Goal: Transaction & Acquisition: Purchase product/service

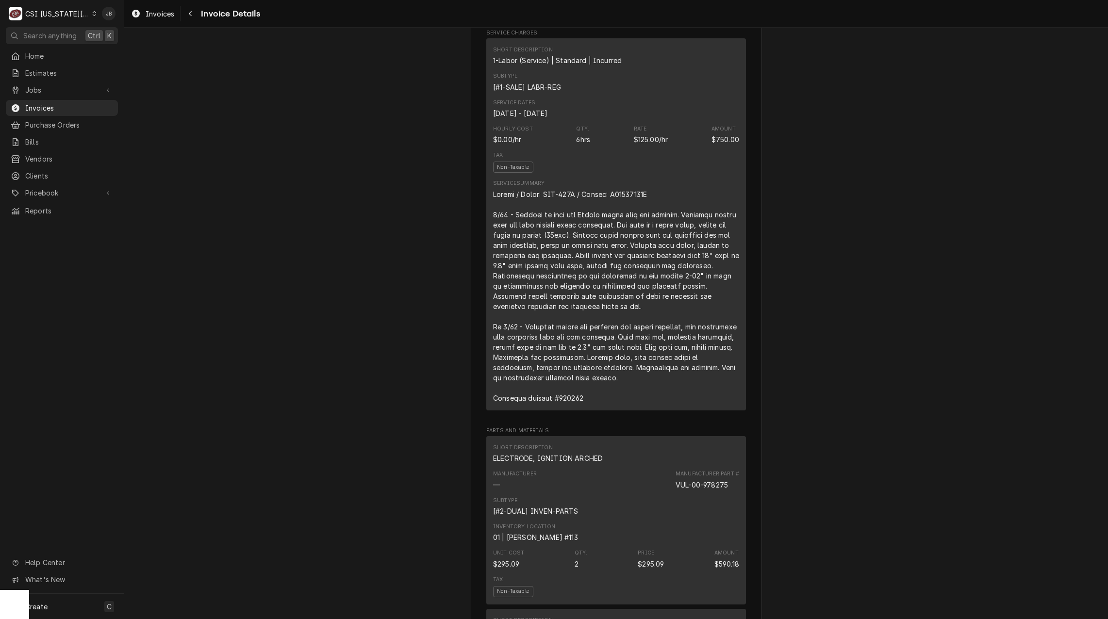
scroll to position [534, 0]
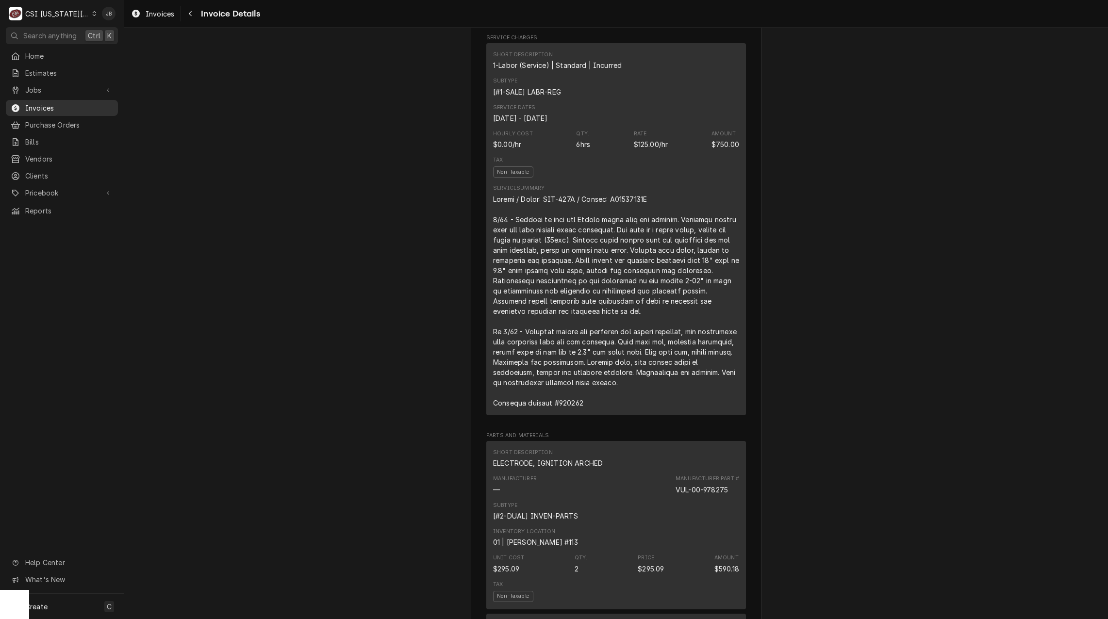
click at [44, 104] on span "Invoices" at bounding box center [69, 108] width 88 height 10
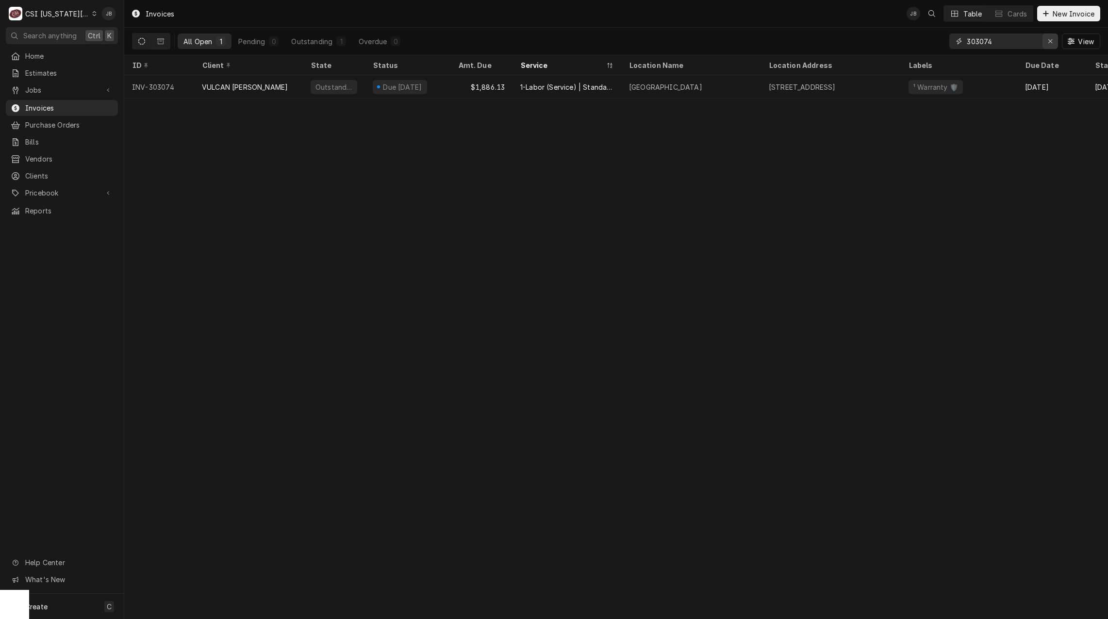
click at [1046, 42] on div "Erase input" at bounding box center [1051, 41] width 10 height 10
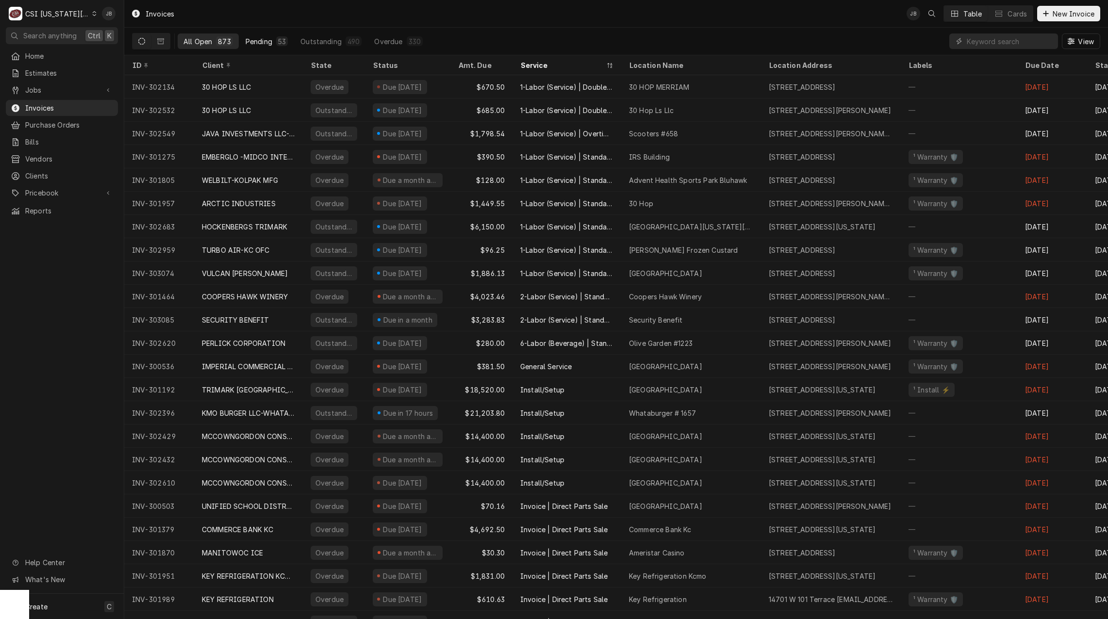
click at [255, 44] on div "Pending" at bounding box center [259, 41] width 27 height 10
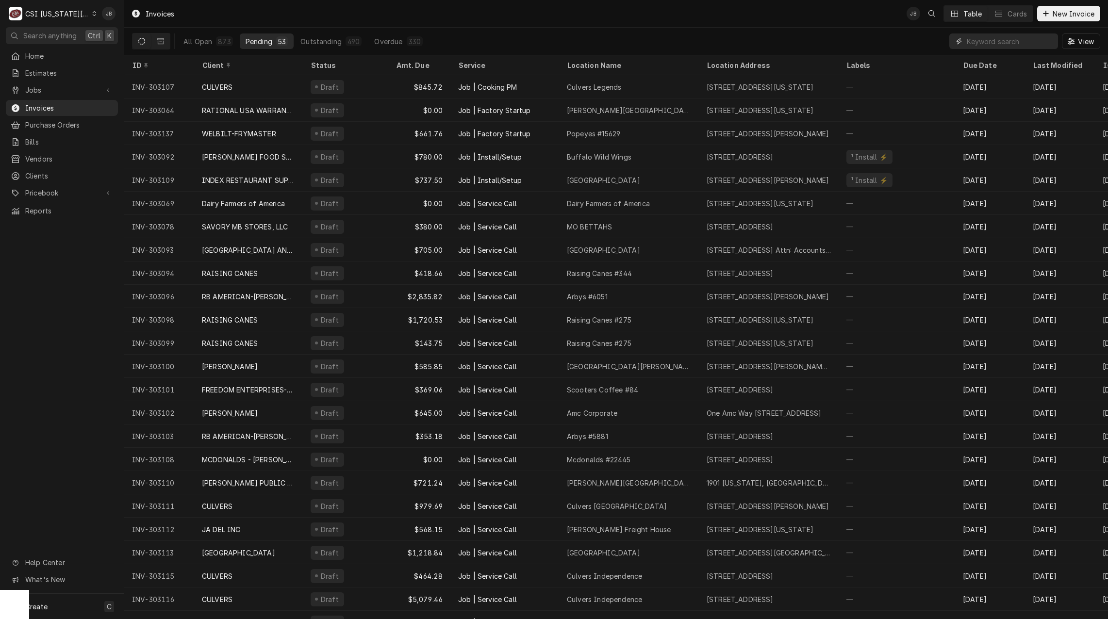
click at [990, 41] on input "Dynamic Content Wrapper" at bounding box center [1010, 41] width 86 height 16
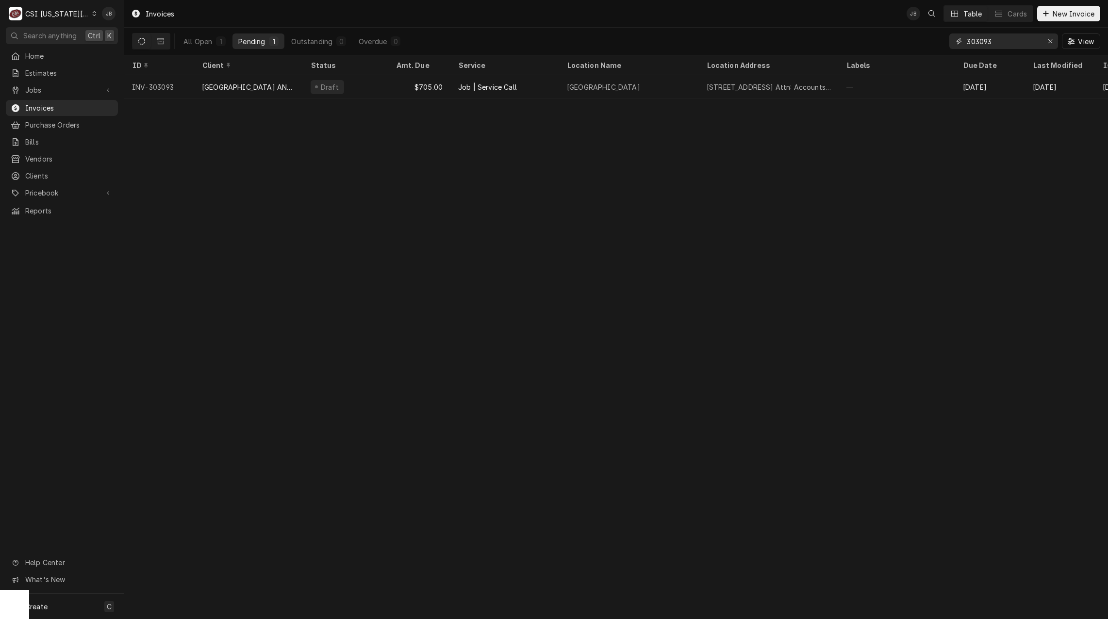
type input "303093"
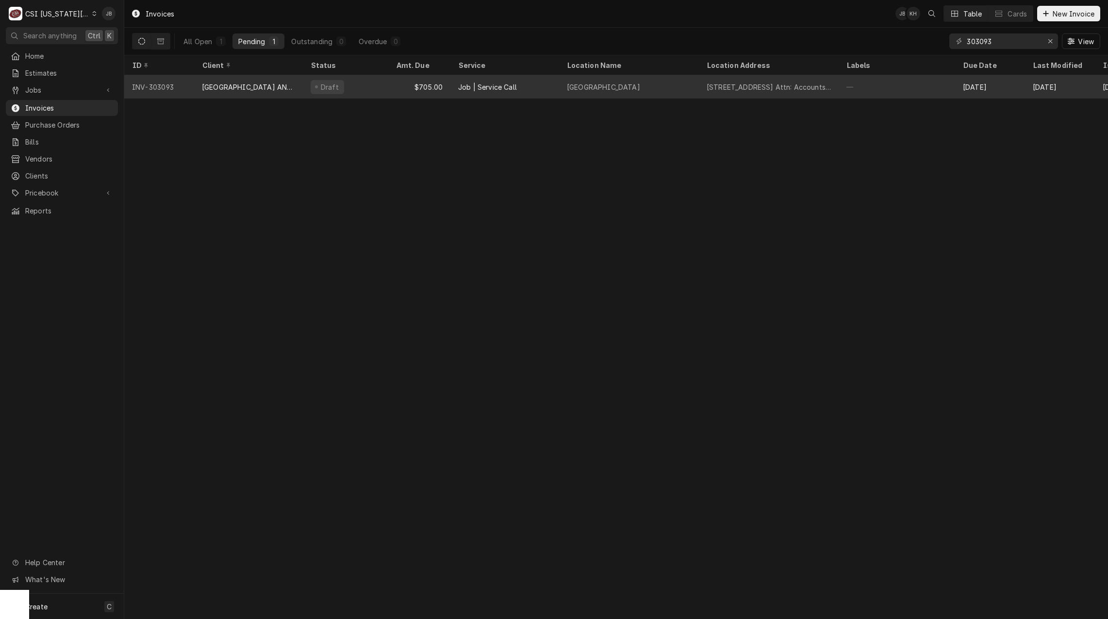
click at [457, 84] on div "Job | Service Call" at bounding box center [505, 86] width 109 height 23
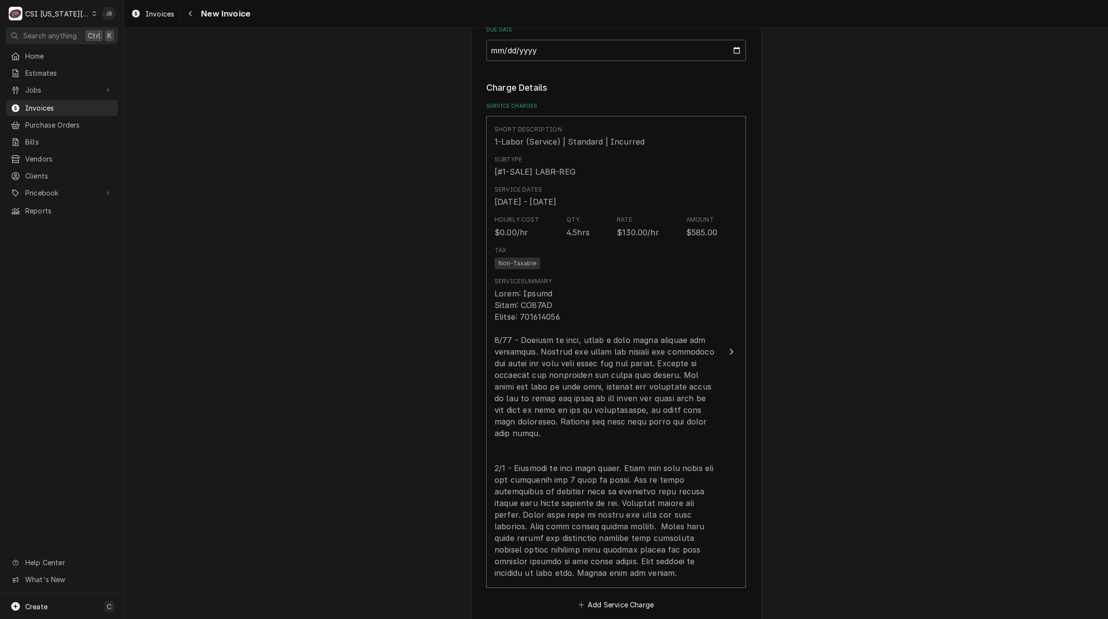
scroll to position [777, 0]
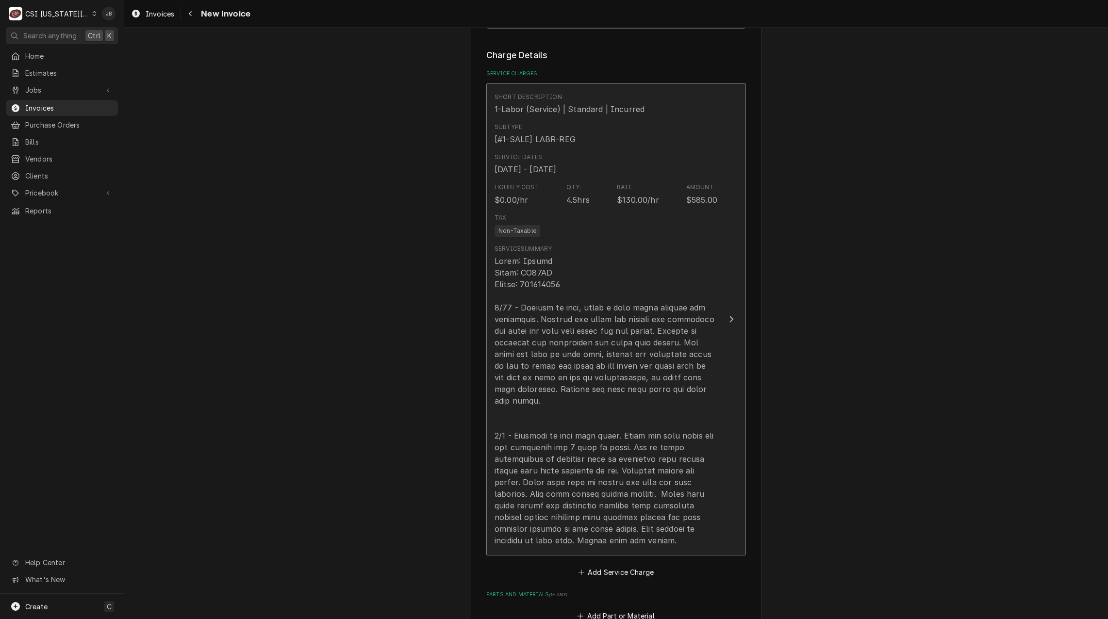
click at [602, 440] on div "Update Line Item" at bounding box center [606, 400] width 223 height 291
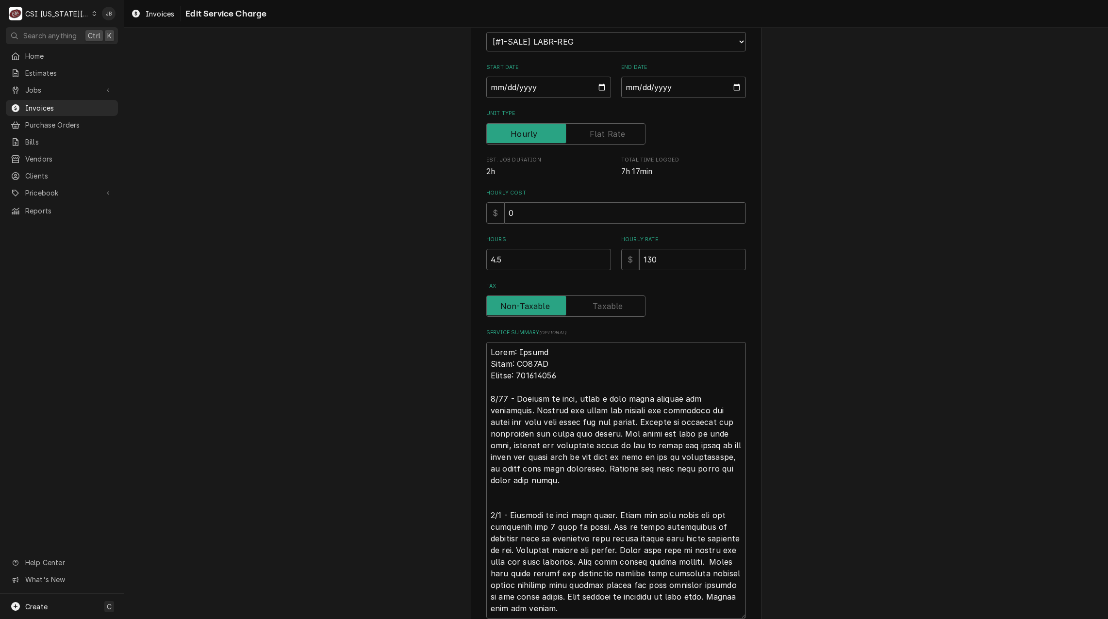
scroll to position [207, 0]
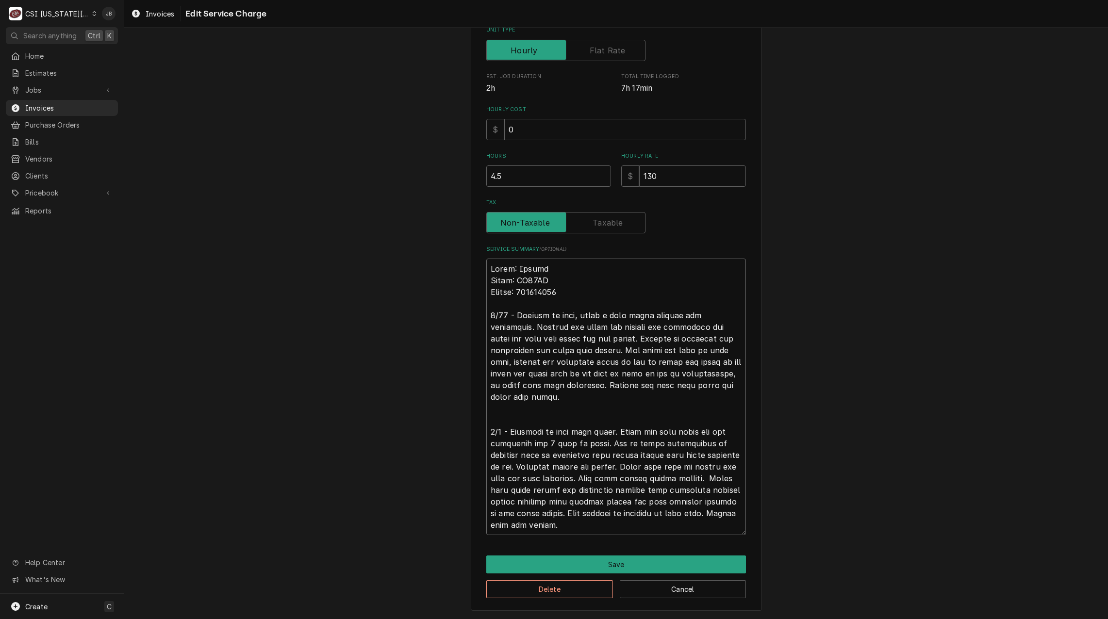
drag, startPoint x: 609, startPoint y: 432, endPoint x: 528, endPoint y: 351, distance: 114.3
click at [460, 308] on div "Use the fields below to edit this service charge Short Description 1-Labor (Ser…" at bounding box center [616, 225] width 984 height 789
type textarea "x"
type textarea "Brand: Hobart Model: AM15VL Serial: 231209404 Found the wash motor was not rece…"
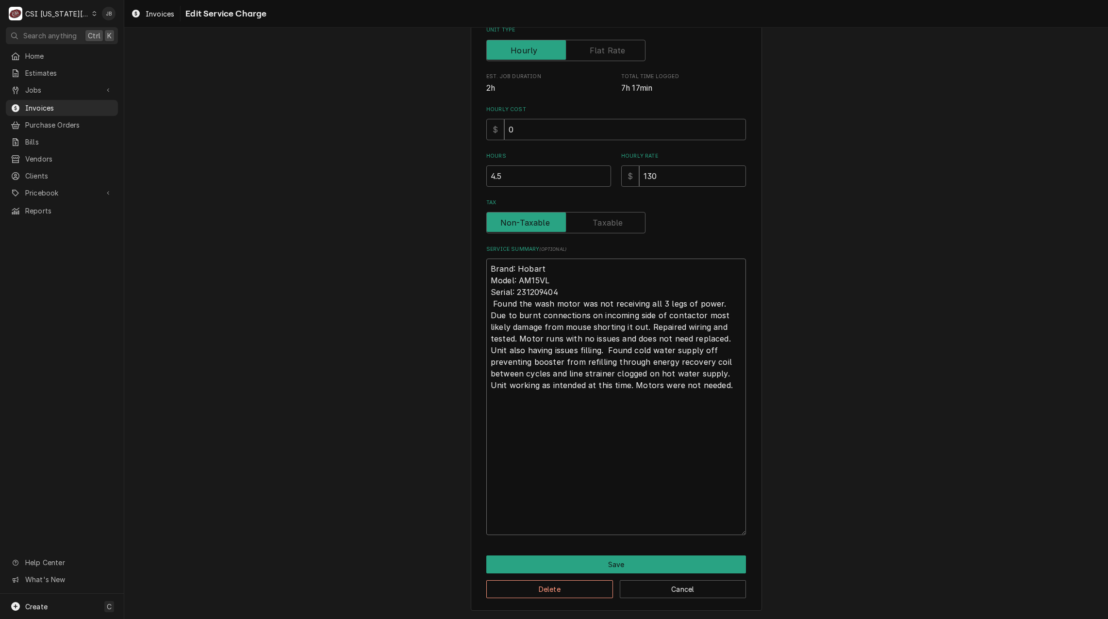
scroll to position [67, 0]
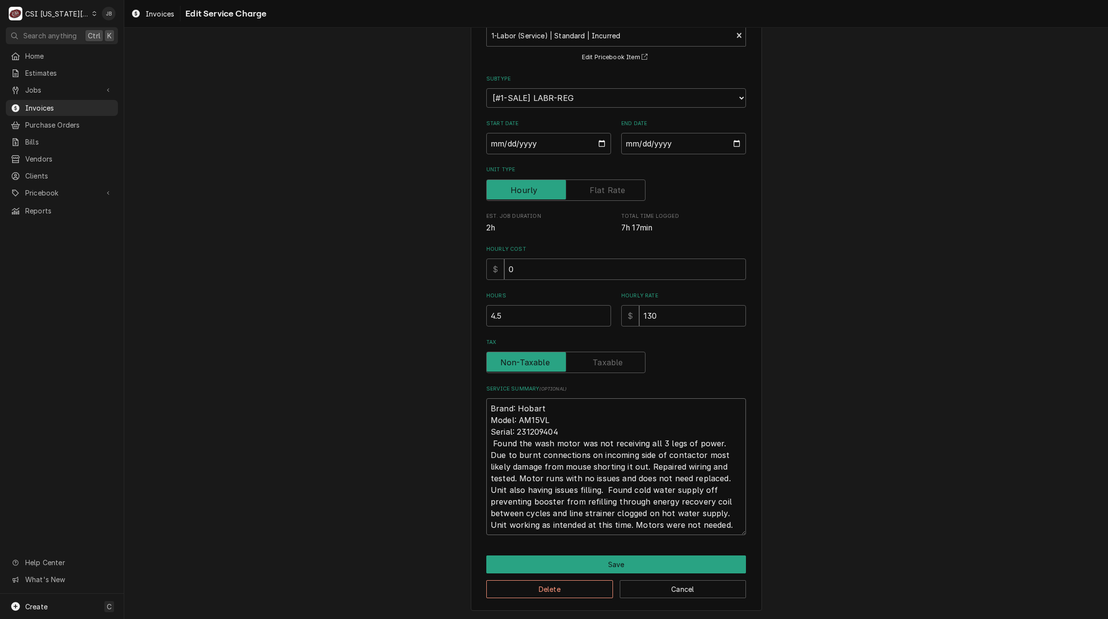
type textarea "x"
type textarea "Brand: Hobart Model: AM15VL Serial: 231209404 Found the wash motor was not rece…"
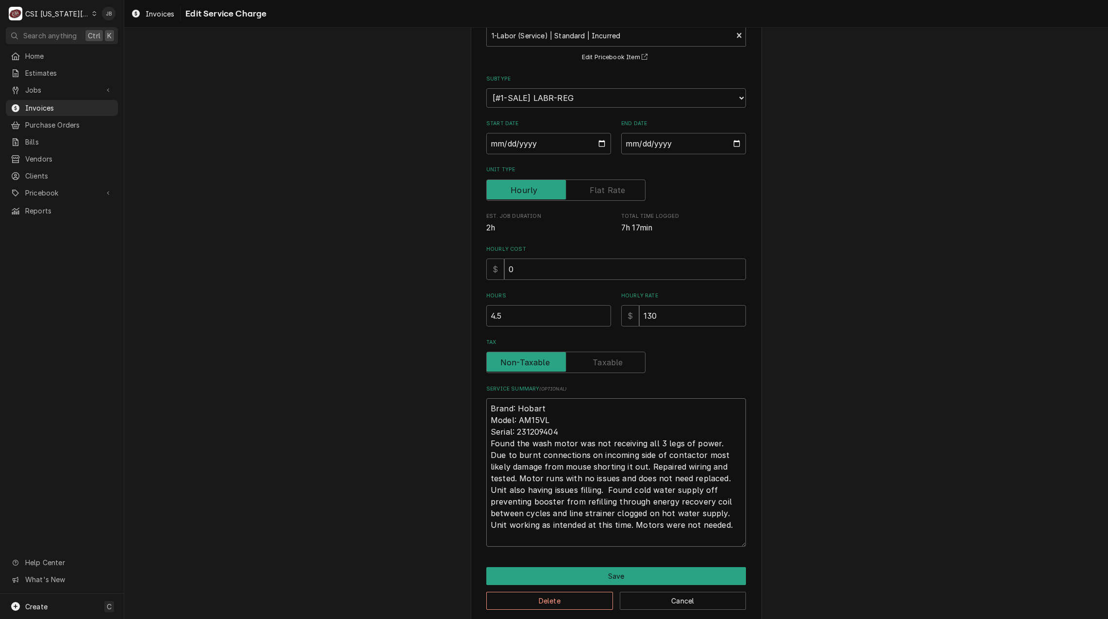
type textarea "x"
type textarea "Brand: Hobart Model: AM15VL Serial: 231209404 Found the wash motor was not rece…"
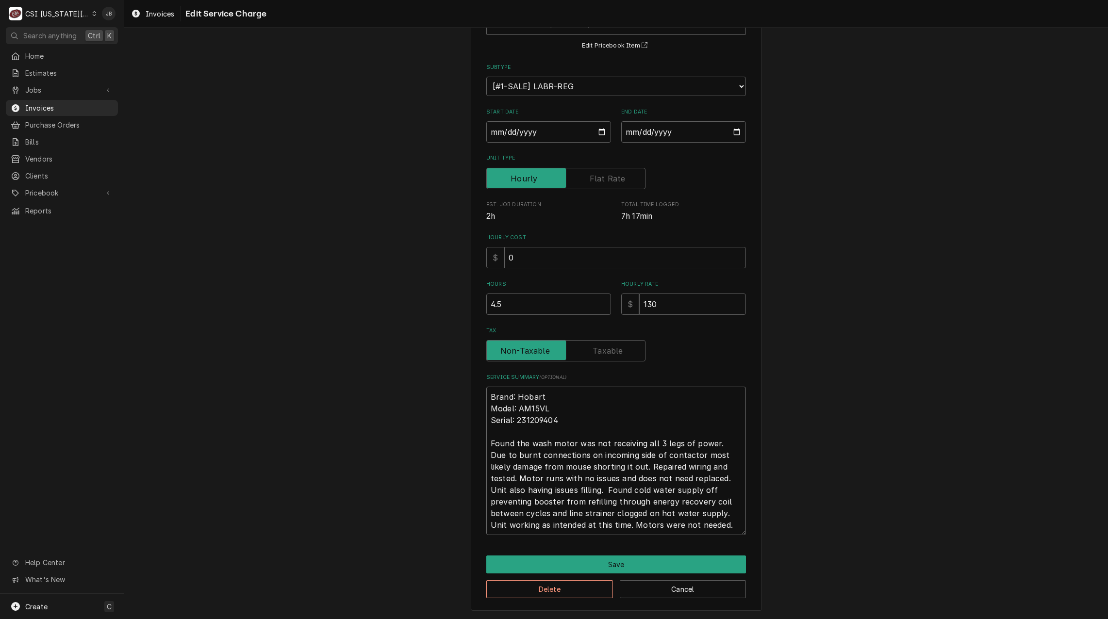
drag, startPoint x: 689, startPoint y: 477, endPoint x: 586, endPoint y: 477, distance: 102.9
click at [586, 477] on textarea "Brand: Hobart Model: AM15VL Serial: 231209404 Found the wash motor was not rece…" at bounding box center [616, 461] width 260 height 149
type textarea "x"
type textarea "Brand: Hobart Model: AM15VL Serial: 231209404 Found the wash motor was not rece…"
type textarea "x"
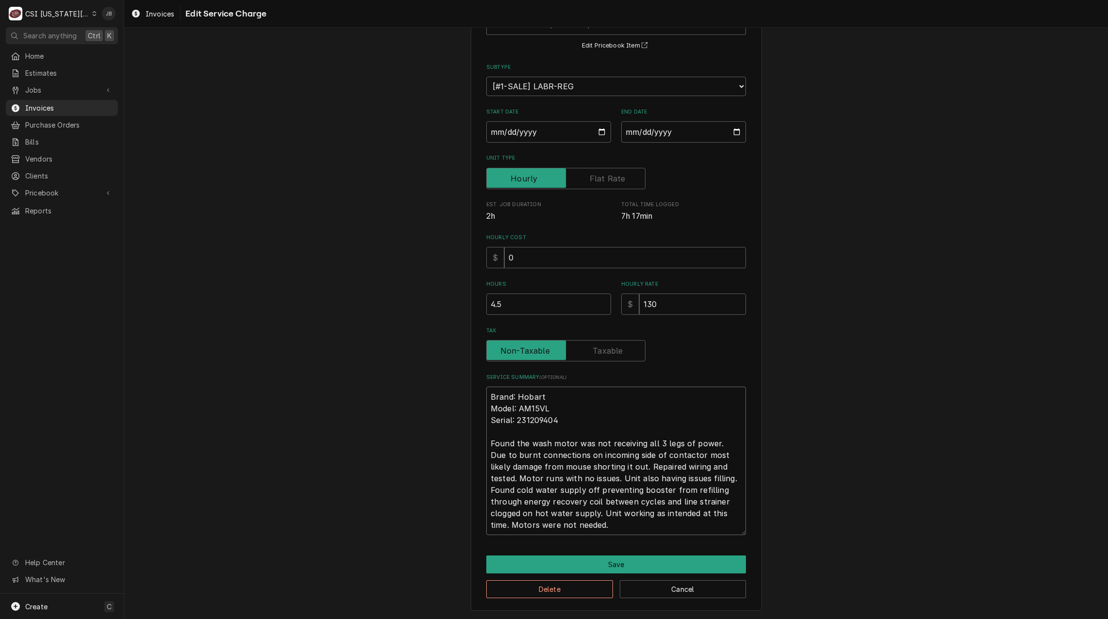
click at [607, 529] on textarea "Brand: Hobart Model: AM15VL Serial: 231209404 Found the wash motor was not rece…" at bounding box center [616, 461] width 260 height 149
type textarea "Brand: Hobart Model: AM15VL Serial: 231209404 Found the wash motor was not rece…"
click at [578, 571] on button "Save" at bounding box center [616, 565] width 260 height 18
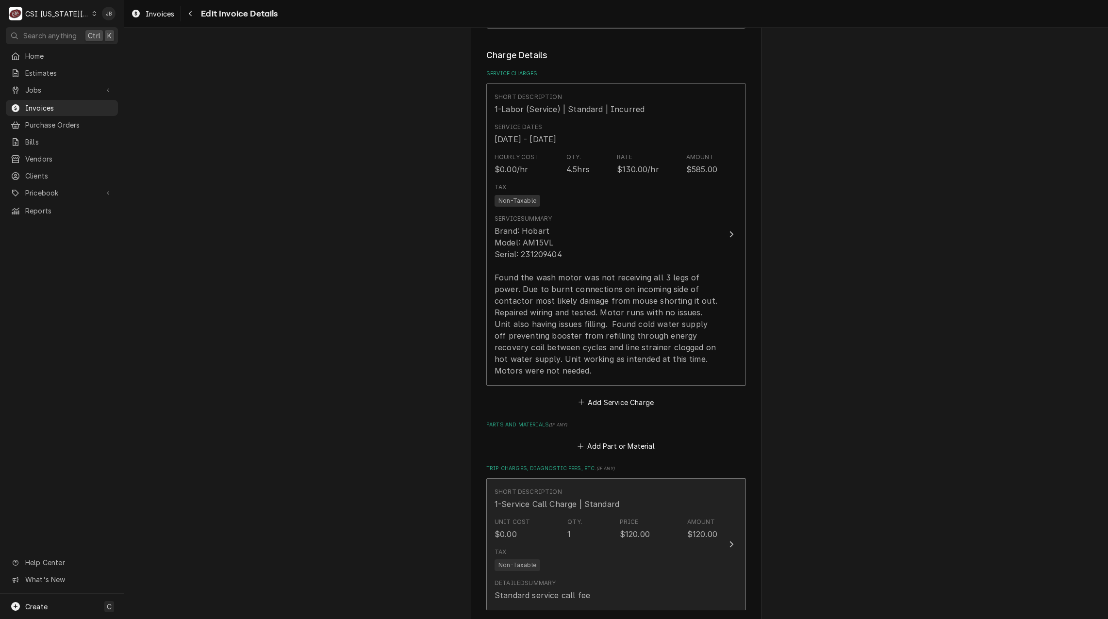
scroll to position [765, 0]
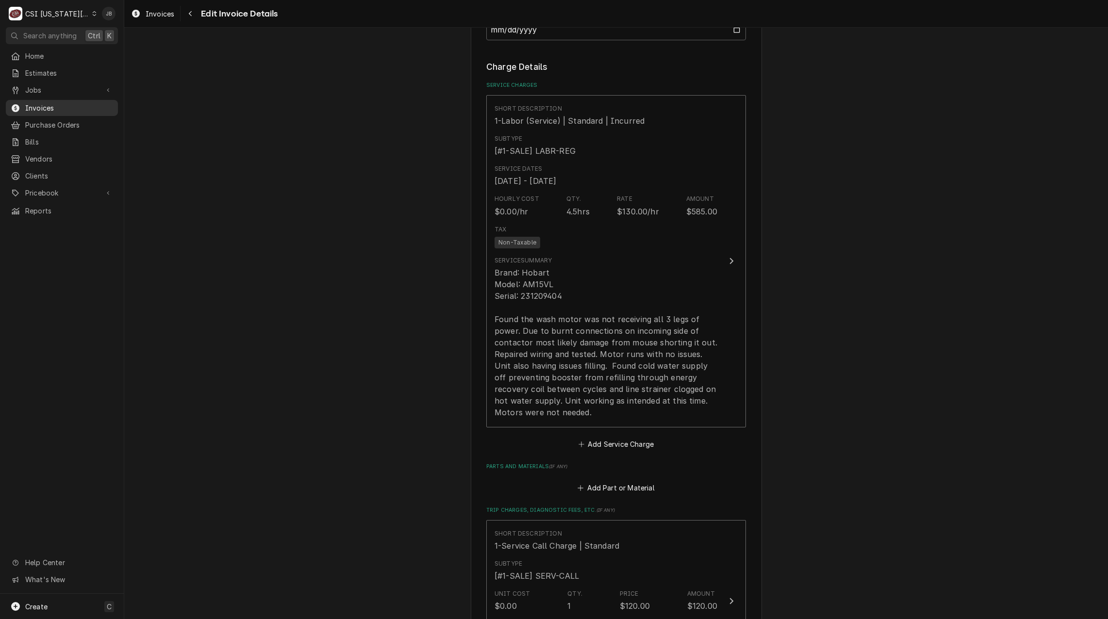
click at [82, 103] on span "Invoices" at bounding box center [69, 108] width 88 height 10
click at [339, 226] on div "Please provide the following information to create your invoice: Client Details…" at bounding box center [616, 213] width 984 height 1880
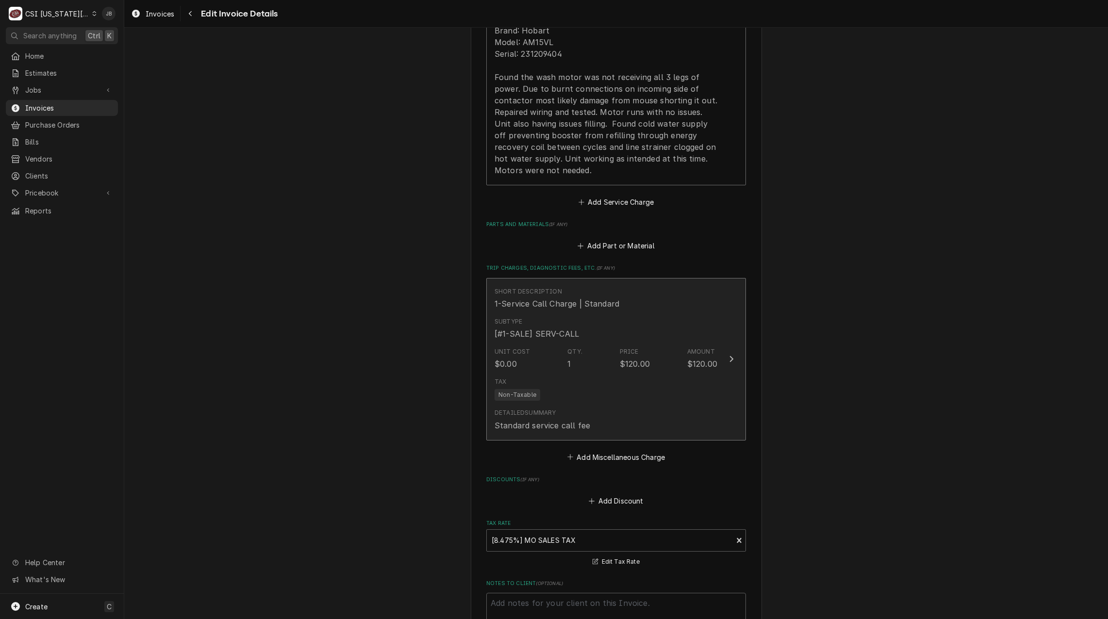
scroll to position [1008, 0]
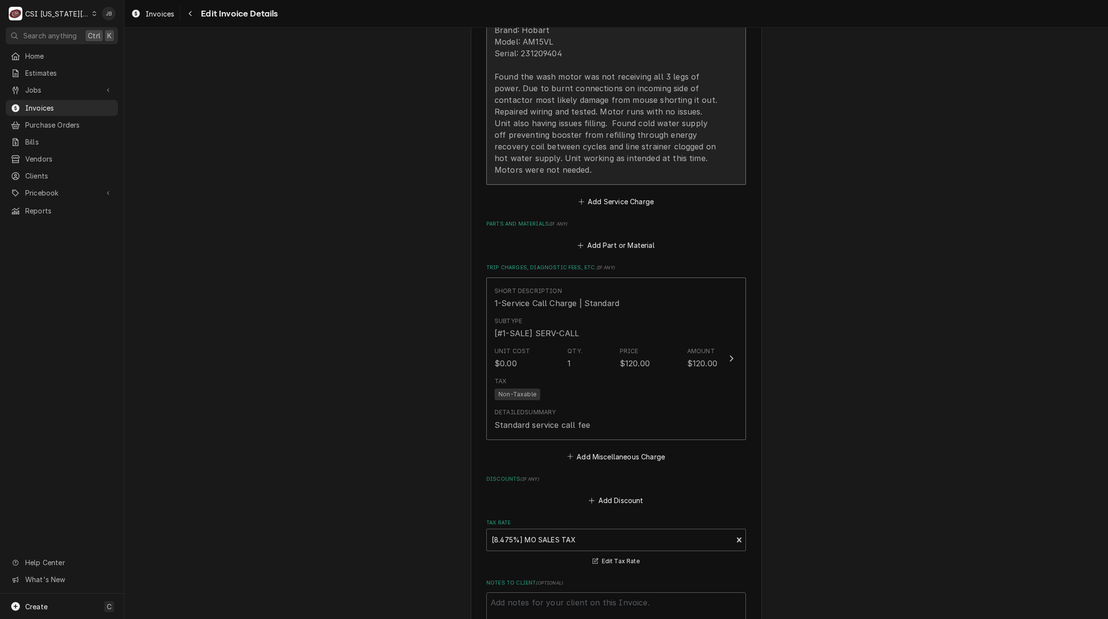
click at [611, 128] on div "Brand: Hobart Model: AM15VL Serial: 231209404 Found the wash motor was not rece…" at bounding box center [606, 99] width 223 height 151
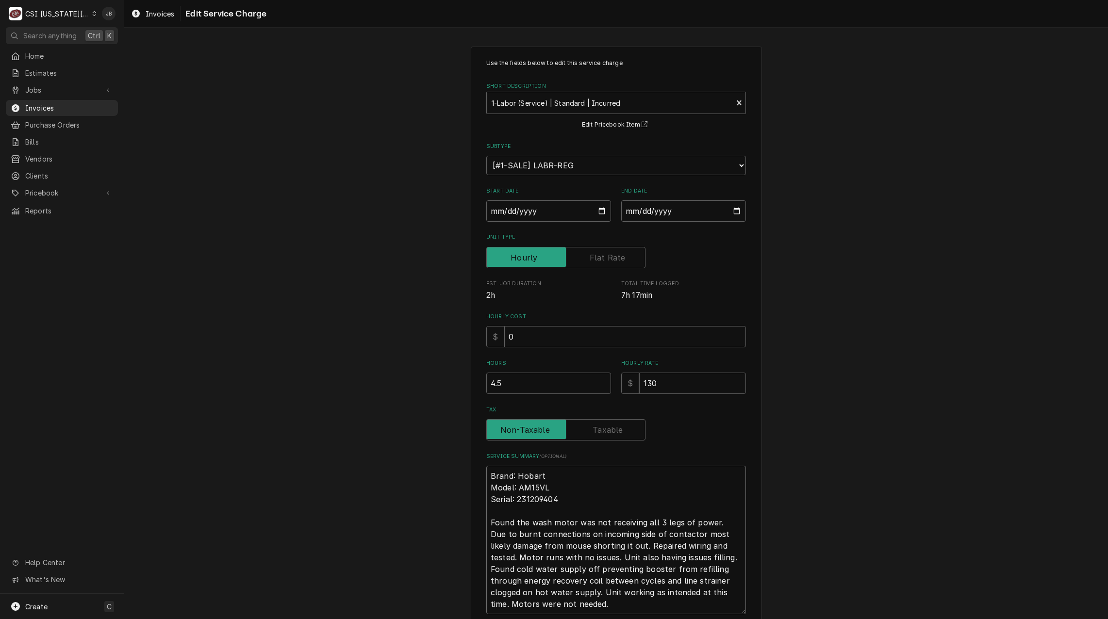
drag, startPoint x: 555, startPoint y: 602, endPoint x: 696, endPoint y: 592, distance: 141.6
click at [696, 592] on textarea "Brand: Hobart Model: AM15VL Serial: 231209404 Found the wash motor was not rece…" at bounding box center [616, 540] width 260 height 149
type textarea "x"
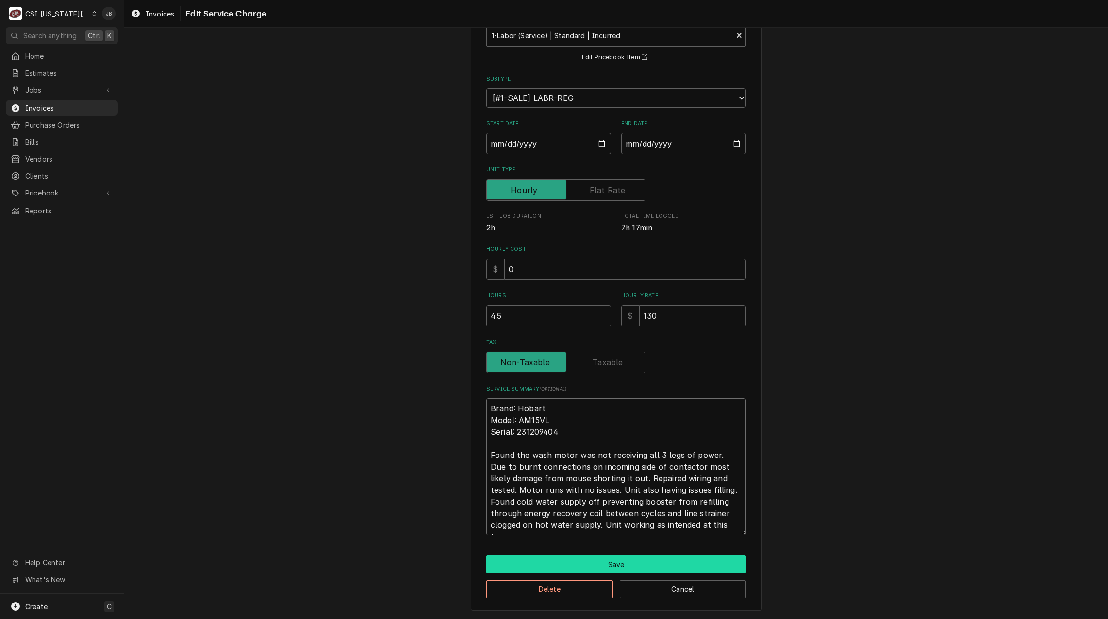
type textarea "Brand: Hobart Model: AM15VL Serial: 231209404 Found the wash motor was not rece…"
click at [549, 567] on button "Save" at bounding box center [616, 565] width 260 height 18
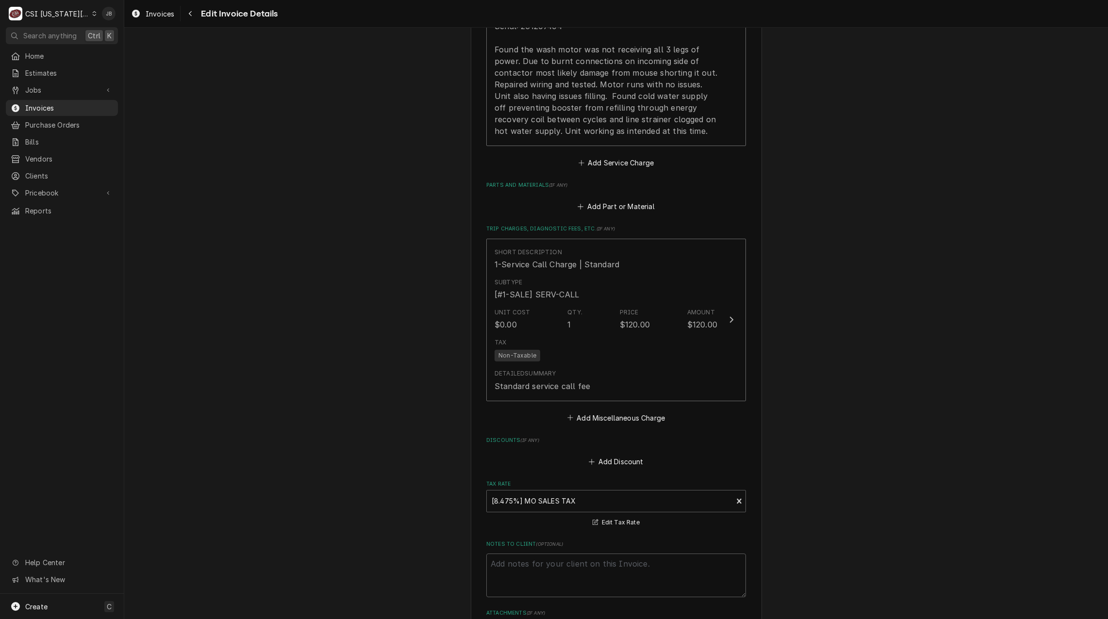
scroll to position [832, 0]
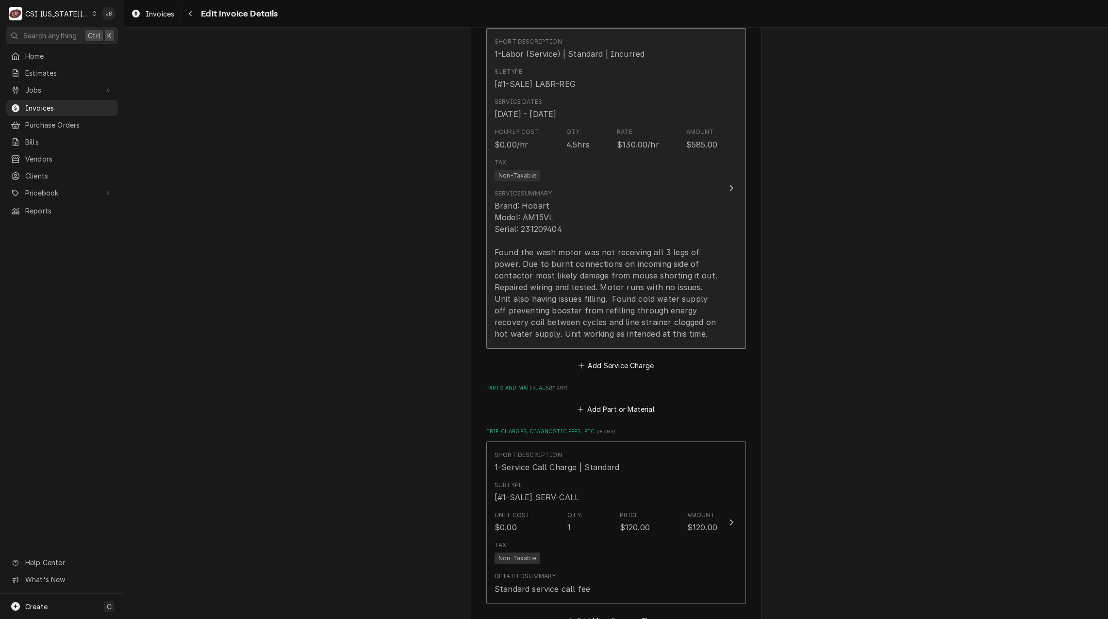
click at [573, 233] on div "Brand: Hobart Model: AM15VL Serial: 231209404 Found the wash motor was not rece…" at bounding box center [606, 270] width 223 height 140
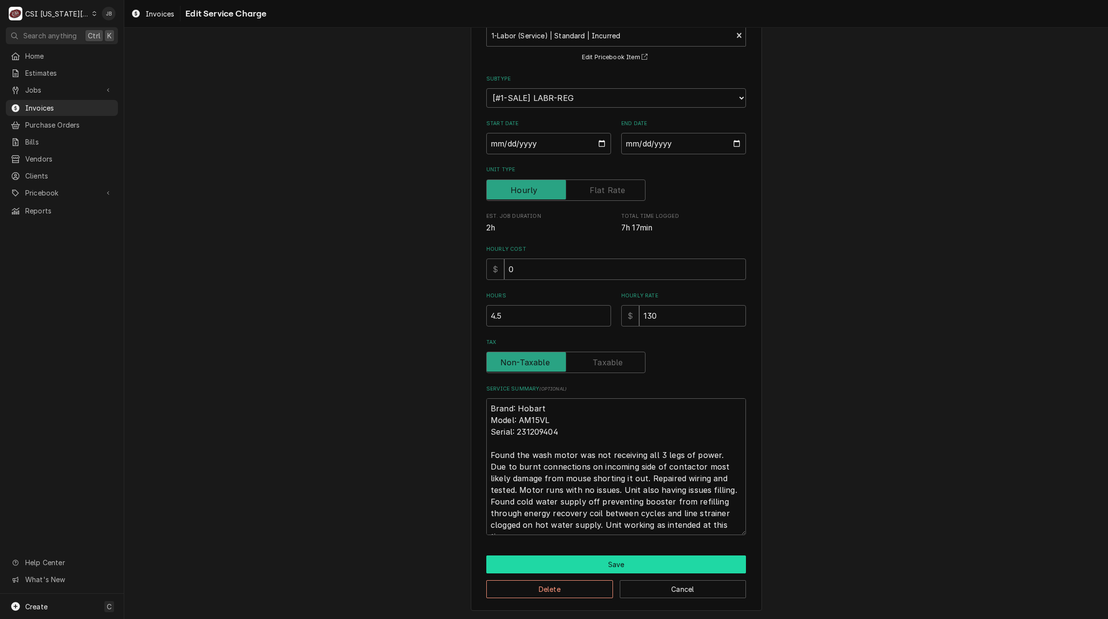
click at [573, 569] on button "Save" at bounding box center [616, 565] width 260 height 18
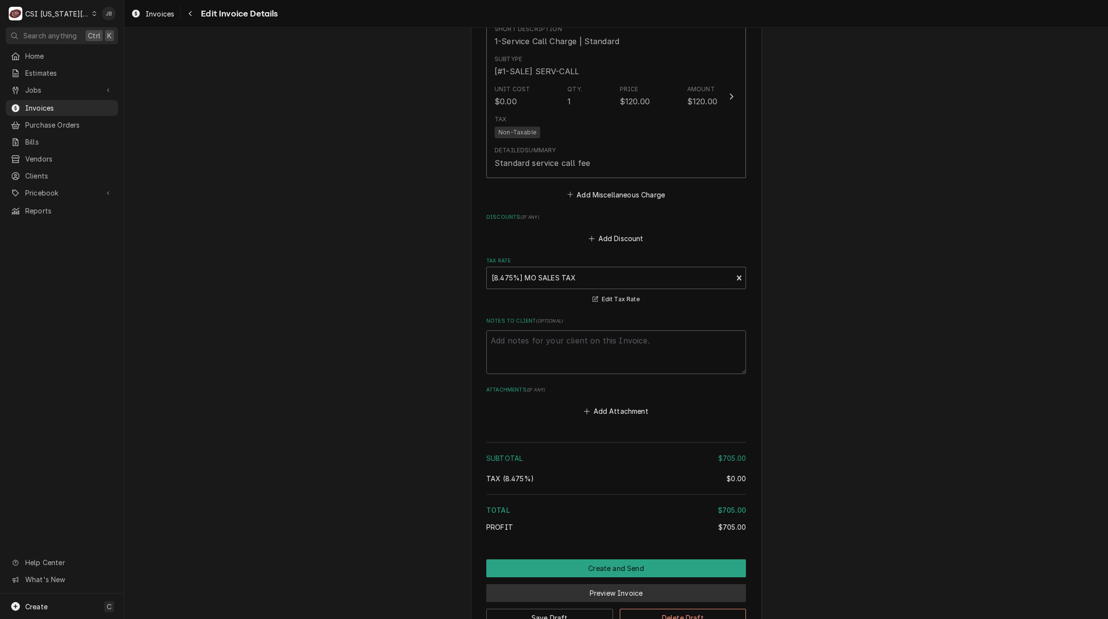
scroll to position [1333, 0]
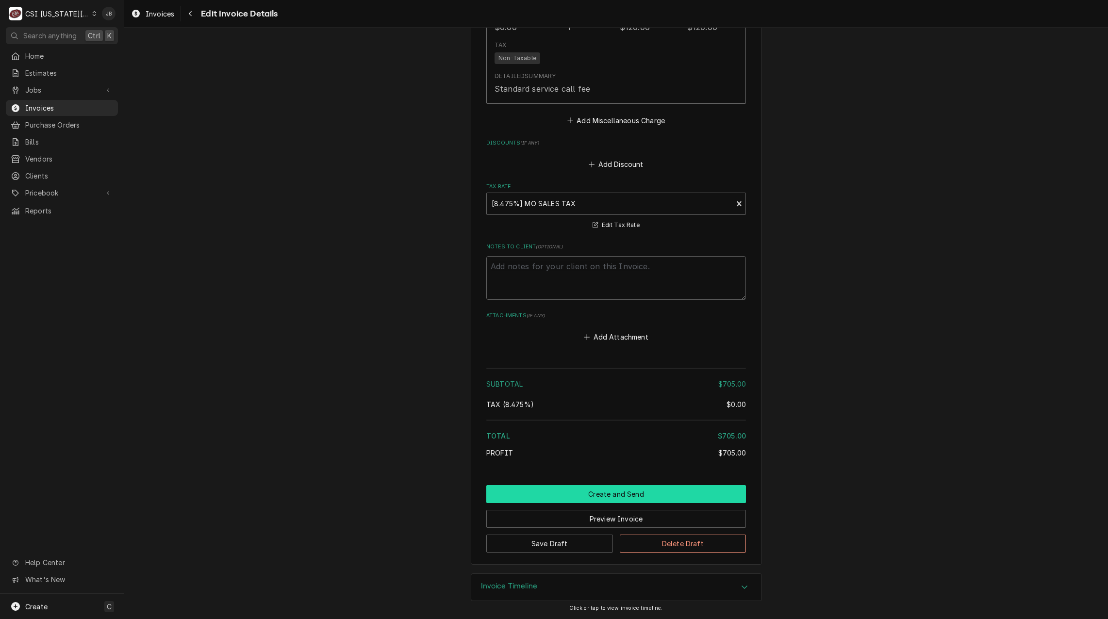
click at [572, 496] on button "Create and Send" at bounding box center [616, 494] width 260 height 18
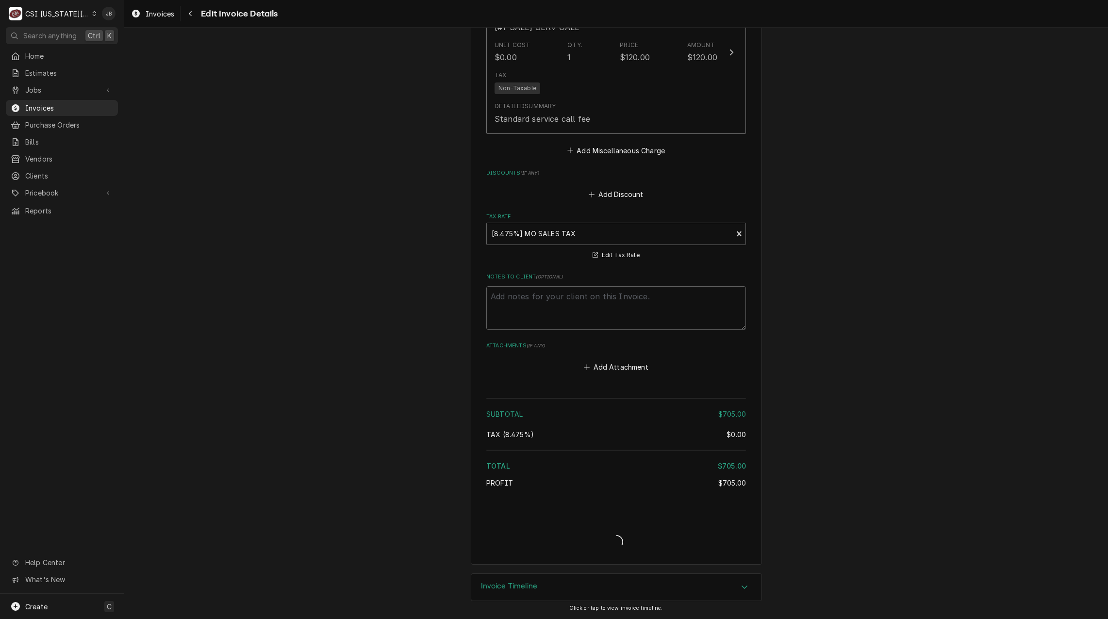
type textarea "x"
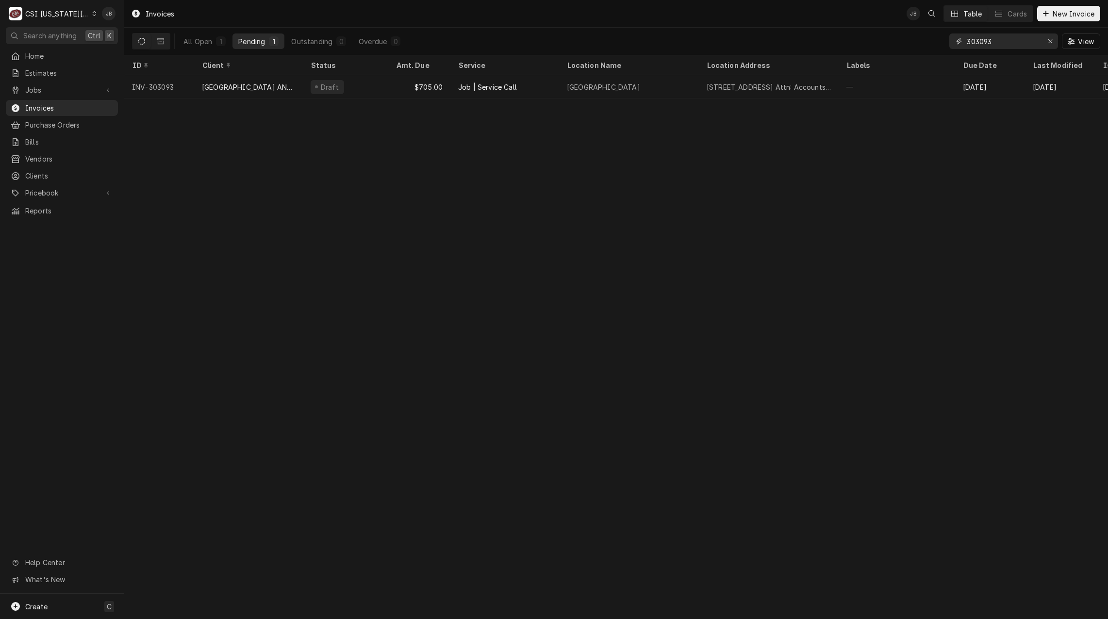
drag, startPoint x: 998, startPoint y: 46, endPoint x: 928, endPoint y: 46, distance: 69.4
click at [928, 46] on div "All Open 1 Pending 1 Outstanding 0 Overdue 0 303093 View" at bounding box center [616, 41] width 969 height 27
click at [64, 87] on span "Jobs" at bounding box center [61, 90] width 73 height 10
click at [79, 106] on span "Jobs" at bounding box center [69, 107] width 88 height 10
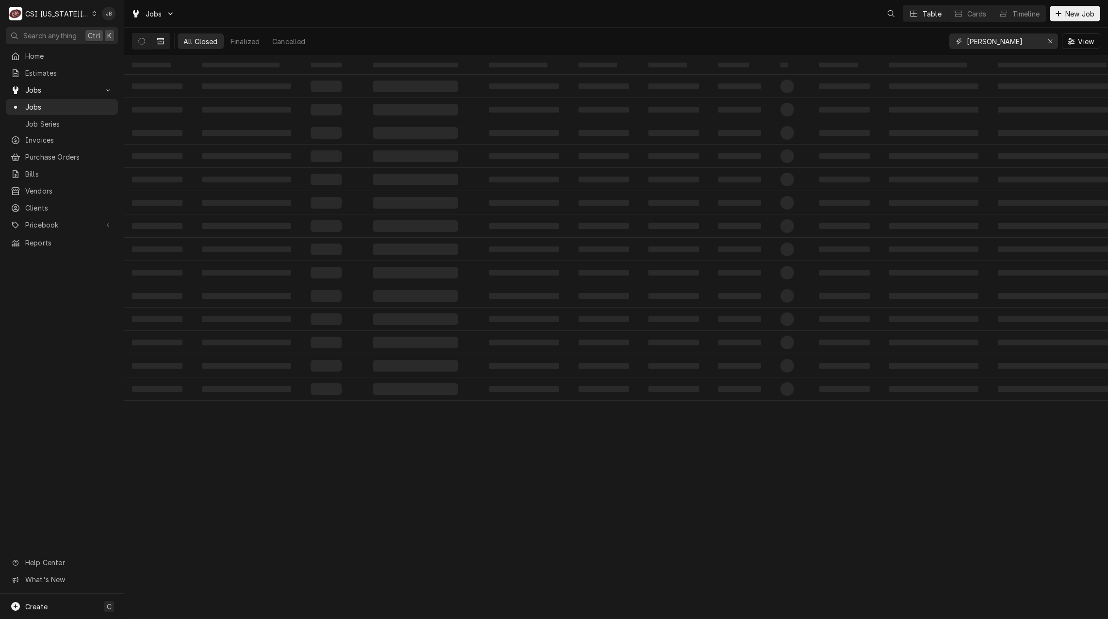
drag, startPoint x: 1001, startPoint y: 41, endPoint x: 903, endPoint y: 41, distance: 98.6
click at [903, 41] on div "All Closed Finalized Cancelled brian View" at bounding box center [616, 41] width 969 height 27
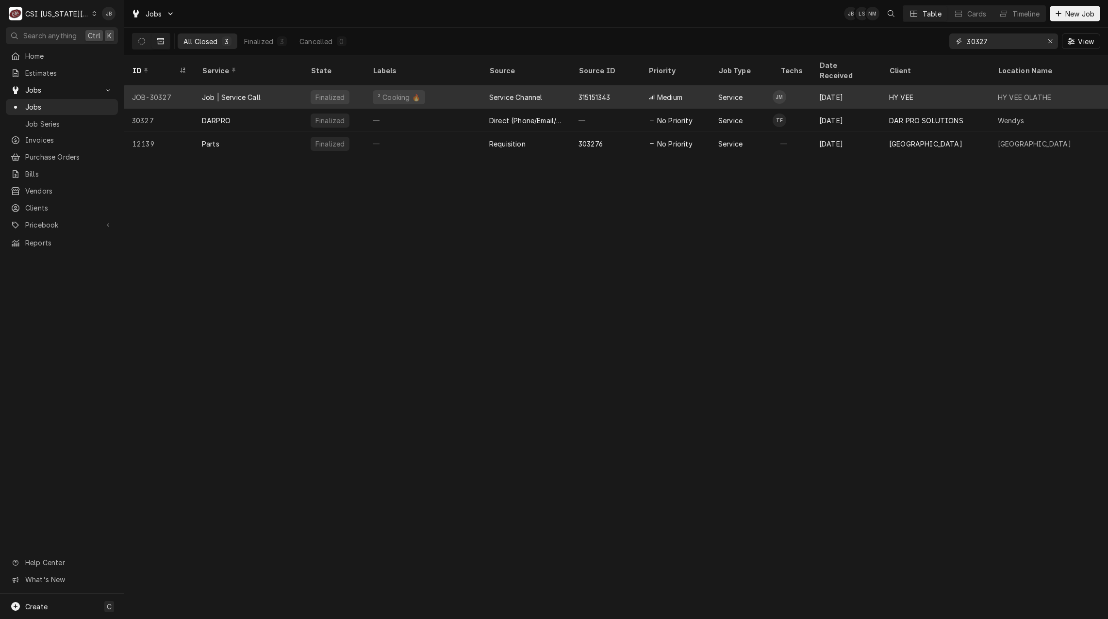
type input "30327"
click at [258, 92] on div "Job | Service Call" at bounding box center [231, 97] width 59 height 10
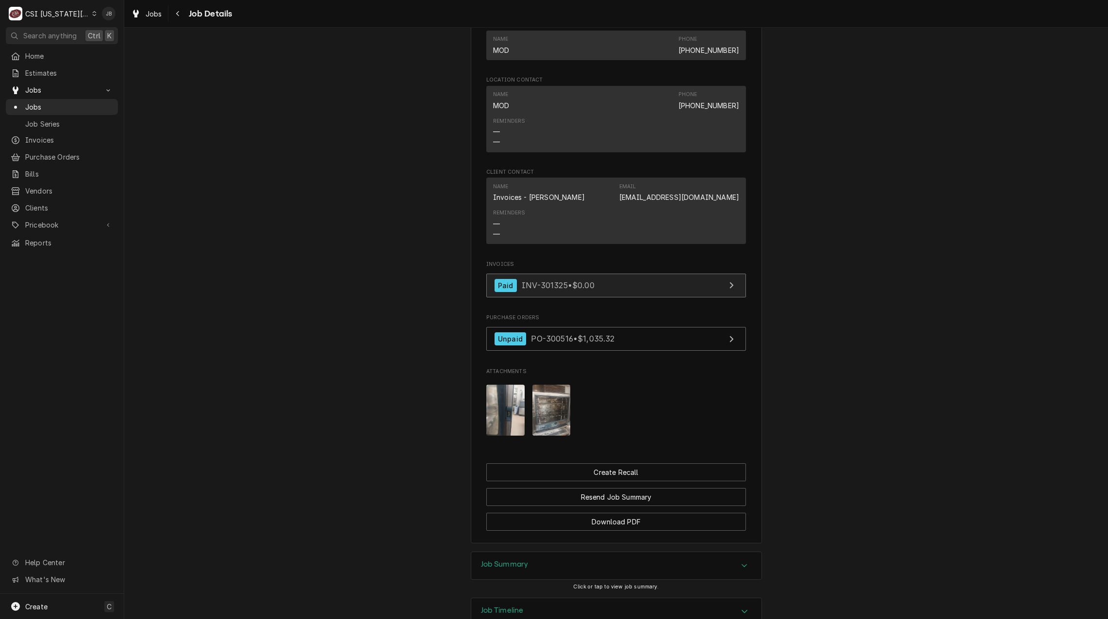
scroll to position [977, 0]
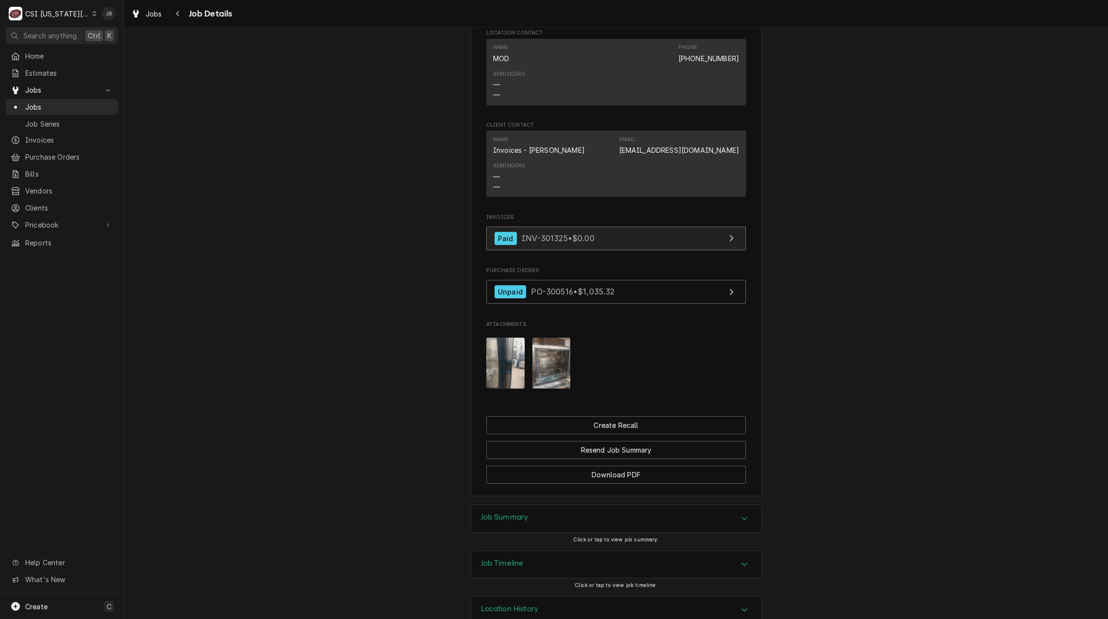
click at [666, 227] on link "Paid INV-301325 • $0.00" at bounding box center [616, 239] width 260 height 24
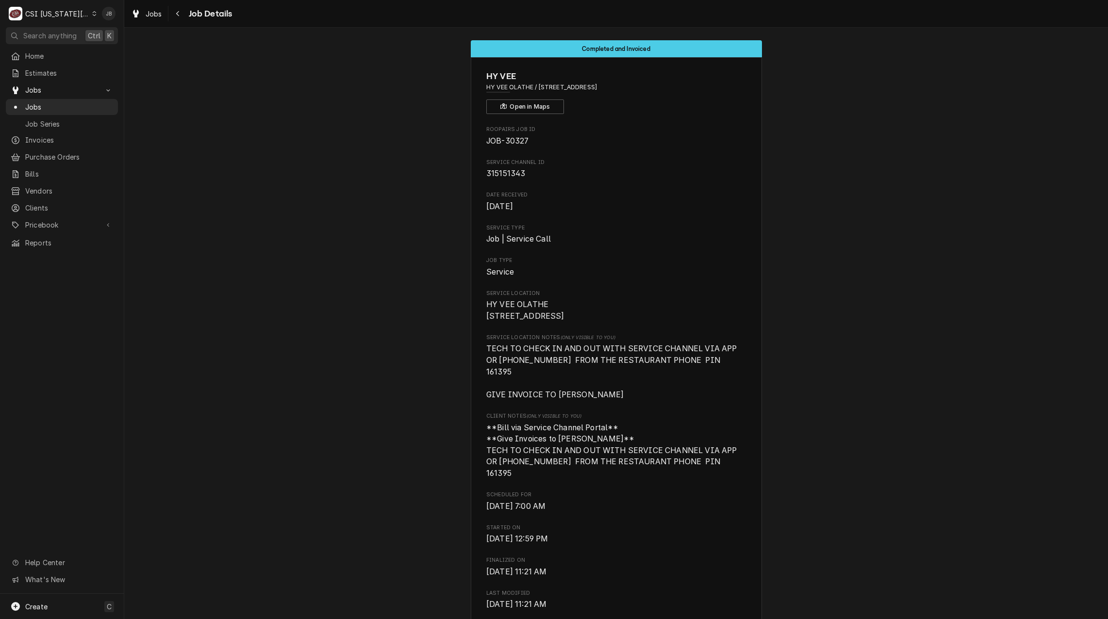
scroll to position [0, 0]
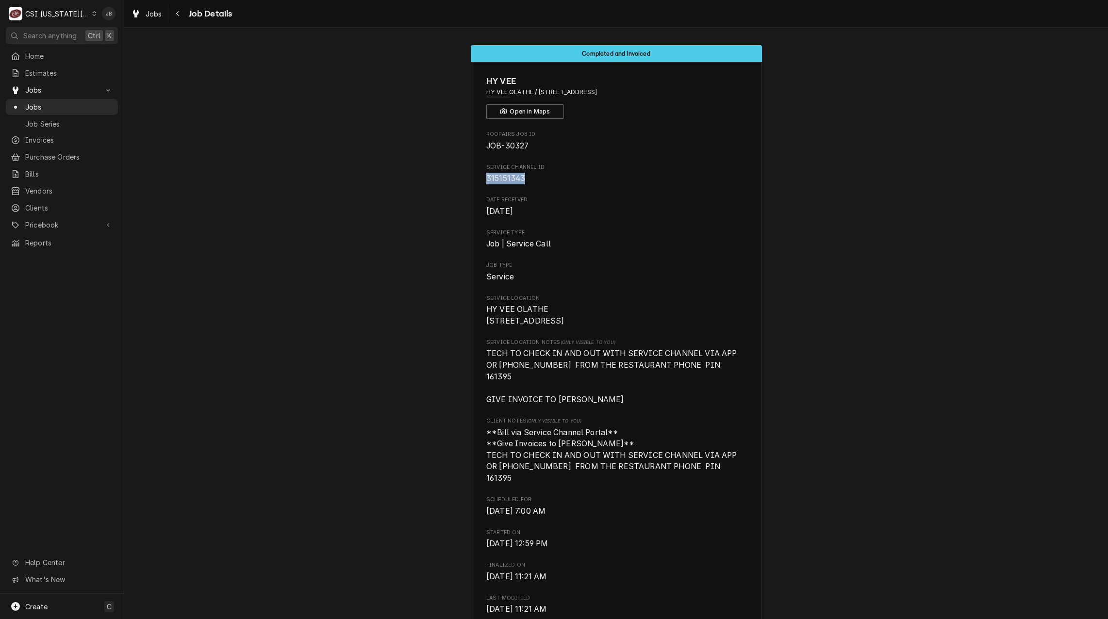
drag, startPoint x: 529, startPoint y: 184, endPoint x: 457, endPoint y: 184, distance: 72.3
copy span "315151343"
click at [546, 311] on span "HY VEE OLATHE [STREET_ADDRESS]" at bounding box center [616, 315] width 260 height 23
click at [56, 136] on span "Invoices" at bounding box center [69, 140] width 88 height 10
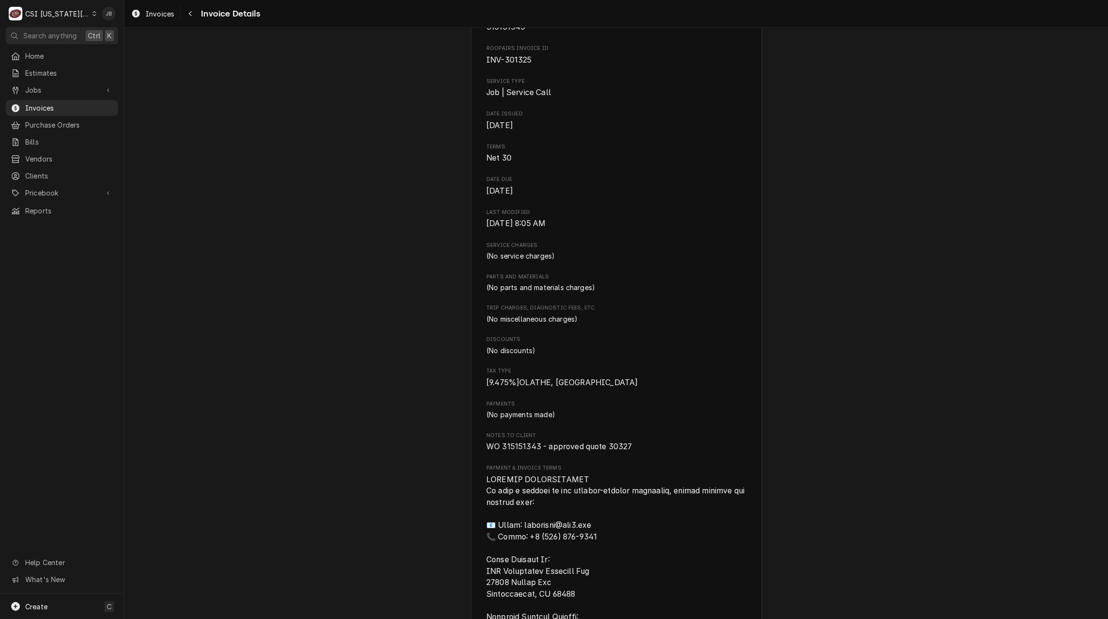
scroll to position [405, 0]
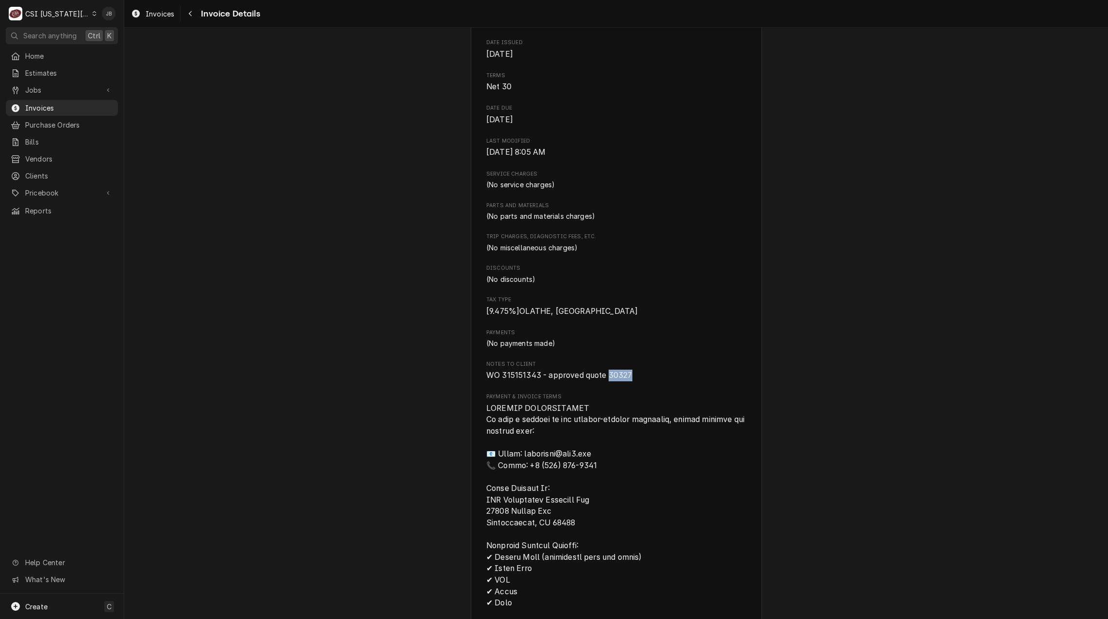
drag, startPoint x: 635, startPoint y: 394, endPoint x: 606, endPoint y: 394, distance: 29.1
click at [606, 382] on span "WO 315151343 - approved quote 30327" at bounding box center [616, 376] width 260 height 12
copy span "30327"
click at [691, 349] on div "Sender CSI [US_STATE][GEOGRAPHIC_DATA]. CSI Commercial Services [STREET_ADDRESS…" at bounding box center [616, 298] width 260 height 1168
click at [64, 68] on span "Estimates" at bounding box center [69, 73] width 88 height 10
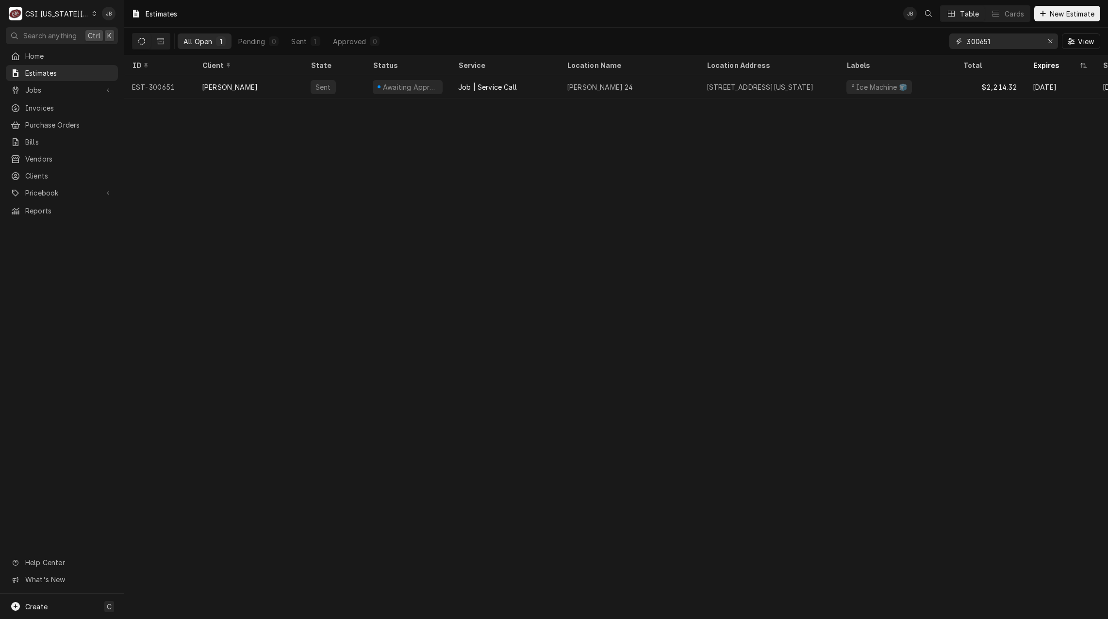
drag, startPoint x: 992, startPoint y: 40, endPoint x: 908, endPoint y: 40, distance: 84.0
click at [908, 40] on div "All Open 1 Pending 0 Sent 1 Approved 0 300651 View" at bounding box center [616, 41] width 969 height 27
paste input "15151343"
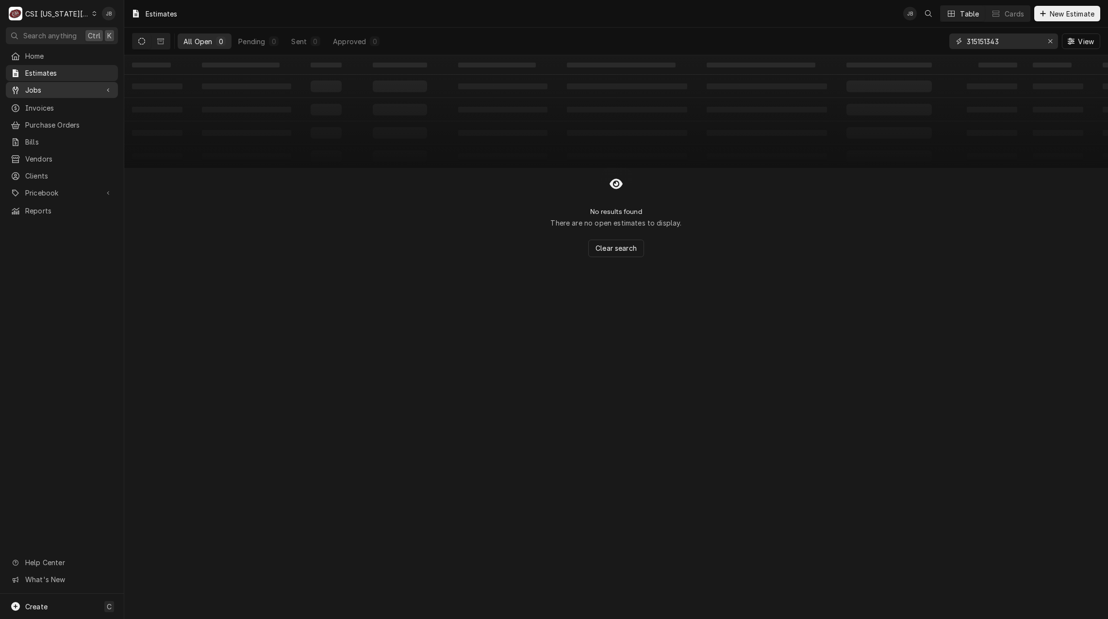
type input "315151343"
click at [84, 88] on span "Jobs" at bounding box center [61, 90] width 73 height 10
click at [89, 103] on span "Jobs" at bounding box center [69, 107] width 88 height 10
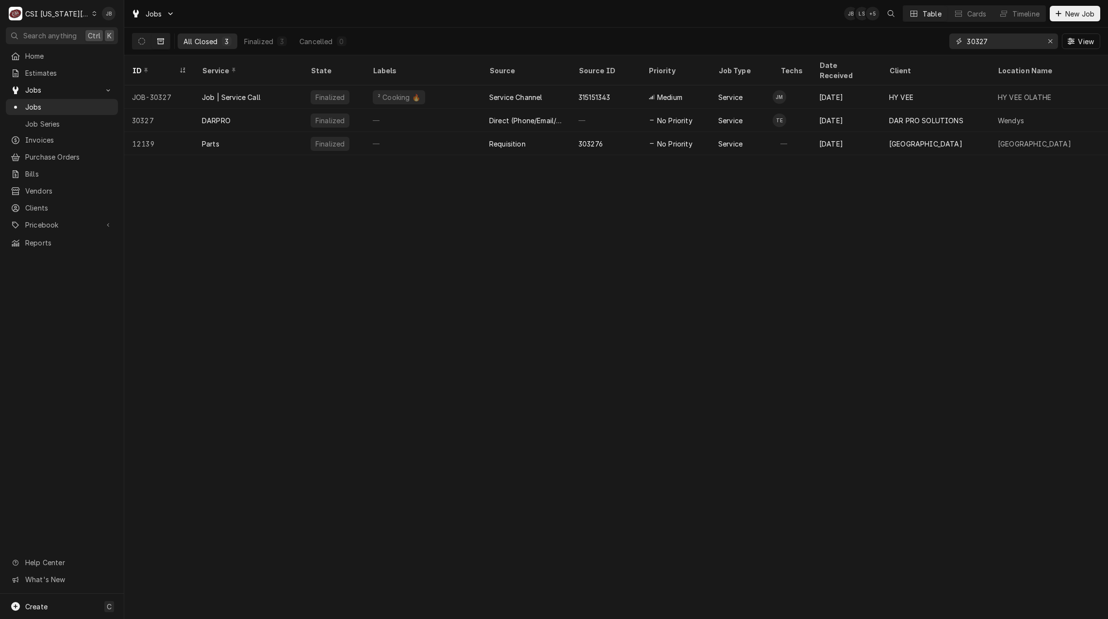
drag, startPoint x: 980, startPoint y: 42, endPoint x: 729, endPoint y: 33, distance: 250.6
click at [781, 37] on div "All Closed 3 Finalized 3 Cancelled 0 30327 View" at bounding box center [616, 41] width 969 height 27
paste input "15151343"
type input "315151343"
click at [141, 41] on icon "Dynamic Content Wrapper" at bounding box center [141, 41] width 7 height 7
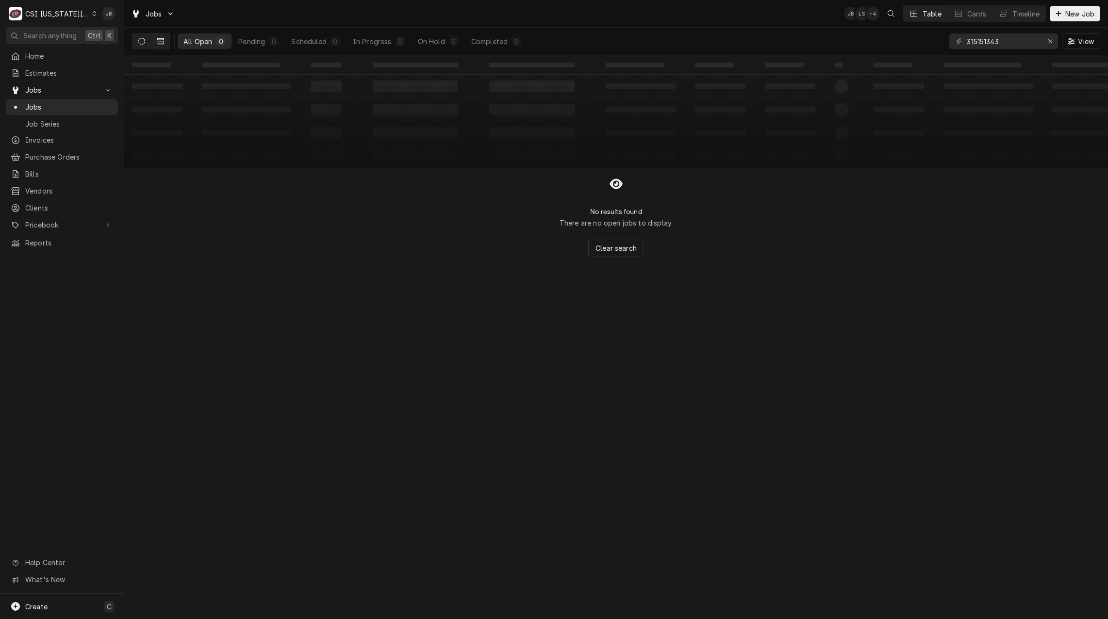
click at [158, 39] on icon "Dynamic Content Wrapper" at bounding box center [160, 41] width 7 height 6
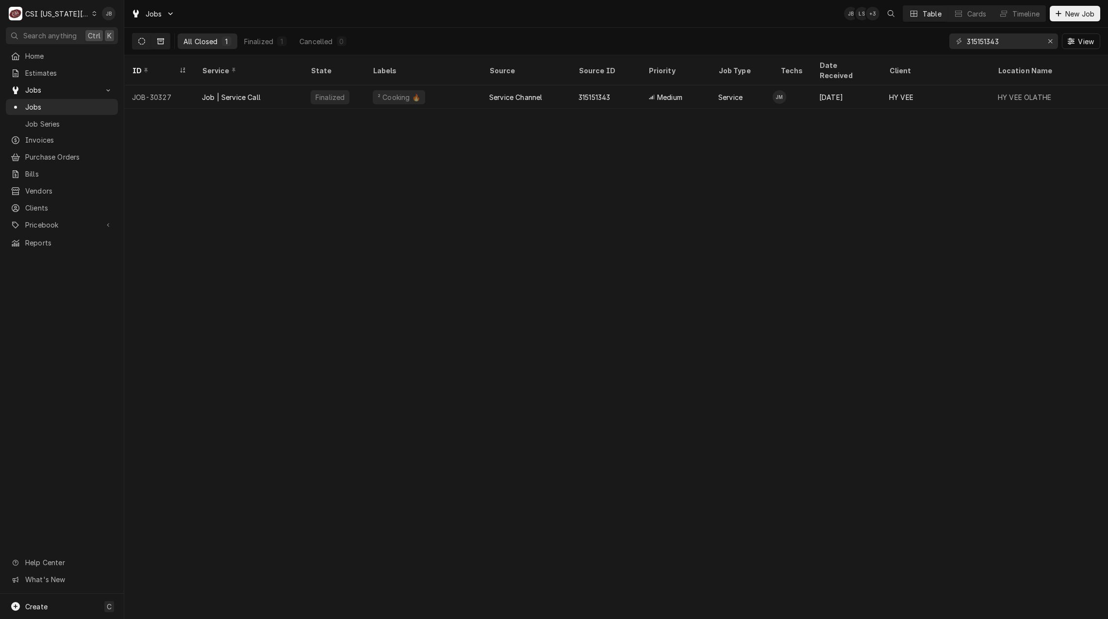
click at [140, 42] on icon "Dynamic Content Wrapper" at bounding box center [141, 41] width 7 height 7
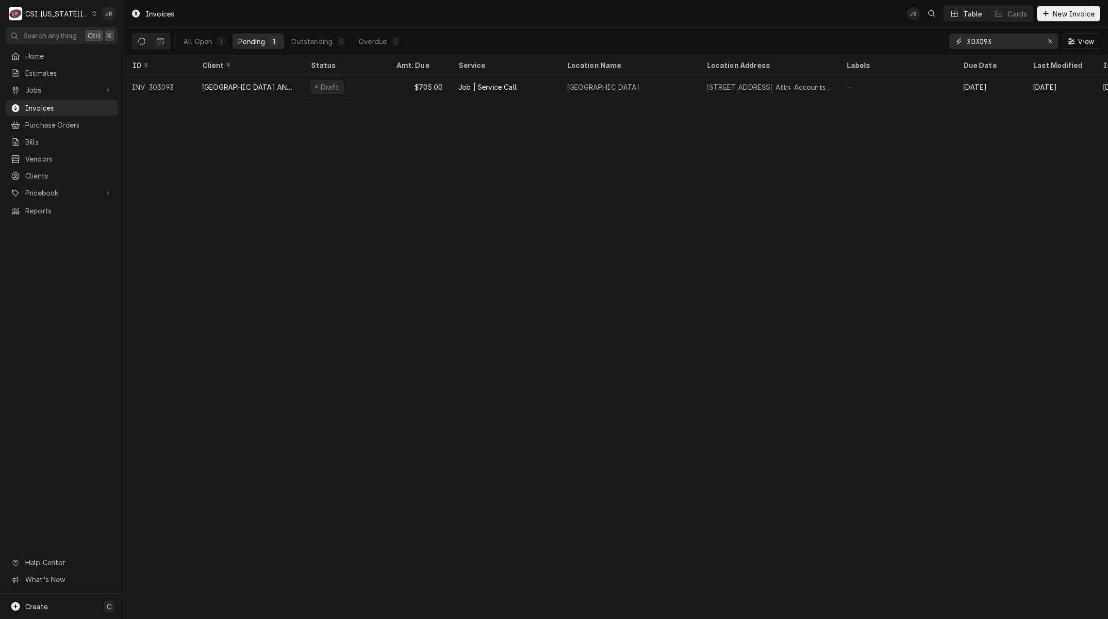
drag, startPoint x: 997, startPoint y: 36, endPoint x: 563, endPoint y: 34, distance: 434.0
click at [844, 39] on div "All Open 1 Pending 1 Outstanding 0 Overdue 0 303093 View" at bounding box center [616, 41] width 969 height 27
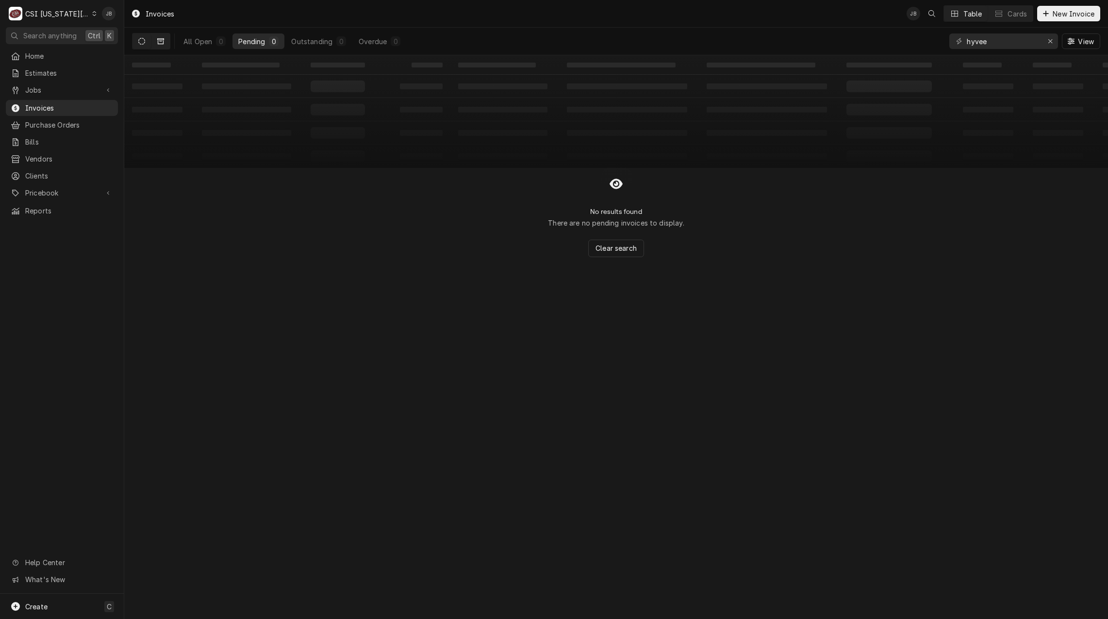
click at [163, 41] on button "Dynamic Content Wrapper" at bounding box center [160, 41] width 18 height 16
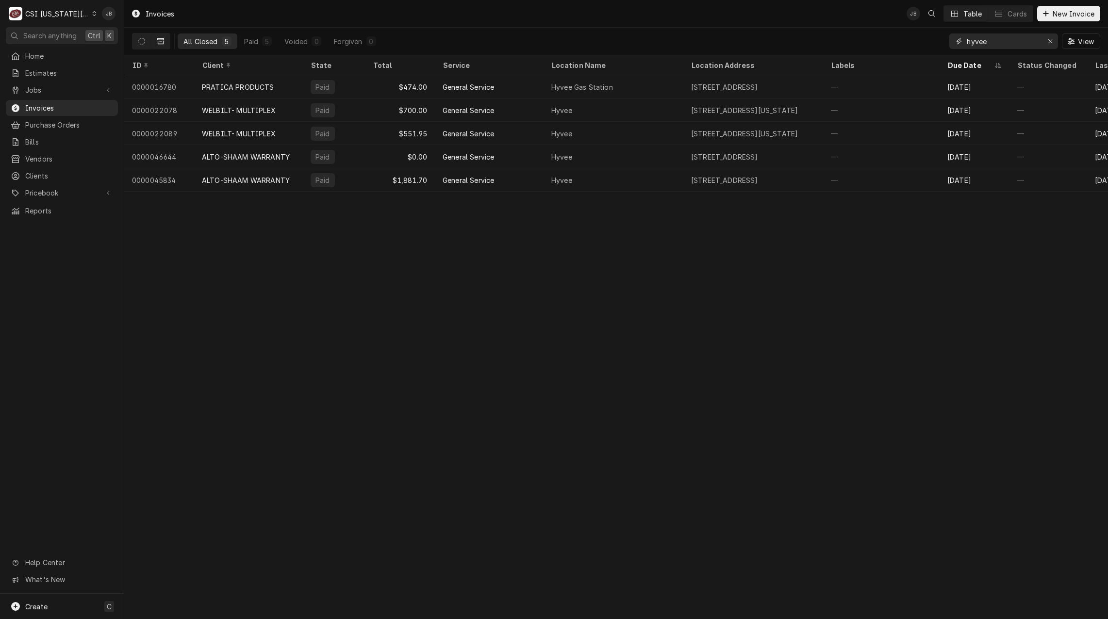
click at [978, 37] on input "hyvee" at bounding box center [1003, 41] width 73 height 16
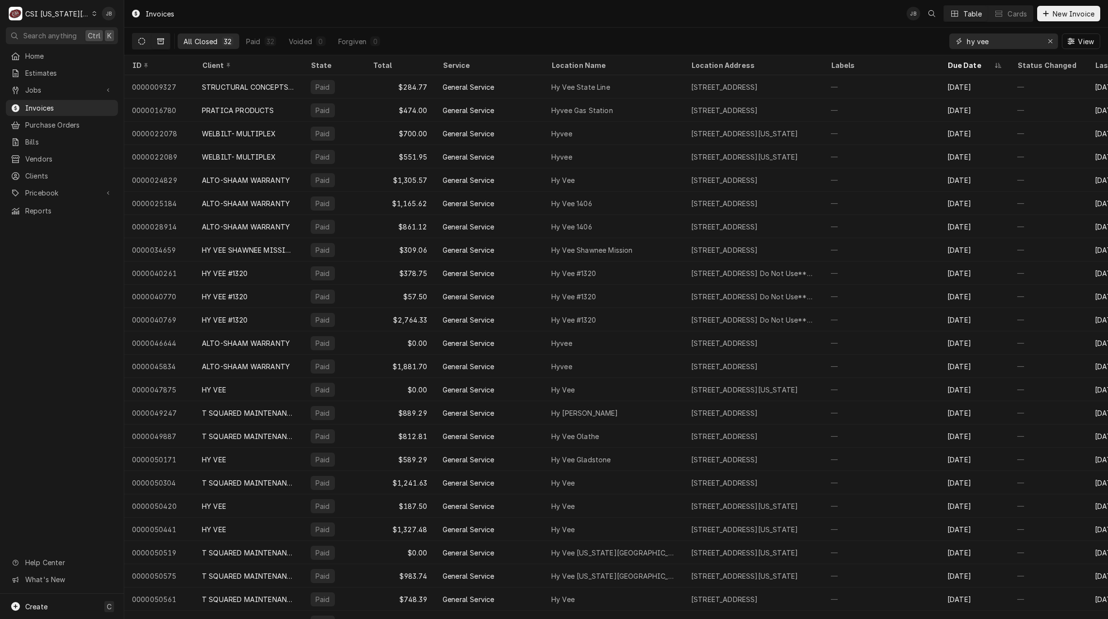
type input "hy vee"
click at [143, 36] on button "Dynamic Content Wrapper" at bounding box center [142, 41] width 18 height 16
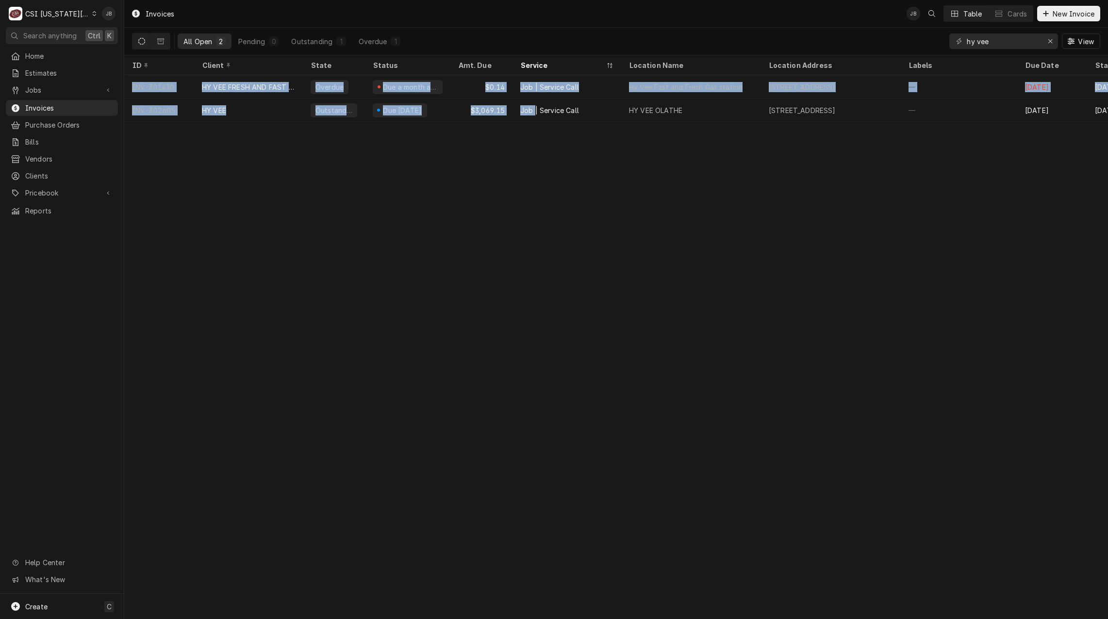
drag, startPoint x: 562, startPoint y: 118, endPoint x: 587, endPoint y: 121, distance: 25.4
click at [587, 121] on table "ID Client State Status Amt. Due Service Location Name Location Address Labels D…" at bounding box center [616, 88] width 984 height 67
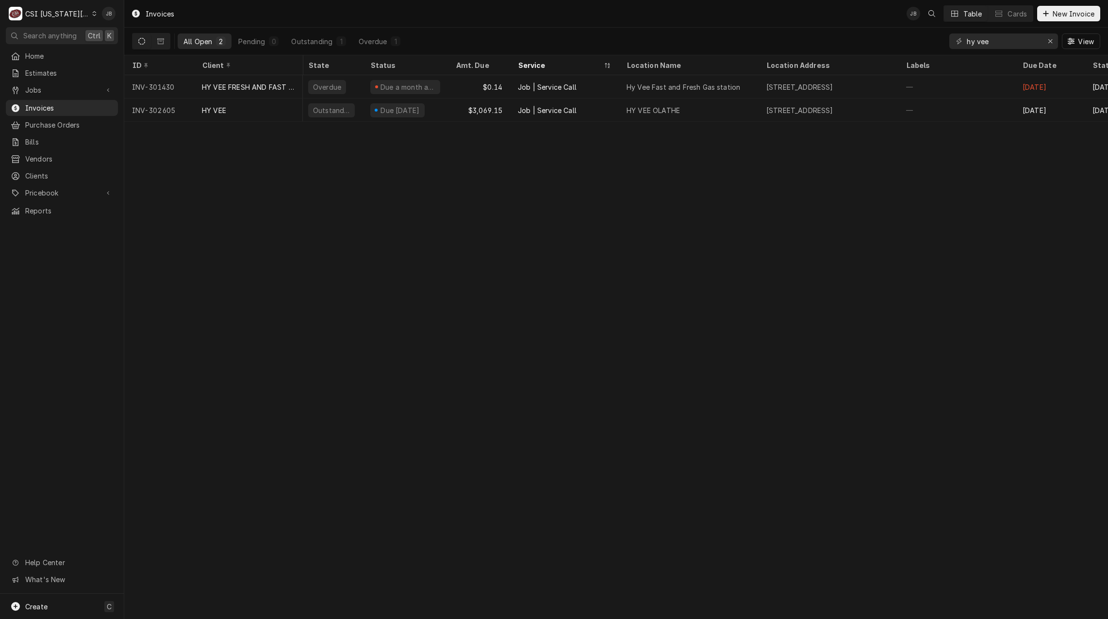
click at [479, 176] on div "Invoices JB Table Cards New Invoice All Open 2 Pending 0 Outstanding 1 Overdue …" at bounding box center [616, 309] width 984 height 619
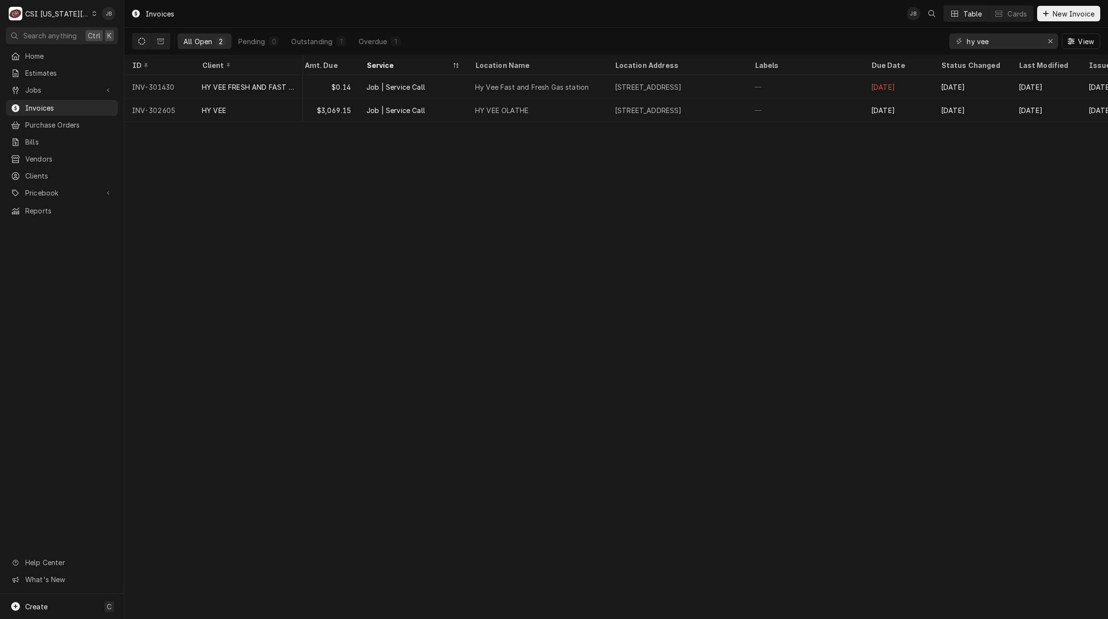
scroll to position [0, 181]
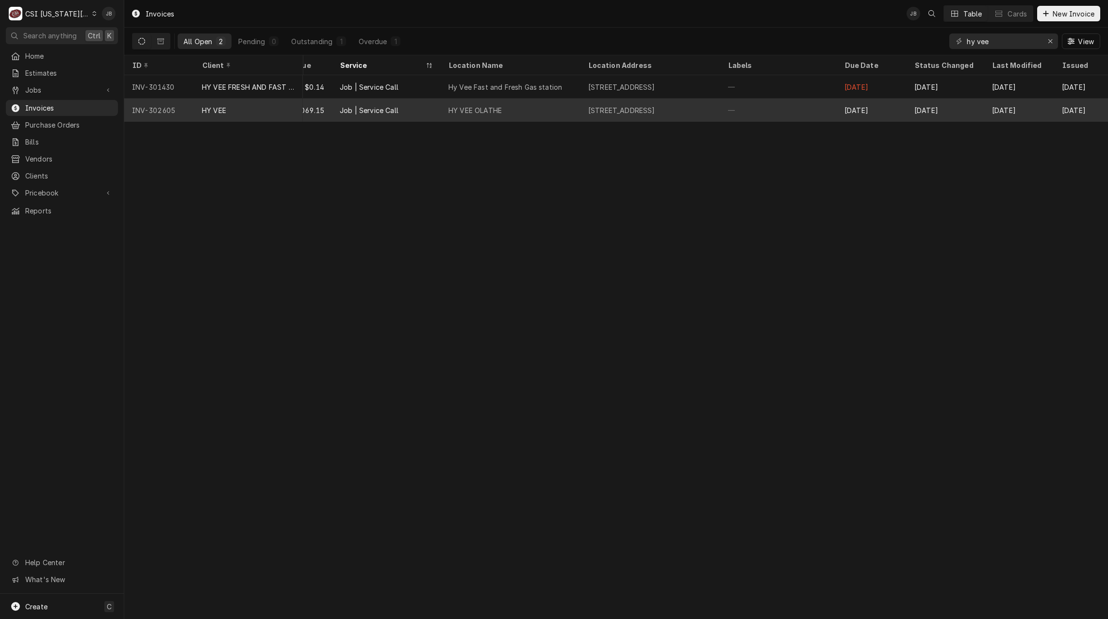
click at [622, 109] on div "[STREET_ADDRESS]" at bounding box center [621, 110] width 67 height 10
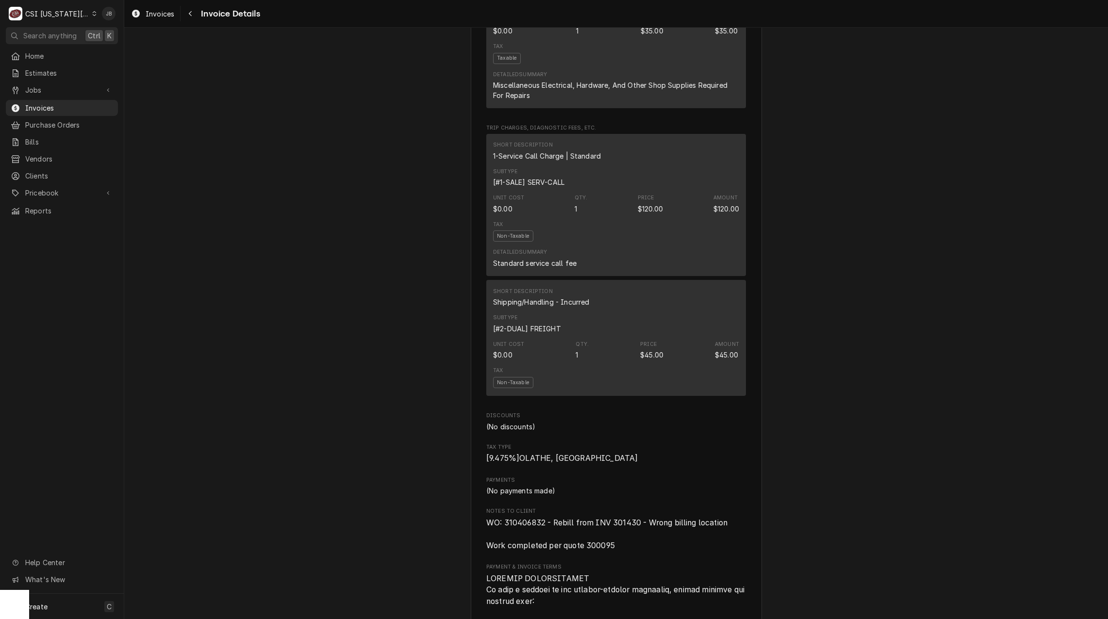
scroll to position [1456, 0]
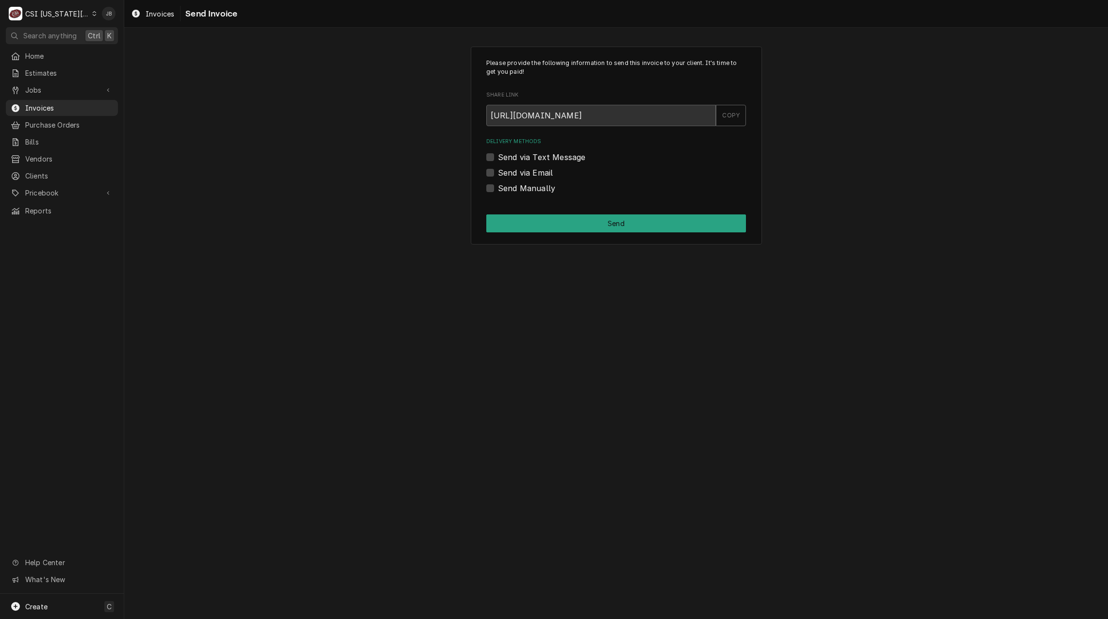
click at [533, 178] on label "Send via Email" at bounding box center [525, 173] width 55 height 12
click at [533, 178] on input "Send via Email" at bounding box center [628, 177] width 260 height 21
checkbox input "true"
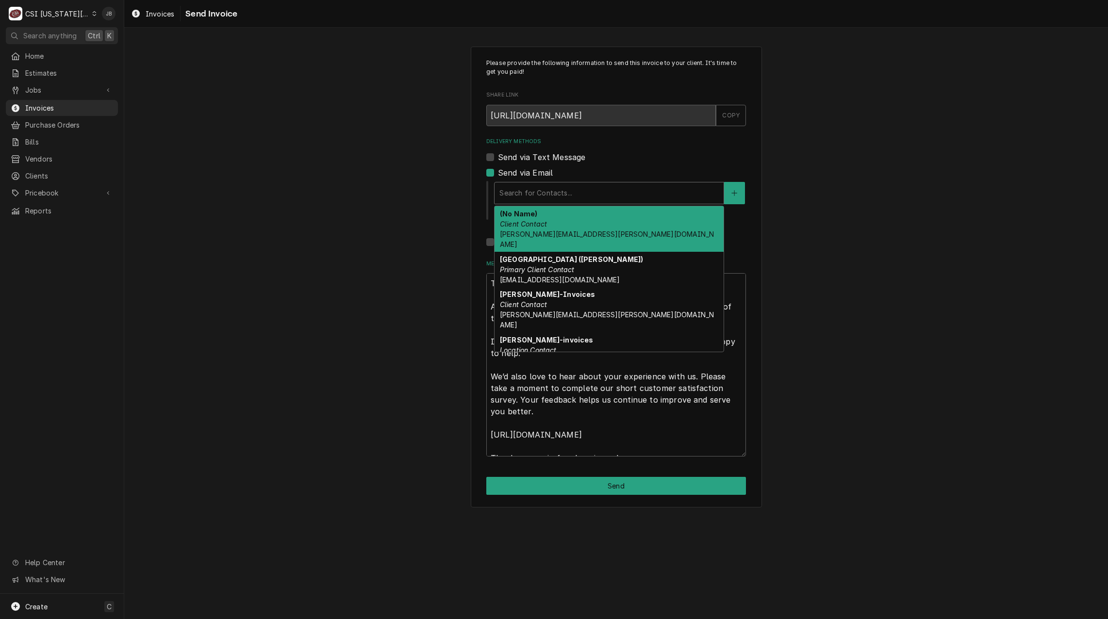
click at [553, 196] on div "Delivery Methods" at bounding box center [609, 192] width 219 height 17
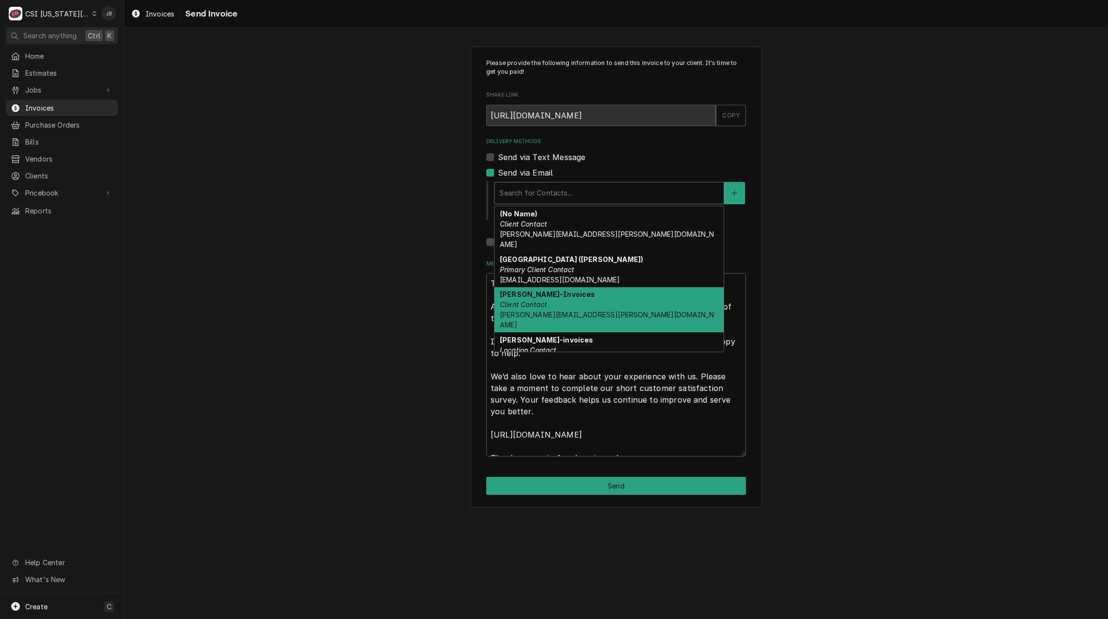
click at [597, 297] on div "Dominick Decaria-Invoices Client Contact dominick.decaria@pngaming.com" at bounding box center [609, 310] width 229 height 46
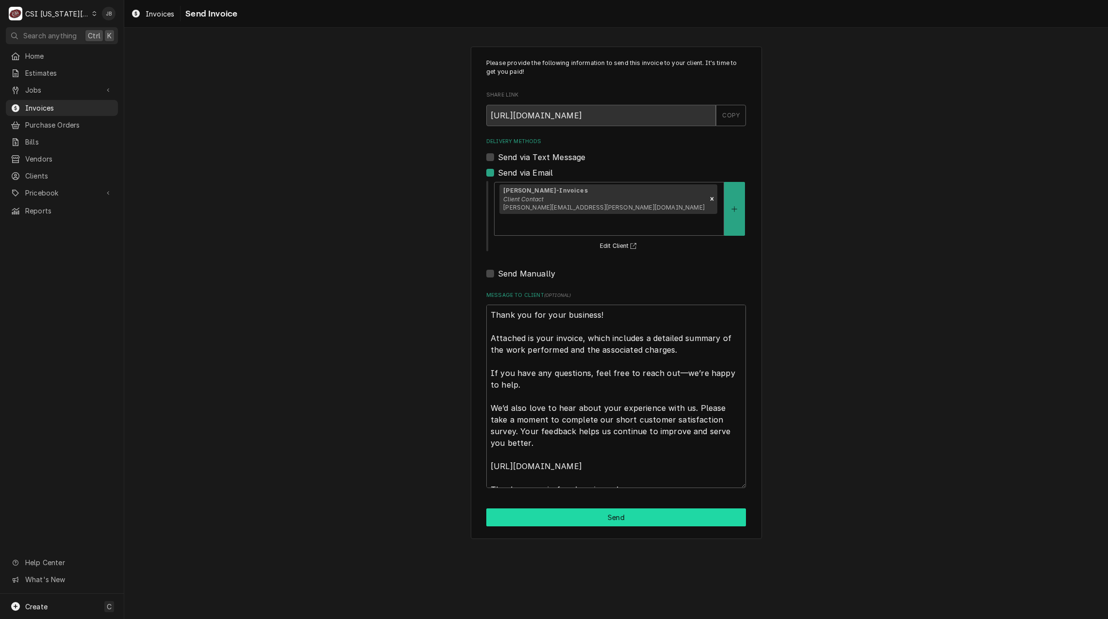
click at [589, 509] on button "Send" at bounding box center [616, 518] width 260 height 18
type textarea "x"
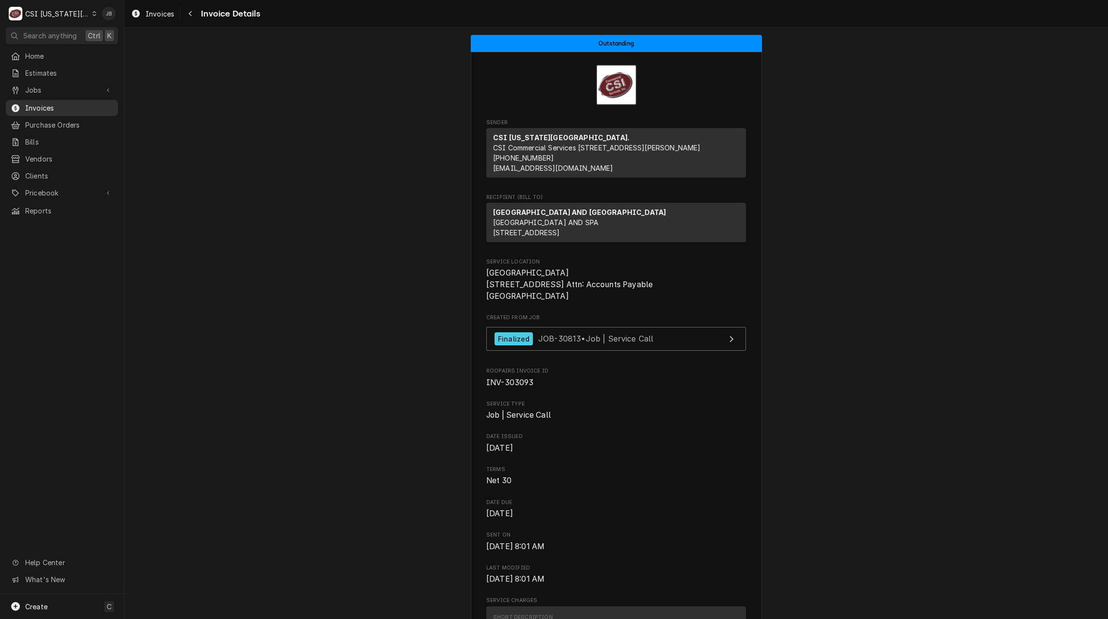
click at [80, 105] on span "Invoices" at bounding box center [69, 108] width 88 height 10
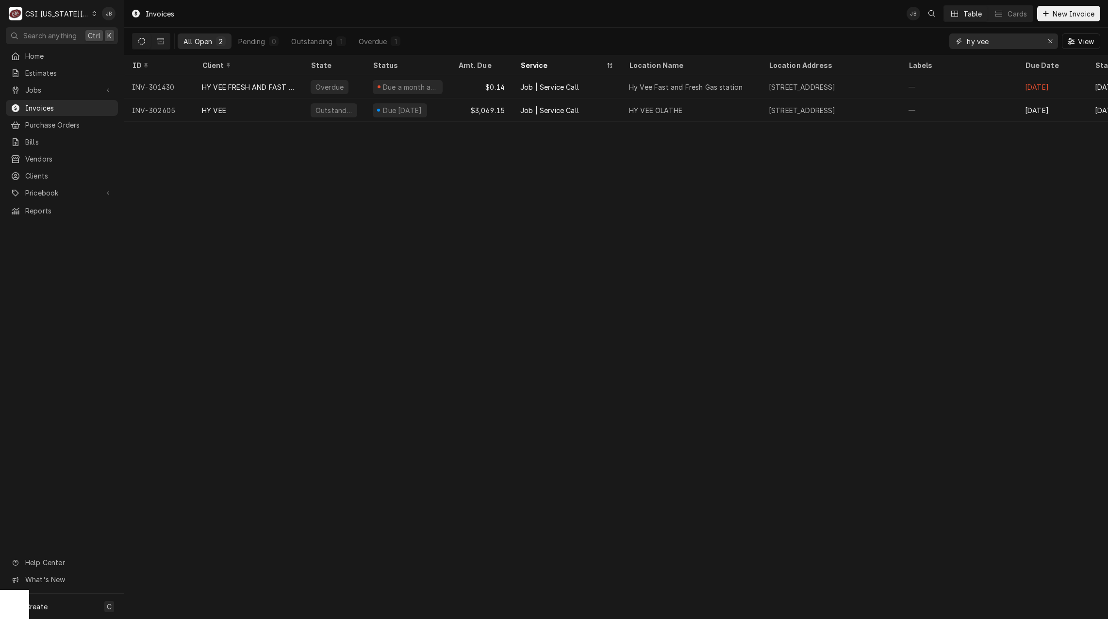
drag, startPoint x: 998, startPoint y: 42, endPoint x: 944, endPoint y: 43, distance: 54.4
click at [944, 43] on div "All Open 2 Pending 0 Outstanding 1 Overdue 1 hy vee View" at bounding box center [616, 41] width 969 height 27
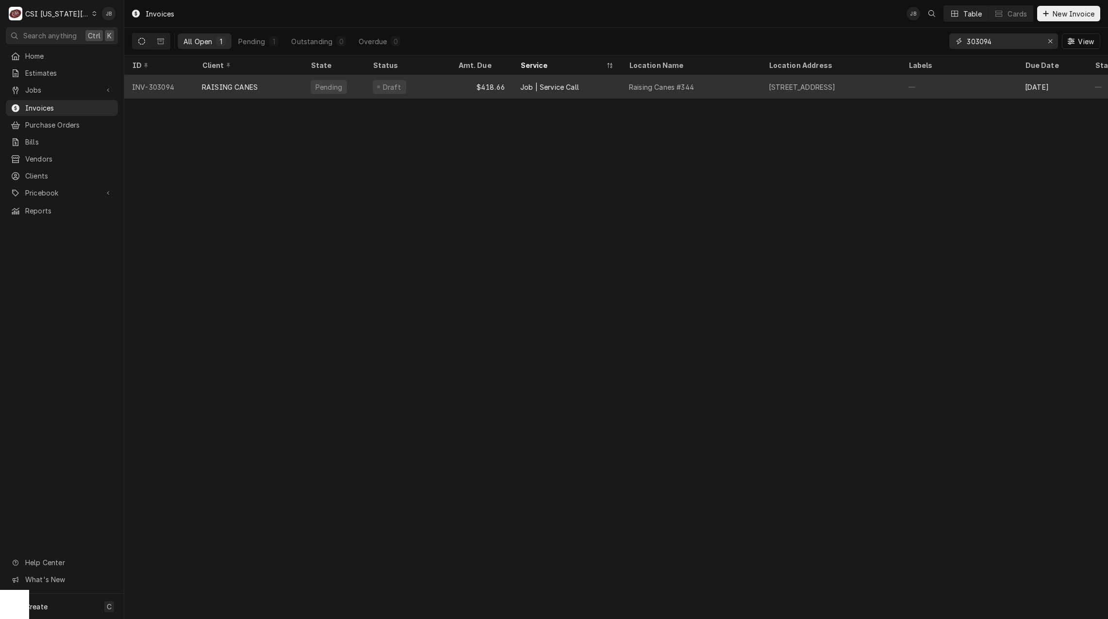
type input "303094"
click at [373, 86] on div "Draft" at bounding box center [389, 87] width 33 height 14
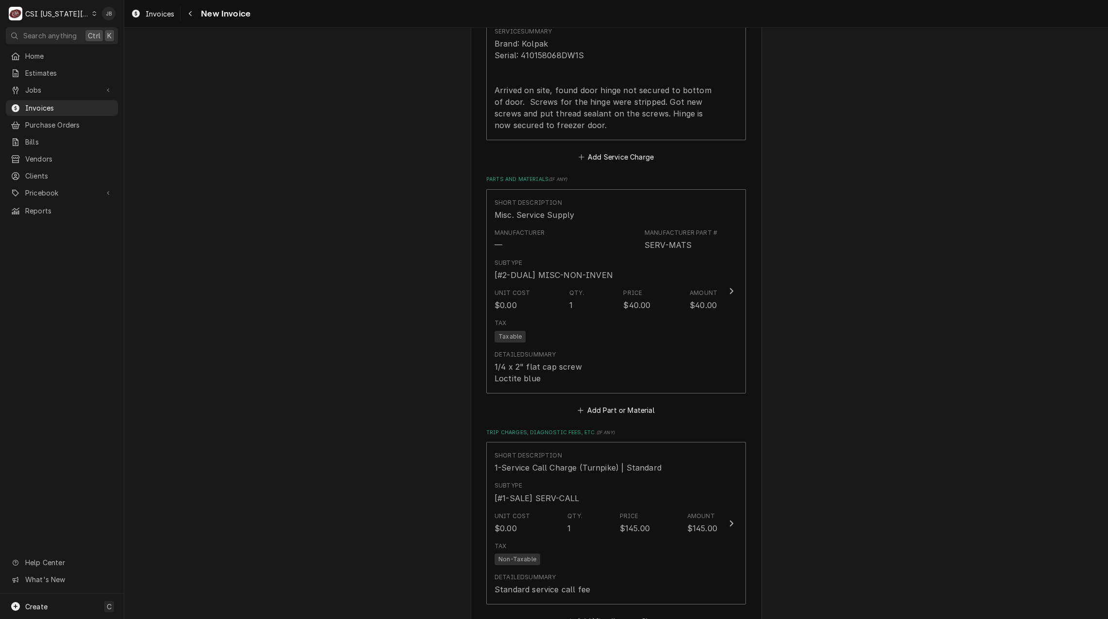
scroll to position [1602, 0]
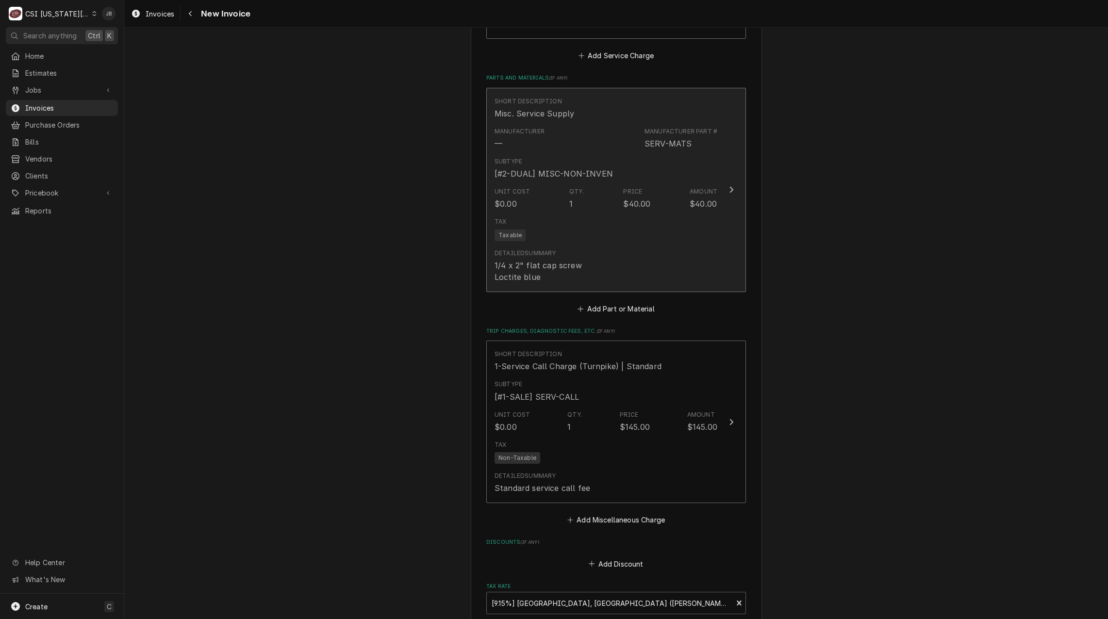
click at [541, 249] on div "Detailed Summary" at bounding box center [525, 253] width 61 height 9
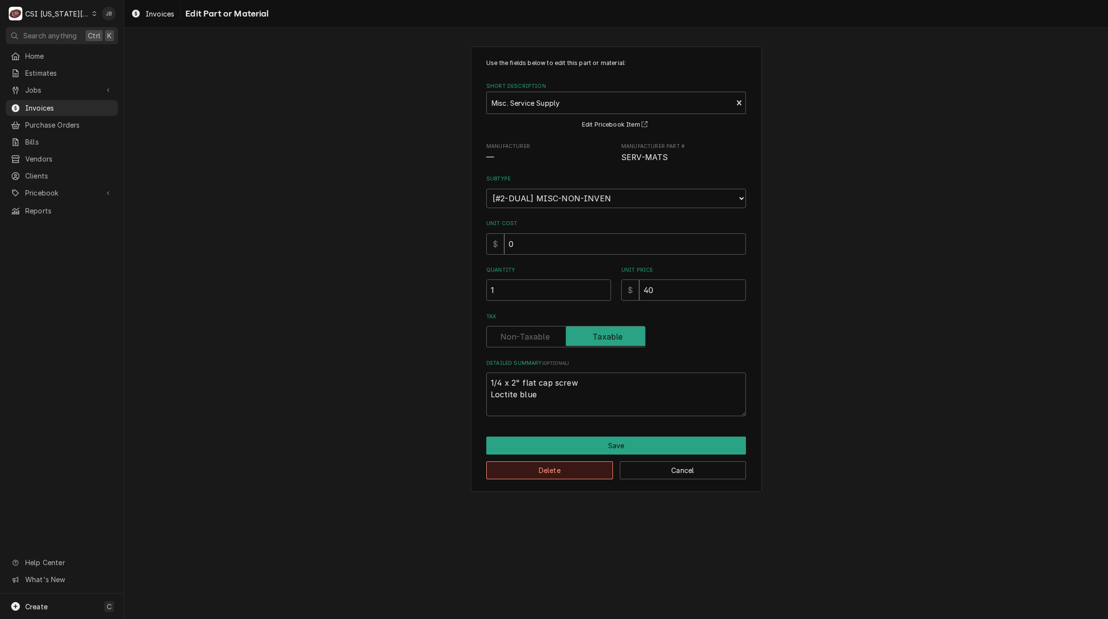
click at [530, 468] on button "Delete" at bounding box center [549, 471] width 127 height 18
type textarea "x"
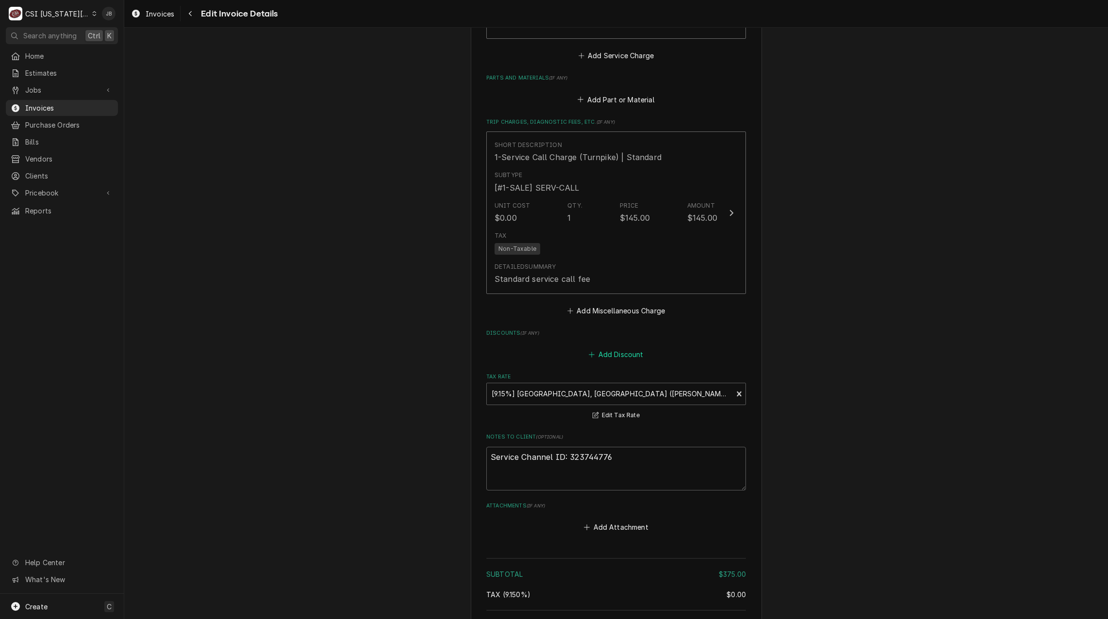
scroll to position [1621, 0]
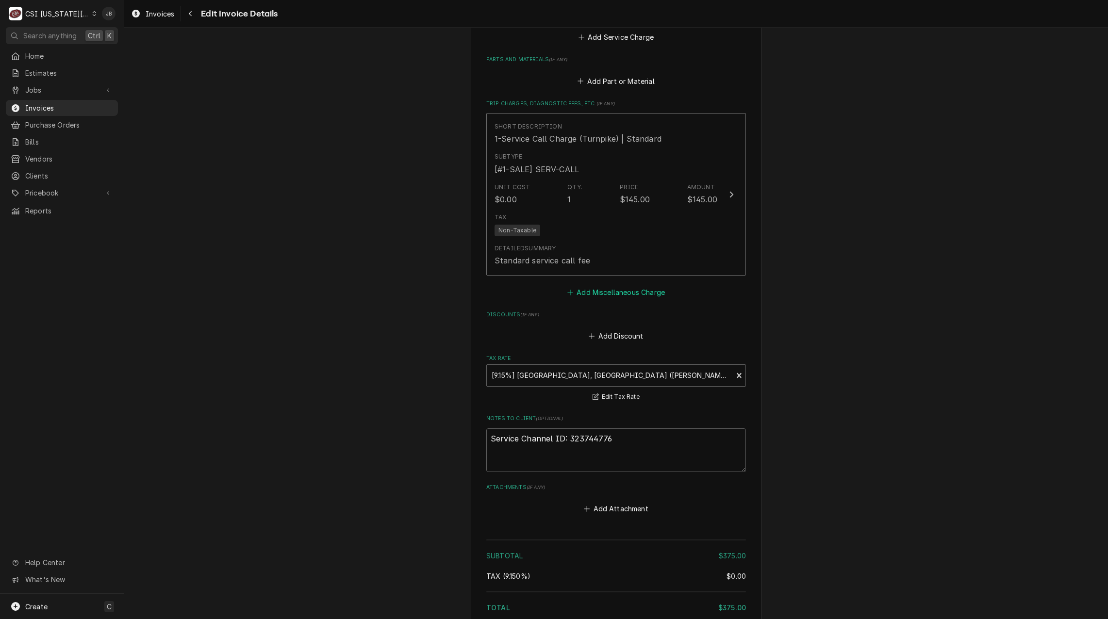
drag, startPoint x: 607, startPoint y: 260, endPoint x: 424, endPoint y: 262, distance: 182.6
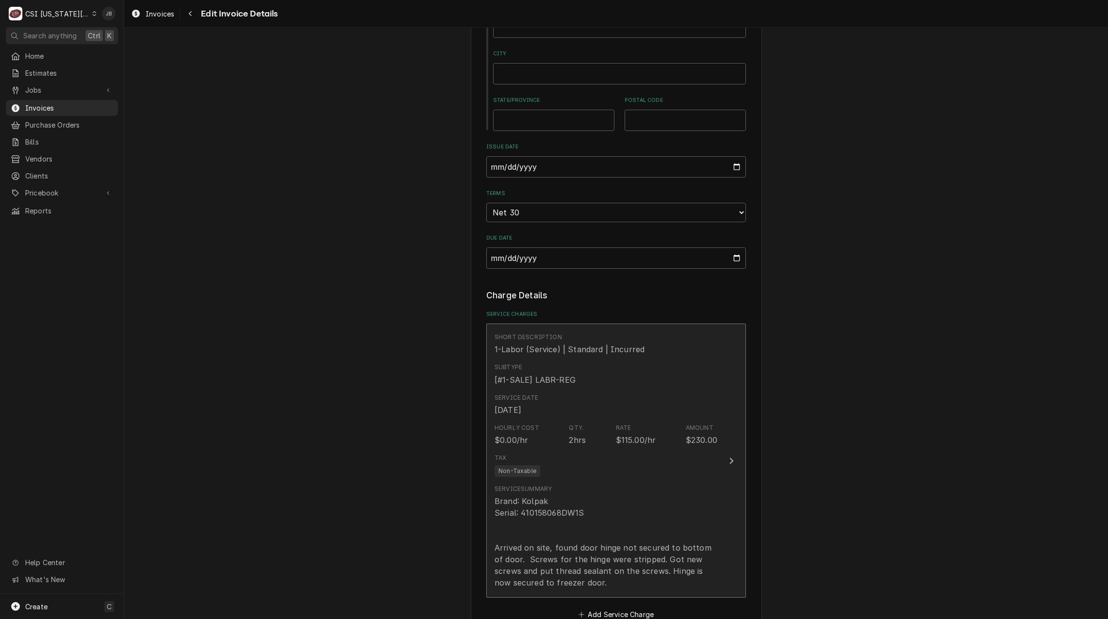
scroll to position [1184, 0]
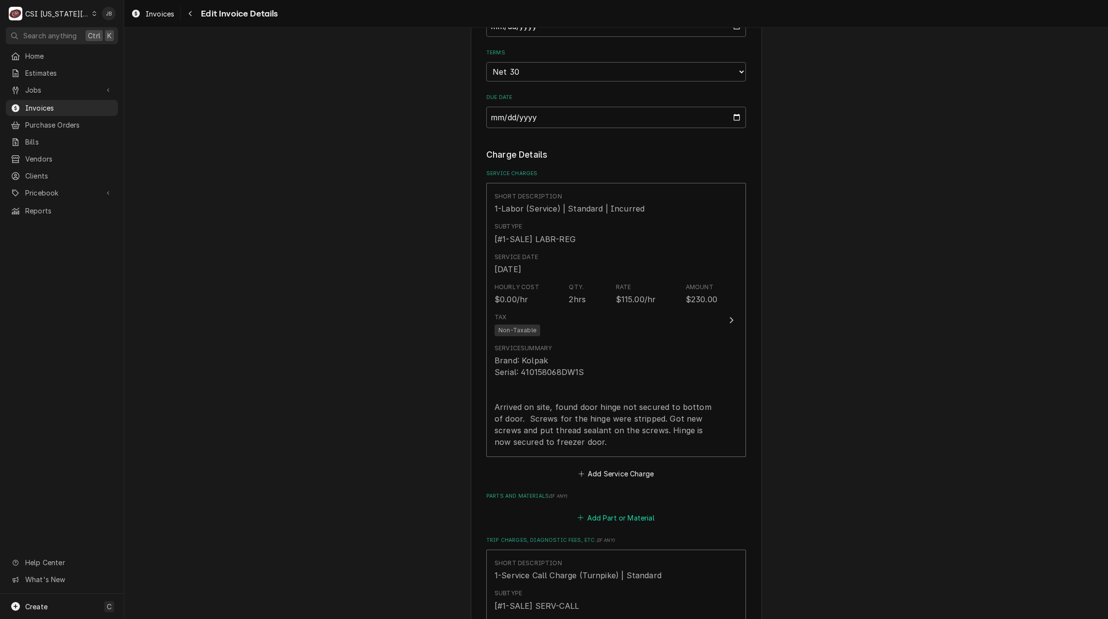
click at [604, 511] on button "Add Part or Material" at bounding box center [616, 518] width 80 height 14
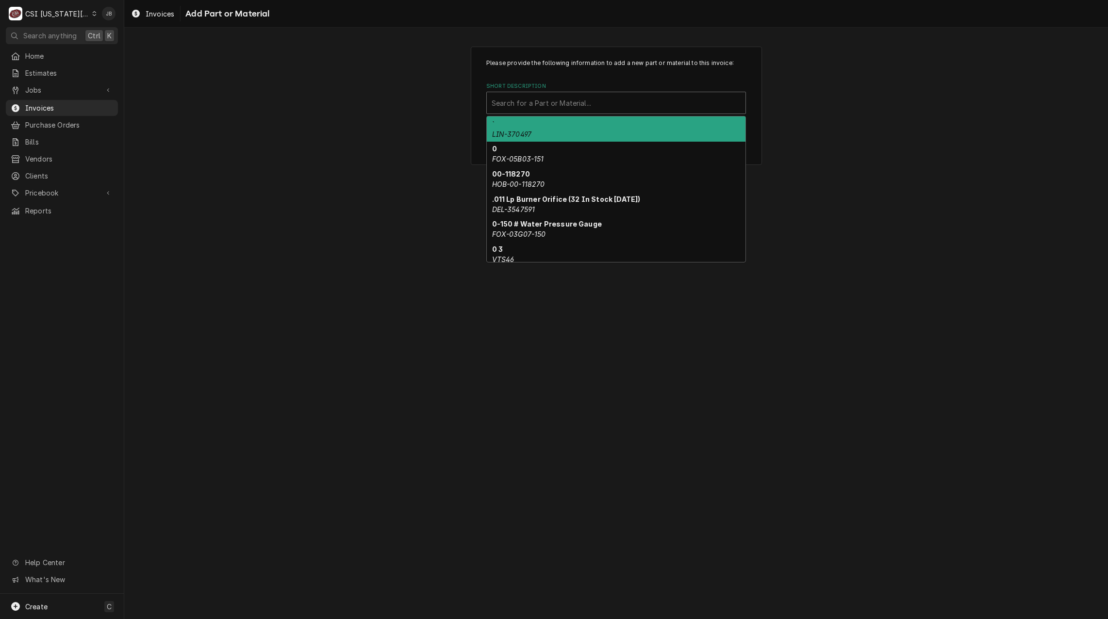
drag, startPoint x: 528, startPoint y: 99, endPoint x: 231, endPoint y: 123, distance: 297.6
click at [527, 99] on div "Short Description" at bounding box center [616, 102] width 249 height 17
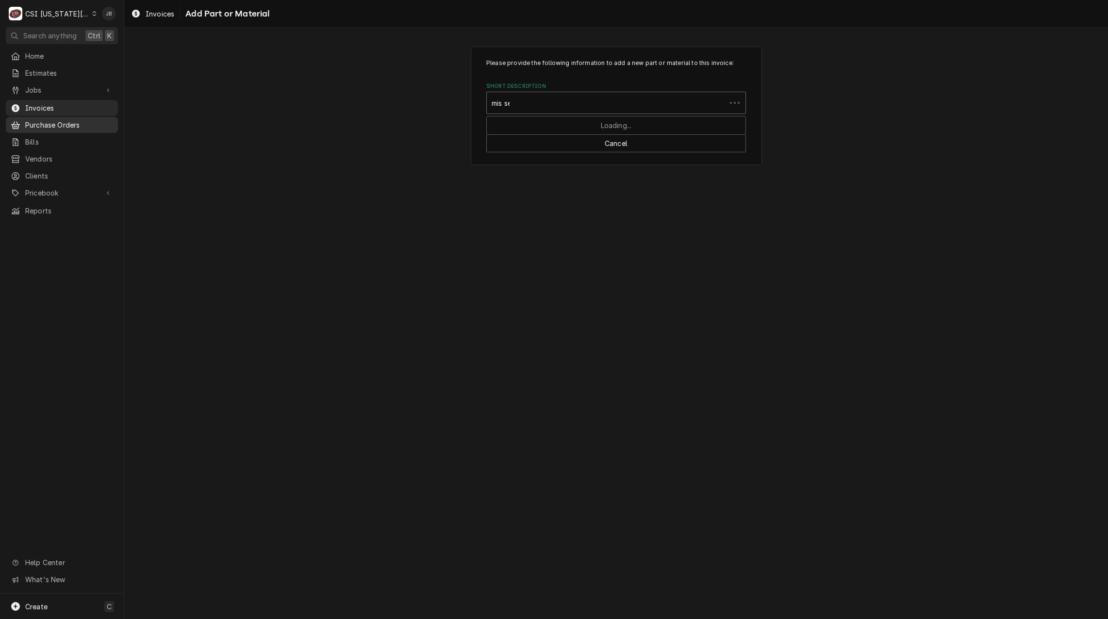
type input "mis ser"
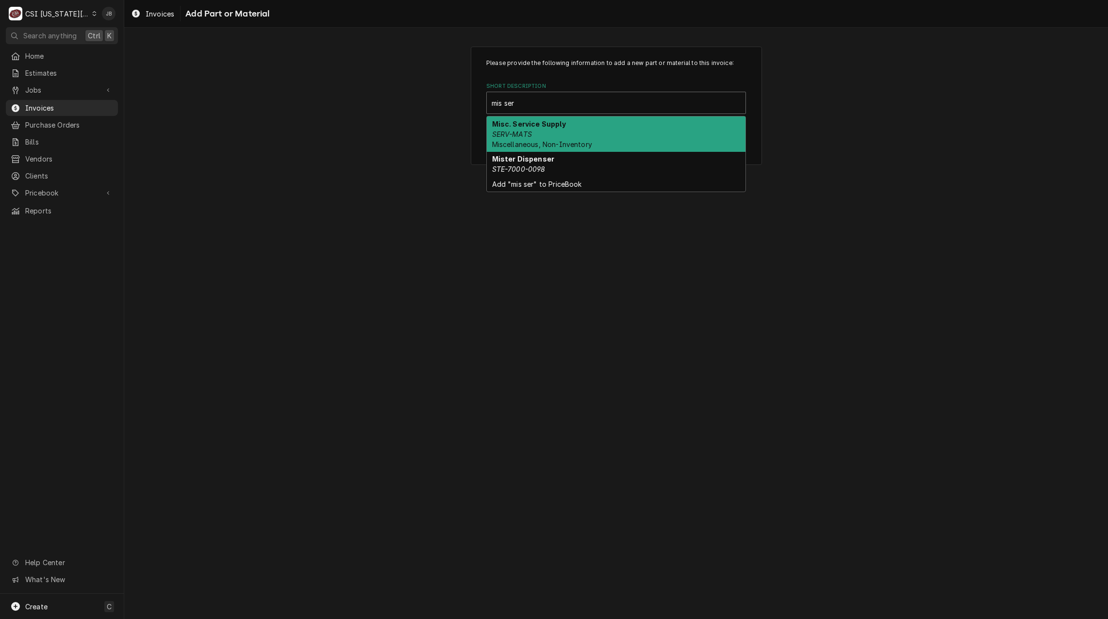
click at [555, 129] on div "Misc. Service Supply SERV-MATS Miscellaneous, Non-Inventory" at bounding box center [616, 134] width 259 height 35
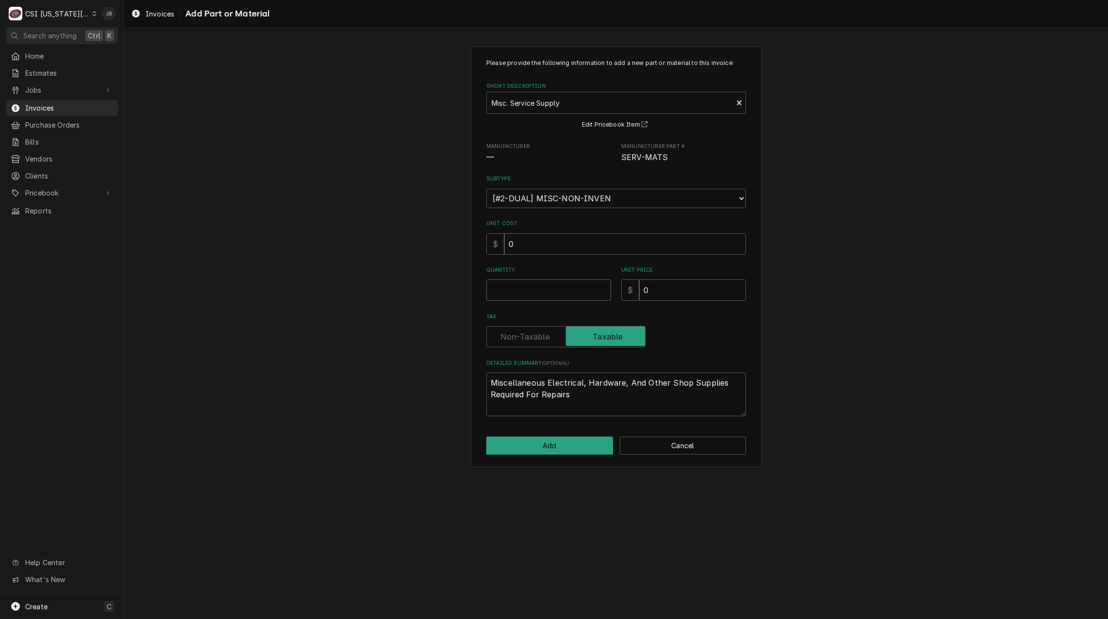
click at [522, 284] on input "Quantity" at bounding box center [548, 290] width 125 height 21
type textarea "x"
type input "1"
drag, startPoint x: 675, startPoint y: 286, endPoint x: 498, endPoint y: 266, distance: 177.9
click at [557, 279] on div "Quantity 1 Unit Price $ 0" at bounding box center [616, 284] width 260 height 34
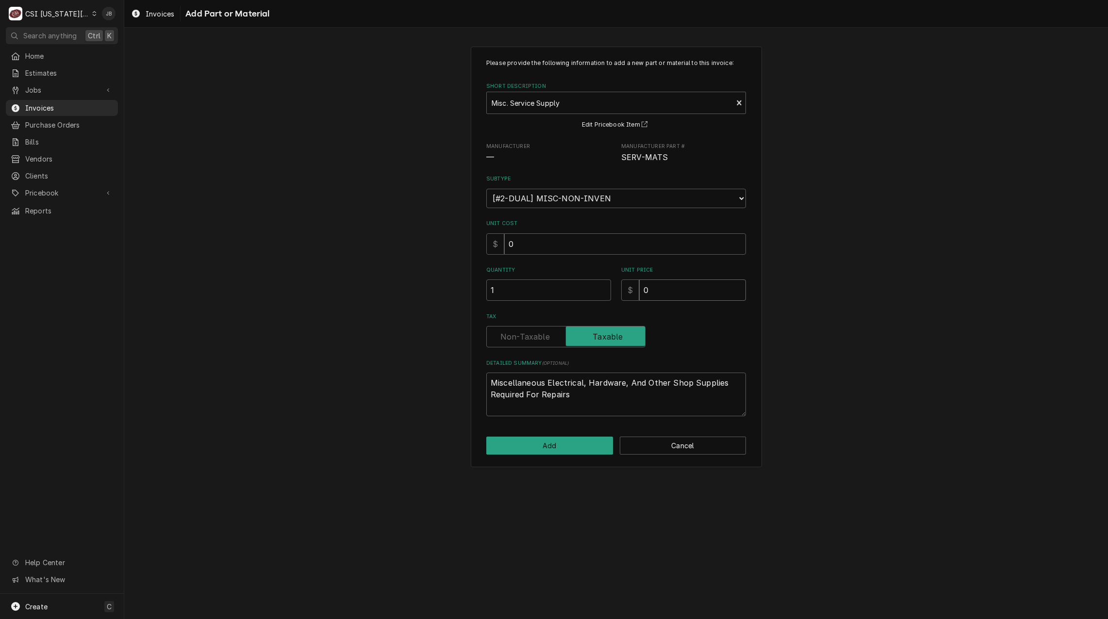
type textarea "x"
type input "4"
type textarea "x"
type input "40"
click at [564, 447] on button "Add" at bounding box center [549, 446] width 127 height 18
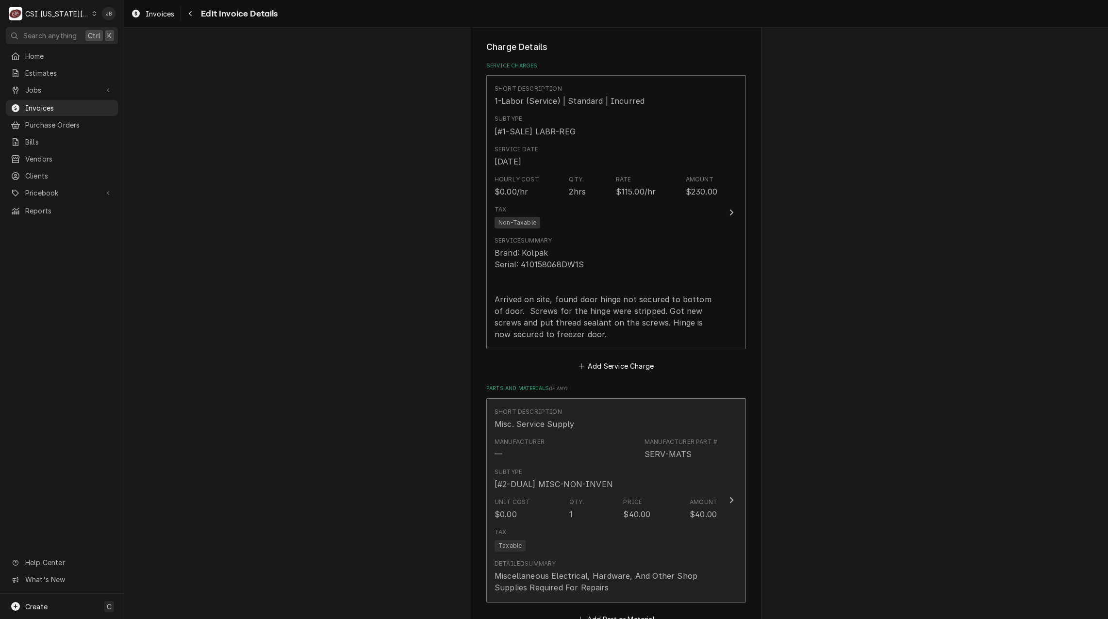
scroll to position [1287, 0]
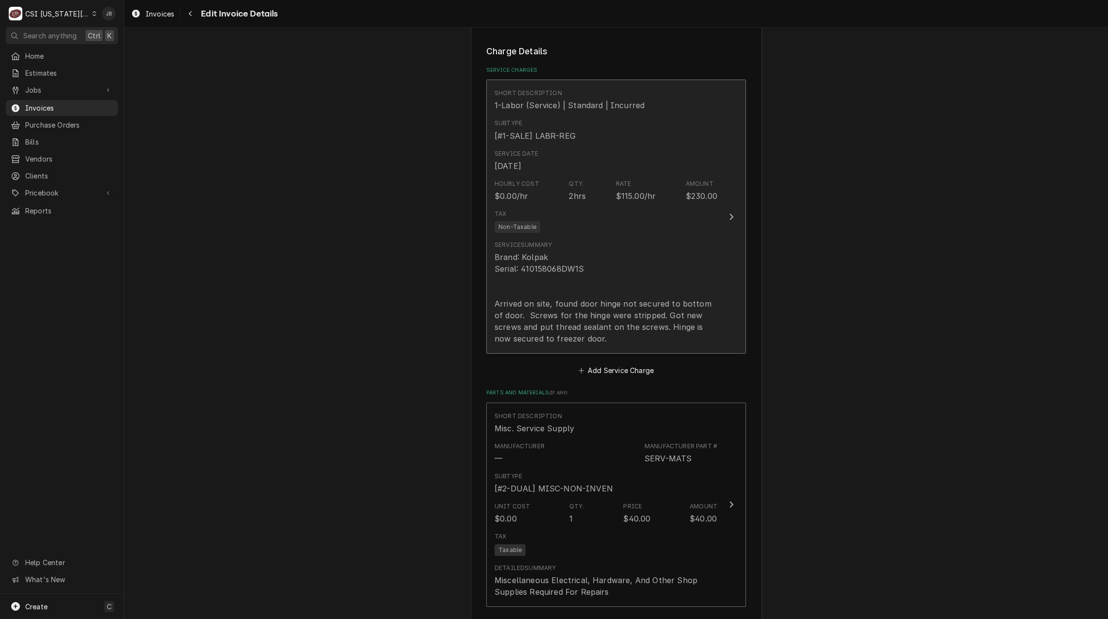
click at [568, 251] on div "Brand: Kolpak Serial: 410158068DW1S Arrived on site, found door hinge not secur…" at bounding box center [606, 297] width 223 height 93
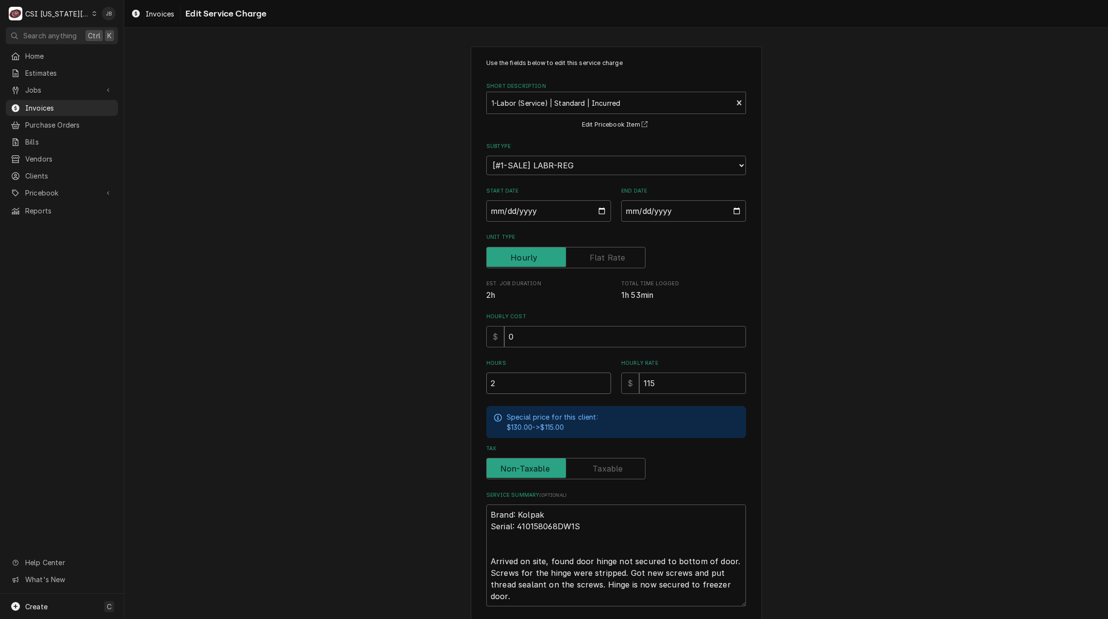
drag, startPoint x: 491, startPoint y: 385, endPoint x: 460, endPoint y: 388, distance: 31.3
click at [461, 388] on div "Use the fields below to edit this service charge Short Description 1-Labor (Ser…" at bounding box center [616, 364] width 984 height 653
type textarea "x"
type input "22"
type textarea "x"
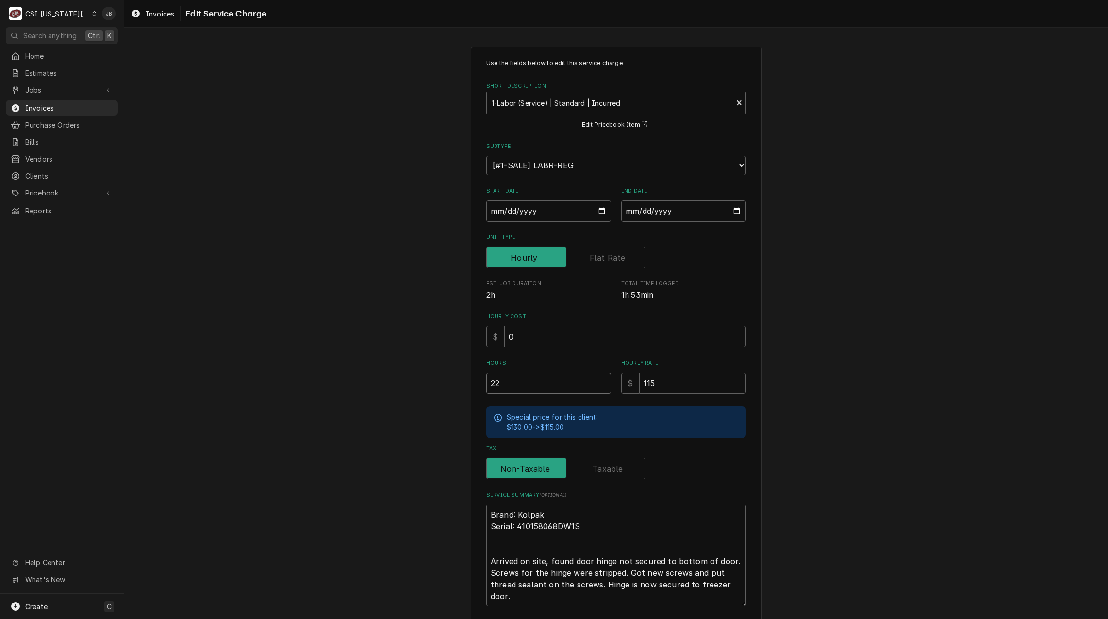
type input "2"
type textarea "x"
type input "2.5"
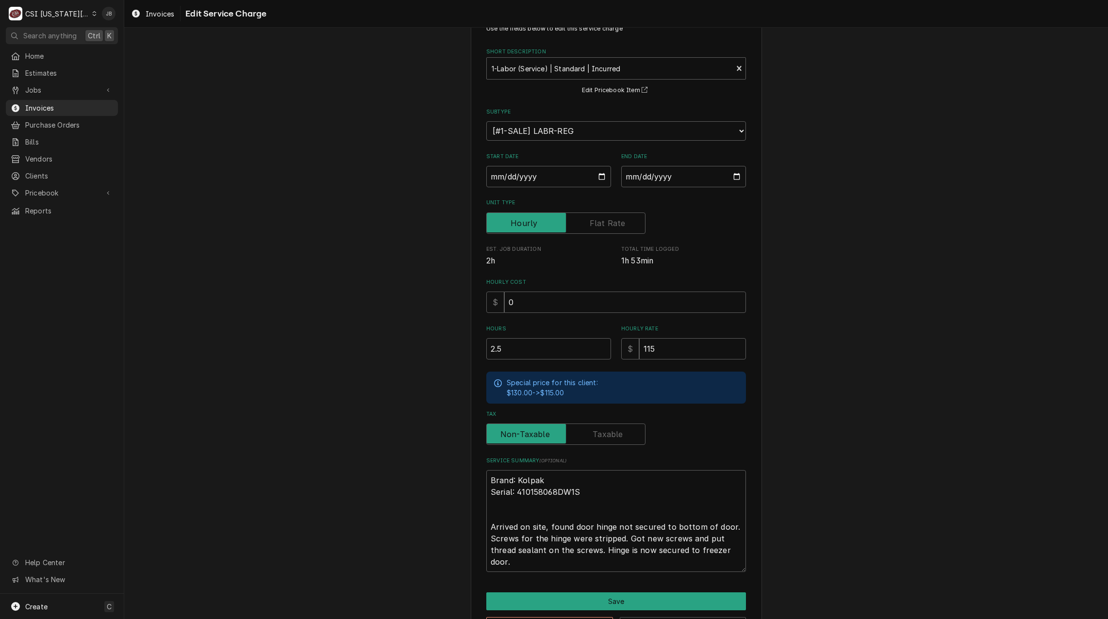
scroll to position [70, 0]
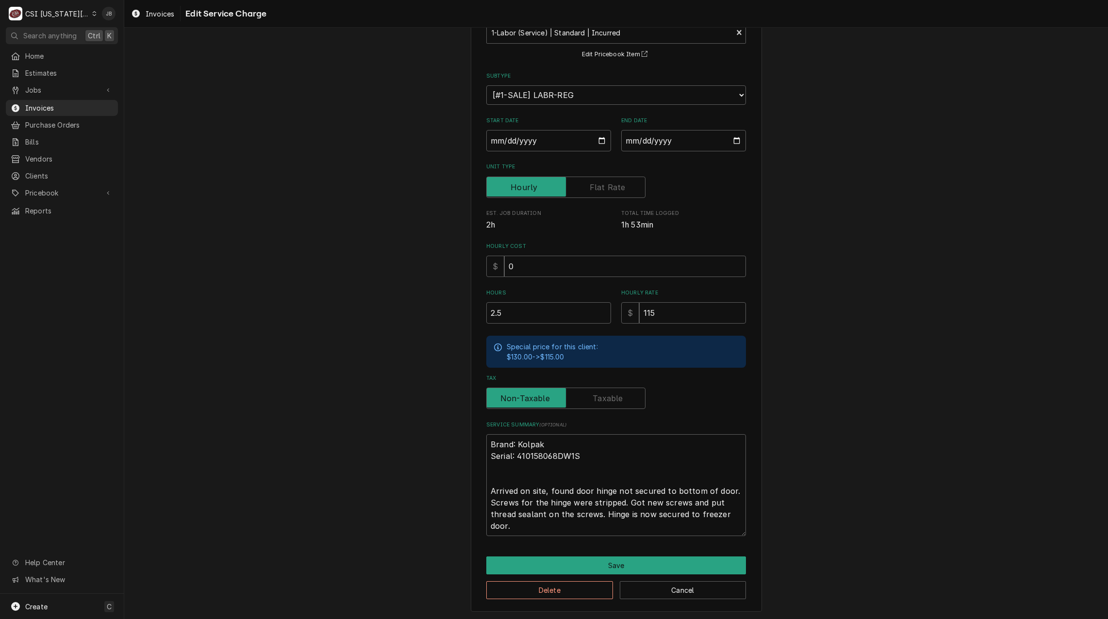
click at [545, 553] on div "Use the fields below to edit this service charge Short Description 1-Labor (Ser…" at bounding box center [616, 294] width 291 height 636
click at [539, 562] on button "Save" at bounding box center [616, 566] width 260 height 18
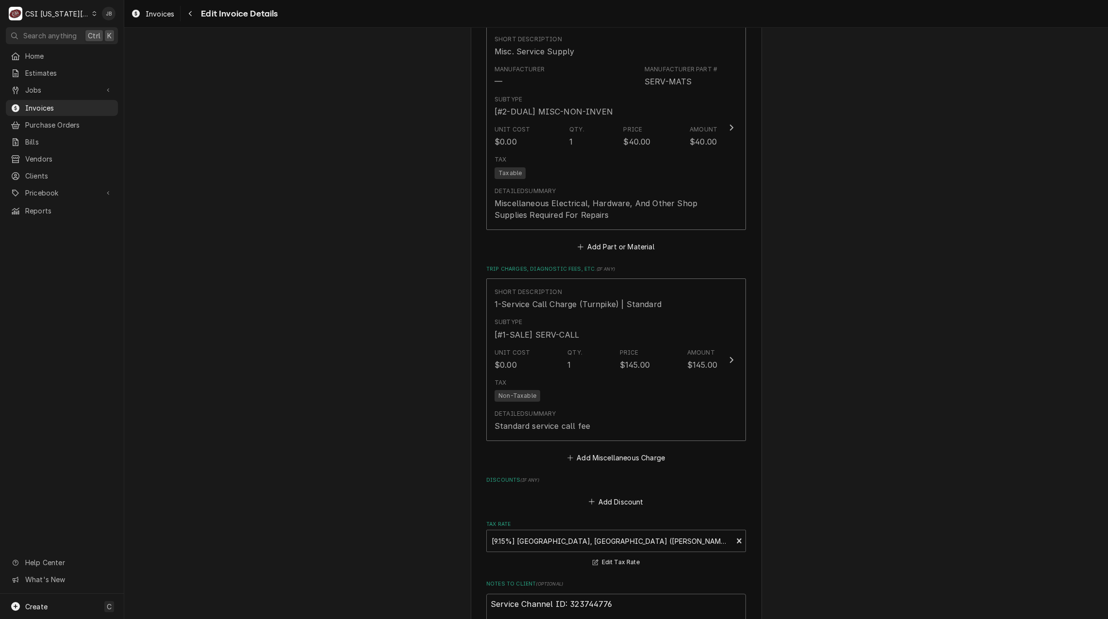
scroll to position [1955, 0]
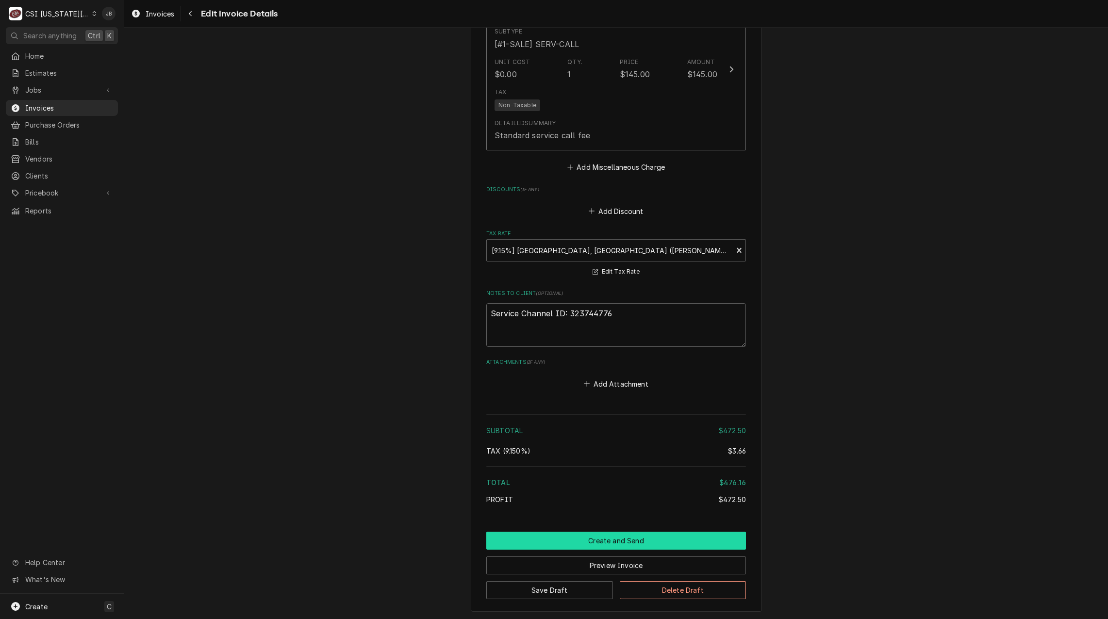
click at [566, 532] on button "Create and Send" at bounding box center [616, 541] width 260 height 18
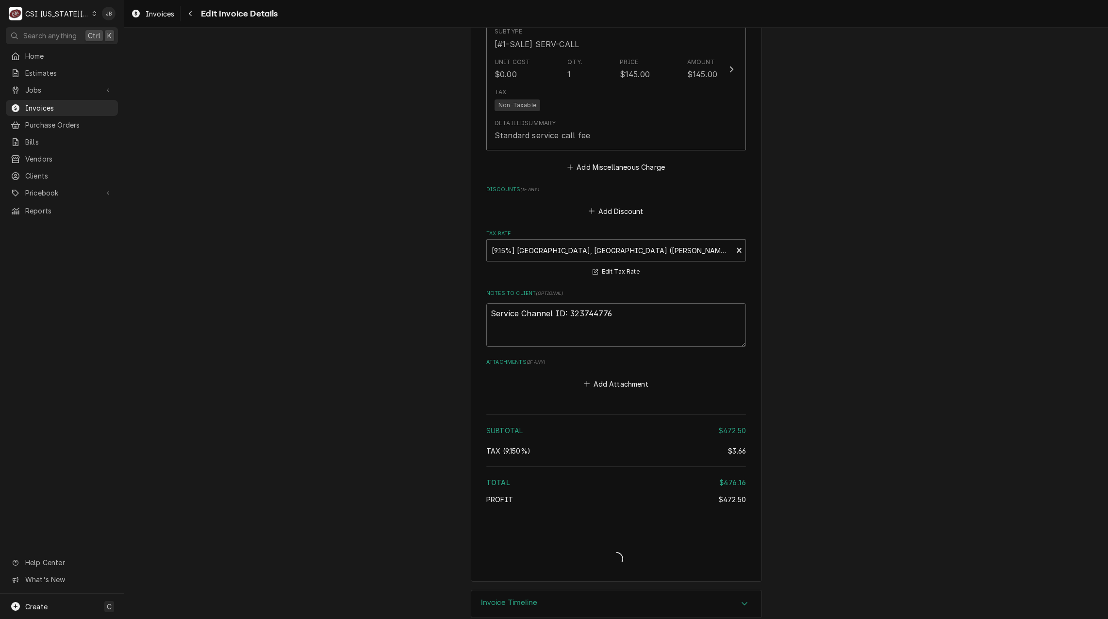
scroll to position [1937, 0]
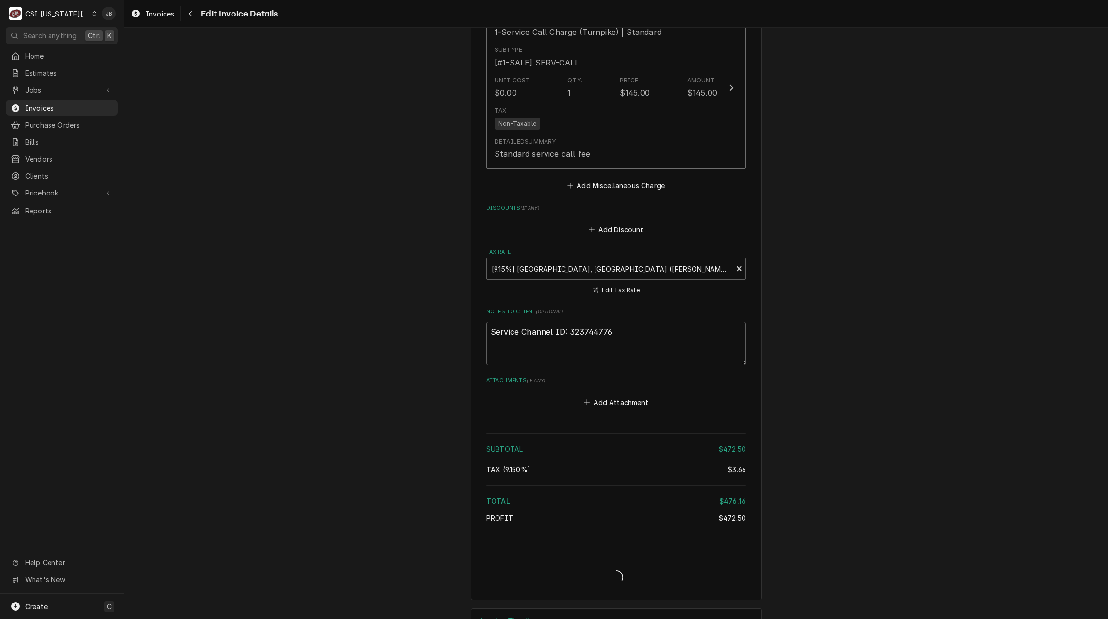
type textarea "x"
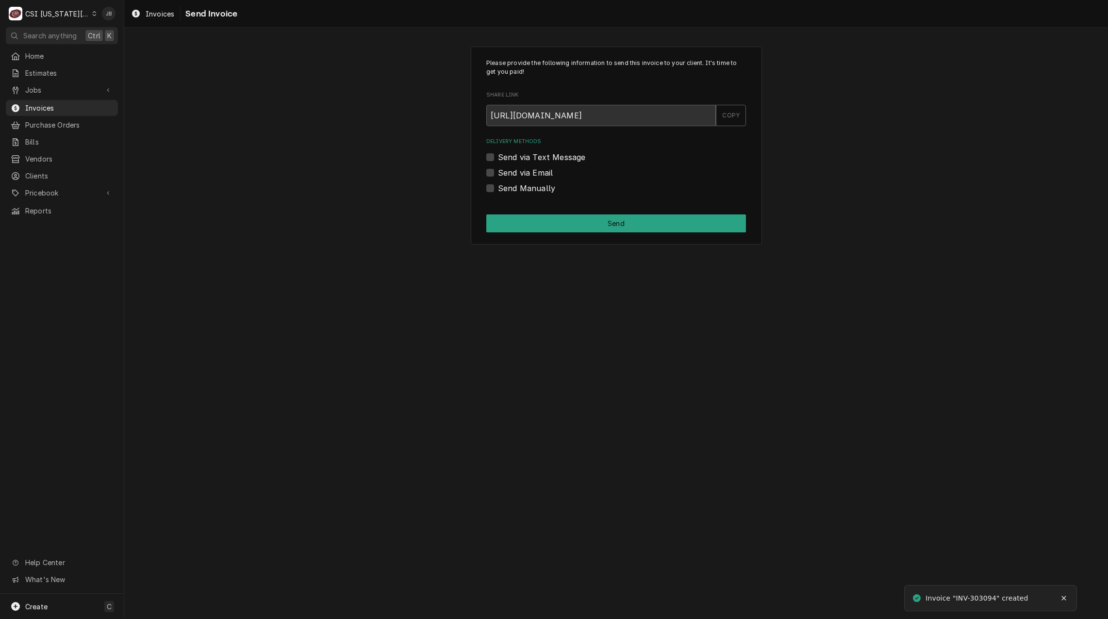
click at [517, 173] on label "Send via Email" at bounding box center [525, 173] width 55 height 12
click at [517, 173] on input "Send via Email" at bounding box center [628, 177] width 260 height 21
checkbox input "true"
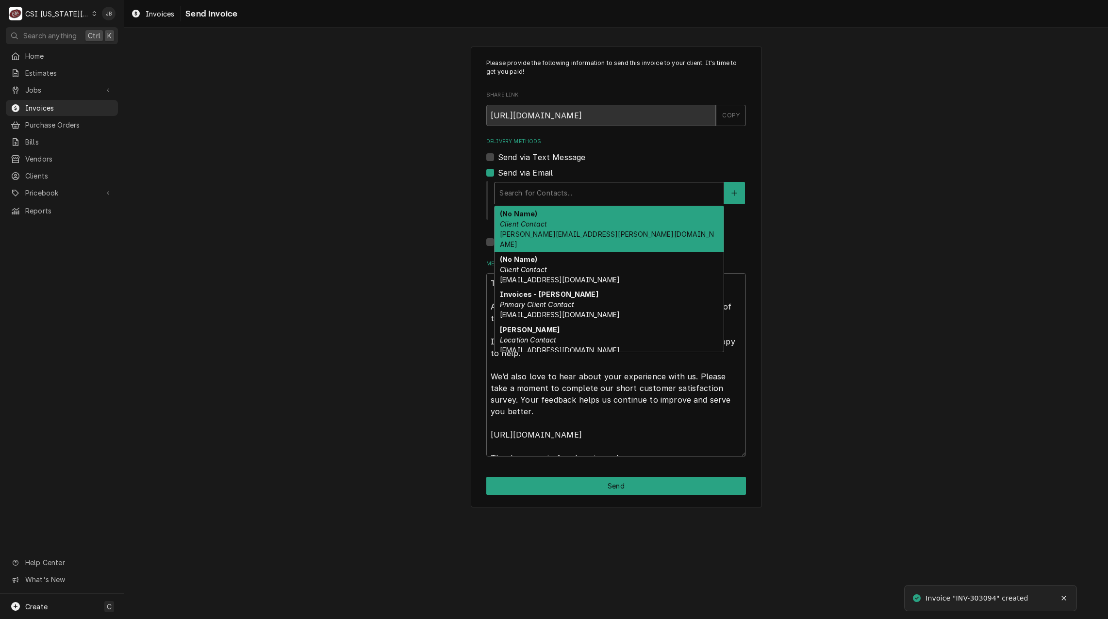
click at [534, 196] on div "Delivery Methods" at bounding box center [609, 192] width 219 height 17
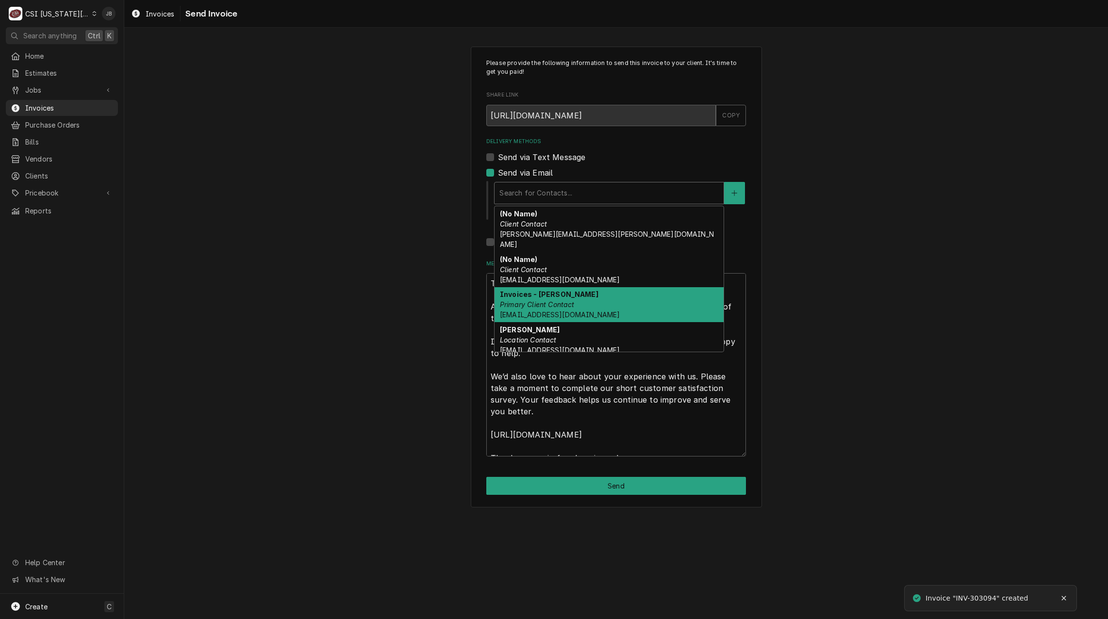
click at [577, 294] on div "Invoices - [PERSON_NAME] Primary Client Contact [EMAIL_ADDRESS][DOMAIN_NAME]" at bounding box center [609, 304] width 229 height 35
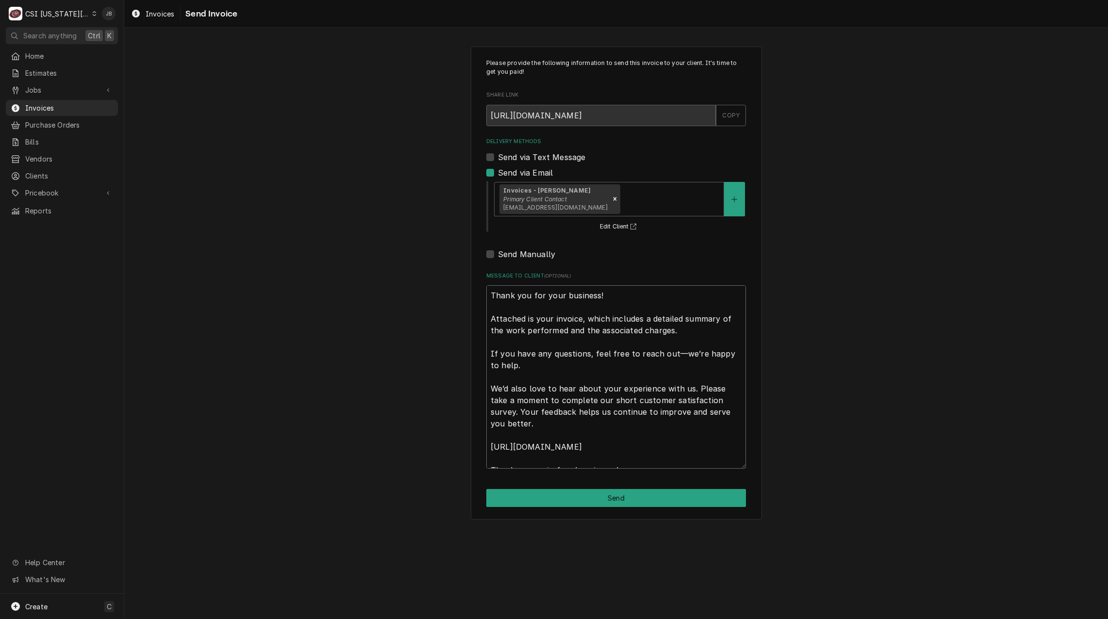
scroll to position [12, 0]
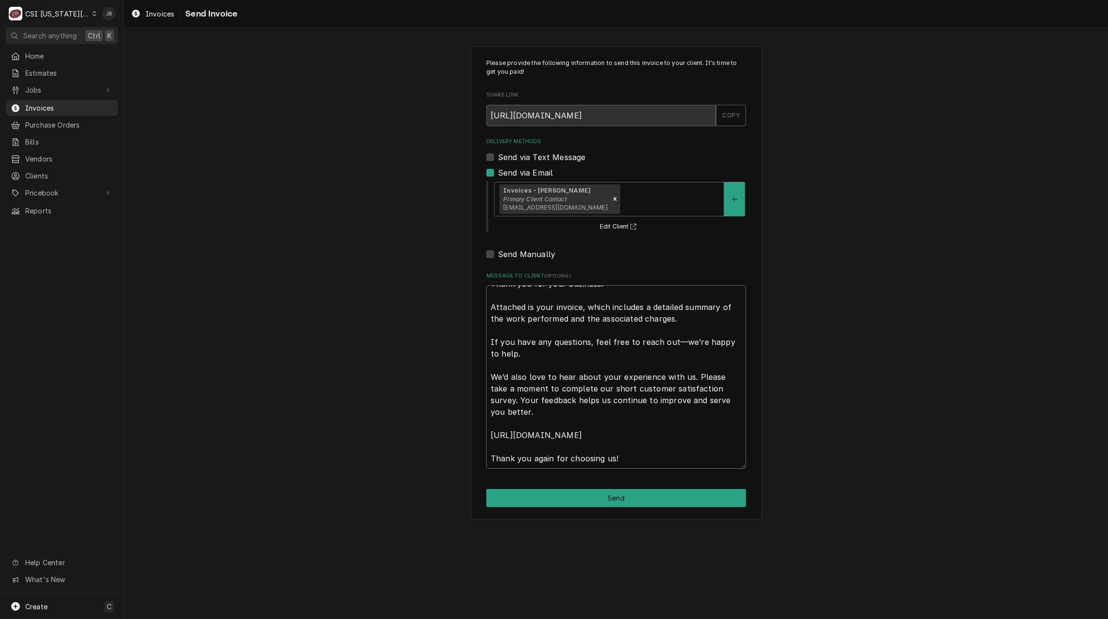
drag, startPoint x: 490, startPoint y: 293, endPoint x: 805, endPoint y: 593, distance: 434.7
click at [798, 590] on div "Please provide the following information to send this invoice to your client. I…" at bounding box center [616, 324] width 984 height 592
type textarea "x"
type textarea "a"
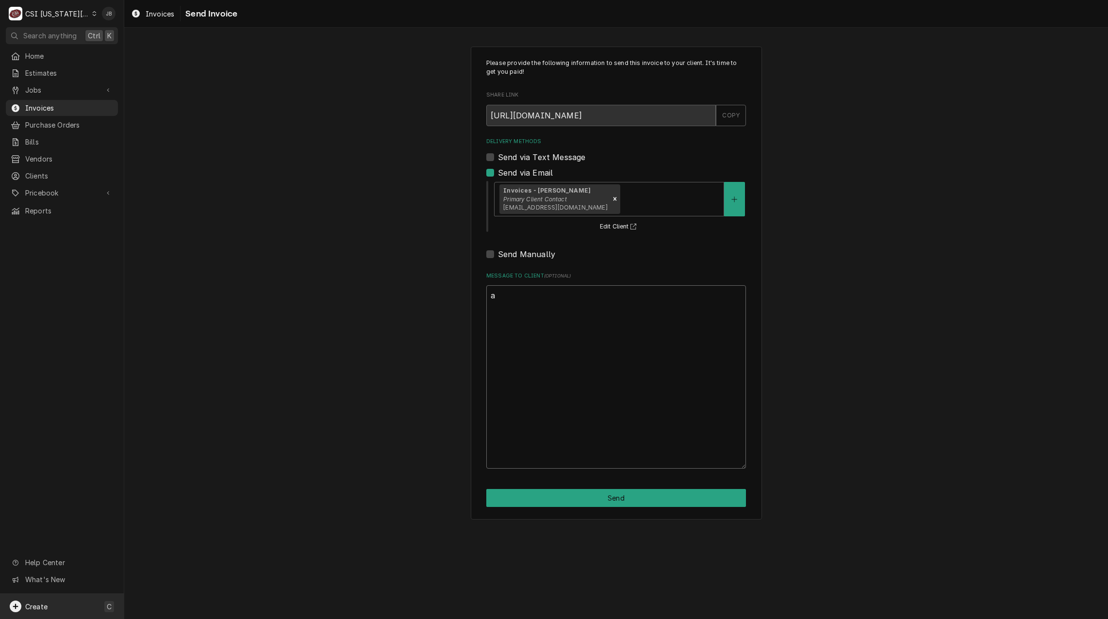
scroll to position [0, 0]
type textarea "x"
type textarea "ap"
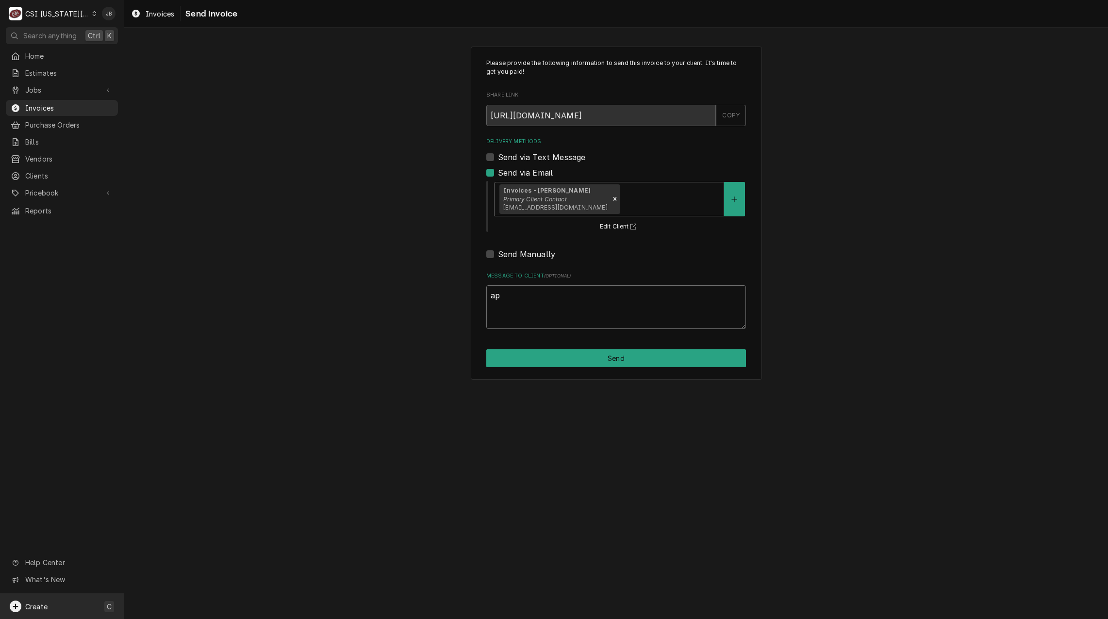
type textarea "x"
type textarea "app"
type textarea "x"
type textarea "appr"
type textarea "x"
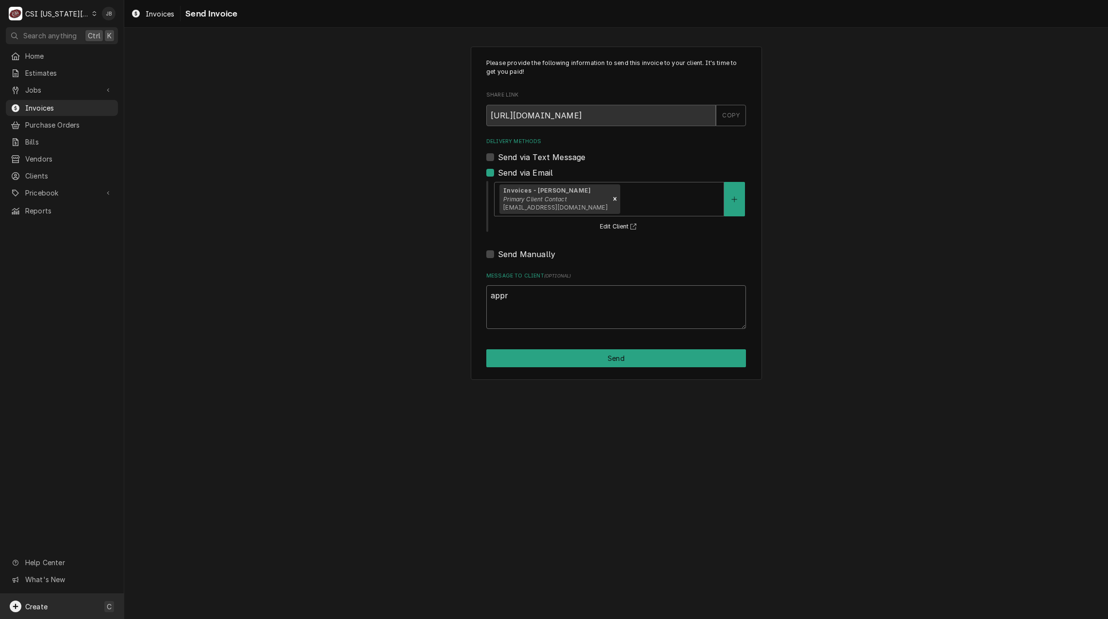
type textarea "appro"
type textarea "x"
type textarea "approv"
type textarea "x"
type textarea "approve"
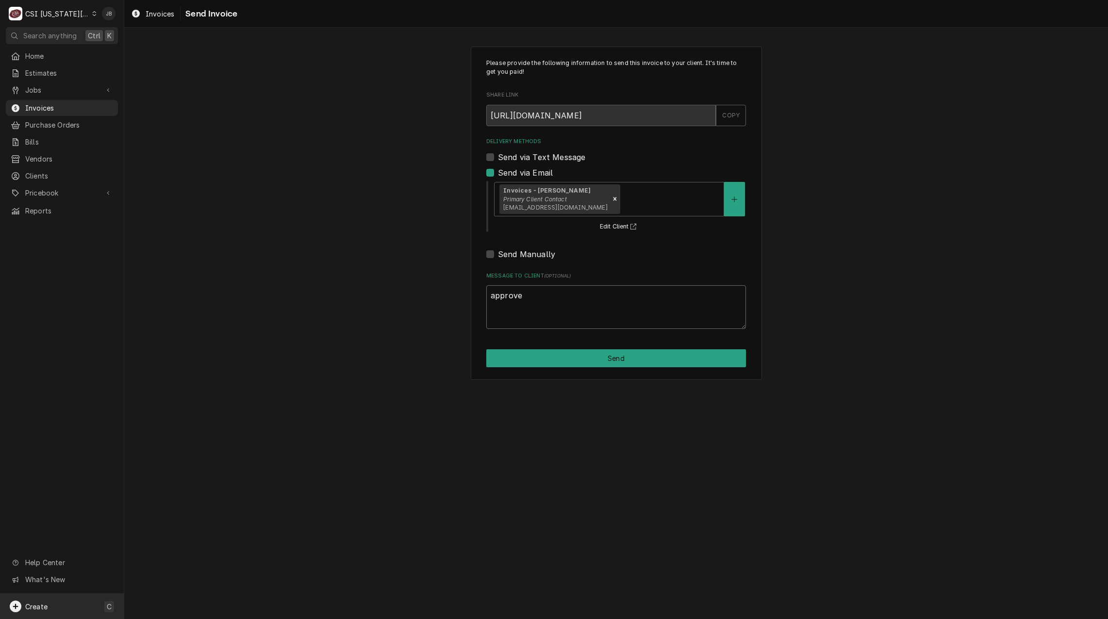
type textarea "x"
type textarea "approved"
type textarea "x"
type textarea "approved"
click at [670, 363] on button "Send" at bounding box center [616, 359] width 260 height 18
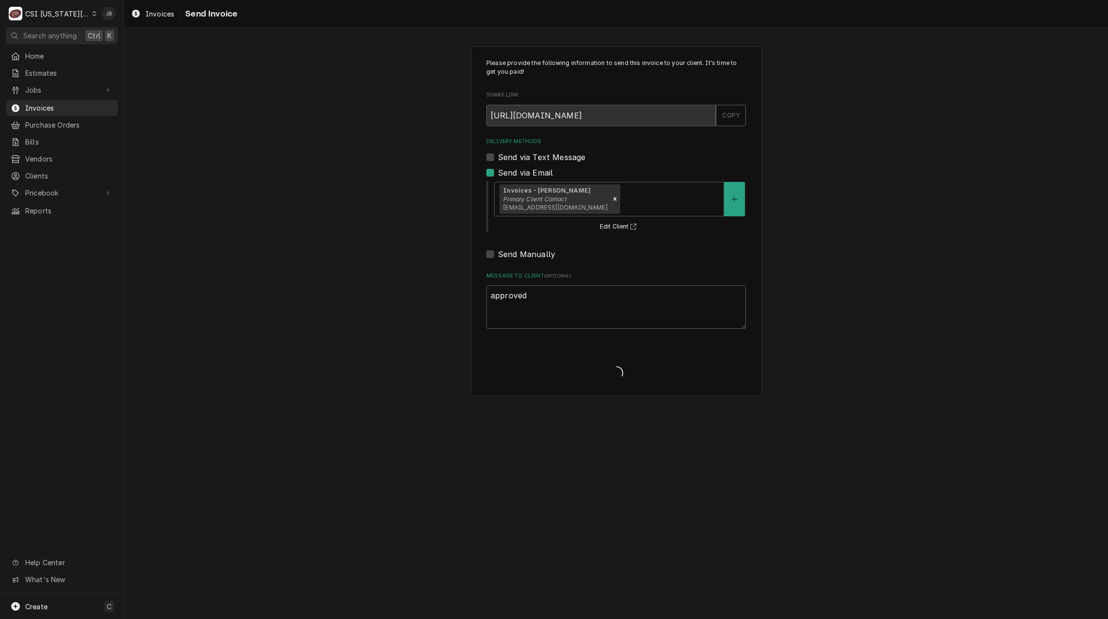
type textarea "x"
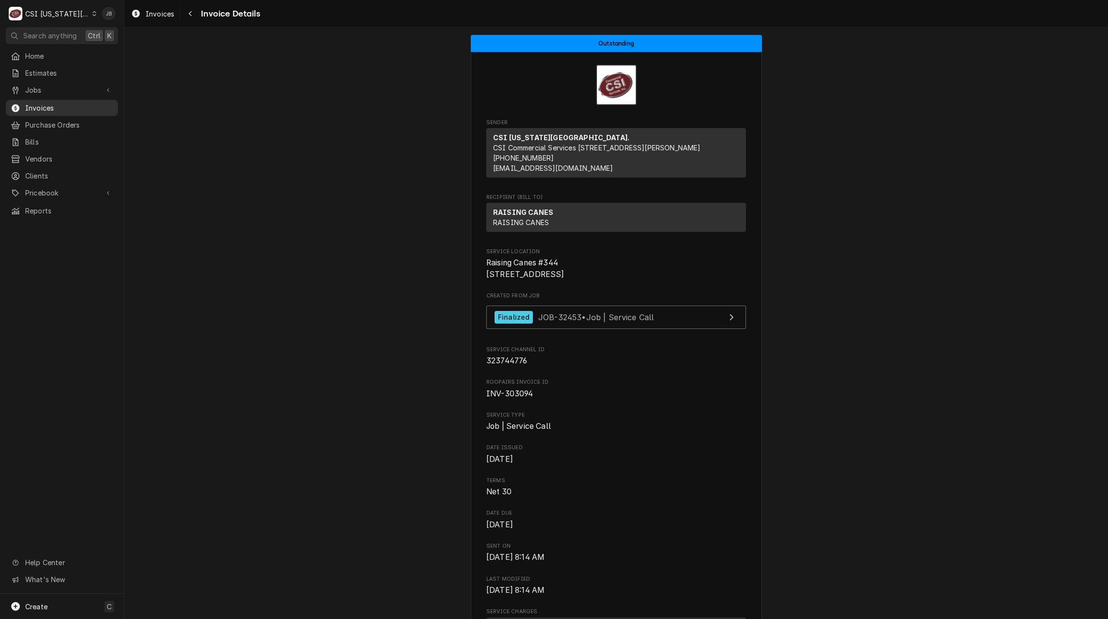
drag, startPoint x: 65, startPoint y: 106, endPoint x: 78, endPoint y: 100, distance: 14.2
click at [65, 106] on span "Invoices" at bounding box center [69, 108] width 88 height 10
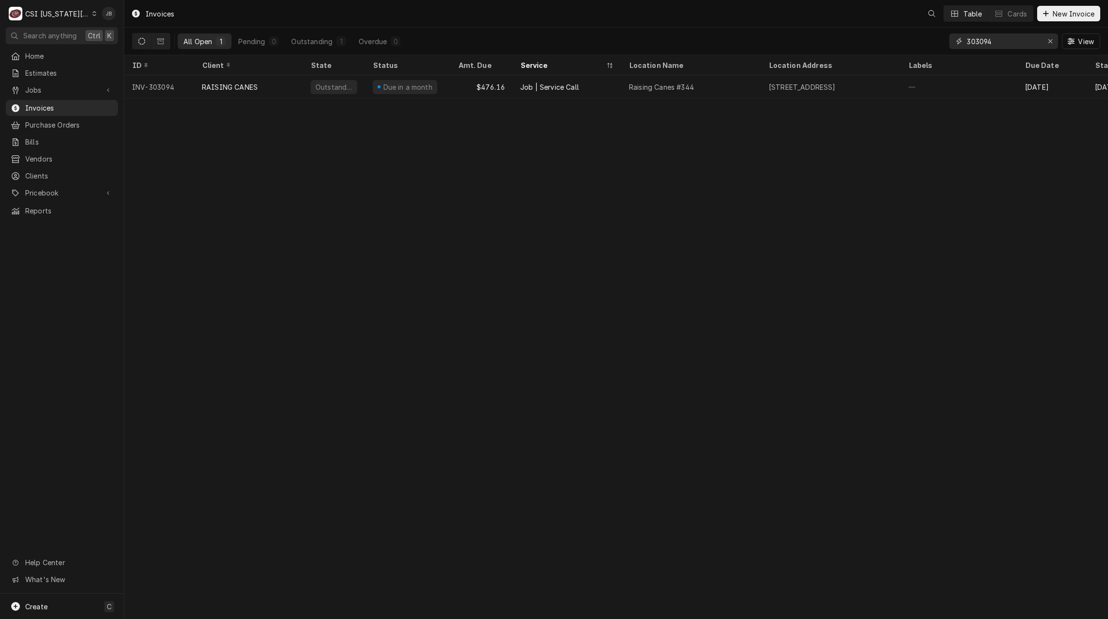
click at [1008, 38] on input "303094" at bounding box center [1003, 41] width 73 height 16
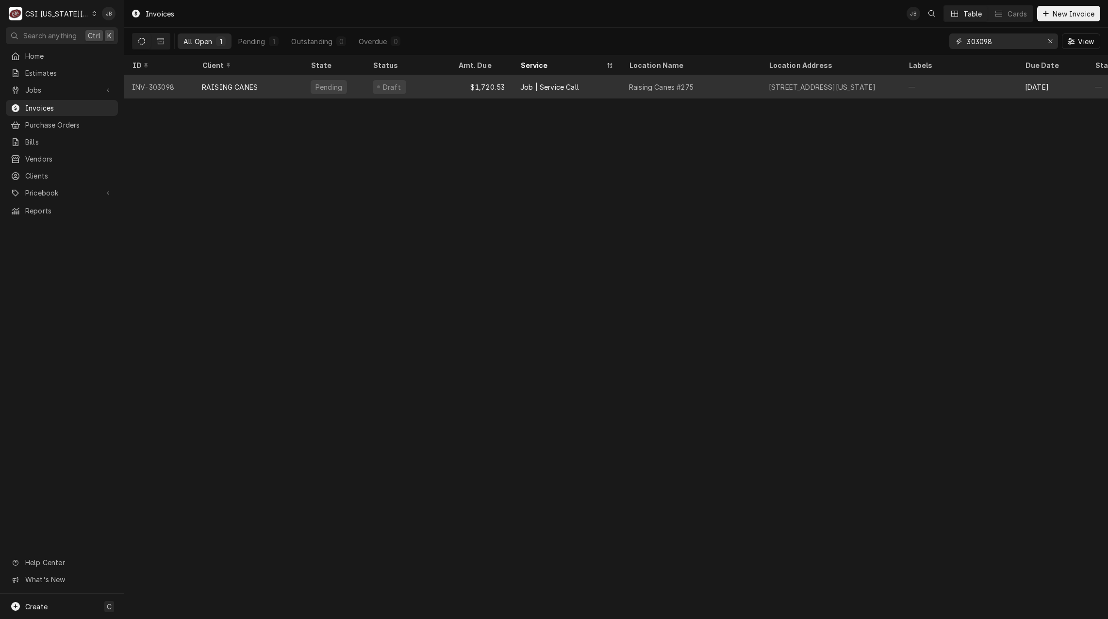
type input "303098"
click at [539, 84] on div "Job | Service Call" at bounding box center [549, 87] width 59 height 10
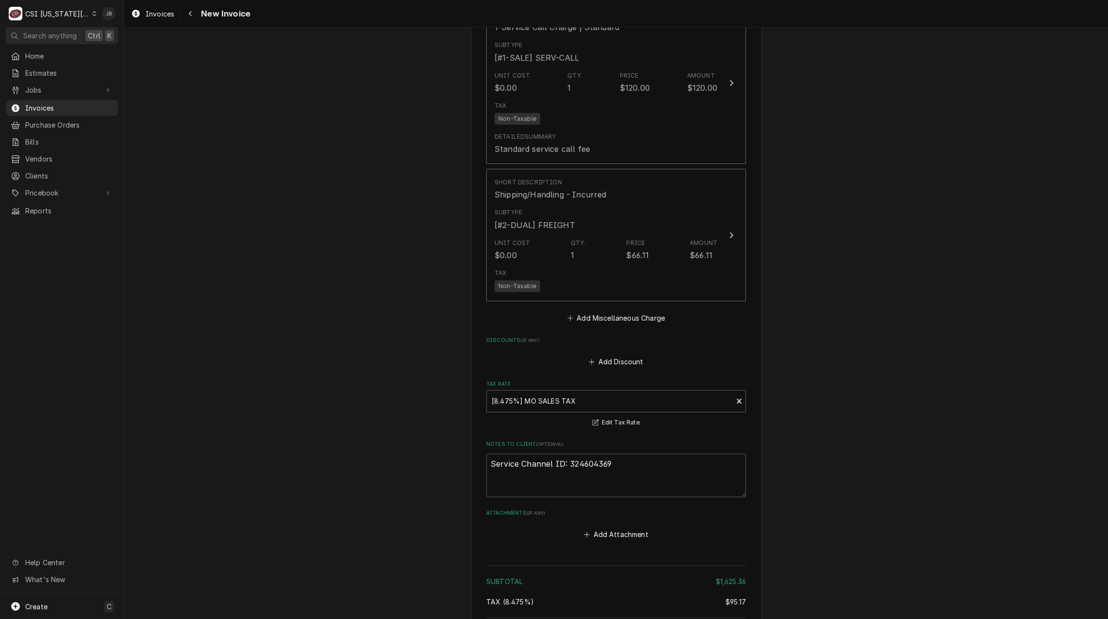
scroll to position [2116, 0]
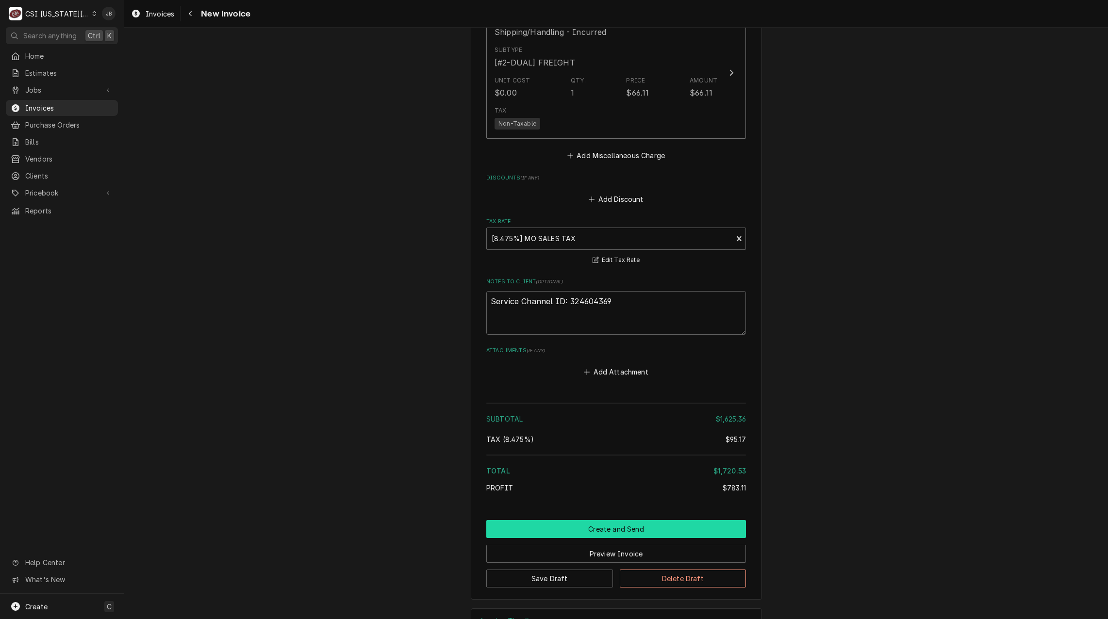
click at [589, 520] on button "Create and Send" at bounding box center [616, 529] width 260 height 18
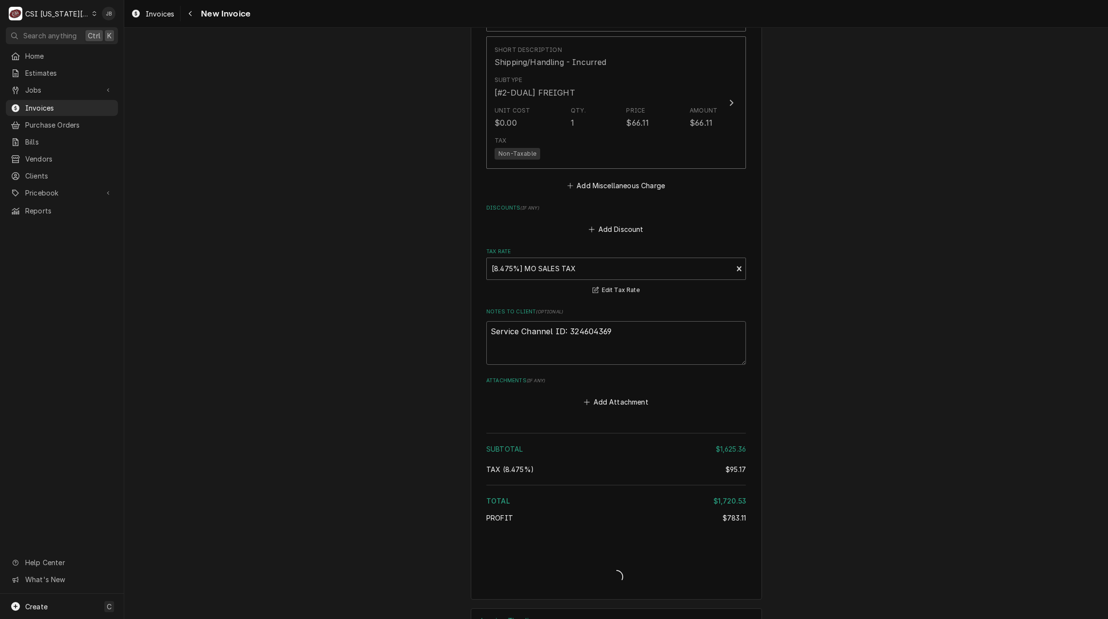
type textarea "x"
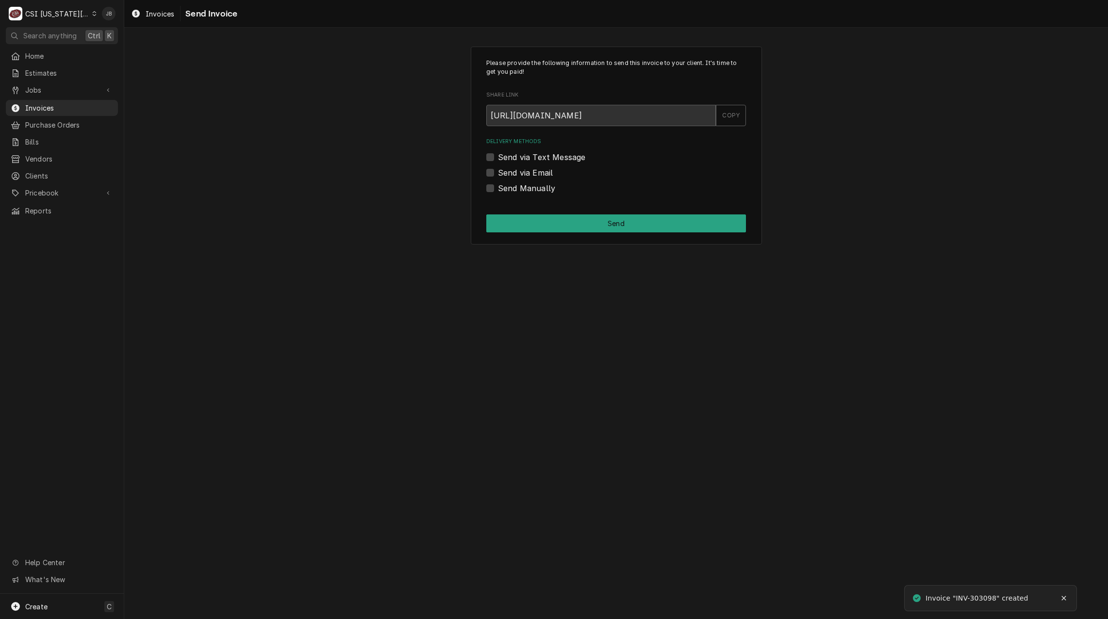
click at [531, 168] on label "Send via Email" at bounding box center [525, 173] width 55 height 12
click at [531, 168] on input "Send via Email" at bounding box center [628, 177] width 260 height 21
checkbox input "true"
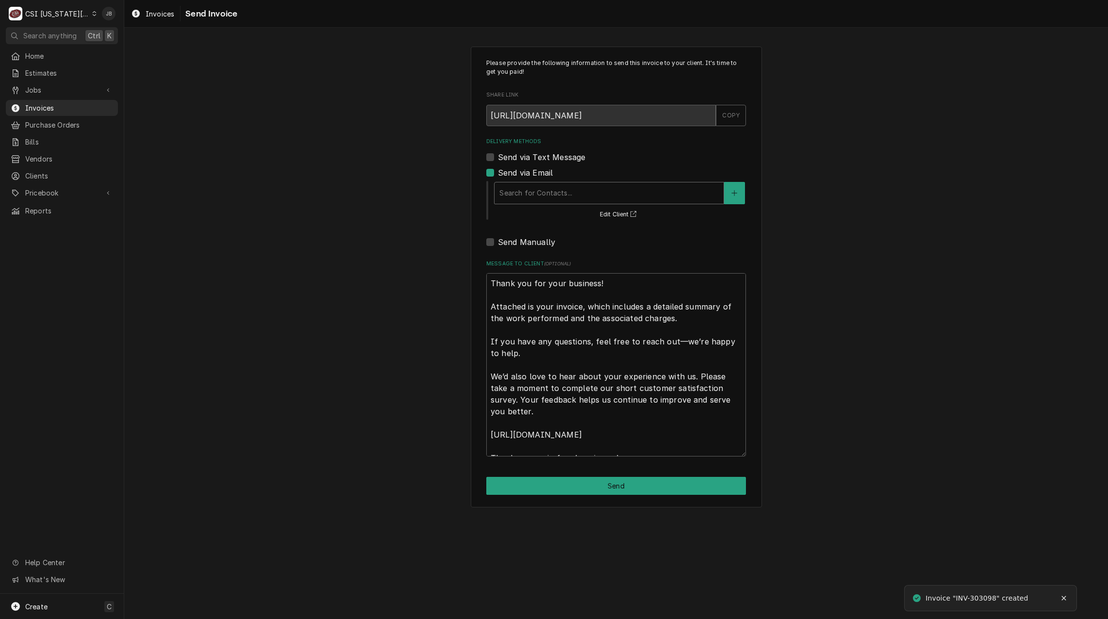
click at [552, 194] on div "Delivery Methods" at bounding box center [609, 192] width 219 height 17
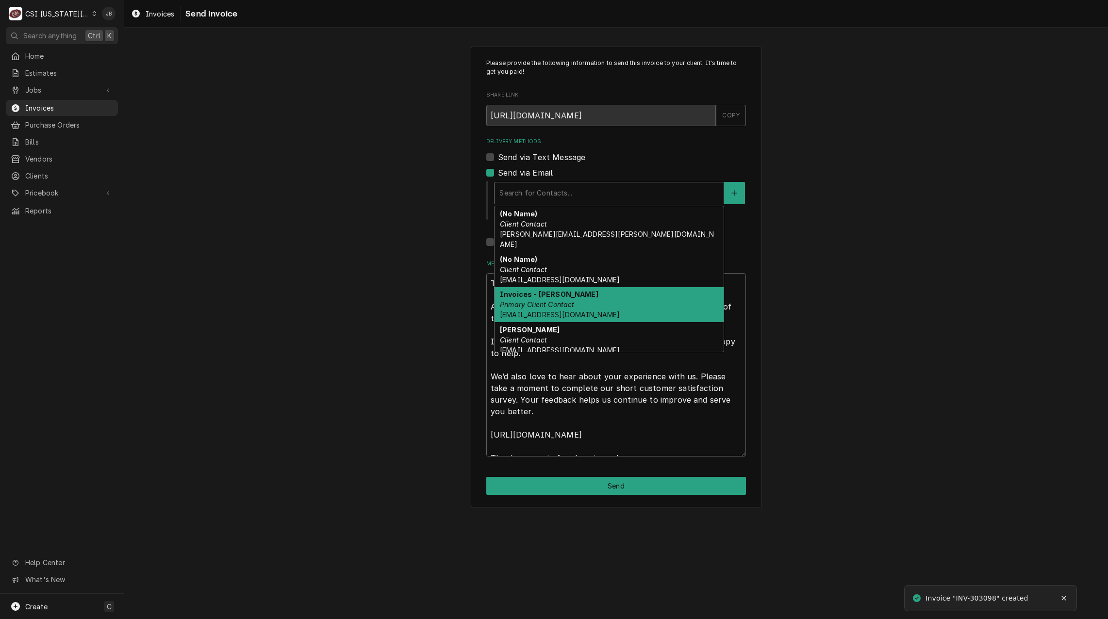
click at [567, 301] on em "Primary Client Contact" at bounding box center [537, 305] width 75 height 8
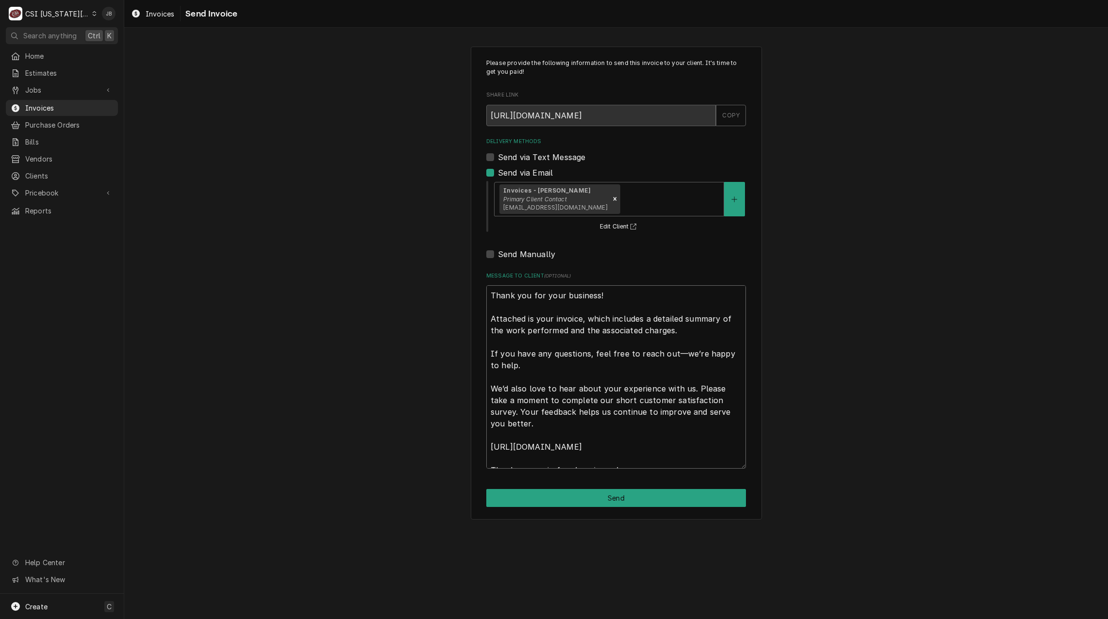
drag, startPoint x: 487, startPoint y: 294, endPoint x: 690, endPoint y: 588, distance: 357.5
click at [636, 563] on div "Please provide the following information to send this invoice to your client. I…" at bounding box center [616, 324] width 984 height 592
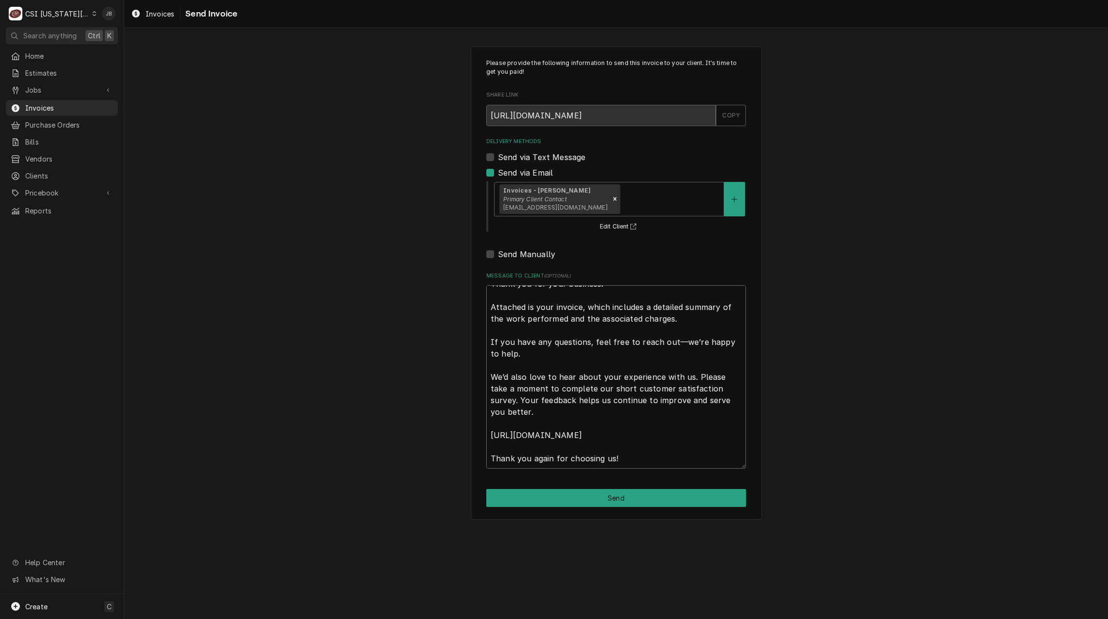
type textarea "x"
type textarea "a"
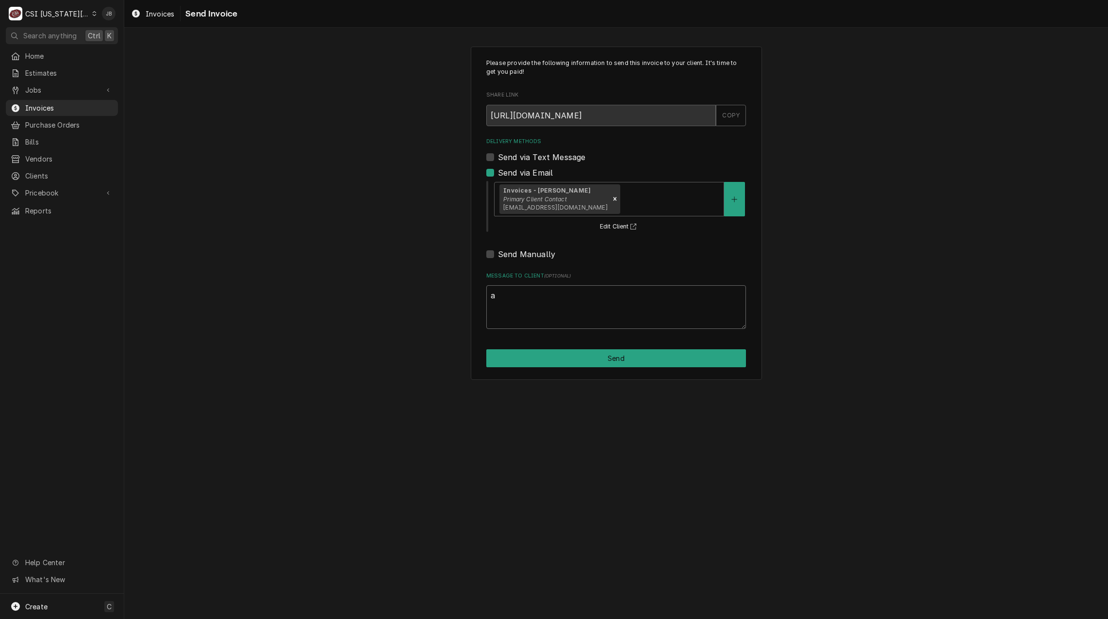
scroll to position [0, 0]
type textarea "x"
type textarea "ap"
type textarea "x"
type textarea "app"
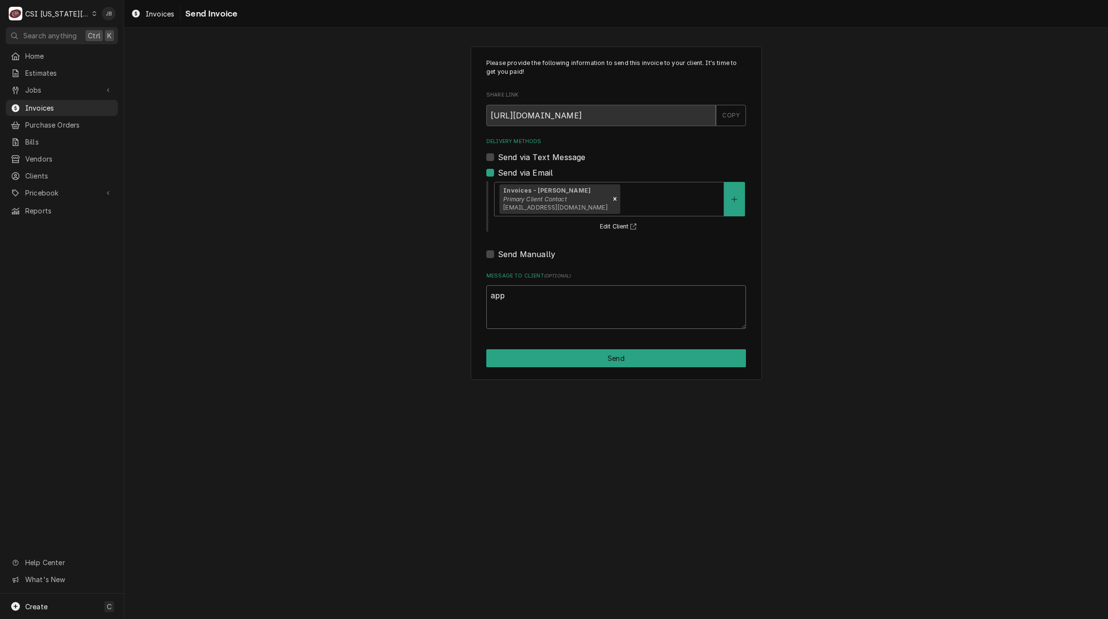
type textarea "x"
type textarea "appr"
type textarea "x"
type textarea "appro"
type textarea "x"
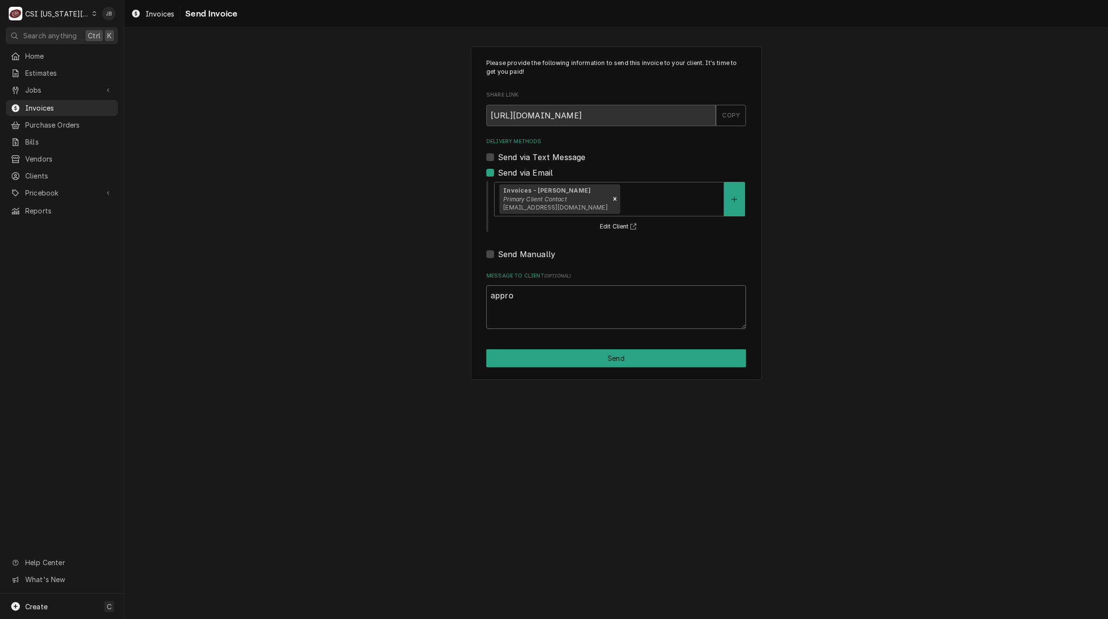
type textarea "approv"
type textarea "x"
type textarea "approve"
type textarea "x"
type textarea "approvee"
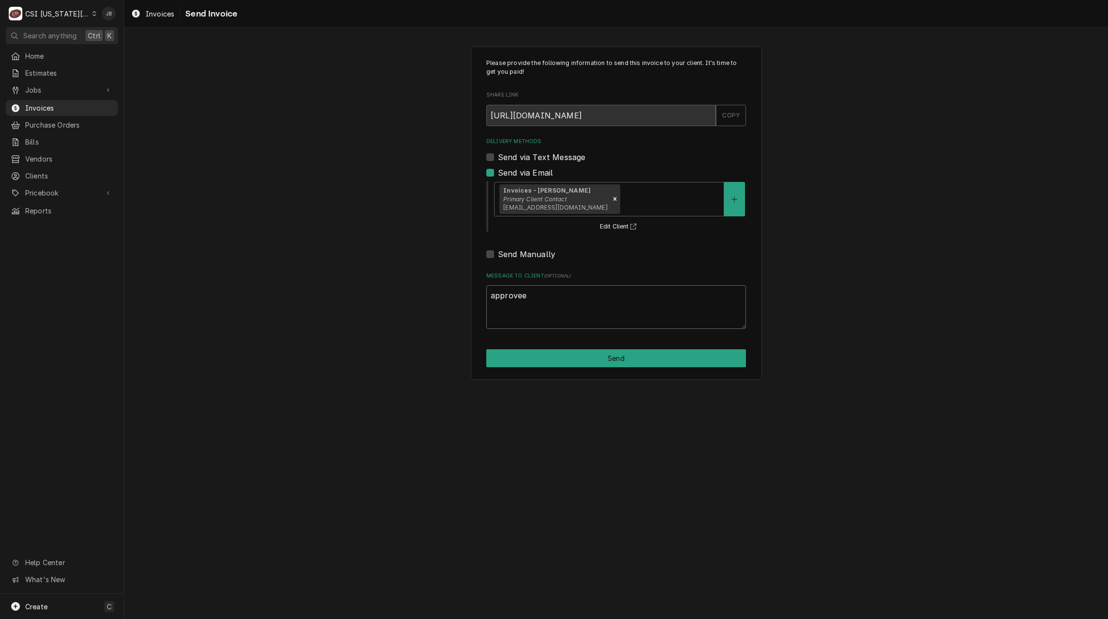
type textarea "x"
type textarea "approveed"
type textarea "x"
type textarea "approveed"
click at [600, 361] on button "Send" at bounding box center [616, 359] width 260 height 18
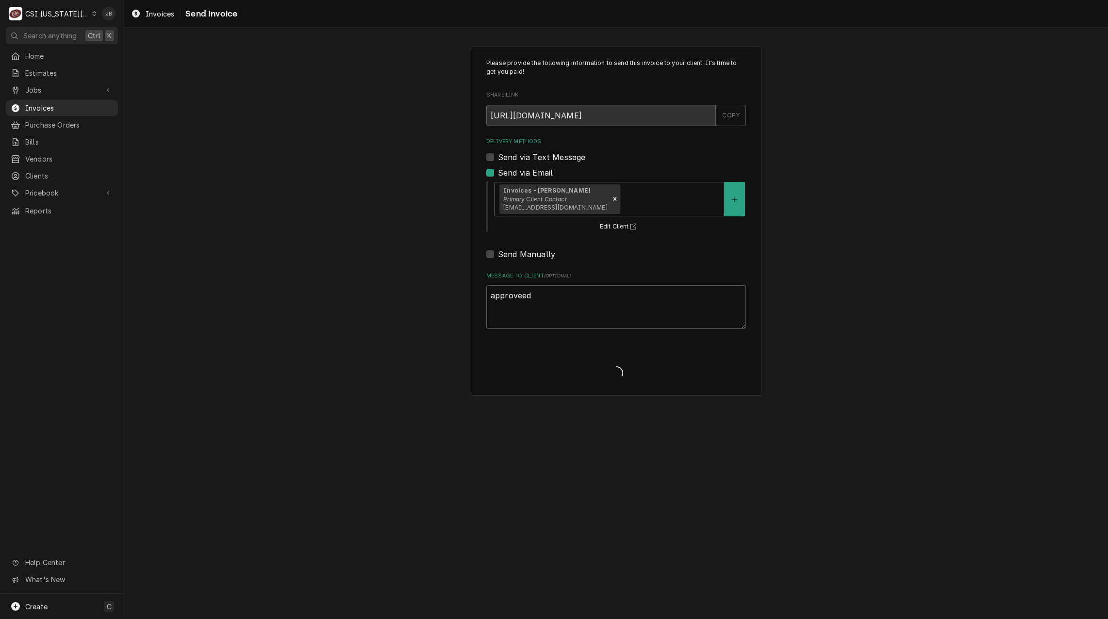
type textarea "x"
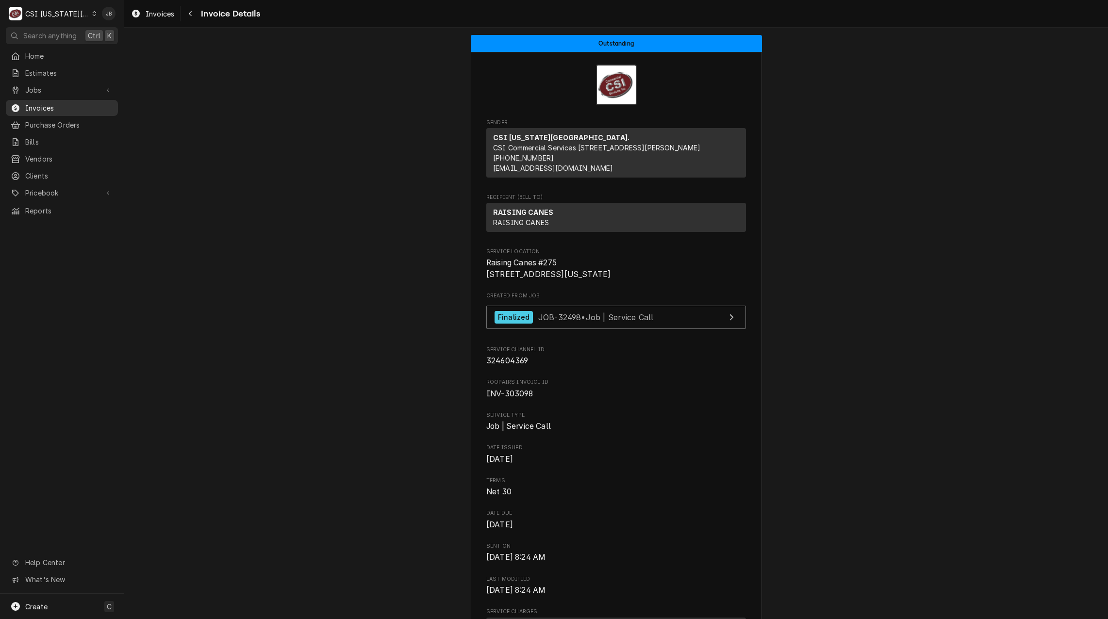
click at [34, 107] on span "Invoices" at bounding box center [69, 108] width 88 height 10
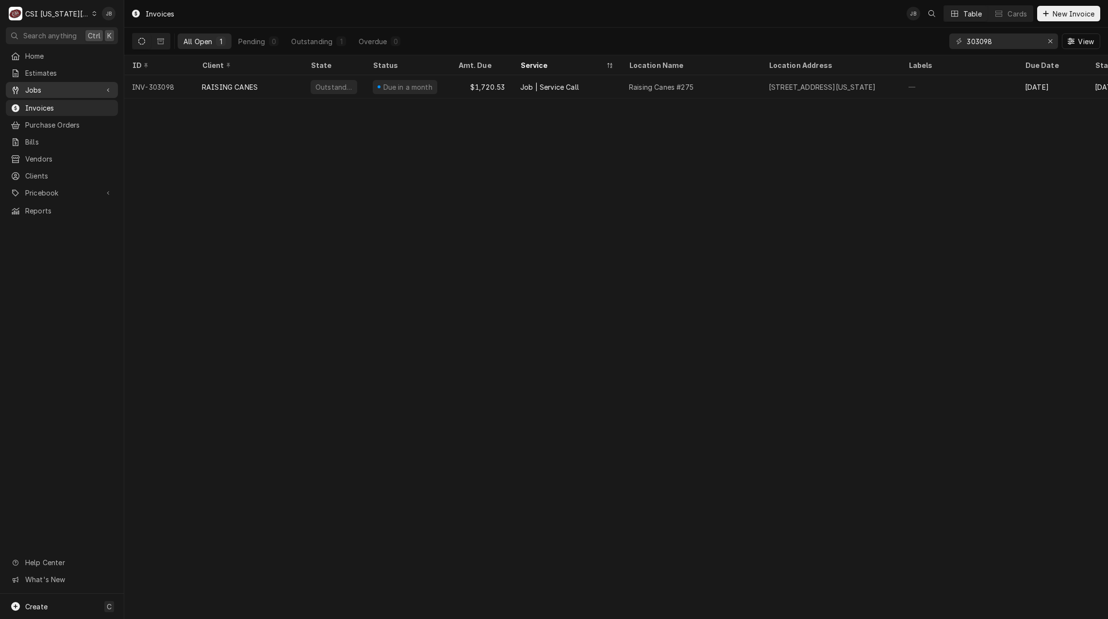
click at [67, 89] on span "Jobs" at bounding box center [61, 90] width 73 height 10
drag, startPoint x: 65, startPoint y: 106, endPoint x: 146, endPoint y: 105, distance: 81.1
click at [65, 107] on span "Jobs" at bounding box center [69, 107] width 88 height 10
click at [1000, 42] on input "303098" at bounding box center [1003, 41] width 73 height 16
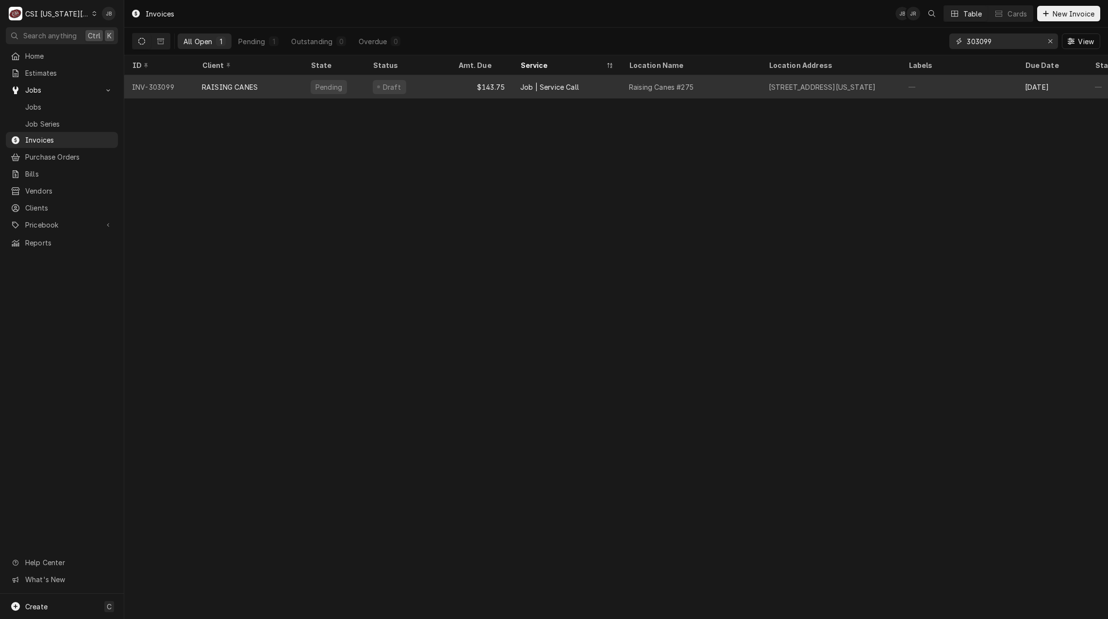
type input "303099"
click at [665, 87] on div "Raising Canes #275" at bounding box center [661, 87] width 65 height 10
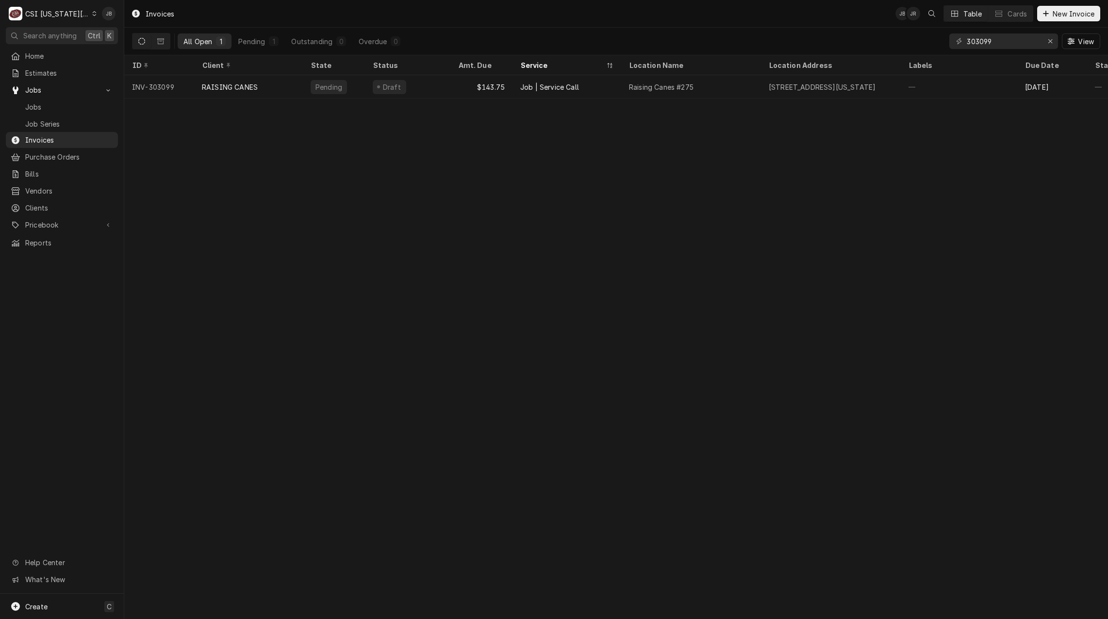
drag, startPoint x: 665, startPoint y: 87, endPoint x: 620, endPoint y: 41, distance: 64.2
click at [620, 41] on div "All Open 1 Pending 1 Outstanding 0 Overdue 0 303099 View" at bounding box center [616, 41] width 969 height 27
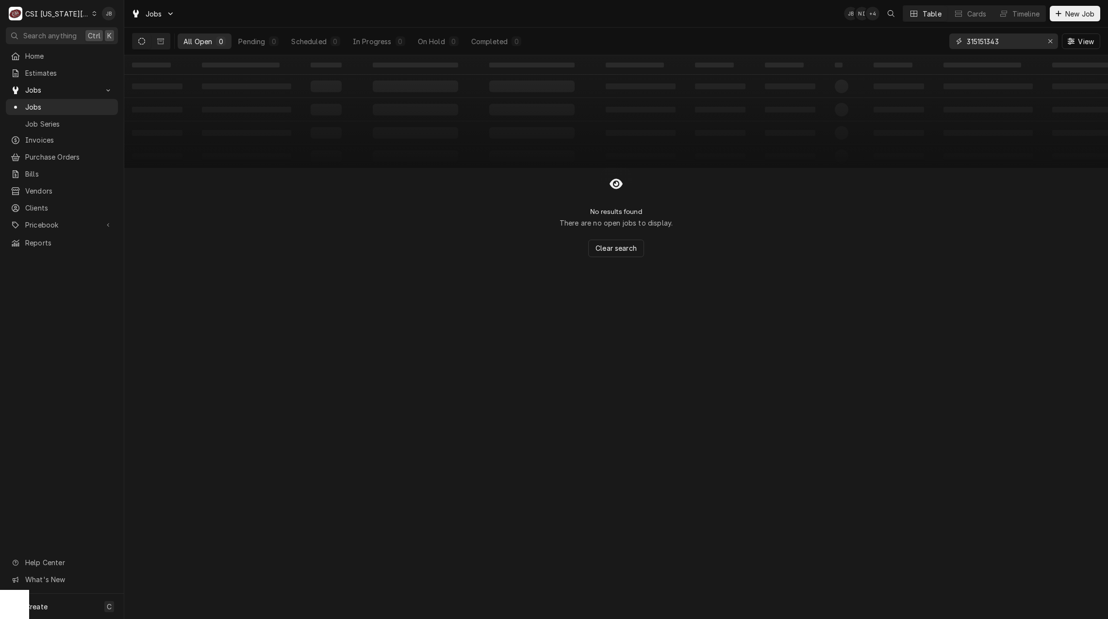
drag, startPoint x: 1009, startPoint y: 45, endPoint x: 793, endPoint y: 33, distance: 216.4
click at [798, 43] on div "All Open 0 Pending 0 Scheduled 0 In Progress 0 On Hold 0 Completed 0 315151343 …" at bounding box center [616, 41] width 969 height 27
type input "31540"
click at [162, 41] on icon "Dynamic Content Wrapper" at bounding box center [160, 41] width 7 height 7
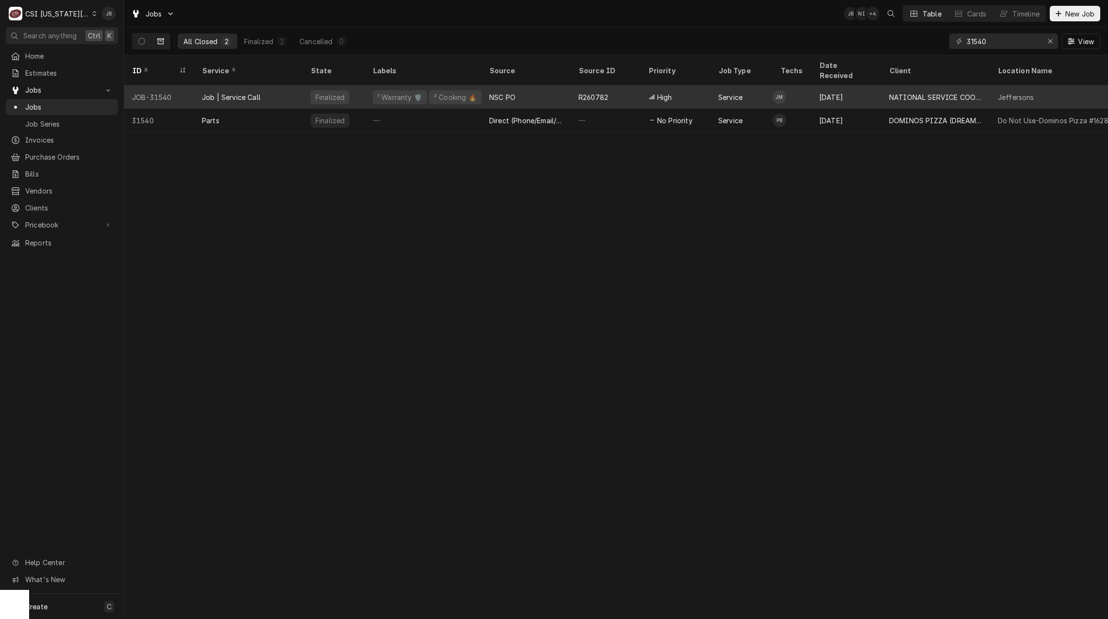
click at [229, 92] on div "Job | Service Call" at bounding box center [231, 97] width 59 height 10
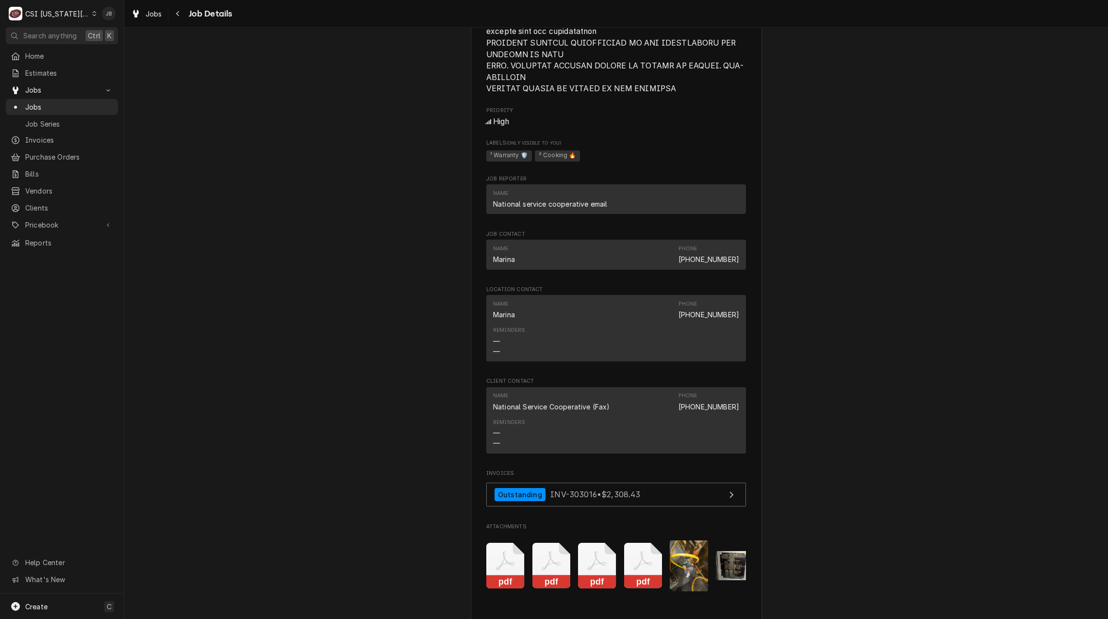
scroll to position [1748, 0]
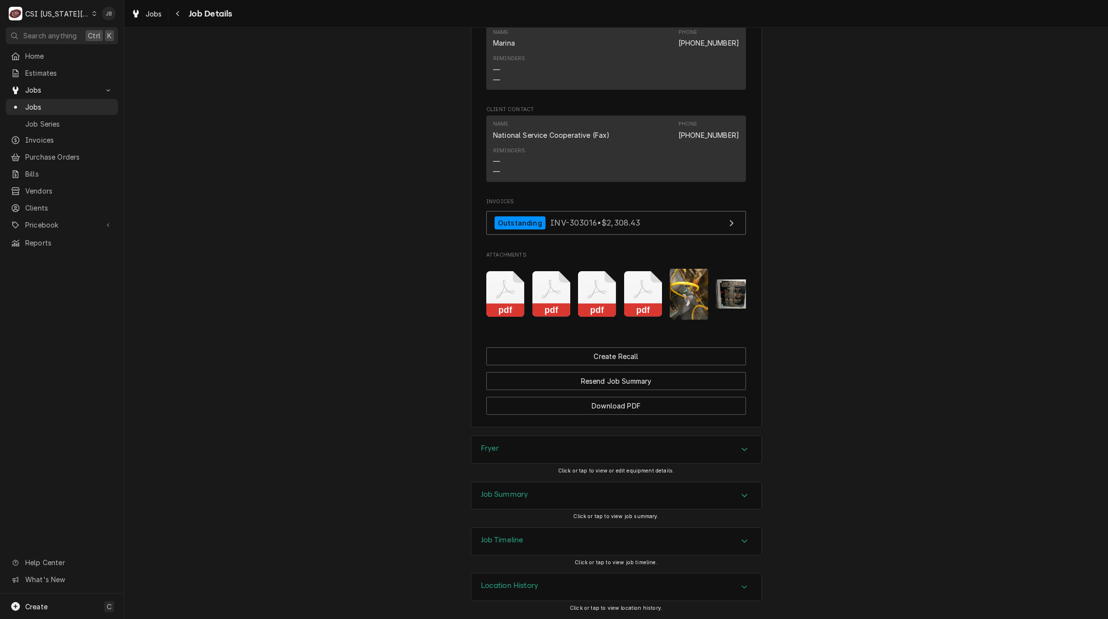
click at [499, 290] on icon "Attachments" at bounding box center [505, 294] width 38 height 46
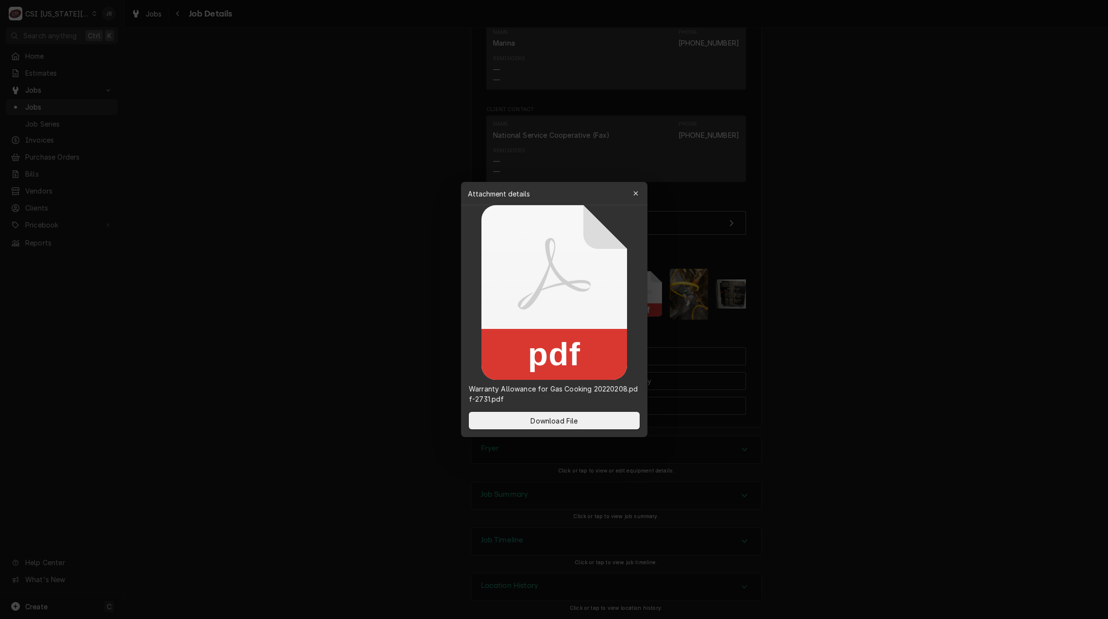
click at [337, 307] on div at bounding box center [554, 309] width 1108 height 619
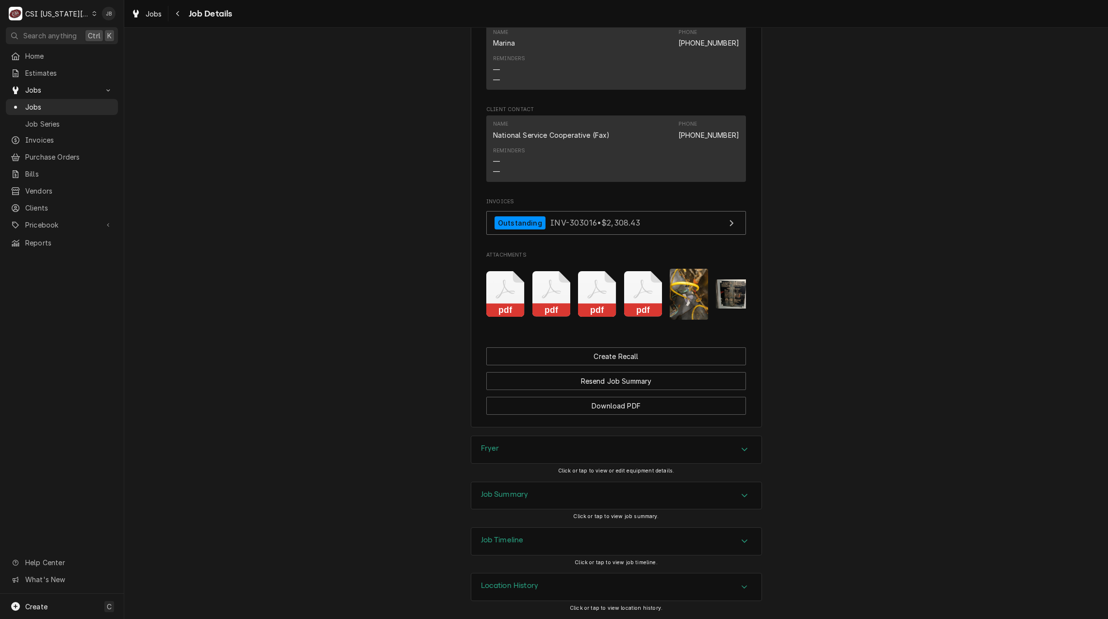
click at [552, 304] on icon "Attachments" at bounding box center [552, 294] width 38 height 46
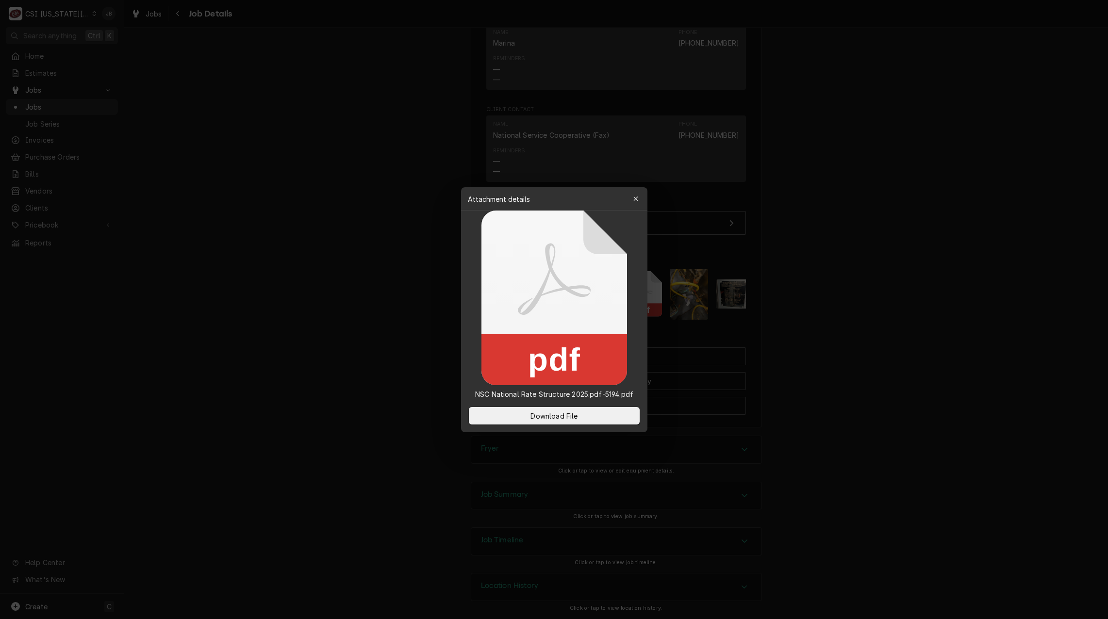
click at [372, 302] on div at bounding box center [554, 309] width 1108 height 619
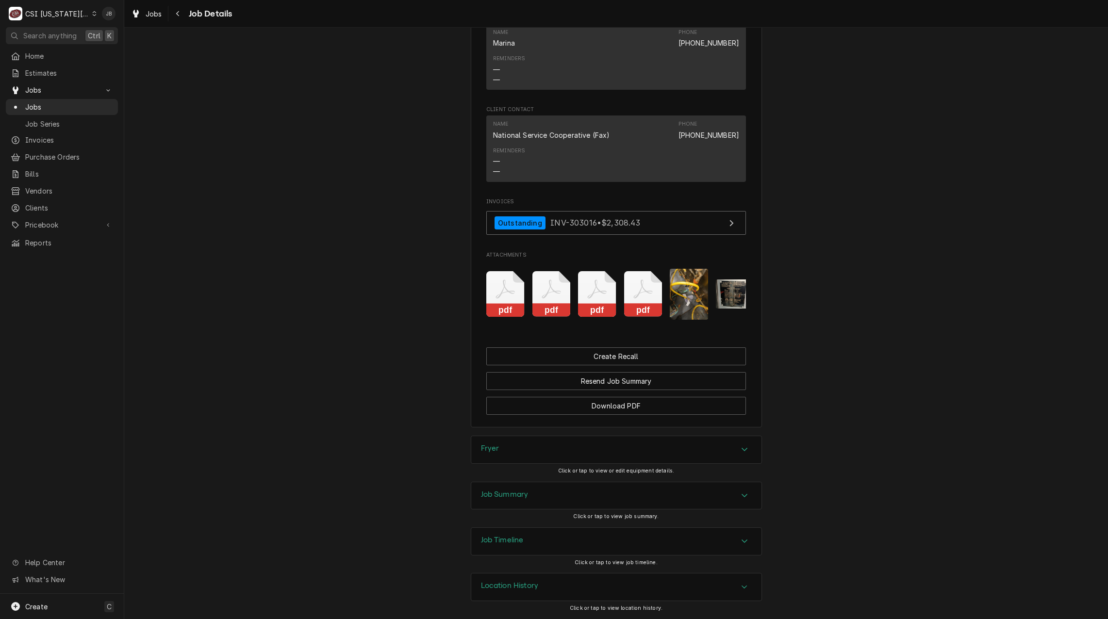
click at [607, 295] on icon "Attachments" at bounding box center [597, 294] width 38 height 46
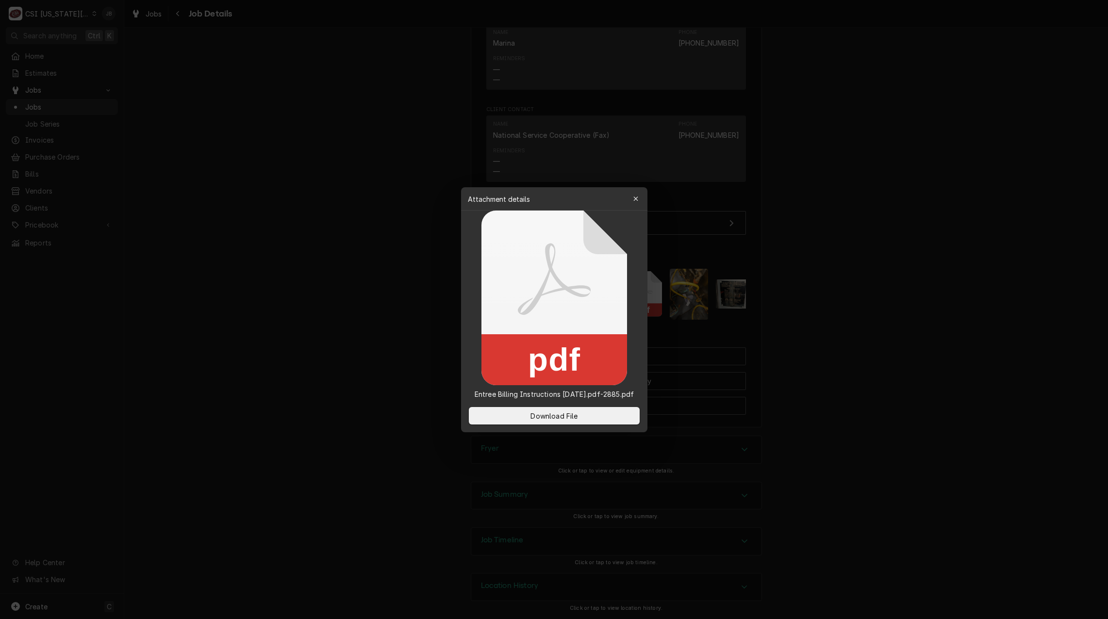
click at [854, 333] on div at bounding box center [554, 309] width 1108 height 619
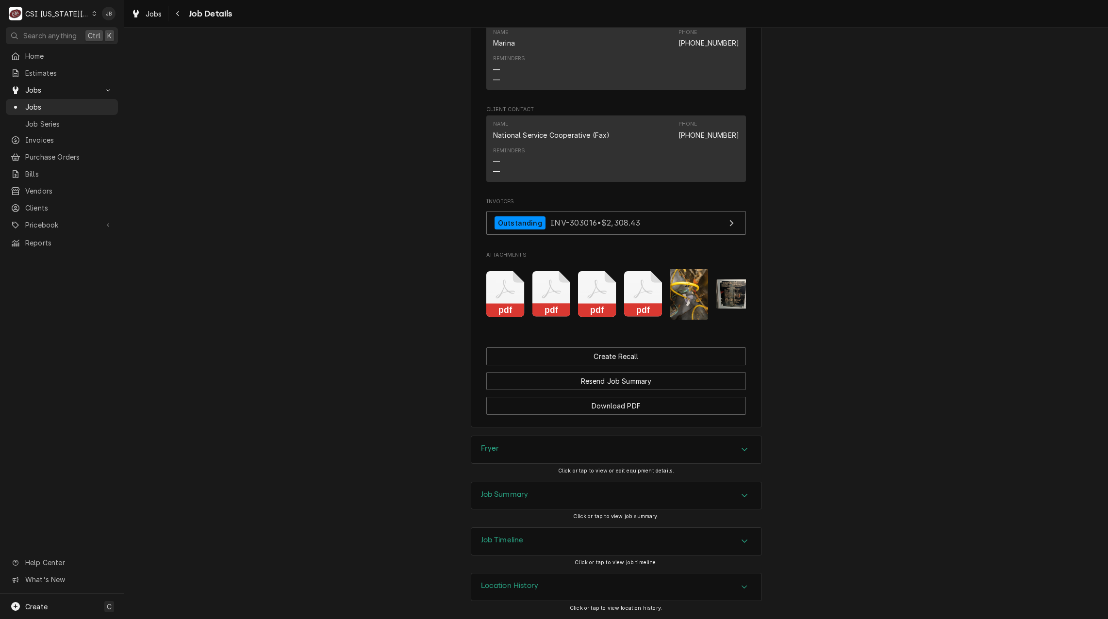
click at [638, 305] on icon "Attachments" at bounding box center [643, 294] width 38 height 46
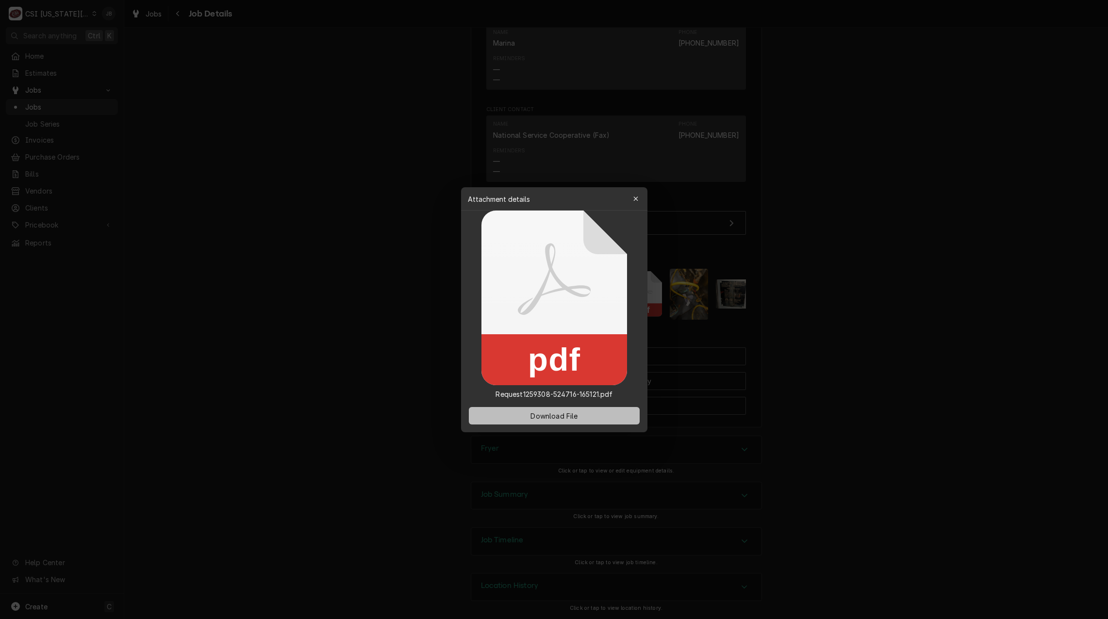
click at [559, 417] on span "Download File" at bounding box center [554, 416] width 51 height 10
click at [311, 281] on div at bounding box center [554, 309] width 1108 height 619
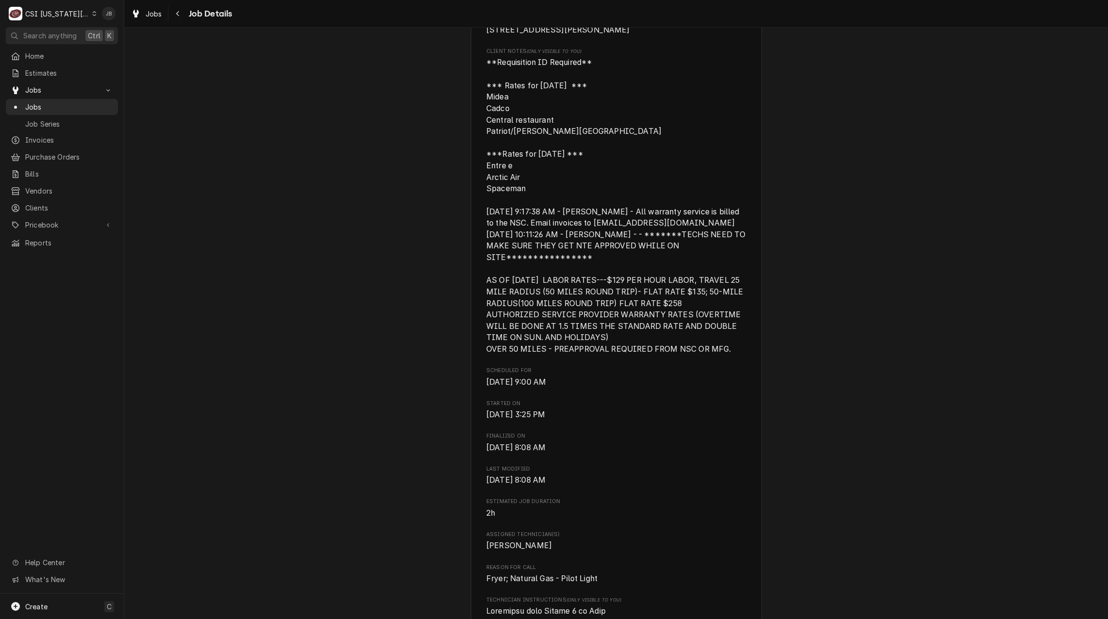
scroll to position [0, 0]
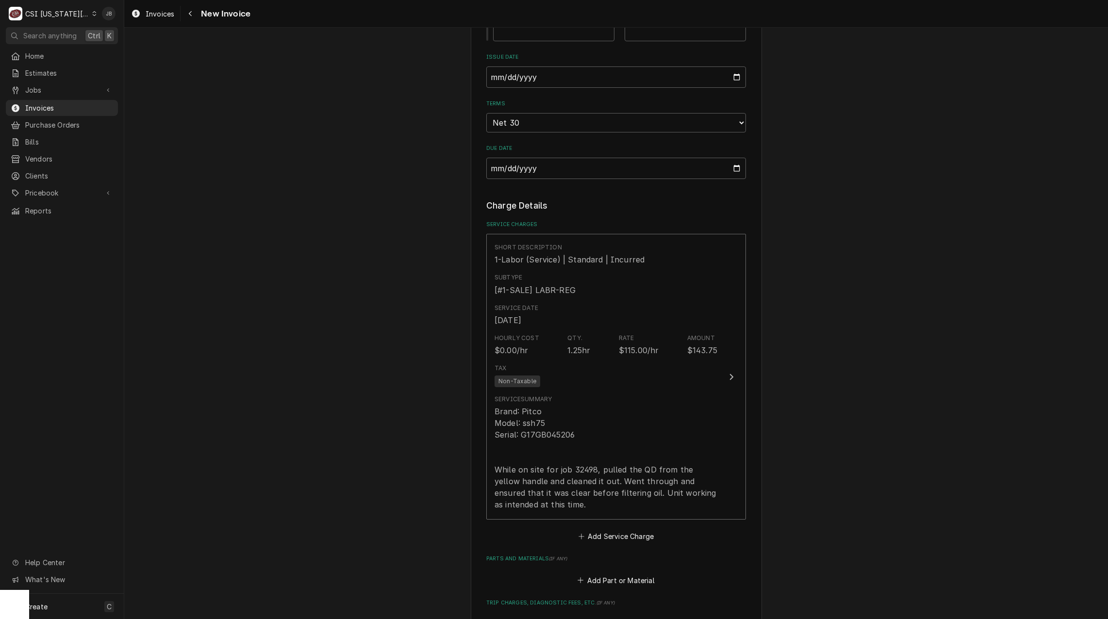
scroll to position [1165, 0]
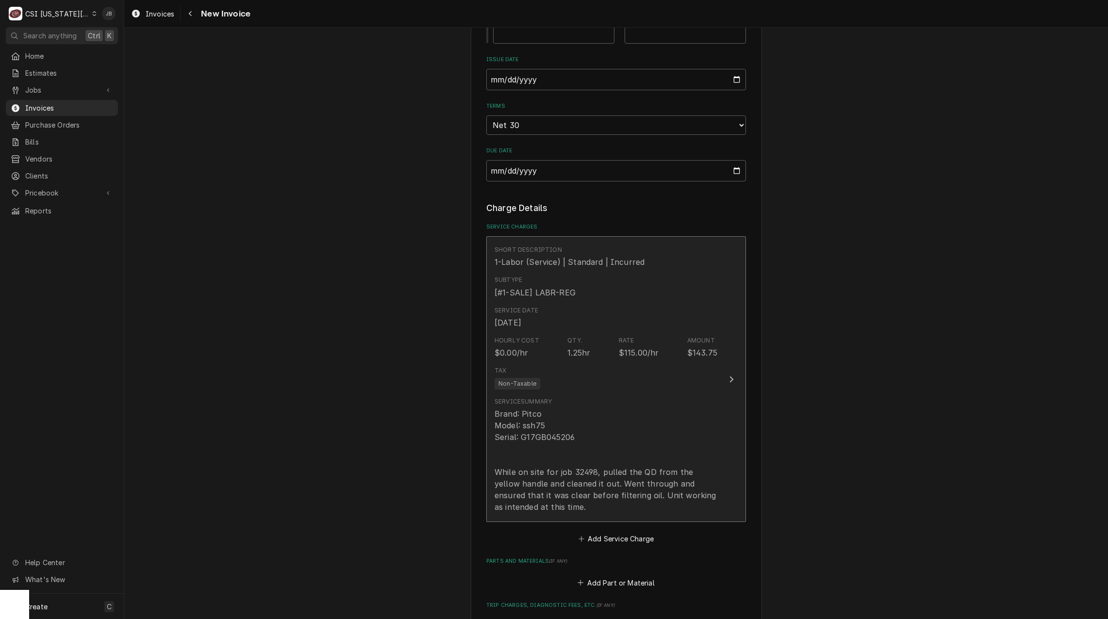
click at [584, 451] on div "Brand: Pitco Model: ssh75 Serial: G17GB045206 While on site for job 32498, pull…" at bounding box center [606, 460] width 223 height 105
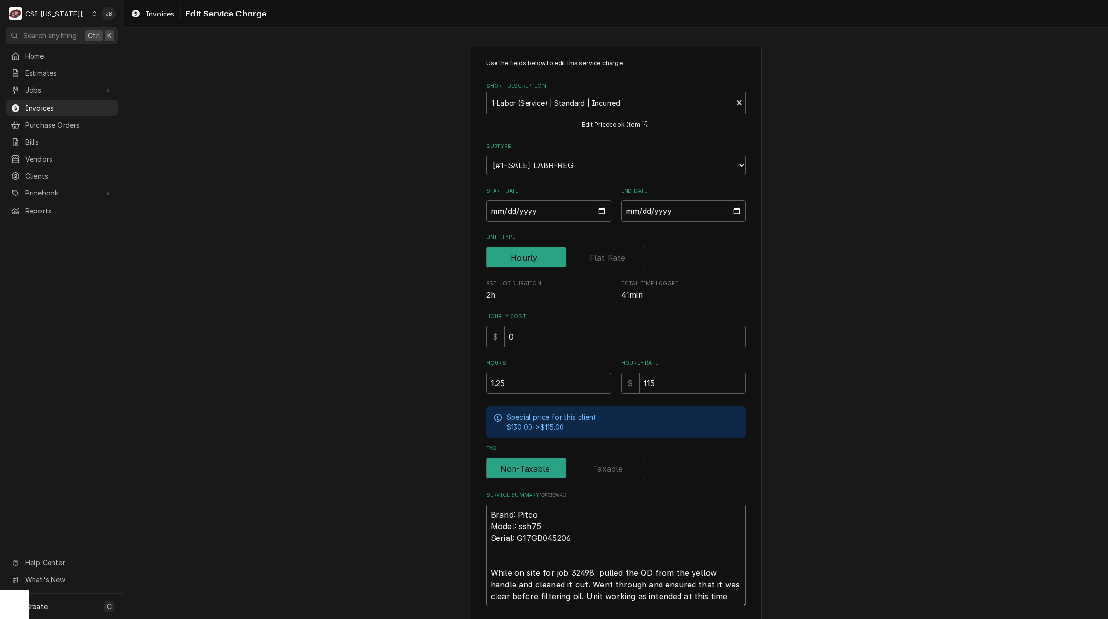
drag, startPoint x: 588, startPoint y: 571, endPoint x: 552, endPoint y: 569, distance: 35.5
click at [552, 569] on textarea "Brand: Pitco Model: ssh75 Serial: G17GB045206 While on site for job 32498, pull…" at bounding box center [616, 556] width 260 height 102
type textarea "x"
type textarea "Brand: Pitco Model: ssh75 Serial: G17GB045206 While on site for j, pulled the Q…"
type textarea "x"
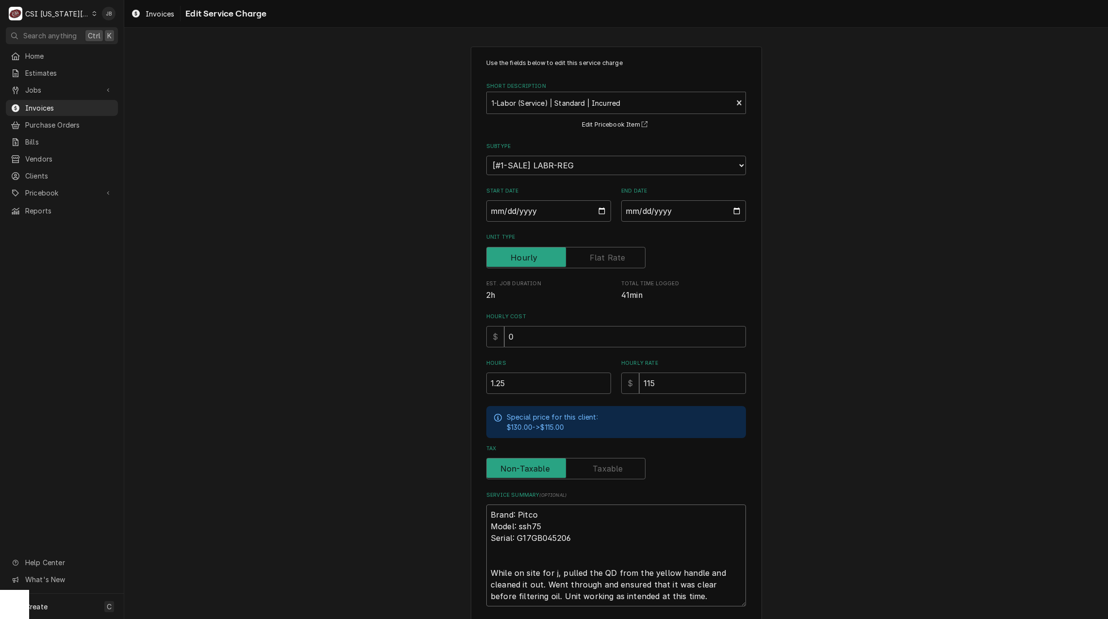
type textarea "Brand: Pitco Model: ssh75 Serial: G17GB045206 While on site for , pulled the QD…"
type textarea "x"
type textarea "Brand: Pitco Model: ssh75 Serial: G17GB045206 While on site for o, pulled the Q…"
type textarea "x"
type textarea "Brand: Pitco Model: ssh75 Serial: G17GB045206 While on site for ot, pulled the …"
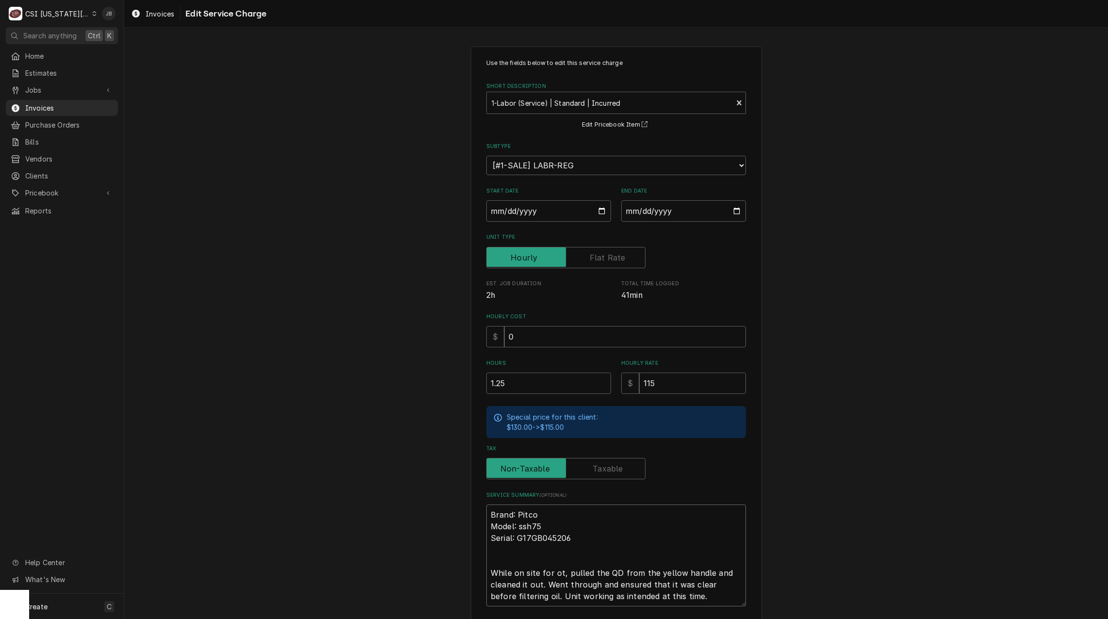
type textarea "x"
type textarea "Brand: Pitco Model: ssh75 Serial: G17GB045206 While on site for oth, pulled the…"
type textarea "x"
type textarea "Brand: Pitco Model: ssh75 Serial: G17GB045206 While on site for othe, pulled th…"
type textarea "x"
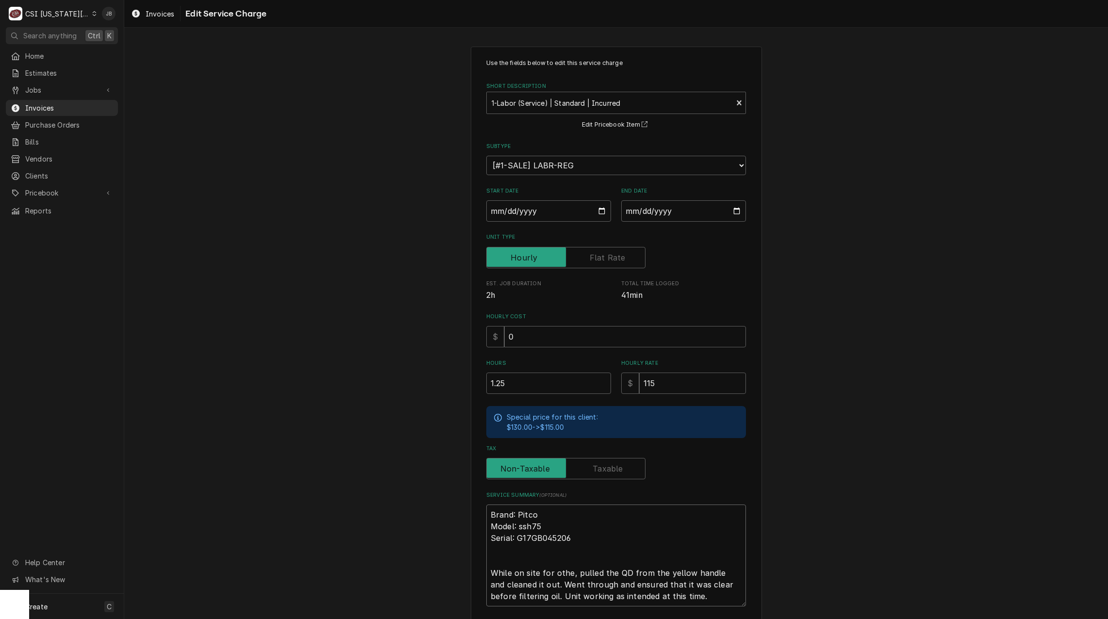
type textarea "Brand: Pitco Model: ssh75 Serial: G17GB045206 While on site for other, pulled t…"
type textarea "x"
type textarea "Brand: Pitco Model: ssh75 Serial: G17GB045206 While on site for other , pulled …"
type textarea "x"
type textarea "Brand: Pitco Model: ssh75 Serial: G17GB045206 While on site for other w, pulled…"
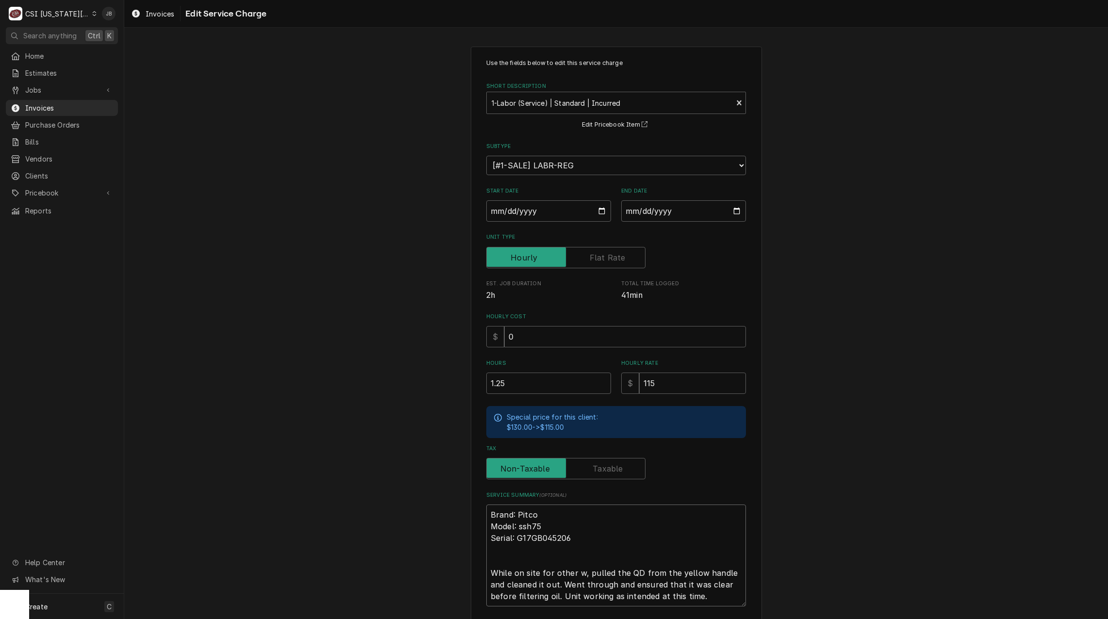
type textarea "x"
type textarea "Brand: Pitco Model: ssh75 Serial: G17GB045206 While on site for other wo, pulle…"
type textarea "x"
type textarea "Brand: Pitco Model: ssh75 Serial: G17GB045206 While on site for other wor, pull…"
type textarea "x"
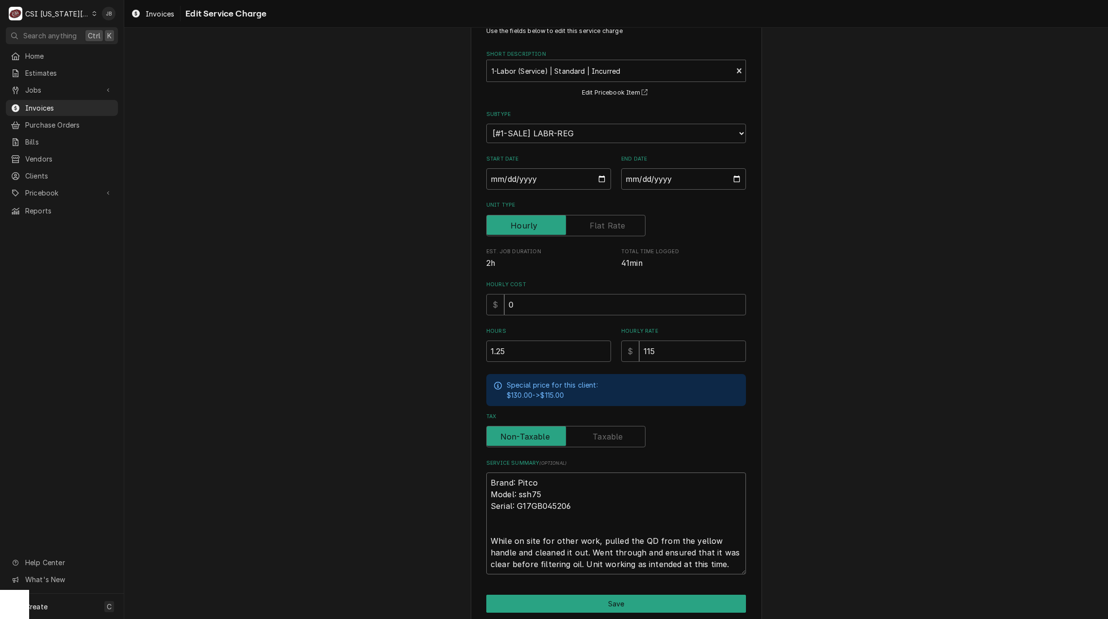
scroll to position [70, 0]
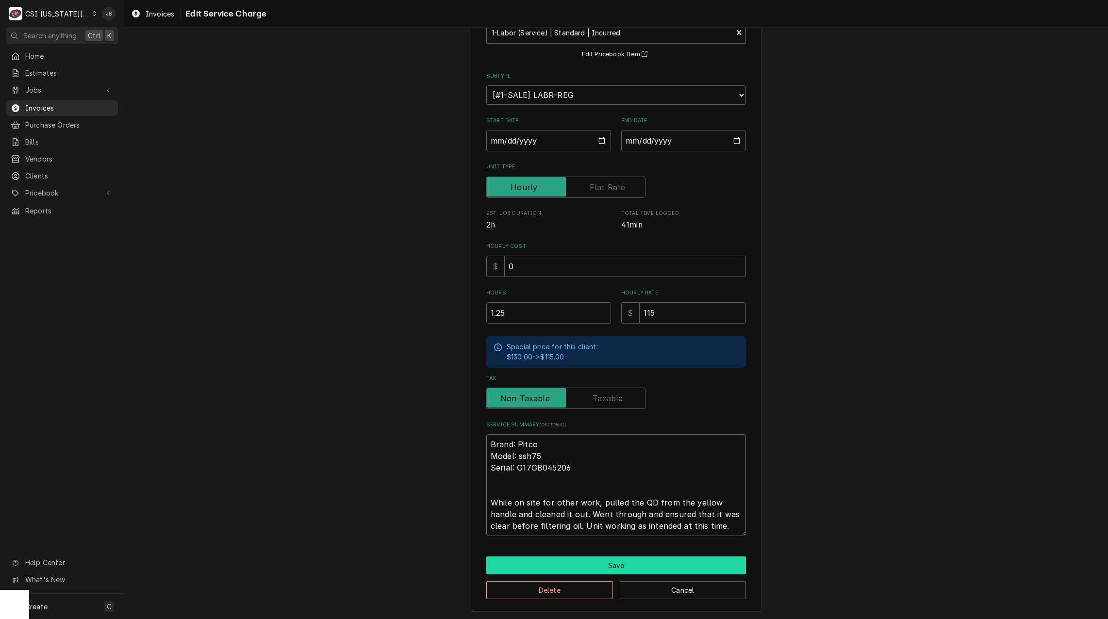
type textarea "Brand: Pitco Model: ssh75 Serial: G17GB045206 While on site for other work, pul…"
click at [619, 566] on button "Save" at bounding box center [616, 566] width 260 height 18
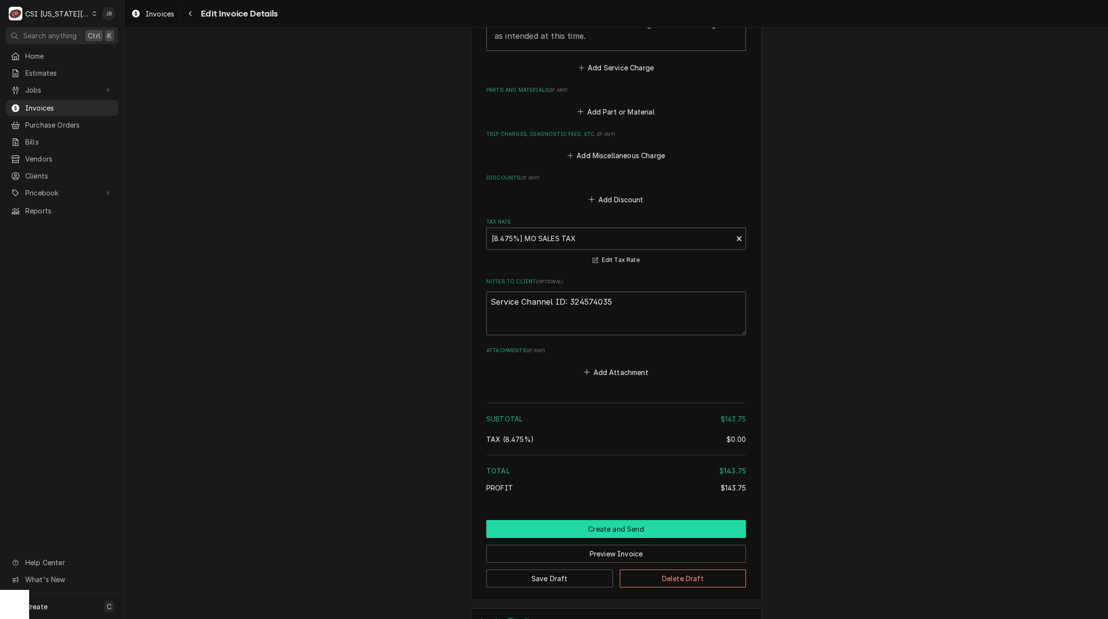
click at [589, 520] on button "Create and Send" at bounding box center [616, 529] width 260 height 18
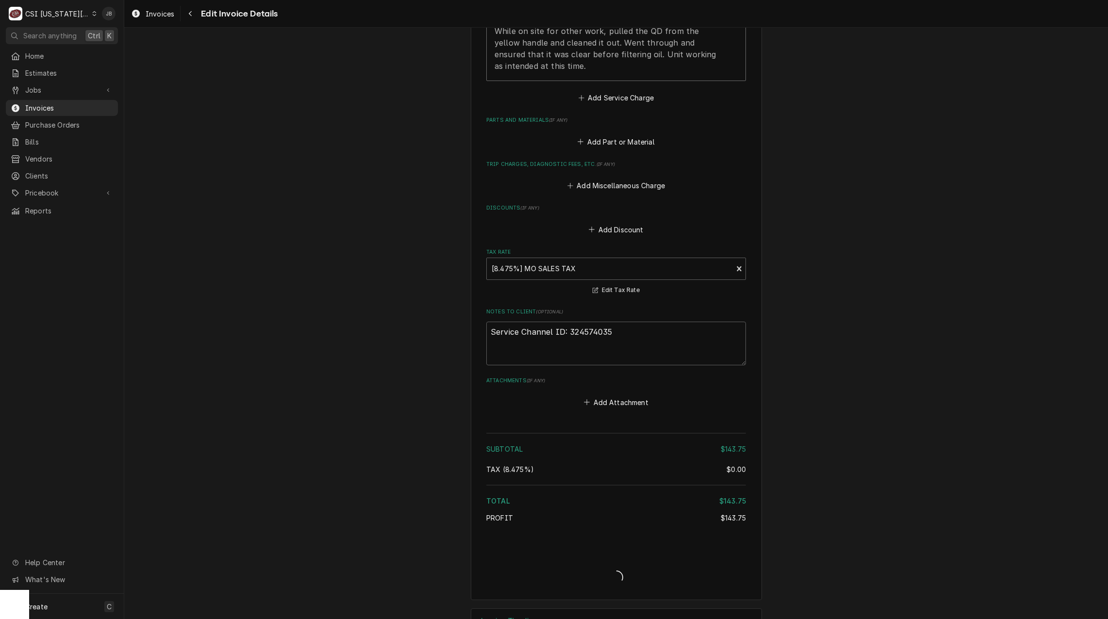
type textarea "x"
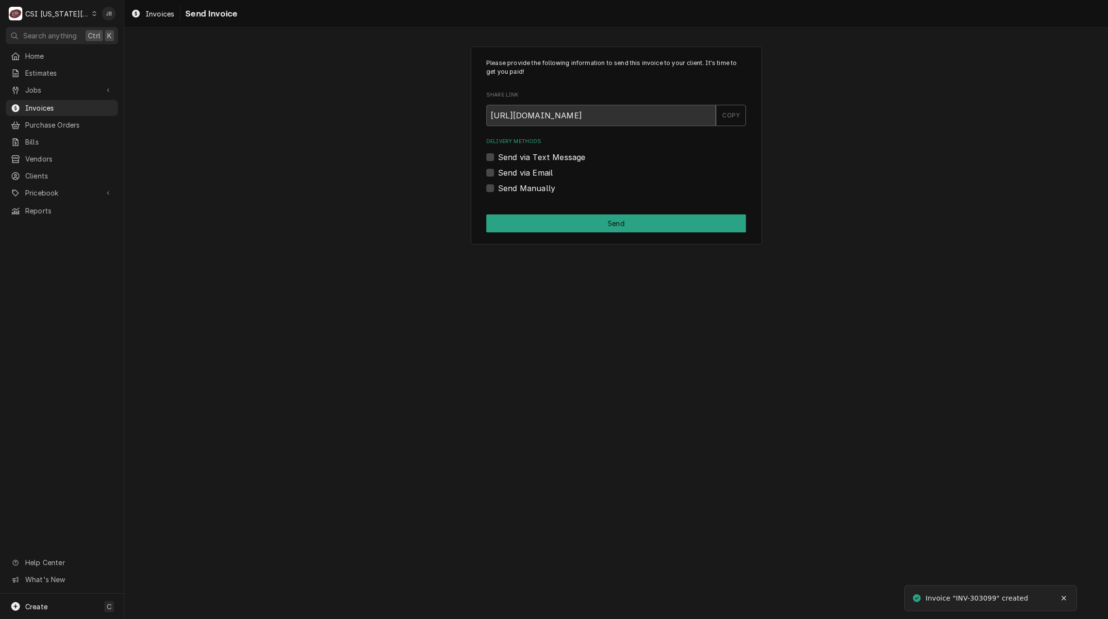
click at [535, 179] on div "Delivery Methods Send via Text Message Send via Email Send Manually" at bounding box center [616, 166] width 260 height 56
click at [544, 172] on label "Send via Email" at bounding box center [525, 173] width 55 height 12
click at [544, 172] on input "Send via Email" at bounding box center [628, 177] width 260 height 21
checkbox input "true"
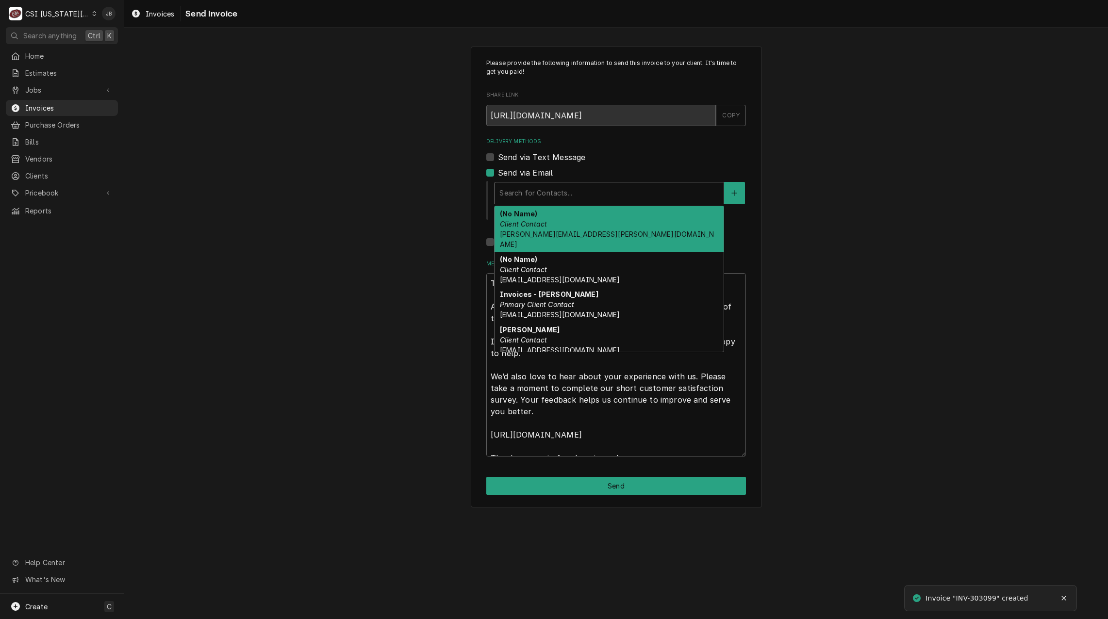
click at [571, 201] on div "Delivery Methods" at bounding box center [609, 192] width 219 height 17
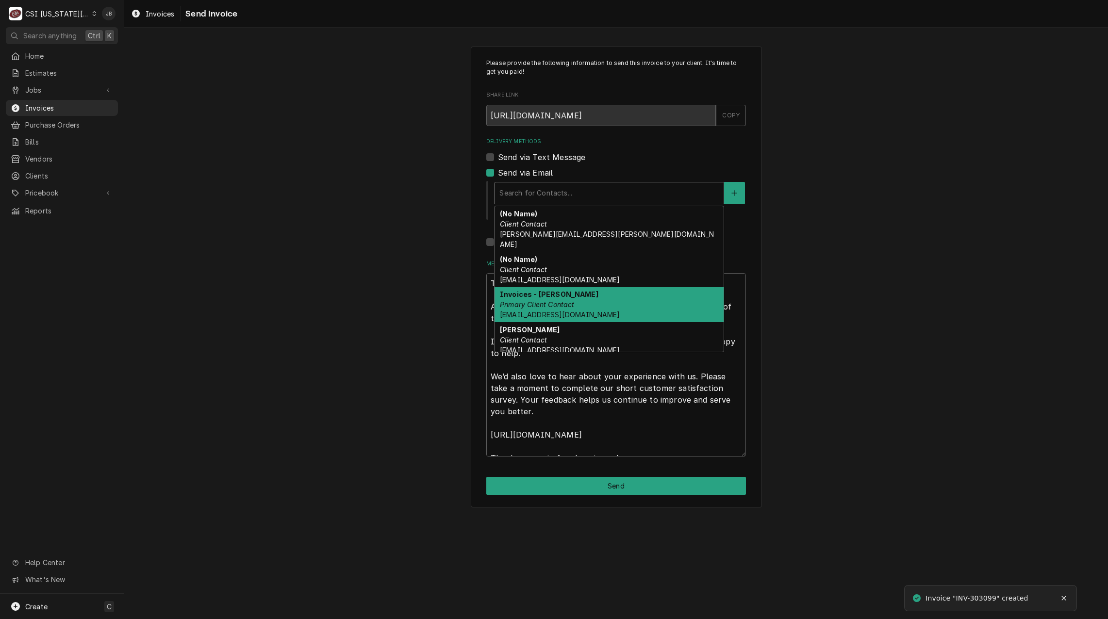
click at [552, 290] on strong "Invoices - [PERSON_NAME]" at bounding box center [549, 294] width 99 height 8
click at [552, 281] on div "Message to Client ( optional ) Thank you for your business! Attached is your in…" at bounding box center [616, 358] width 260 height 197
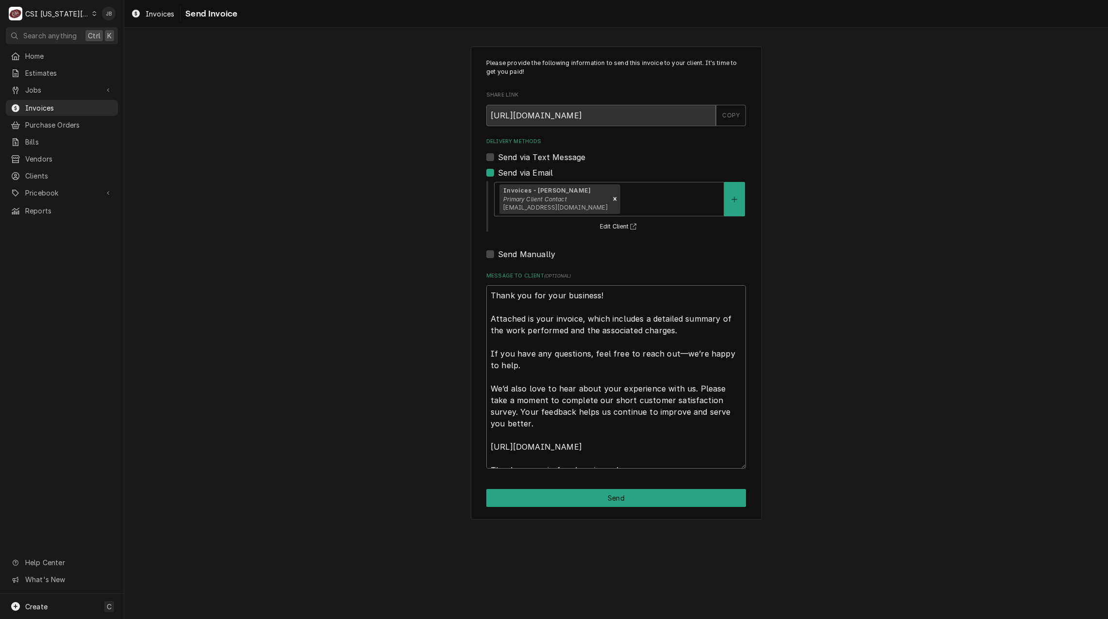
drag, startPoint x: 552, startPoint y: 281, endPoint x: 492, endPoint y: 295, distance: 62.3
click at [488, 295] on textarea "Thank you for your business! Attached is your invoice, which includes a detaile…" at bounding box center [616, 377] width 260 height 184
drag, startPoint x: 492, startPoint y: 295, endPoint x: 1070, endPoint y: 598, distance: 653.0
click at [1056, 590] on div "Please provide the following information to send this invoice to your client. I…" at bounding box center [616, 324] width 984 height 592
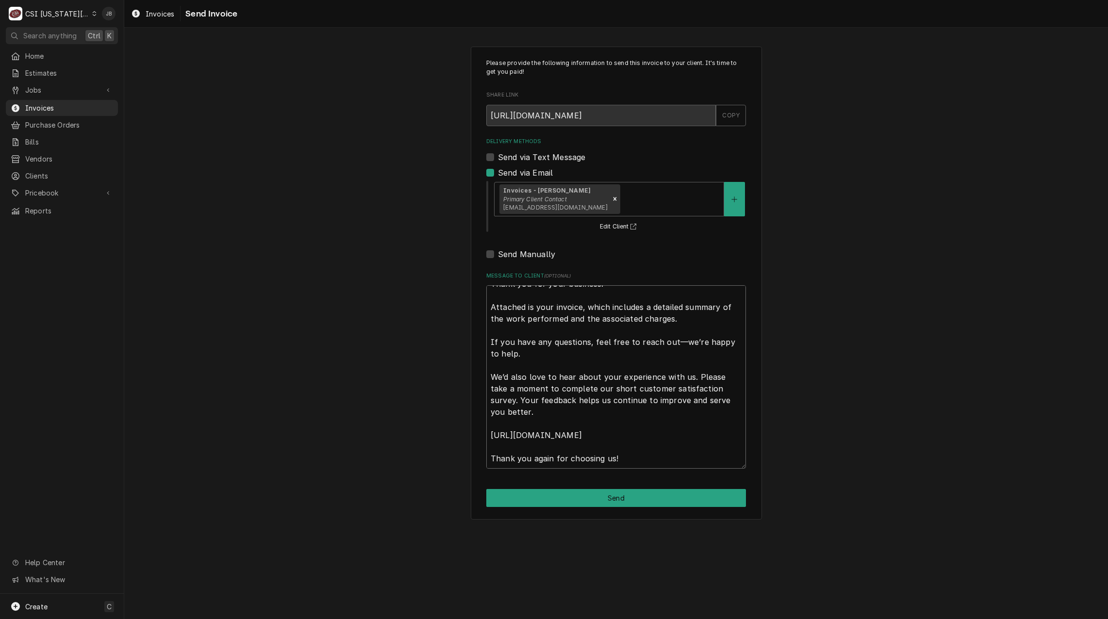
type textarea "x"
type textarea "a"
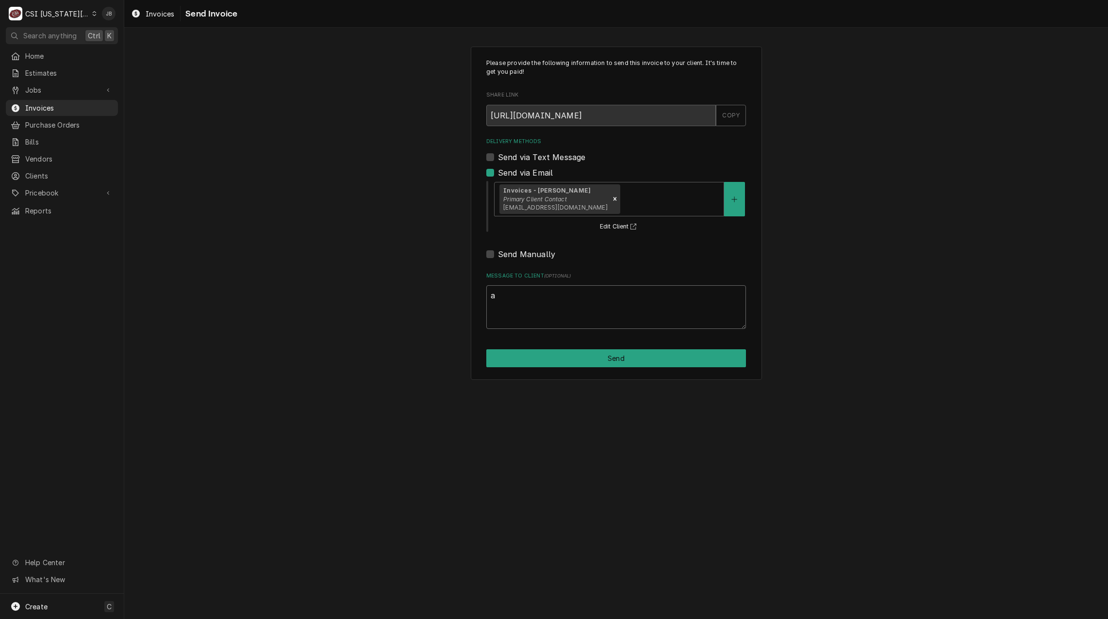
scroll to position [0, 0]
type textarea "x"
type textarea "ap"
type textarea "x"
type textarea "app"
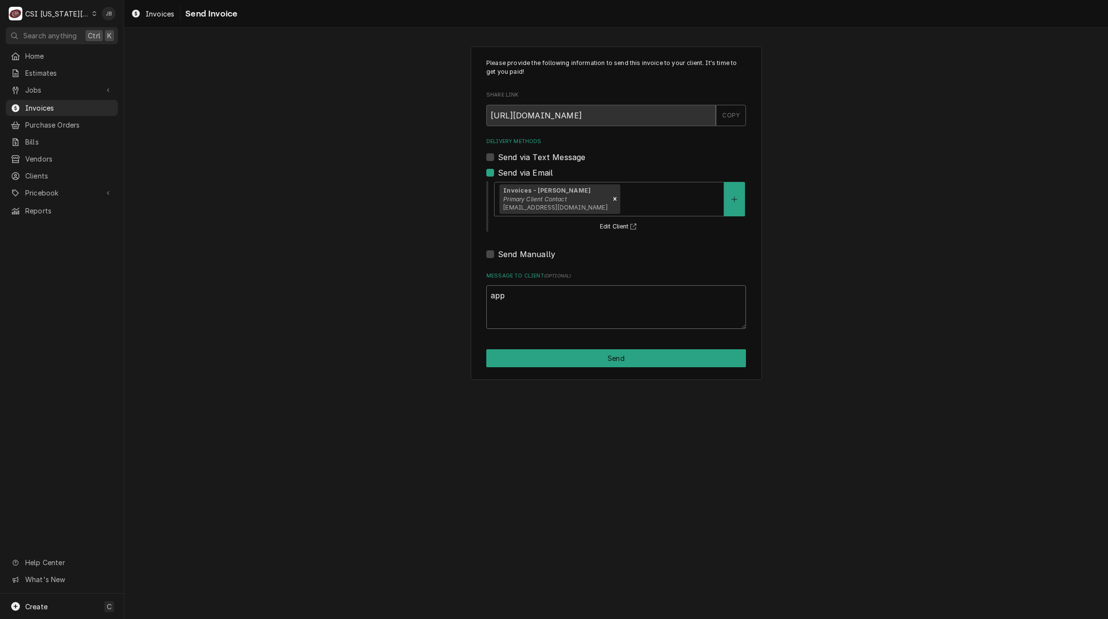
type textarea "x"
type textarea "appr"
type textarea "x"
type textarea "appro"
type textarea "x"
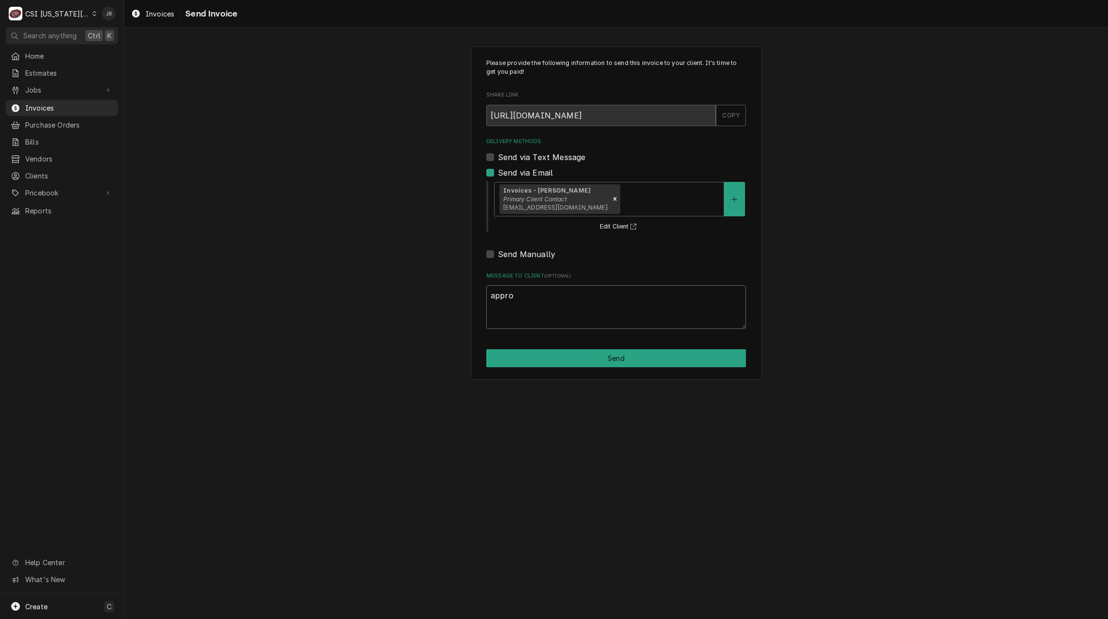
type textarea "approv"
type textarea "x"
type textarea "approve"
type textarea "x"
type textarea "approved"
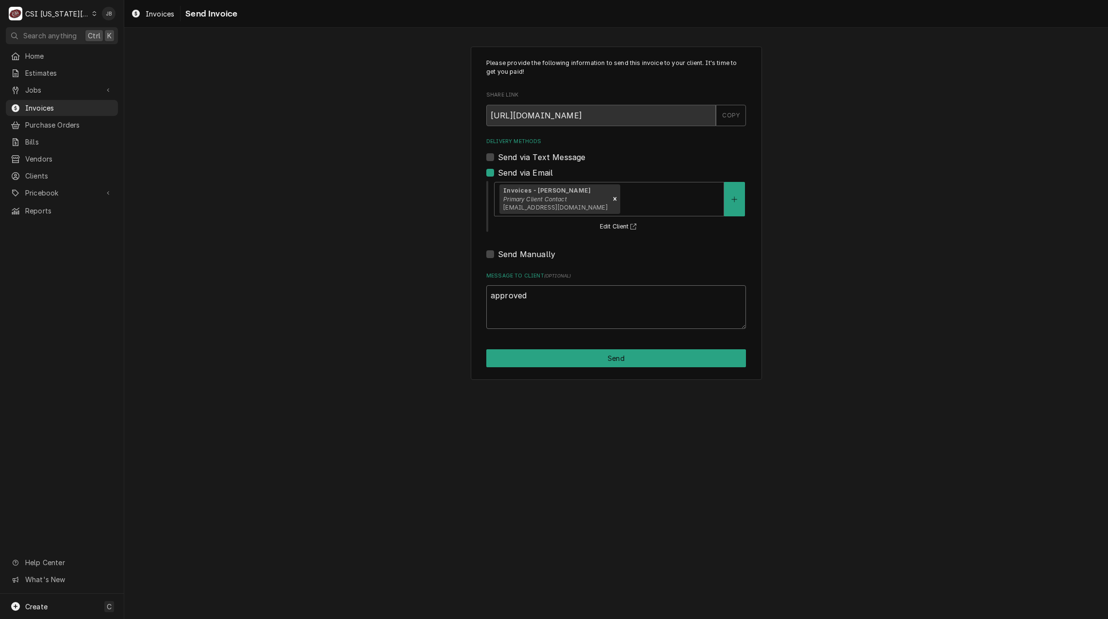
type textarea "x"
type textarea "approved"
click at [580, 349] on div "Please provide the following information to send this invoice to your client. I…" at bounding box center [616, 214] width 291 height 334
click at [558, 369] on div "Please provide the following information to send this invoice to your client. I…" at bounding box center [616, 214] width 291 height 334
click at [558, 362] on button "Send" at bounding box center [616, 359] width 260 height 18
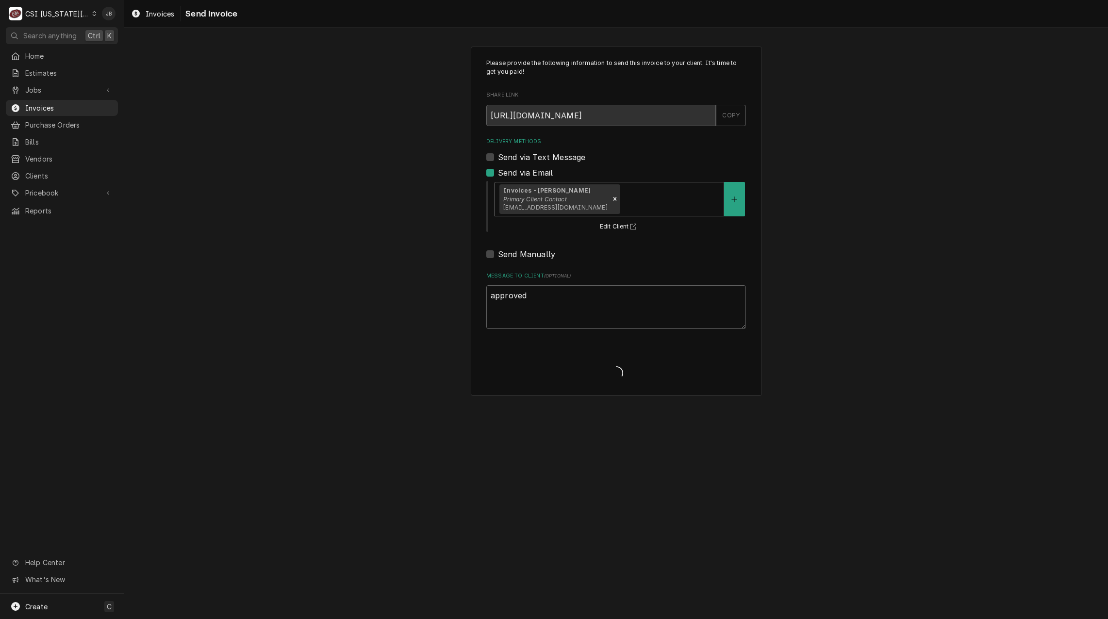
type textarea "x"
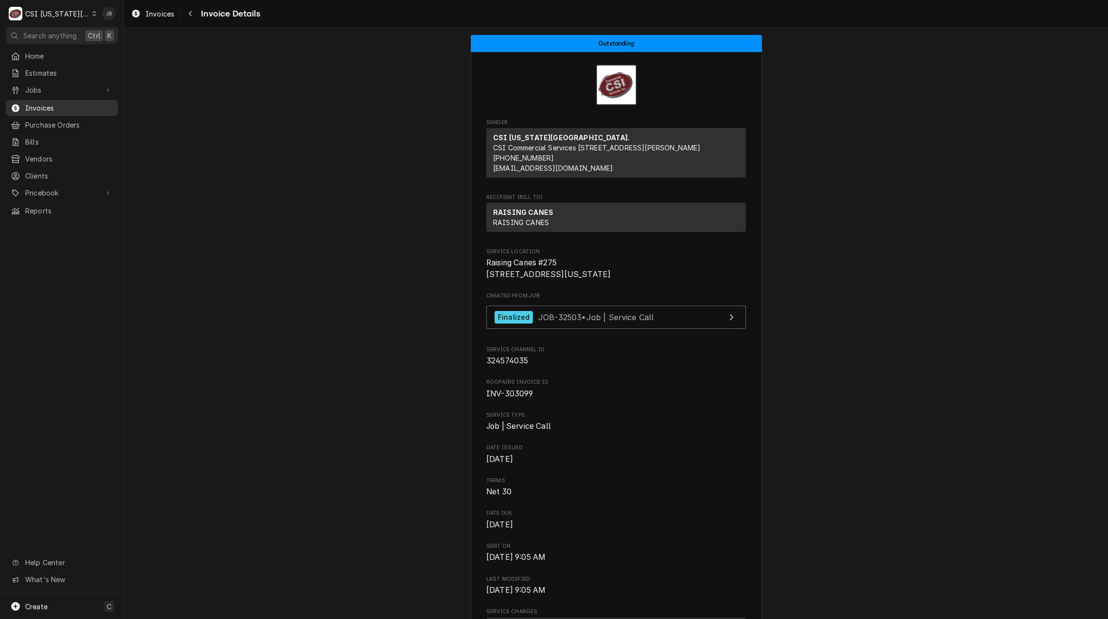
click at [53, 104] on span "Invoices" at bounding box center [69, 108] width 88 height 10
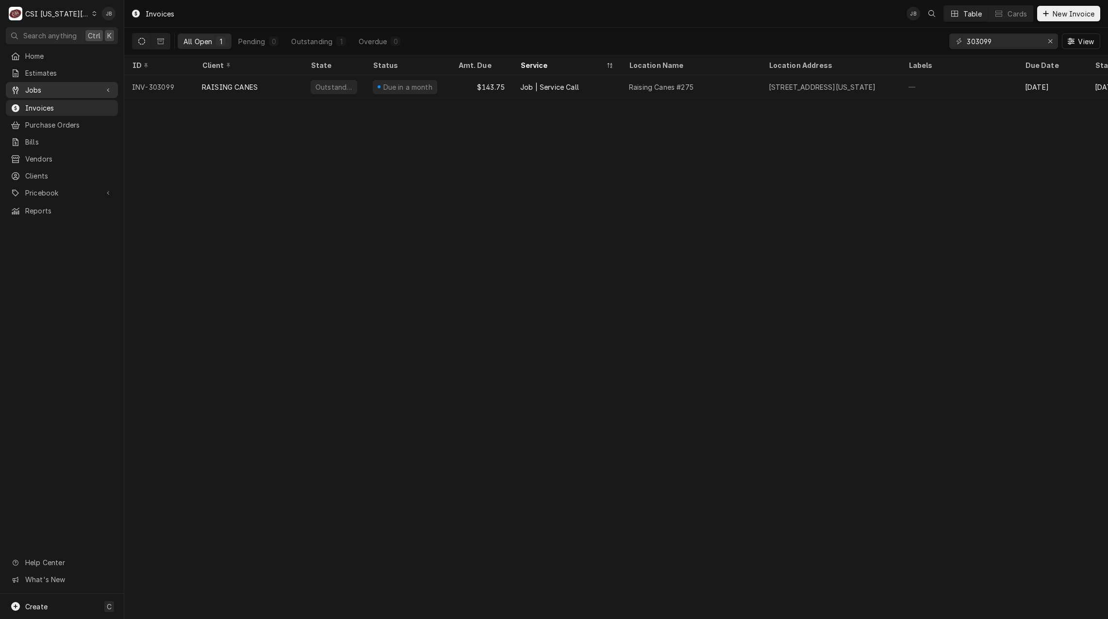
click at [73, 85] on span "Jobs" at bounding box center [61, 90] width 73 height 10
click at [60, 107] on span "Jobs" at bounding box center [69, 107] width 88 height 10
click at [1010, 43] on input "303099" at bounding box center [1003, 41] width 73 height 16
click at [995, 47] on input "303099" at bounding box center [1003, 41] width 73 height 16
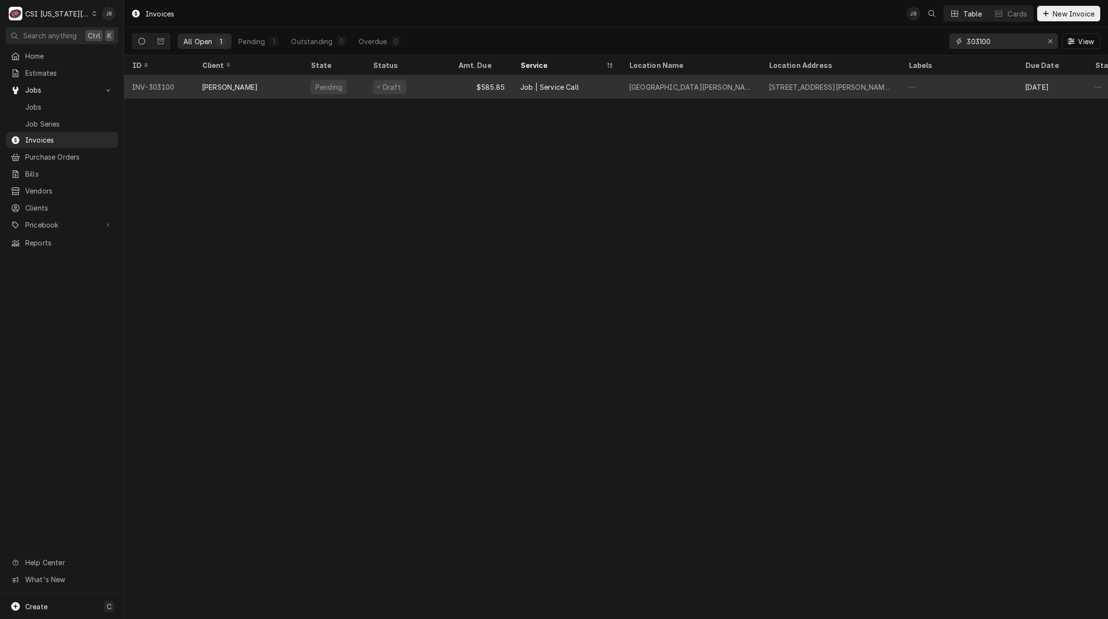
type input "303100"
click at [595, 86] on div "Job | Service Call" at bounding box center [567, 86] width 109 height 23
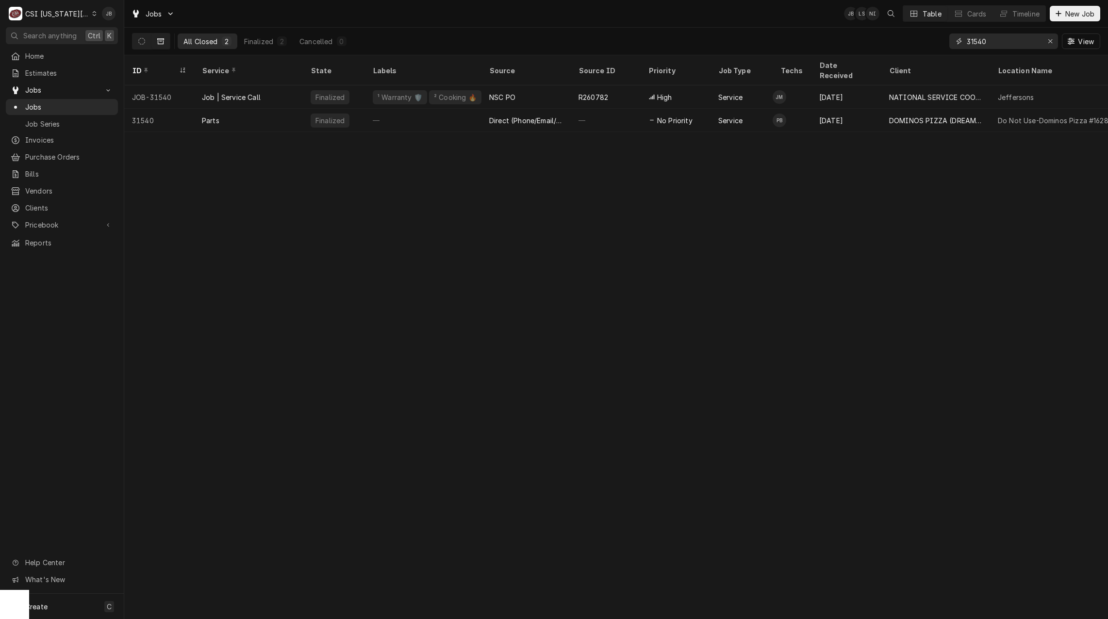
drag, startPoint x: 1020, startPoint y: 40, endPoint x: 690, endPoint y: 46, distance: 329.2
click at [837, 44] on div "All Closed 2 Finalized 2 Cancelled 0 31540 View" at bounding box center [616, 41] width 969 height 27
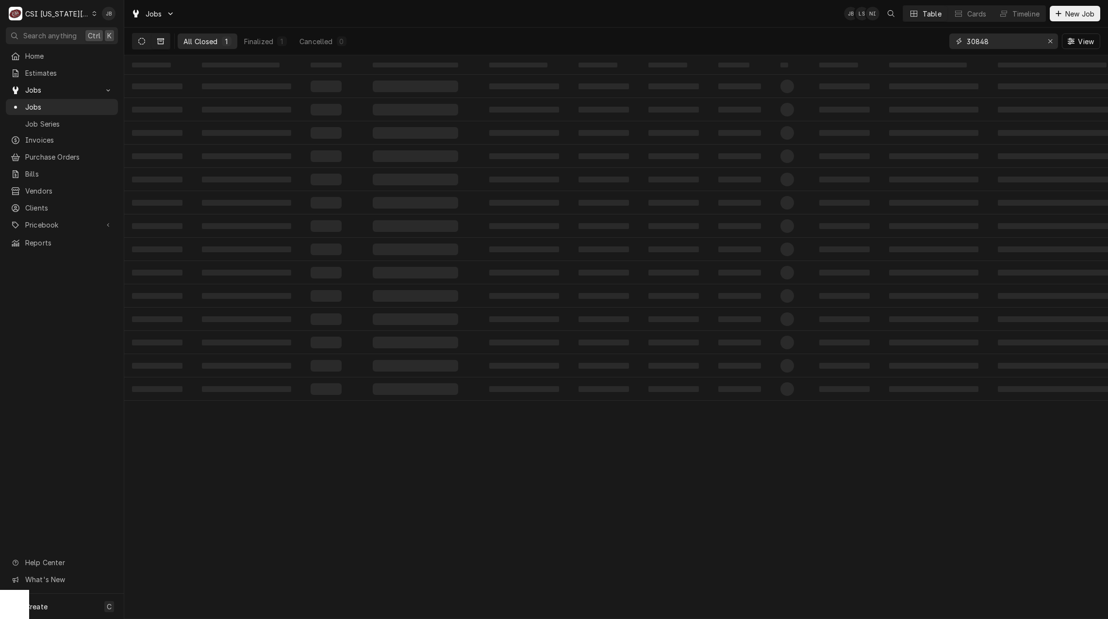
type input "30848"
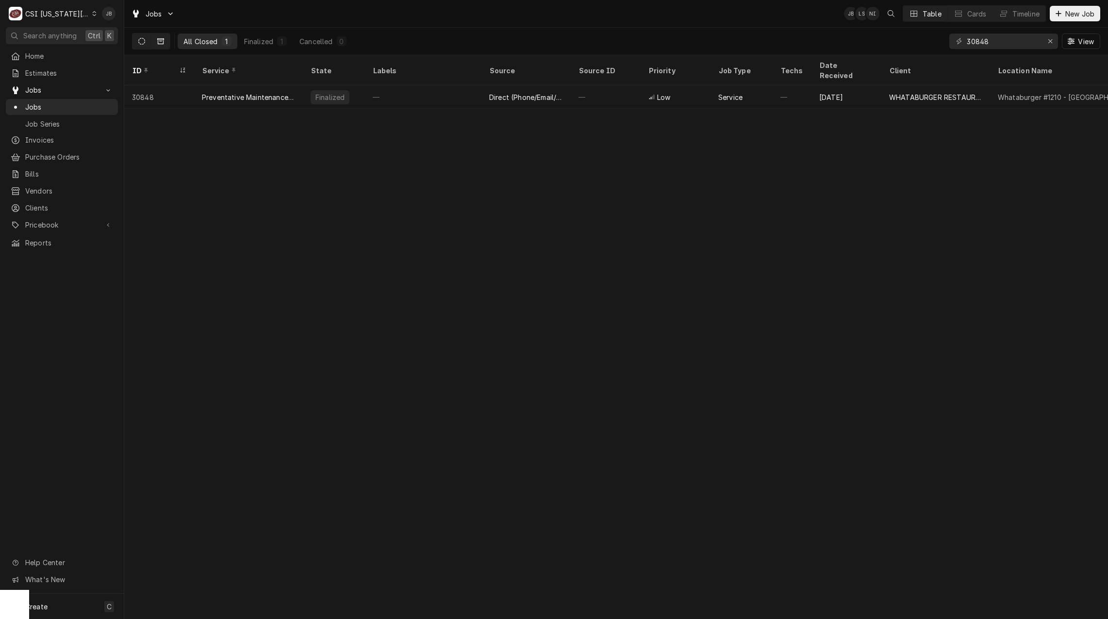
click at [141, 41] on icon "Dynamic Content Wrapper" at bounding box center [141, 41] width 7 height 7
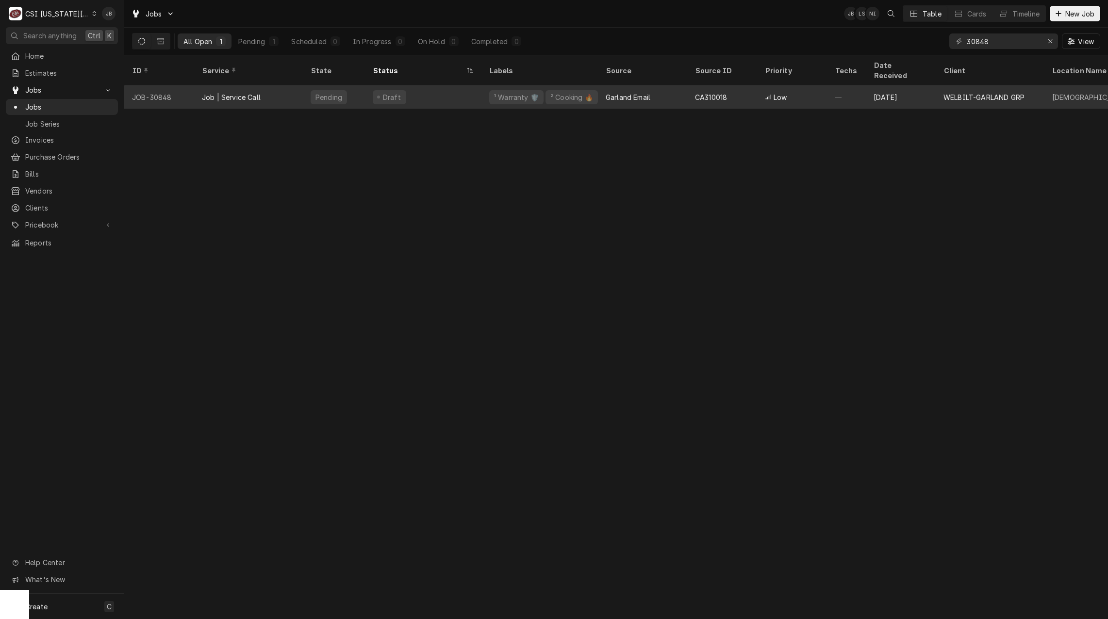
click at [232, 91] on div "Job | Service Call" at bounding box center [248, 96] width 109 height 23
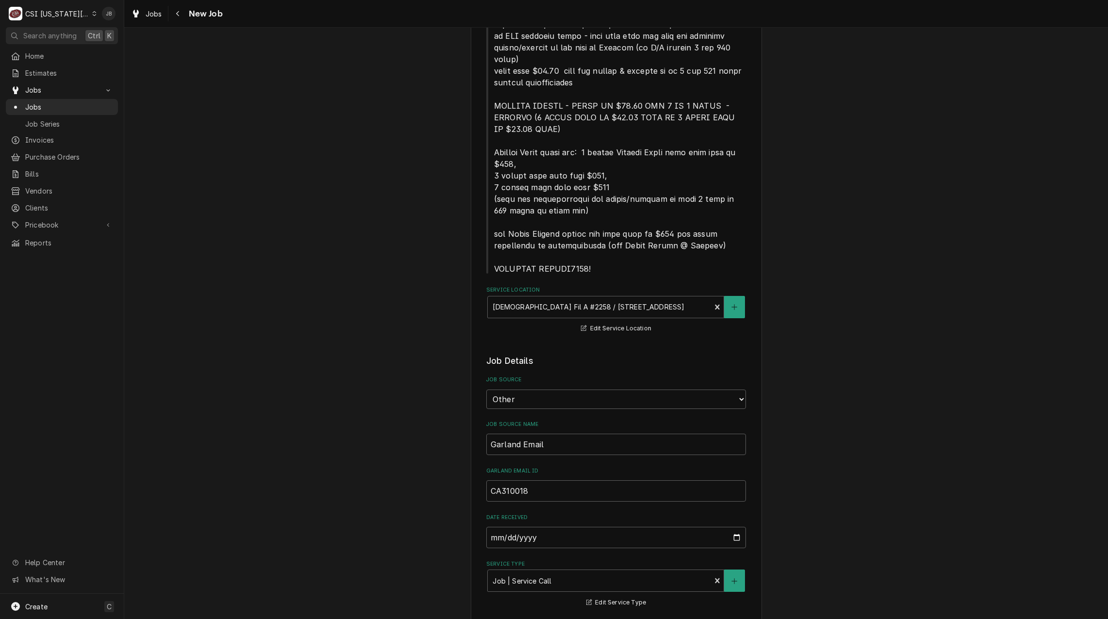
scroll to position [680, 0]
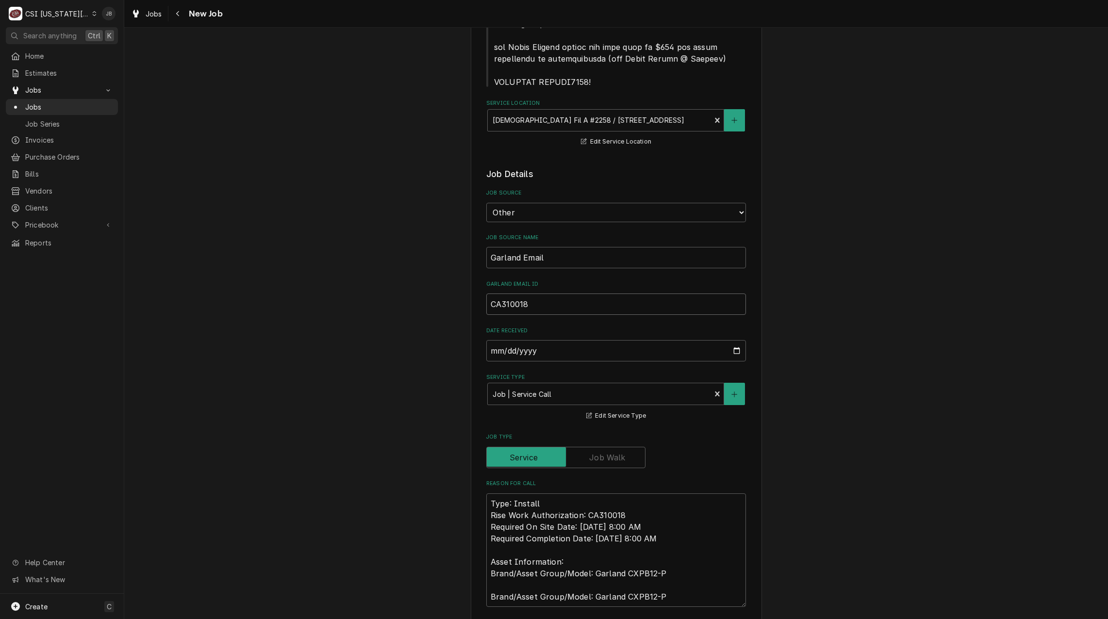
drag, startPoint x: 464, startPoint y: 306, endPoint x: 413, endPoint y: 302, distance: 51.1
click at [415, 302] on div "Use the fields below to edit this job: Client Details Client WELBILT-GARLAND GR…" at bounding box center [616, 472] width 984 height 2228
click at [420, 302] on div "Use the fields below to edit this job: Client Details Client WELBILT-GARLAND GR…" at bounding box center [616, 472] width 984 height 2228
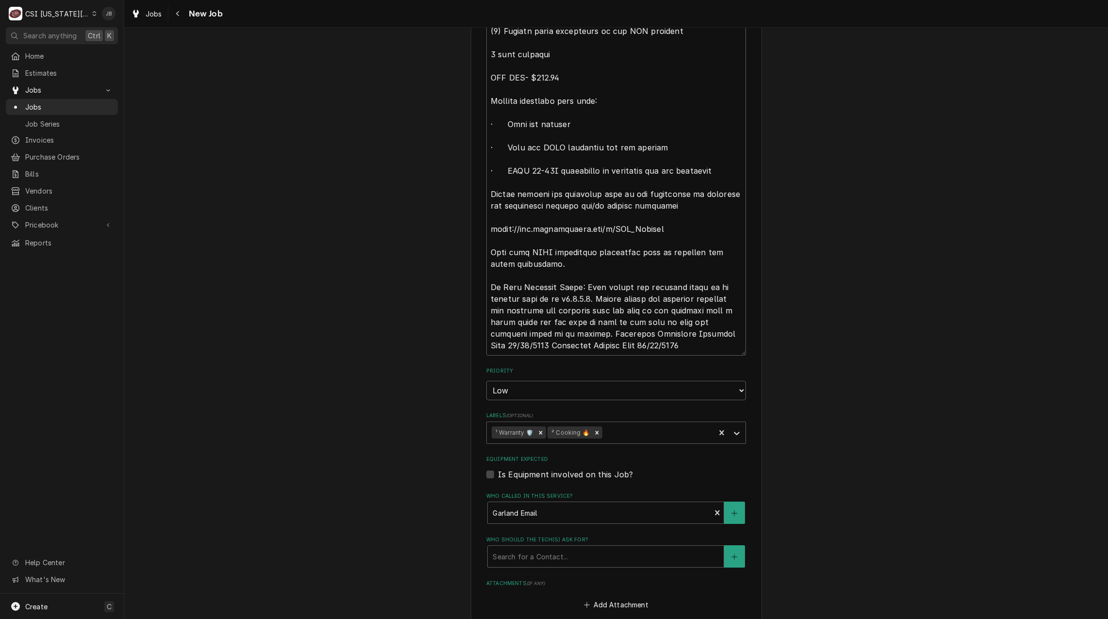
scroll to position [1646, 0]
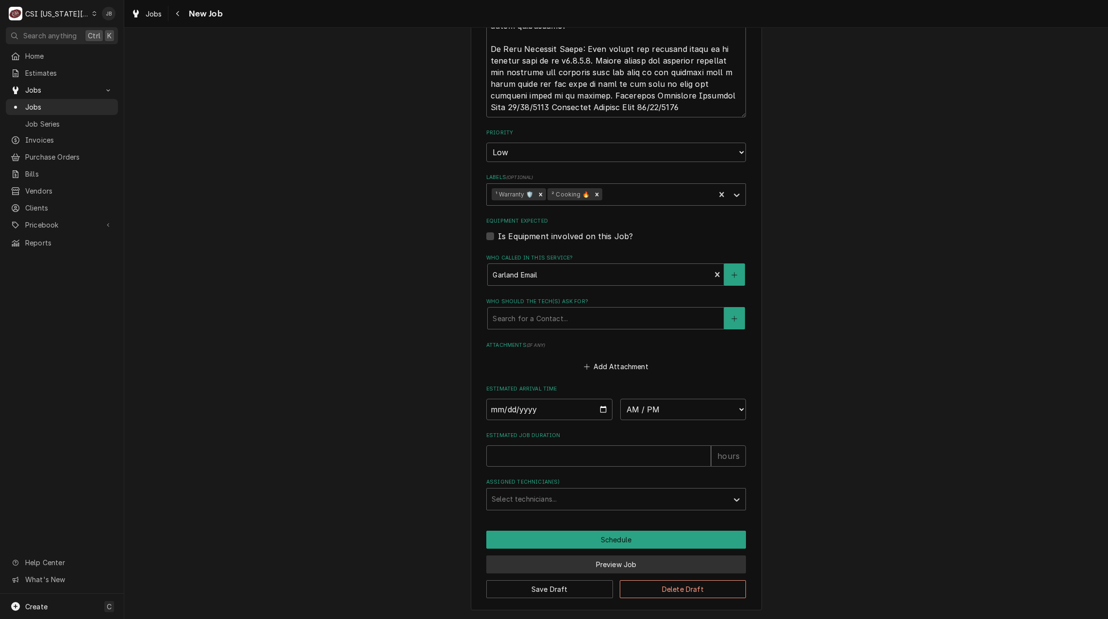
click at [592, 557] on button "Preview Job" at bounding box center [616, 565] width 260 height 18
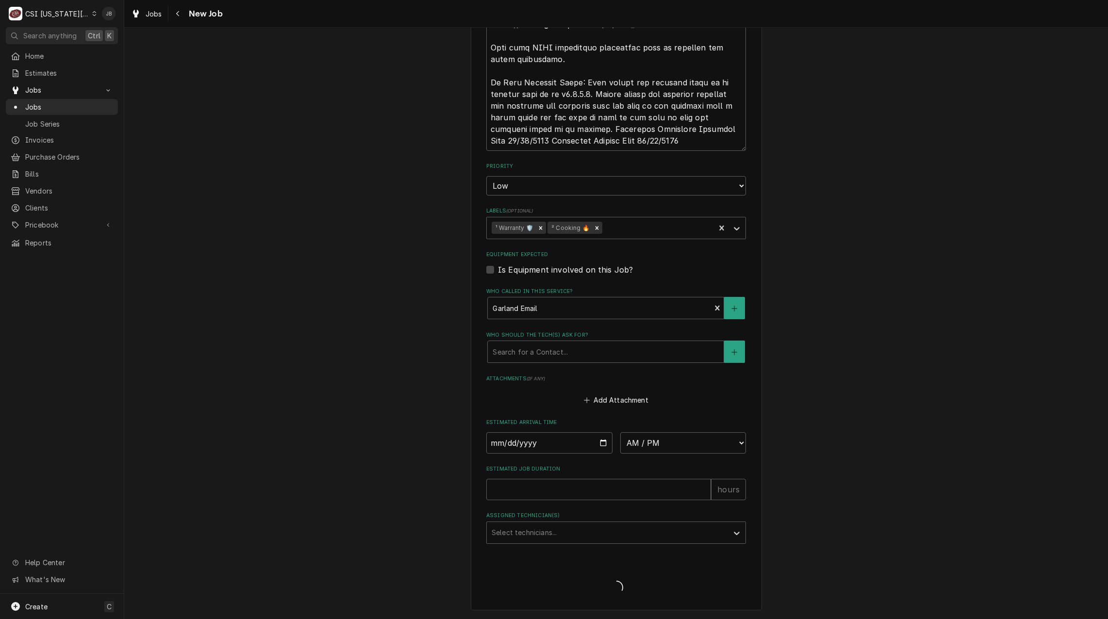
type textarea "x"
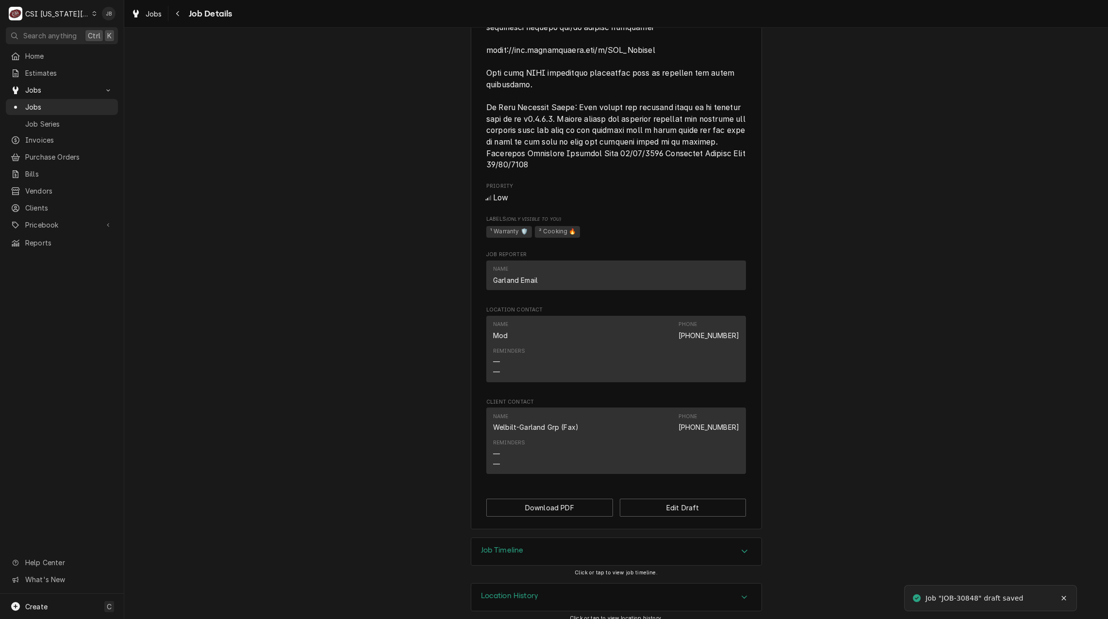
scroll to position [1375, 0]
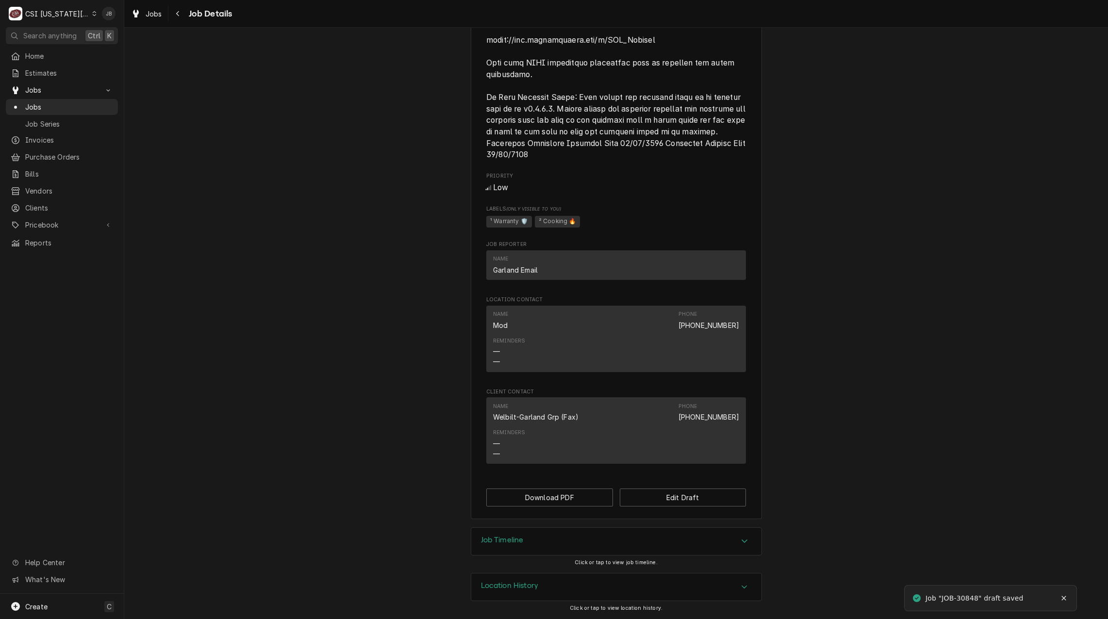
click at [526, 539] on div "Job Timeline" at bounding box center [616, 541] width 290 height 27
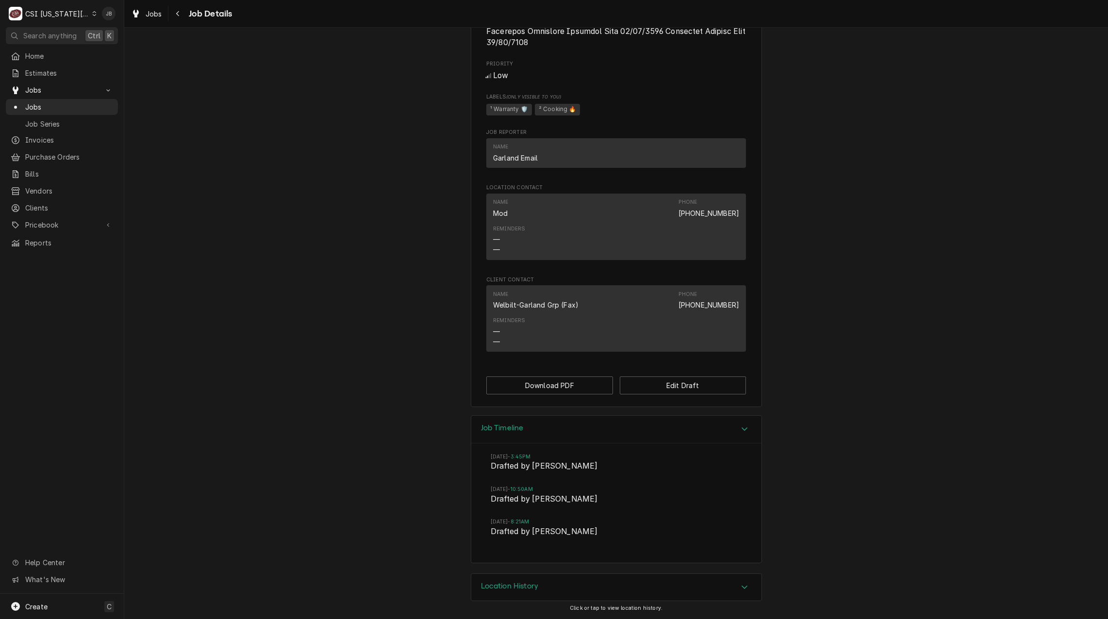
scroll to position [1488, 0]
click at [53, 107] on span "Jobs" at bounding box center [69, 107] width 88 height 10
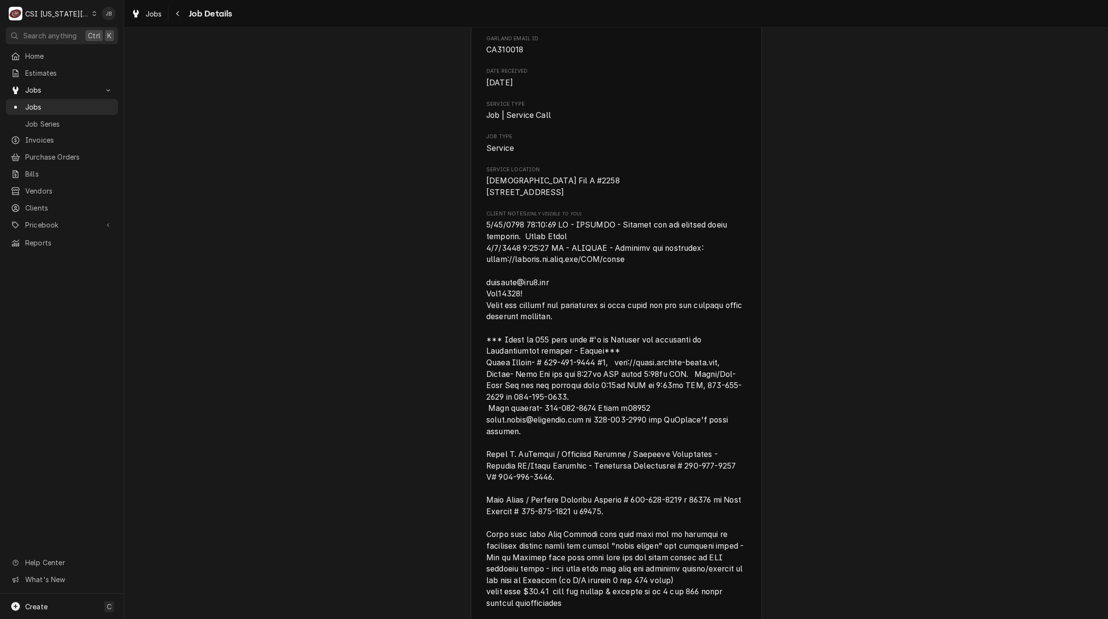
scroll to position [0, 0]
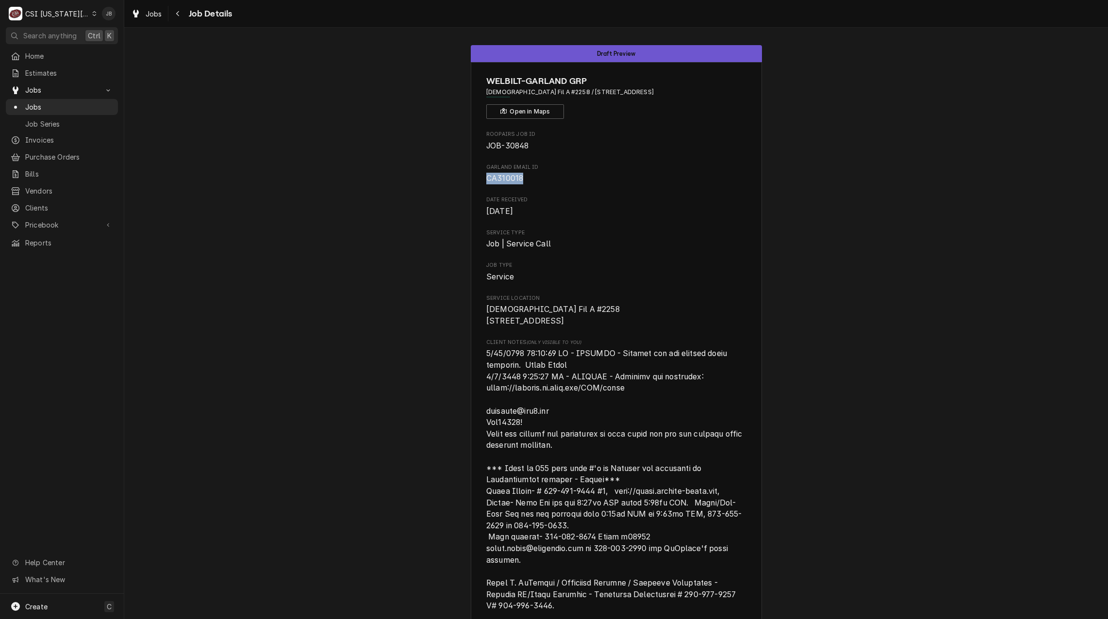
drag, startPoint x: 522, startPoint y: 177, endPoint x: 464, endPoint y: 177, distance: 58.3
copy span "CA310018"
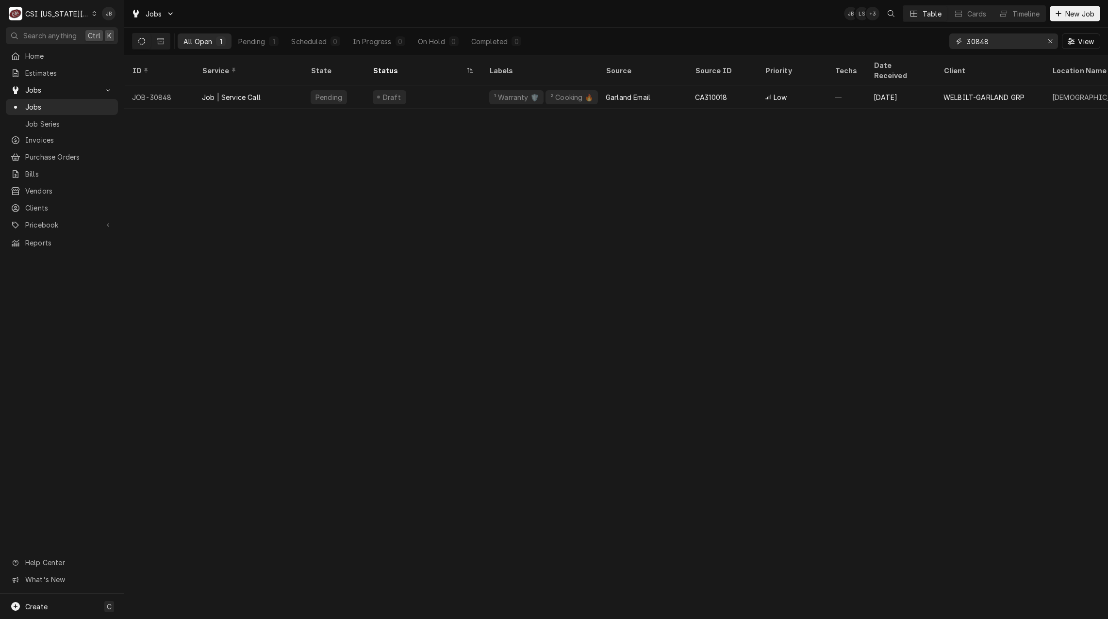
drag, startPoint x: 967, startPoint y: 41, endPoint x: 886, endPoint y: 41, distance: 80.6
click at [890, 41] on div "All Open 1 Pending 1 Scheduled 0 In Progress 0 On Hold 0 Completed 0 30848 View" at bounding box center [616, 41] width 969 height 27
paste input "1127"
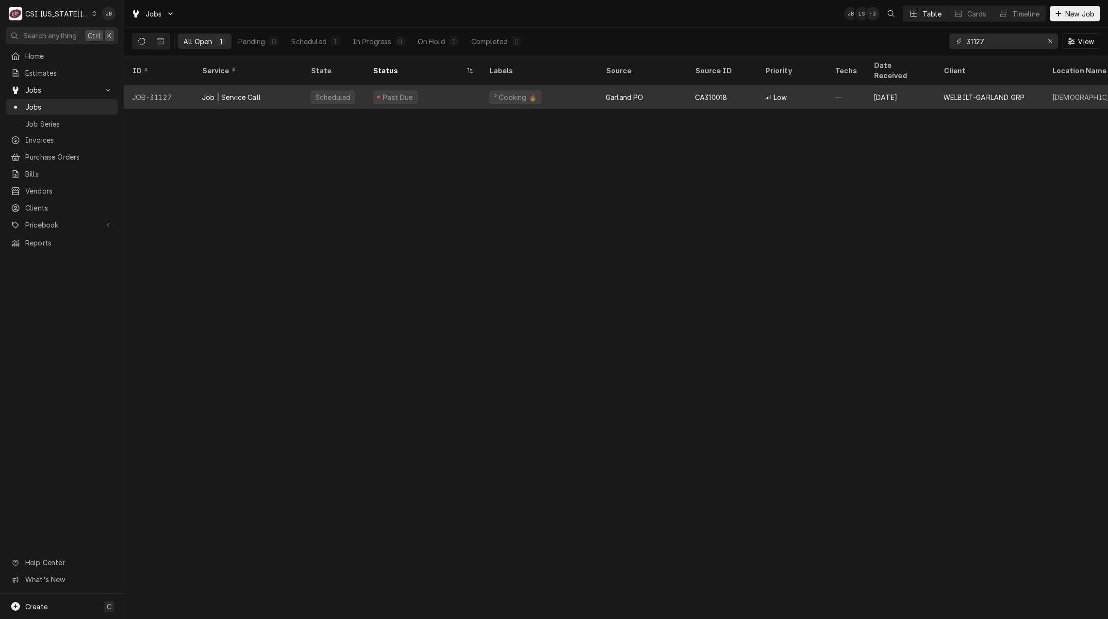
click at [255, 93] on div "Job | Service Call" at bounding box center [248, 96] width 109 height 23
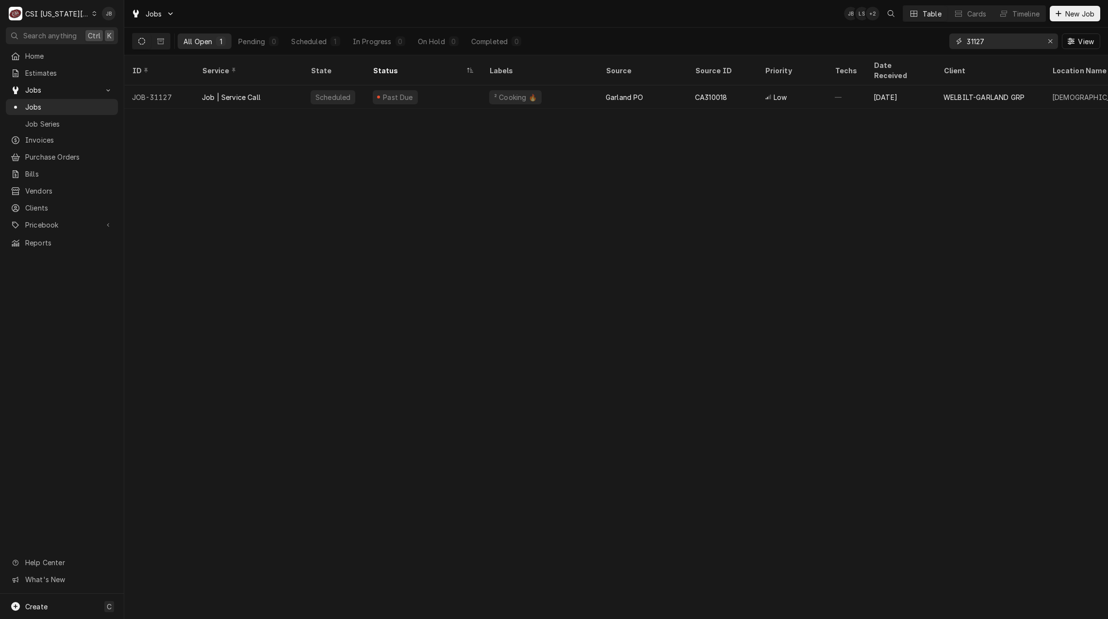
drag, startPoint x: 1005, startPoint y: 42, endPoint x: 859, endPoint y: 43, distance: 146.1
click at [872, 43] on div "All Open 1 Pending 0 Scheduled 1 In Progress 0 On Hold 0 Completed 0 31127 View" at bounding box center [616, 41] width 969 height 27
paste input "CA310018"
type input "CA310018"
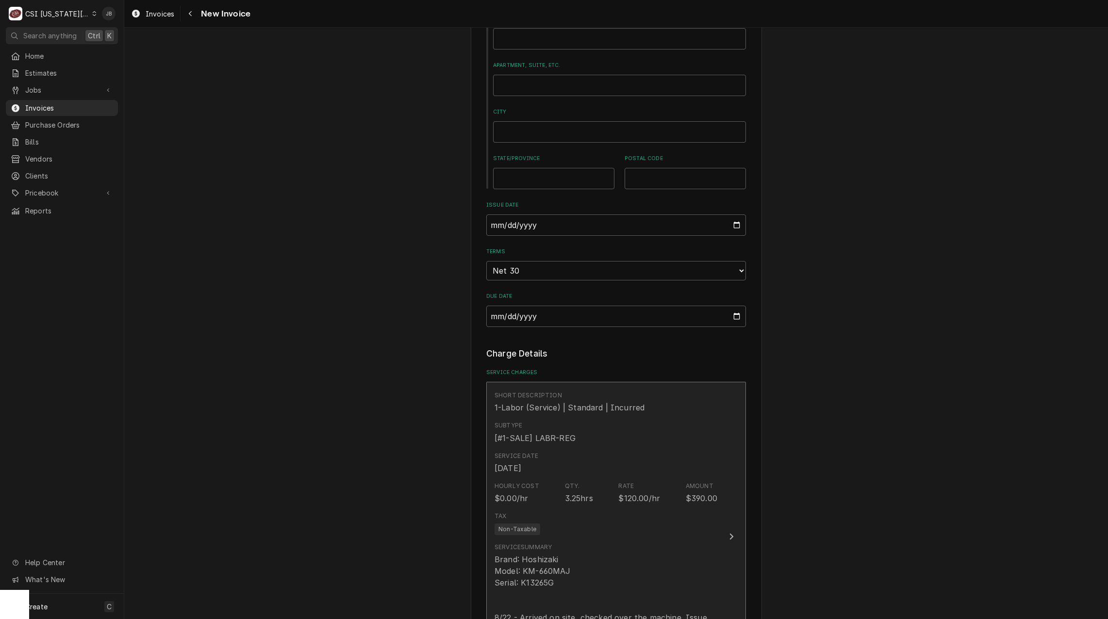
scroll to position [680, 0]
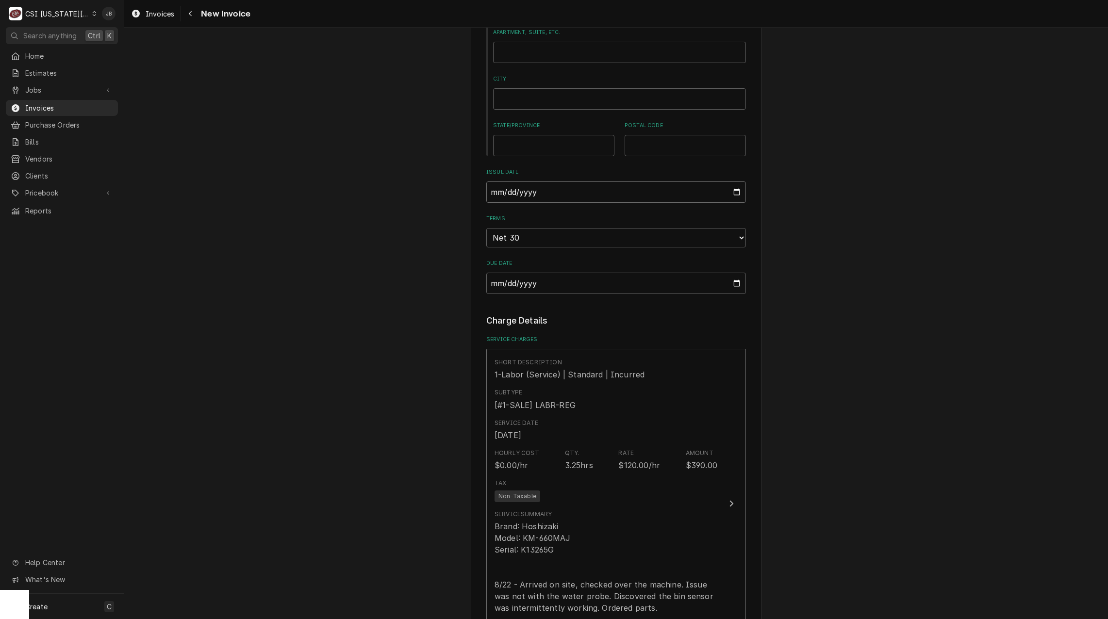
click at [736, 182] on input "[DATE]" at bounding box center [616, 192] width 260 height 21
click at [864, 249] on div "Please provide the following information to create your invoice: Client Details…" at bounding box center [616, 538] width 984 height 2360
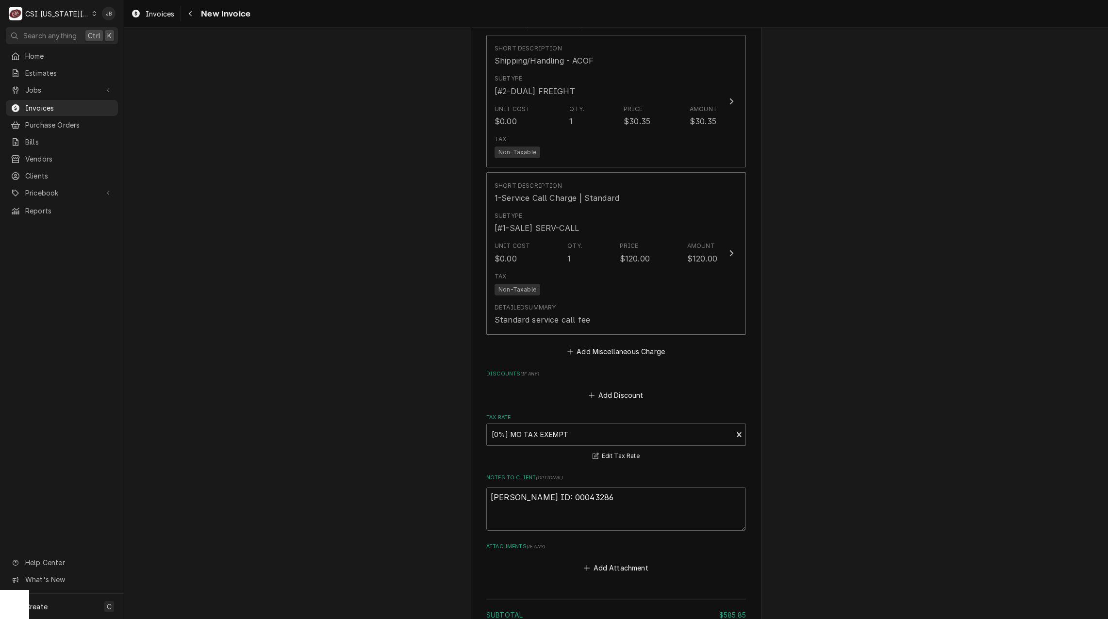
scroll to position [1699, 0]
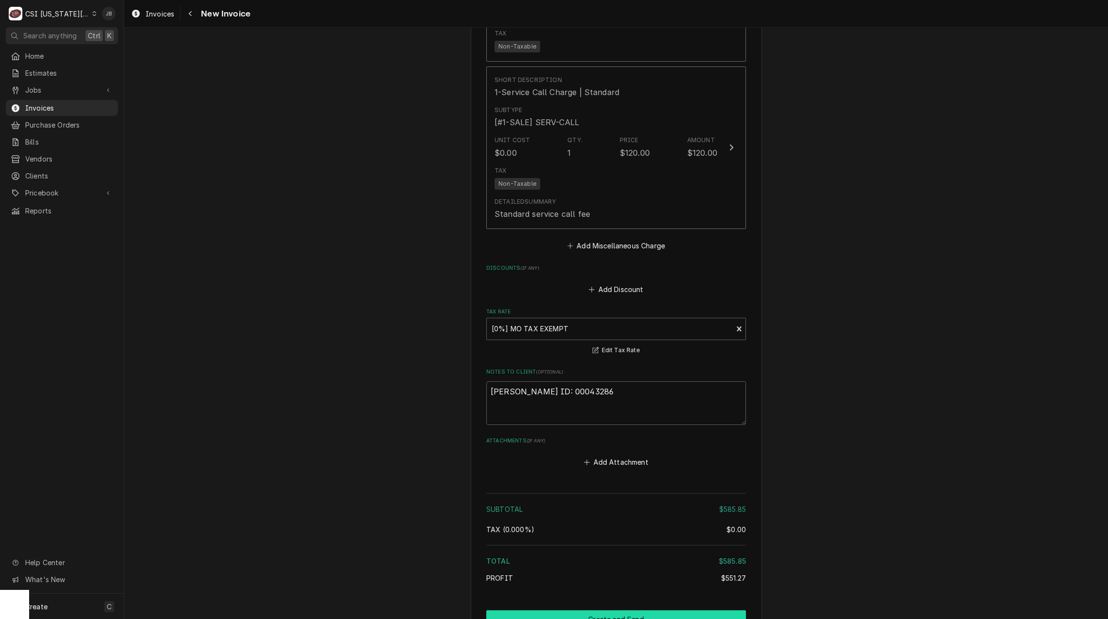
click at [601, 611] on button "Create and Send" at bounding box center [616, 620] width 260 height 18
type textarea "x"
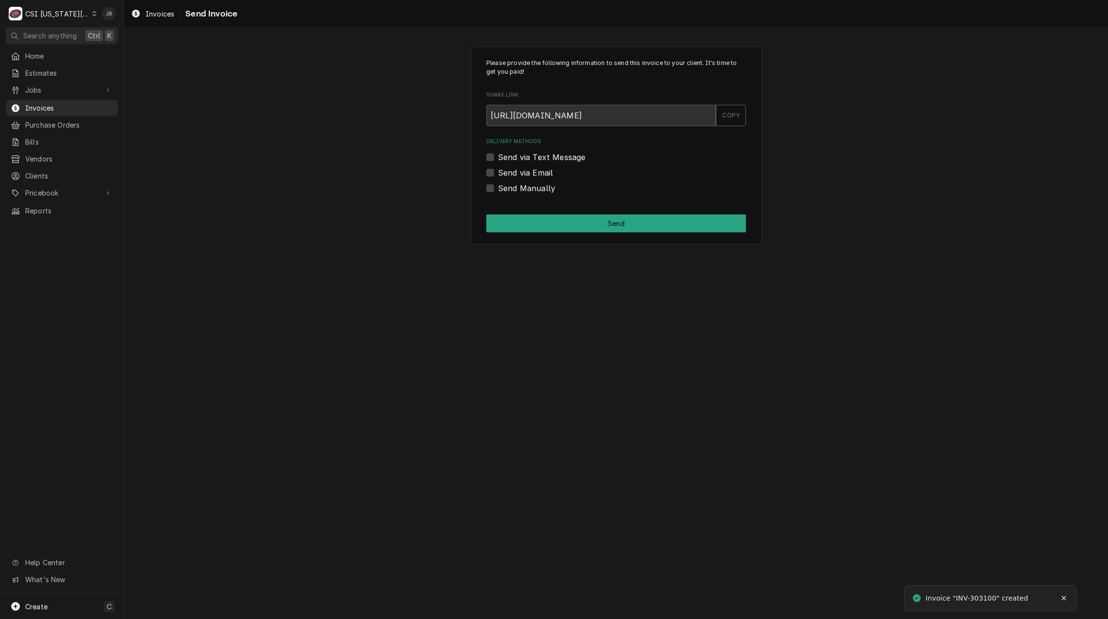
click at [544, 172] on label "Send via Email" at bounding box center [525, 173] width 55 height 12
click at [544, 172] on input "Send via Email" at bounding box center [628, 177] width 260 height 21
checkbox input "true"
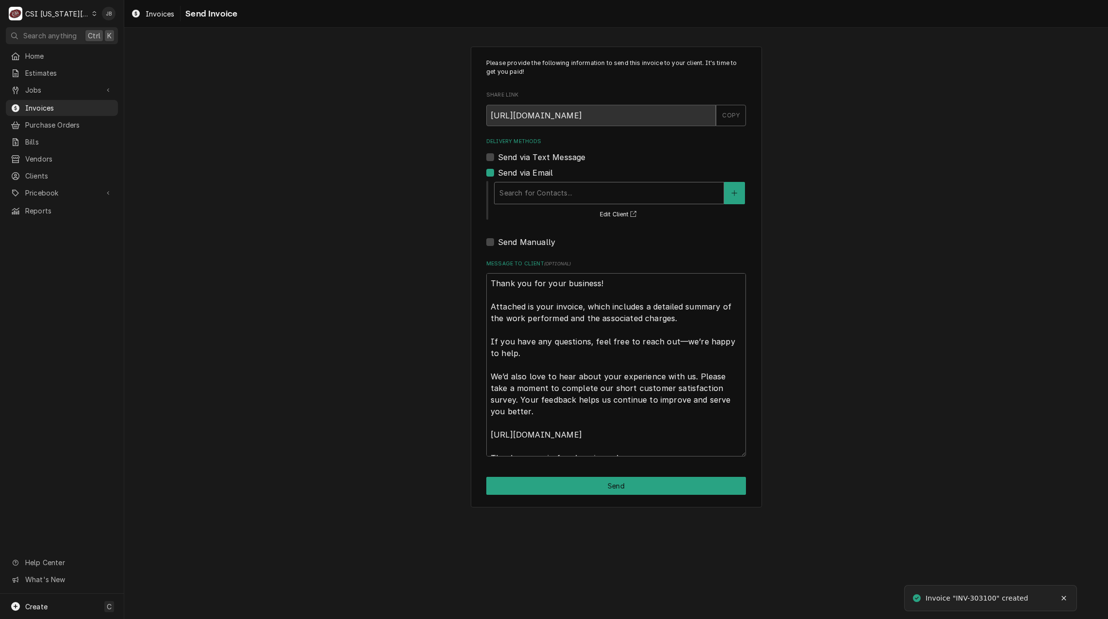
click at [565, 192] on div "Delivery Methods" at bounding box center [609, 192] width 219 height 17
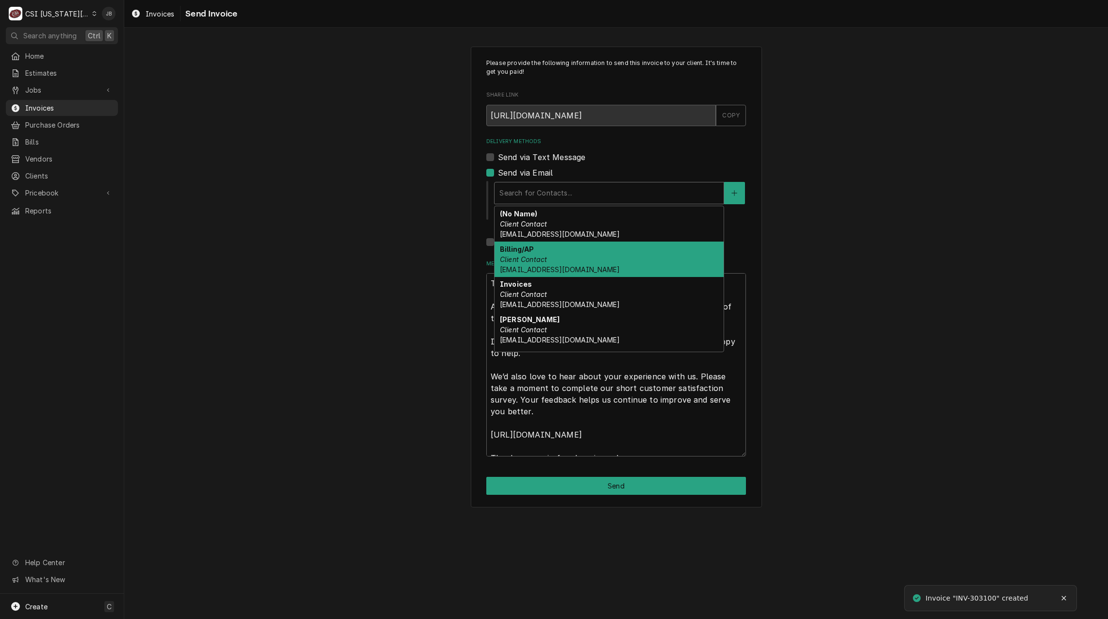
click at [584, 258] on div "Billing/AP Client Contact invoiceservice@viviancompany.com" at bounding box center [609, 259] width 229 height 35
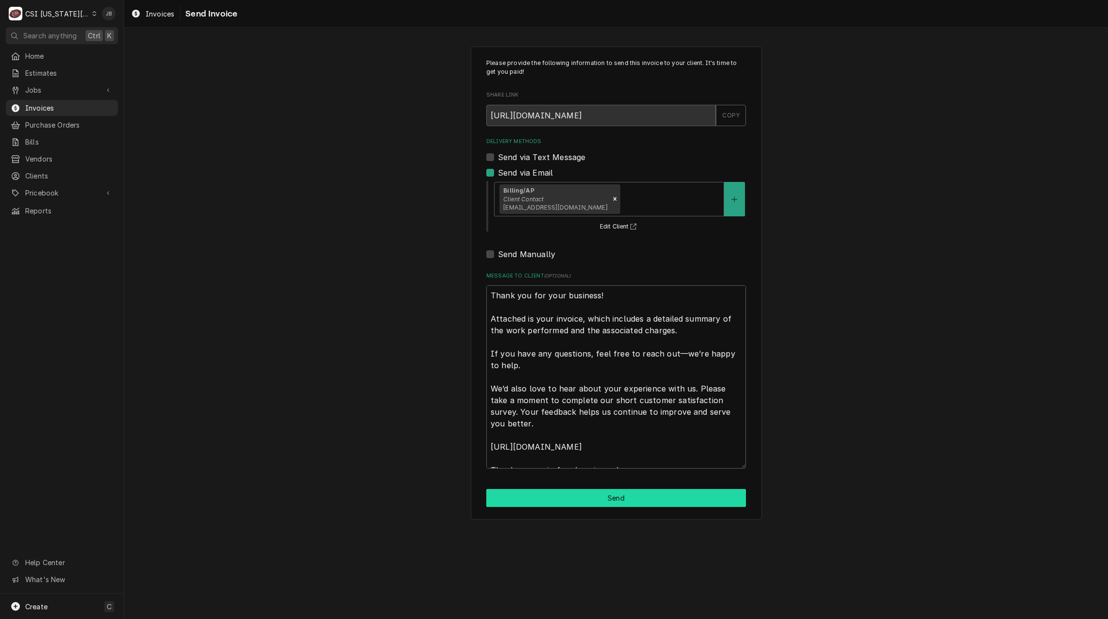
click at [587, 504] on button "Send" at bounding box center [616, 498] width 260 height 18
type textarea "x"
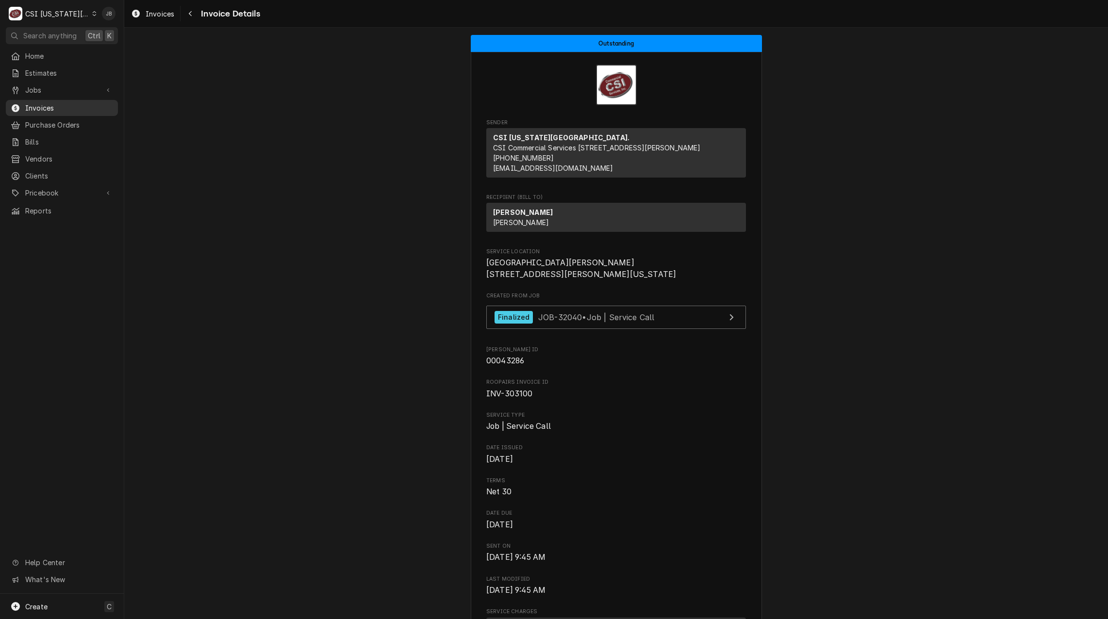
click at [38, 106] on span "Invoices" at bounding box center [69, 108] width 88 height 10
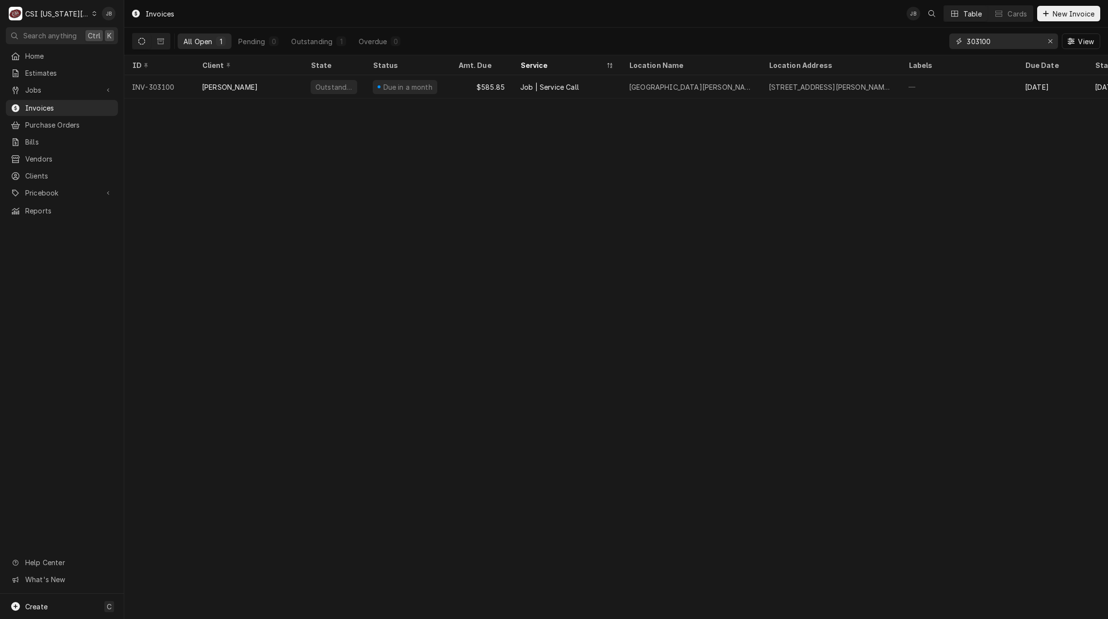
click at [1003, 46] on input "303100" at bounding box center [1003, 41] width 73 height 16
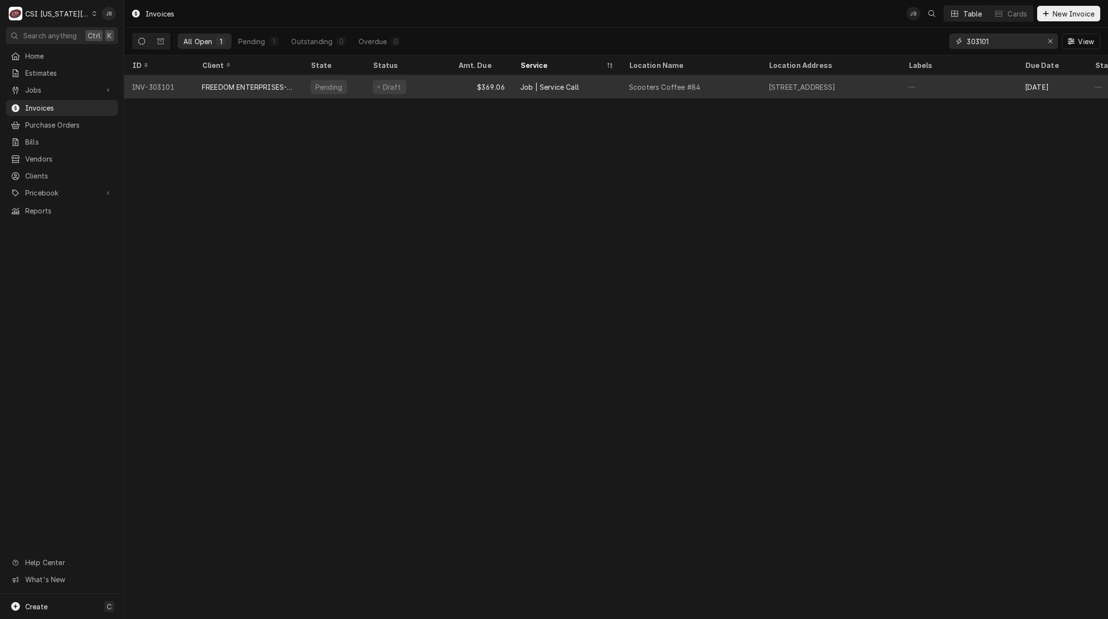
type input "303101"
click at [403, 91] on div "Draft" at bounding box center [407, 86] width 85 height 23
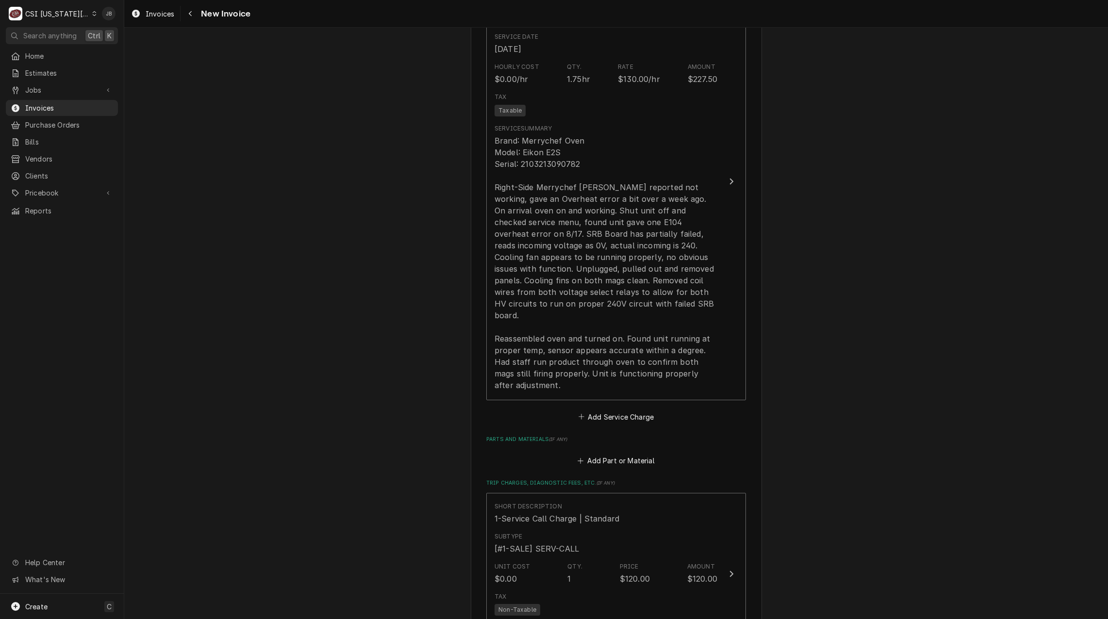
scroll to position [971, 0]
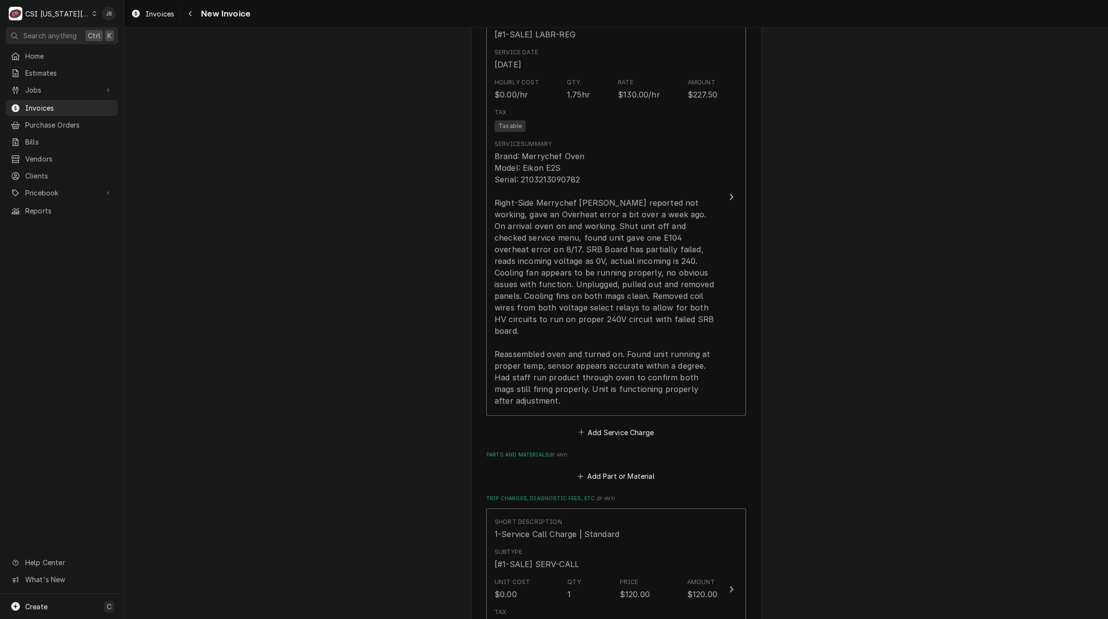
click at [371, 375] on div "Please provide the following information to create your invoice: Client Details…" at bounding box center [616, 104] width 984 height 2074
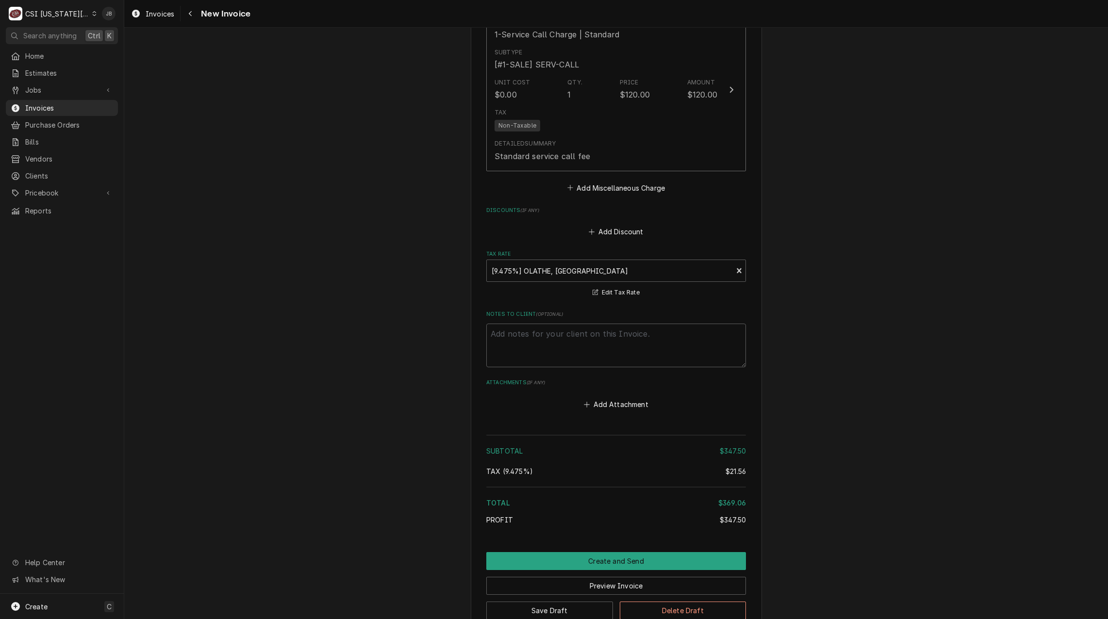
scroll to position [1478, 0]
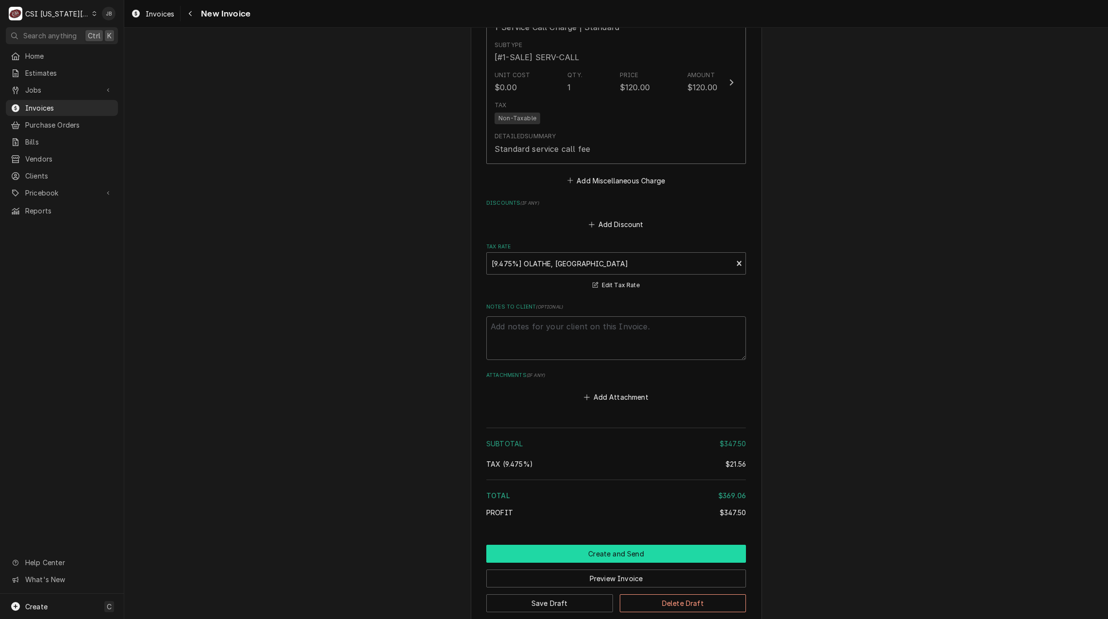
click at [581, 546] on button "Create and Send" at bounding box center [616, 554] width 260 height 18
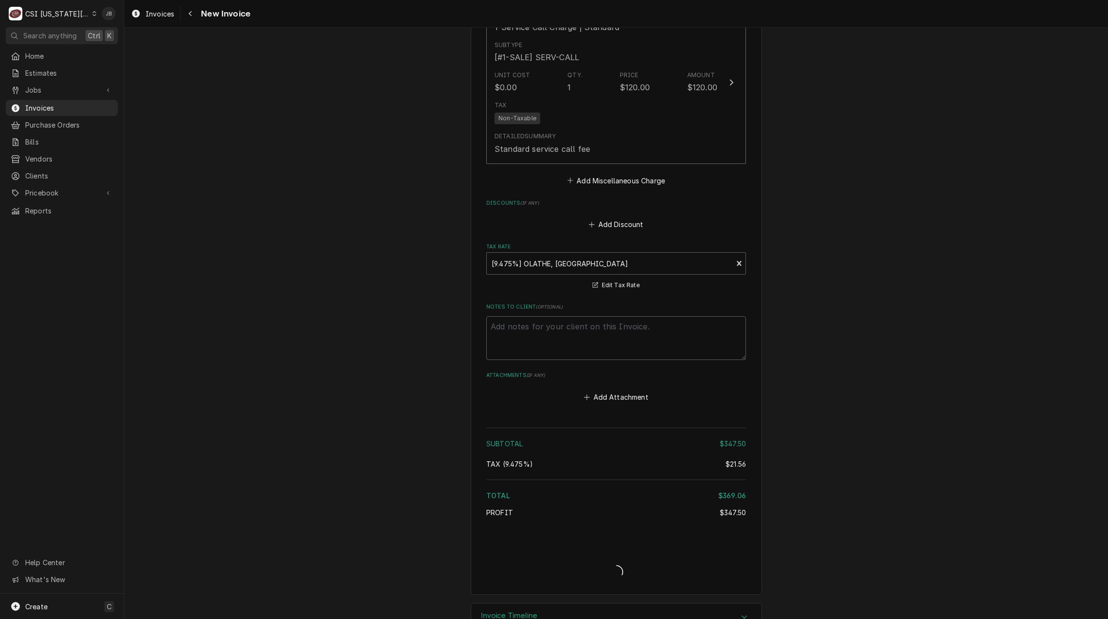
type textarea "x"
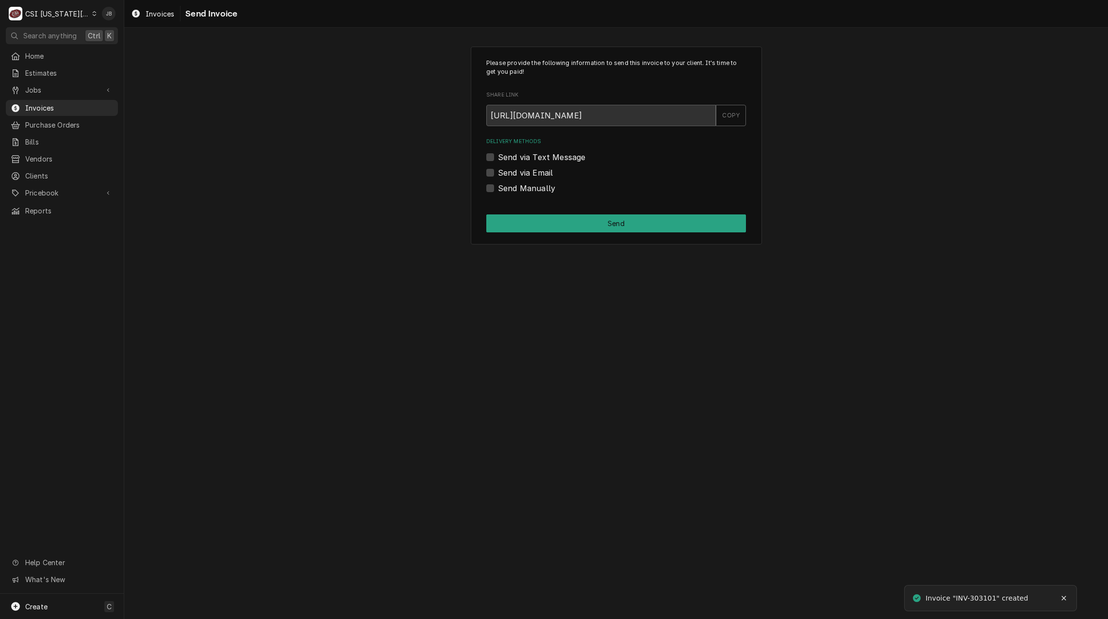
click at [528, 174] on label "Send via Email" at bounding box center [525, 173] width 55 height 12
click at [528, 174] on input "Send via Email" at bounding box center [628, 177] width 260 height 21
checkbox input "true"
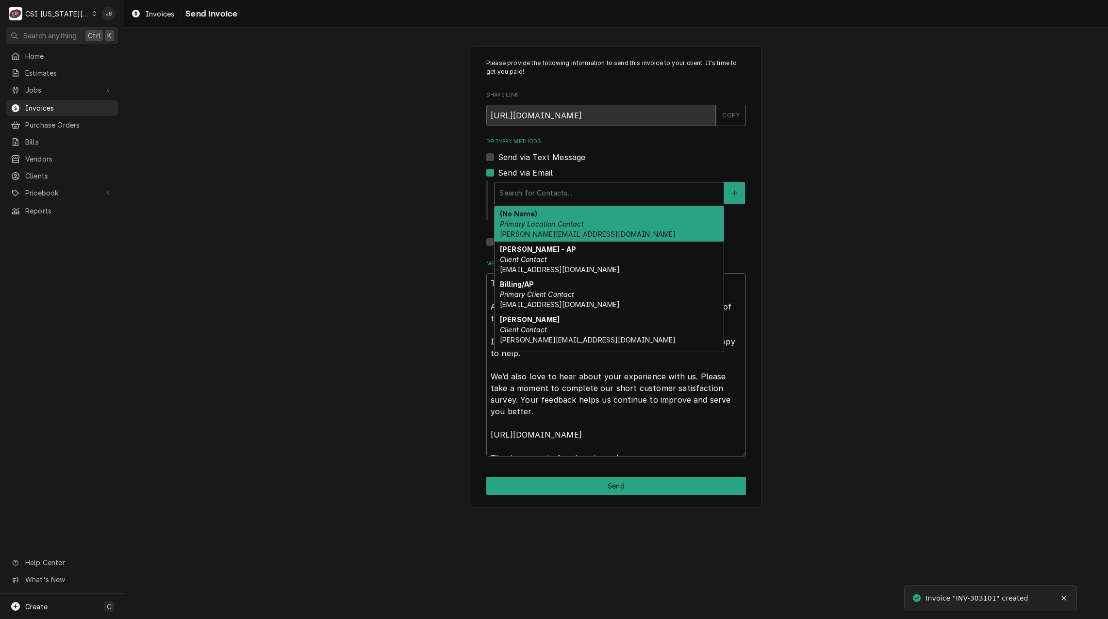
click at [530, 192] on div "Delivery Methods" at bounding box center [609, 192] width 219 height 17
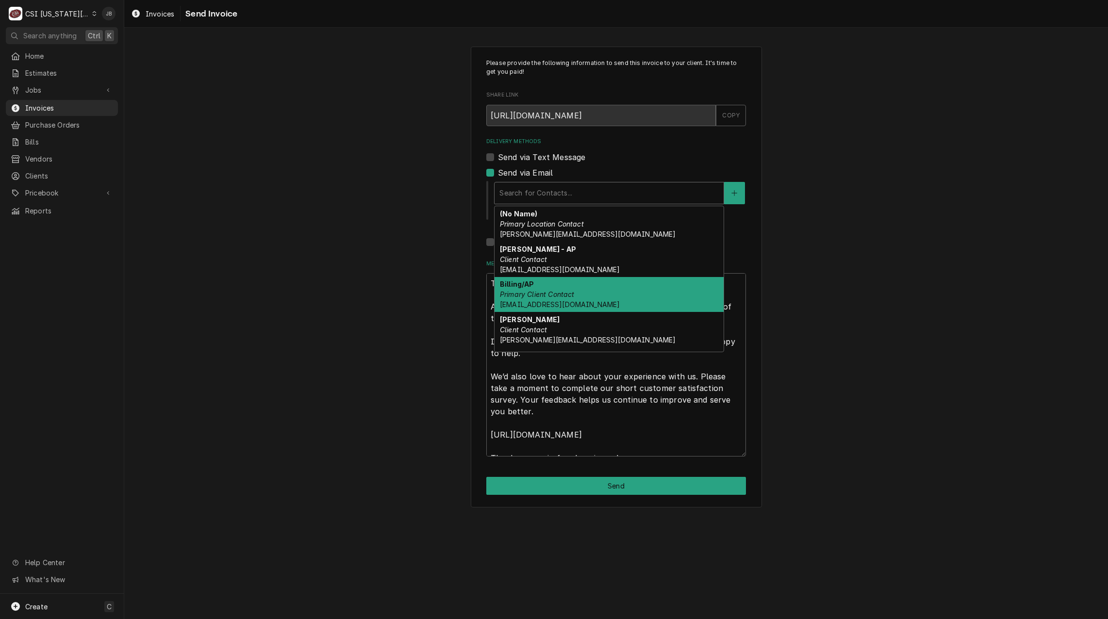
click at [586, 294] on div "Billing/AP Primary Client Contact vendor@freedom-llc.com" at bounding box center [609, 294] width 229 height 35
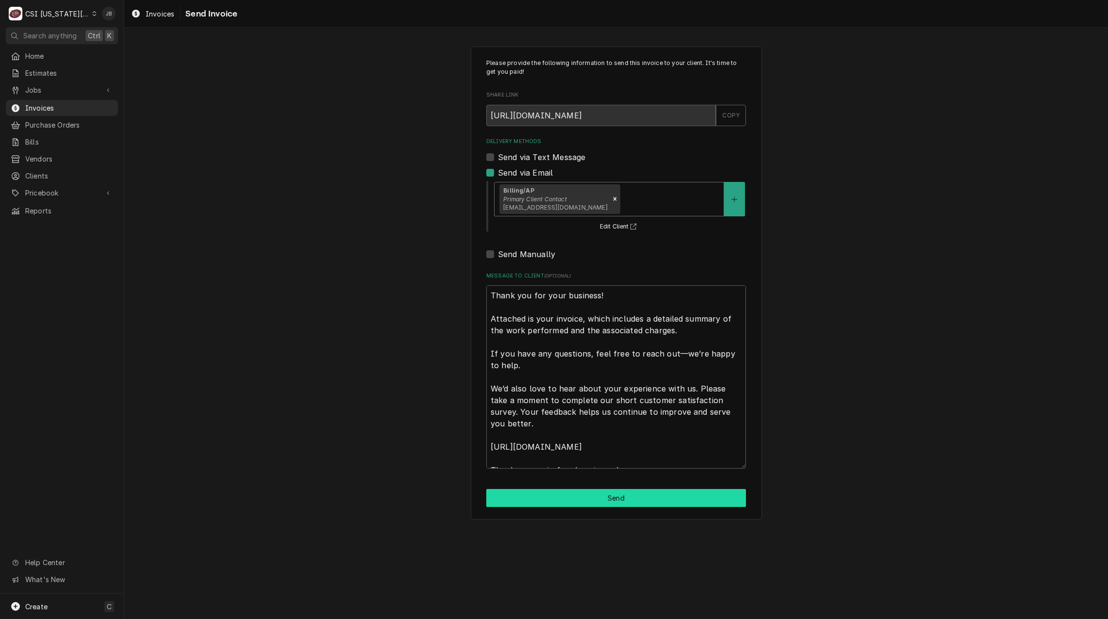
click at [594, 502] on button "Send" at bounding box center [616, 498] width 260 height 18
type textarea "x"
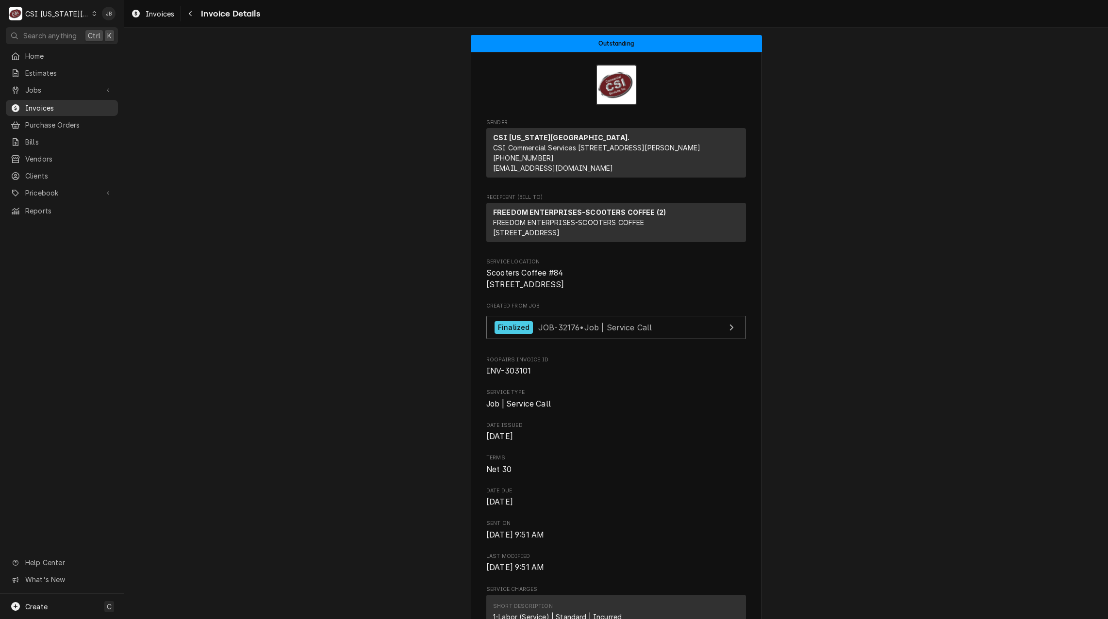
drag, startPoint x: 53, startPoint y: 102, endPoint x: 63, endPoint y: 103, distance: 9.8
click at [53, 103] on span "Invoices" at bounding box center [69, 108] width 88 height 10
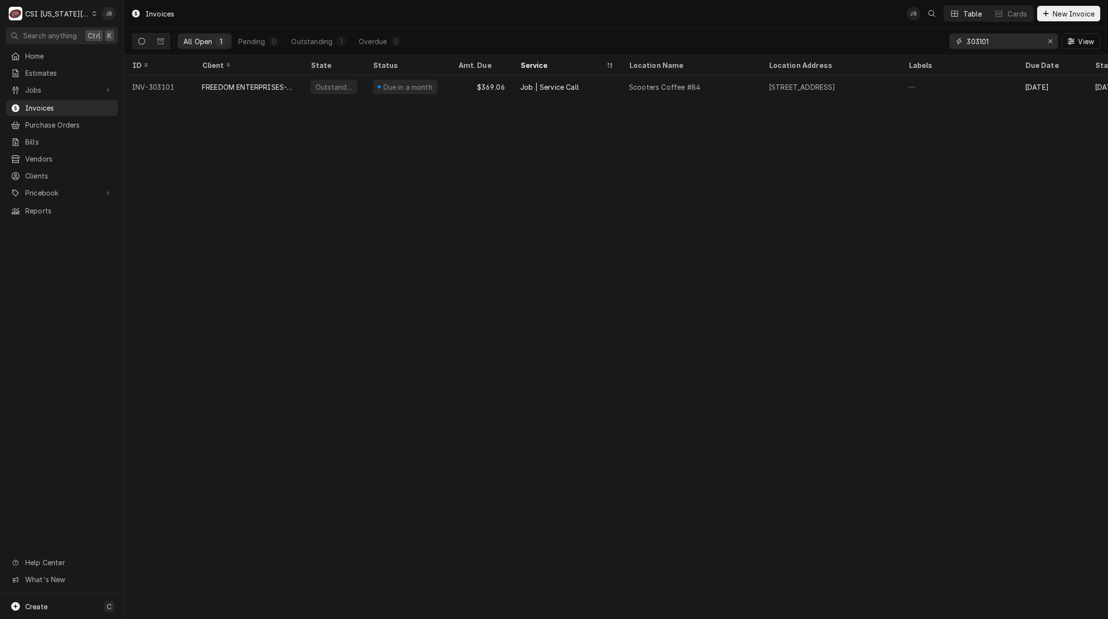
click at [995, 41] on input "303101" at bounding box center [1003, 41] width 73 height 16
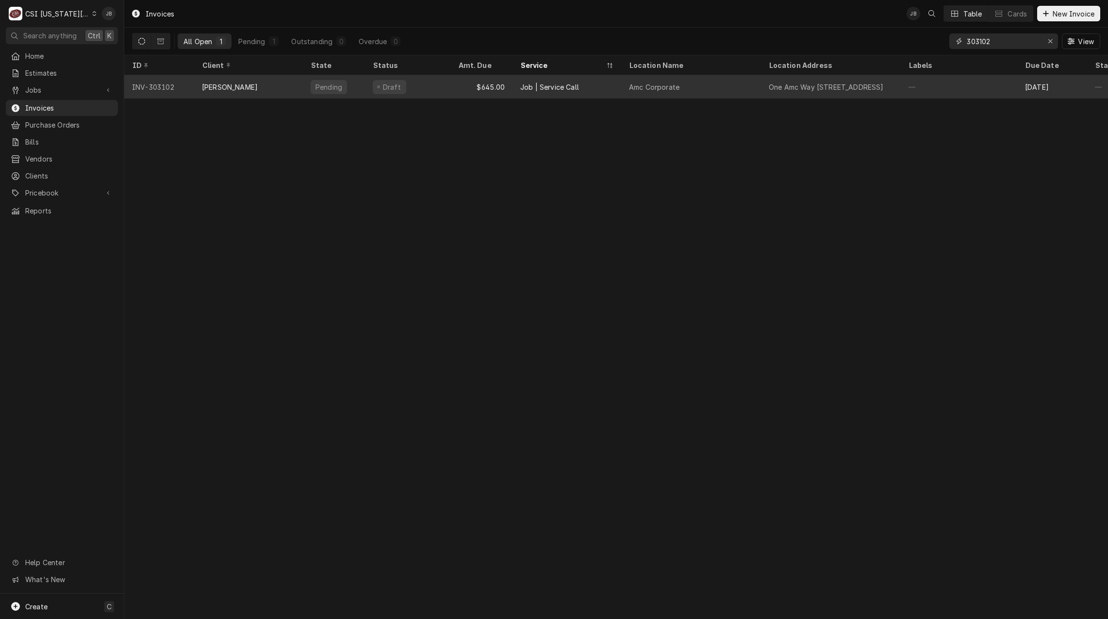
type input "303102"
click at [590, 85] on div "Job | Service Call" at bounding box center [567, 86] width 109 height 23
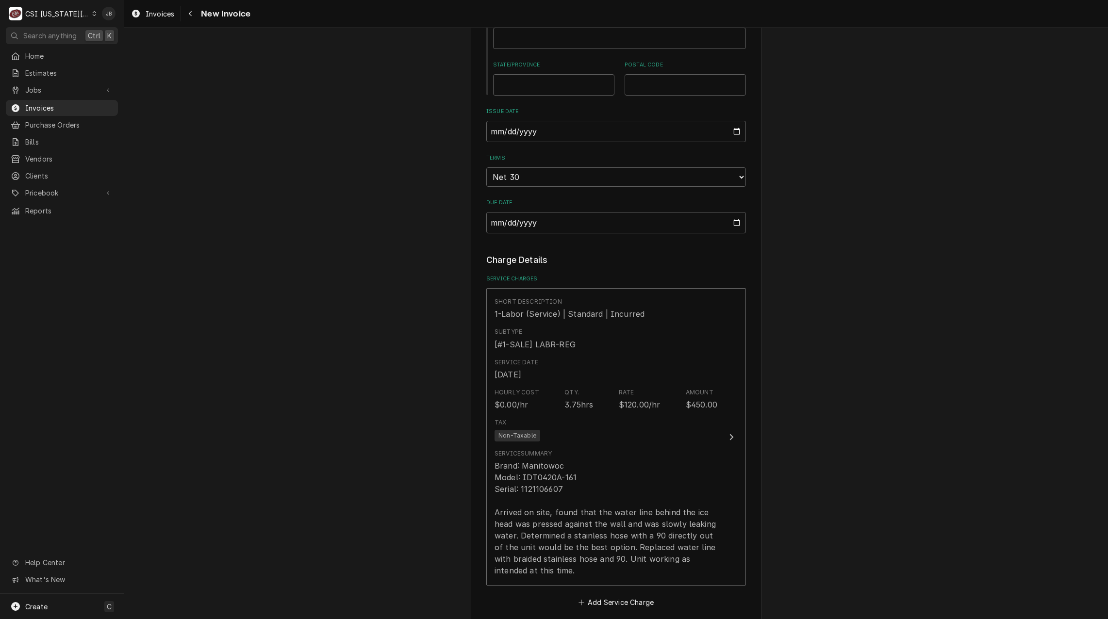
scroll to position [825, 0]
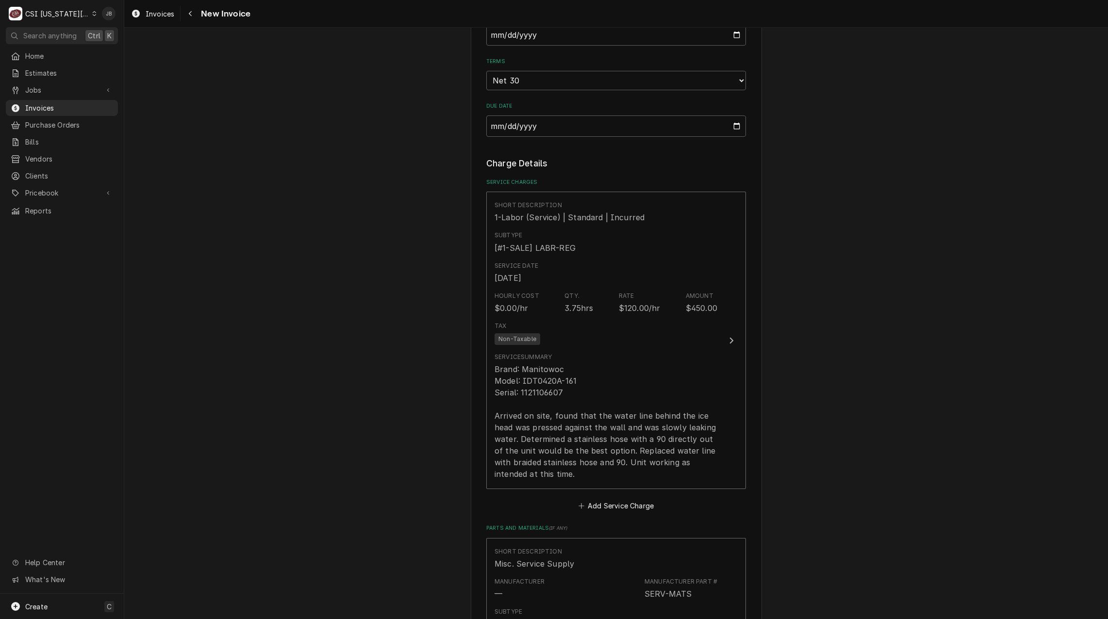
click at [294, 477] on div "Please provide the following information to create your invoice: Client Details…" at bounding box center [616, 313] width 984 height 2200
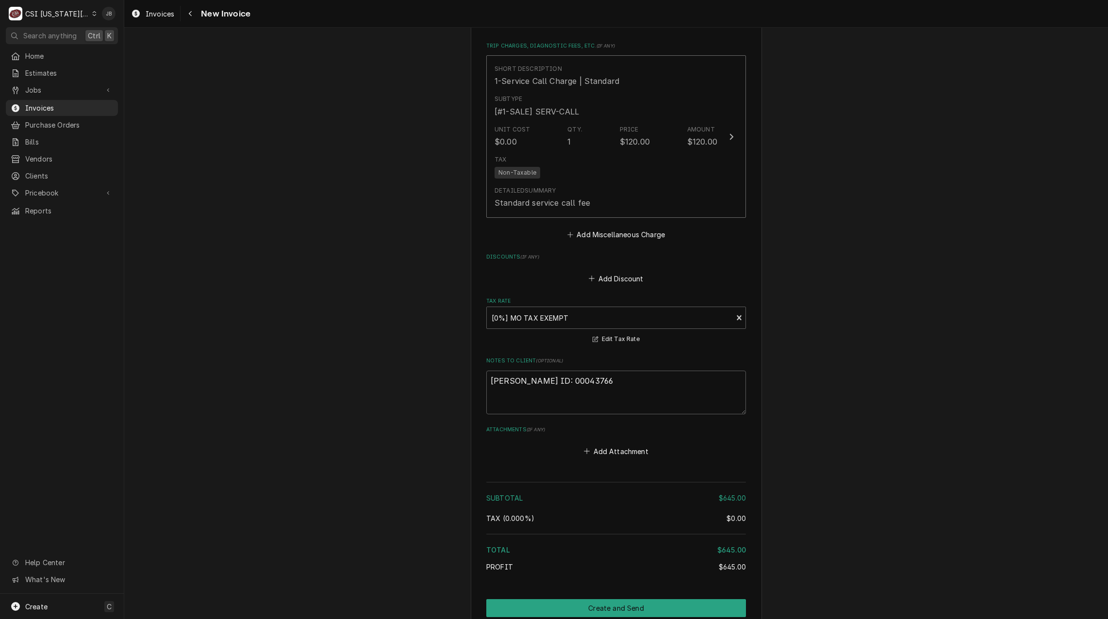
scroll to position [1629, 0]
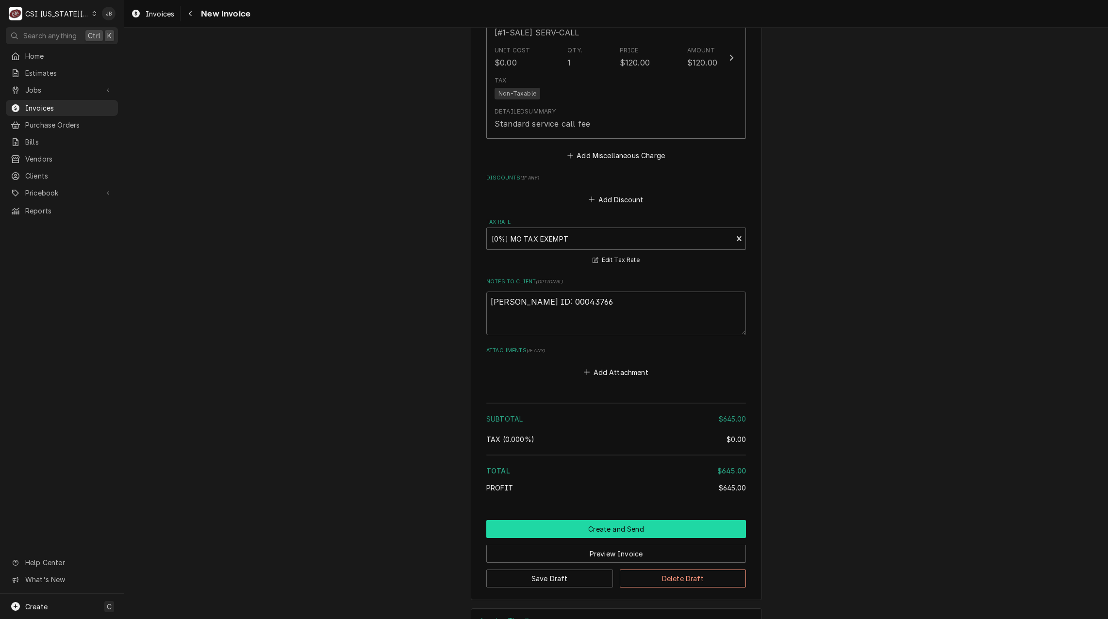
click at [576, 520] on button "Create and Send" at bounding box center [616, 529] width 260 height 18
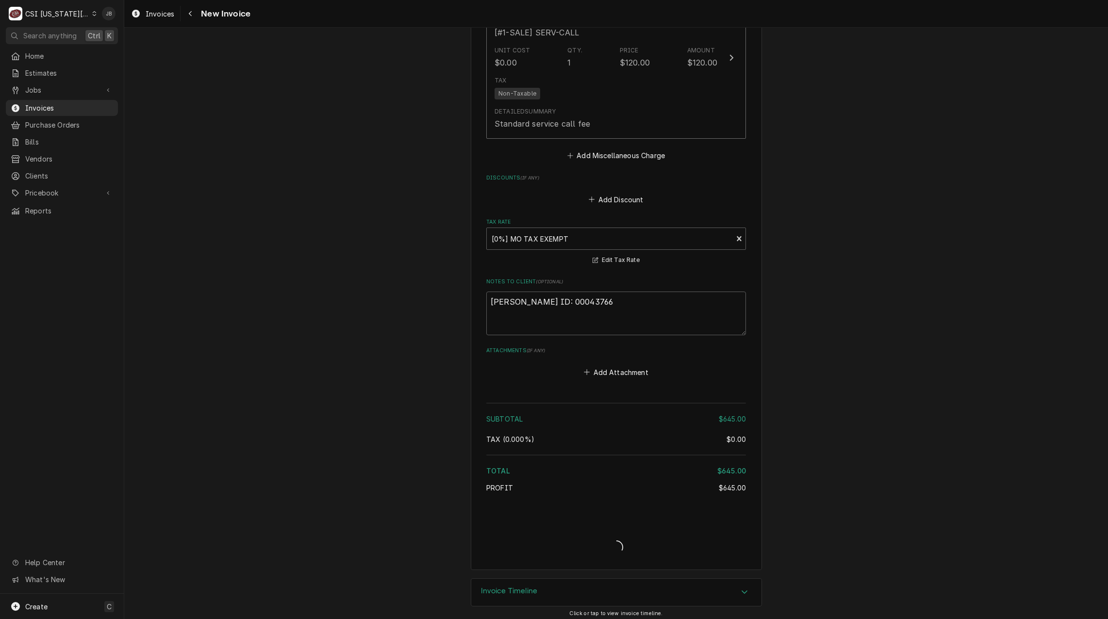
scroll to position [1599, 0]
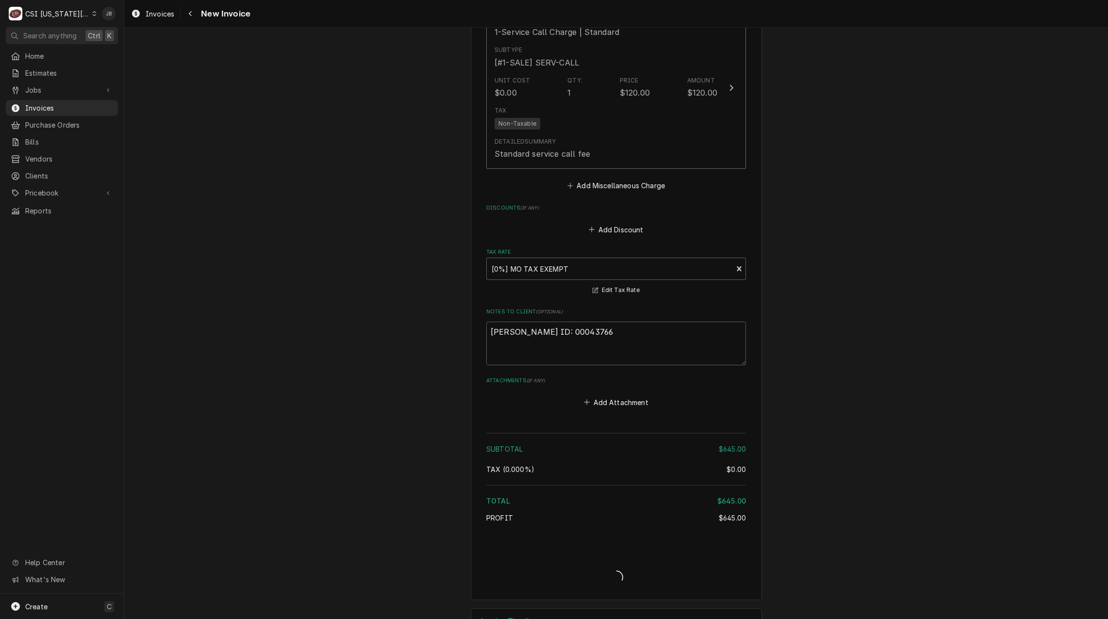
type textarea "x"
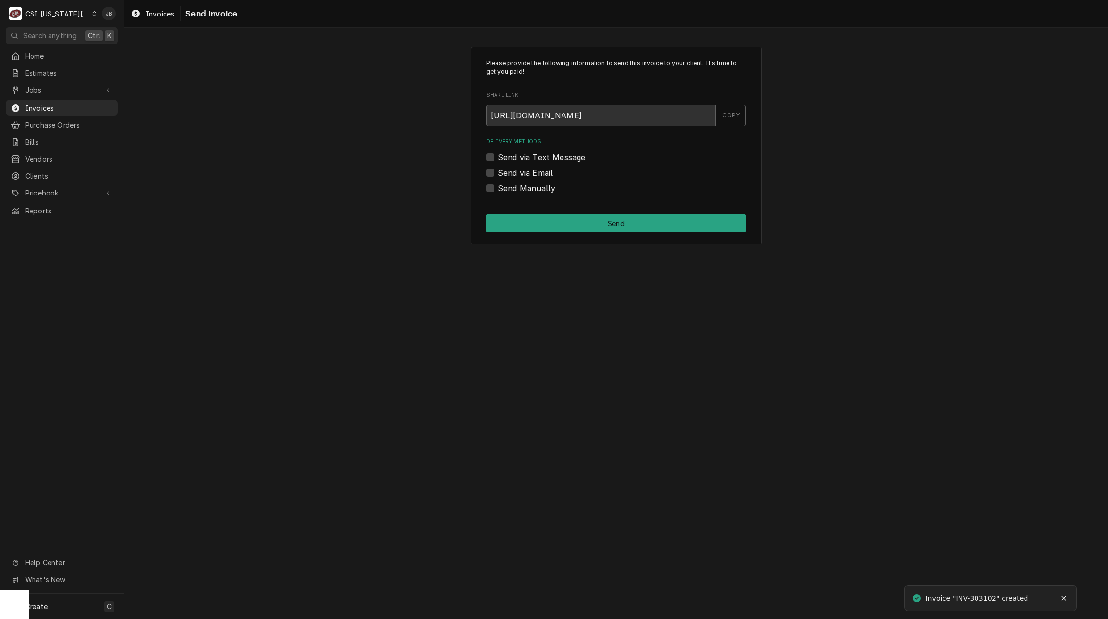
click at [545, 177] on label "Send via Email" at bounding box center [525, 173] width 55 height 12
click at [545, 177] on input "Send via Email" at bounding box center [628, 177] width 260 height 21
checkbox input "true"
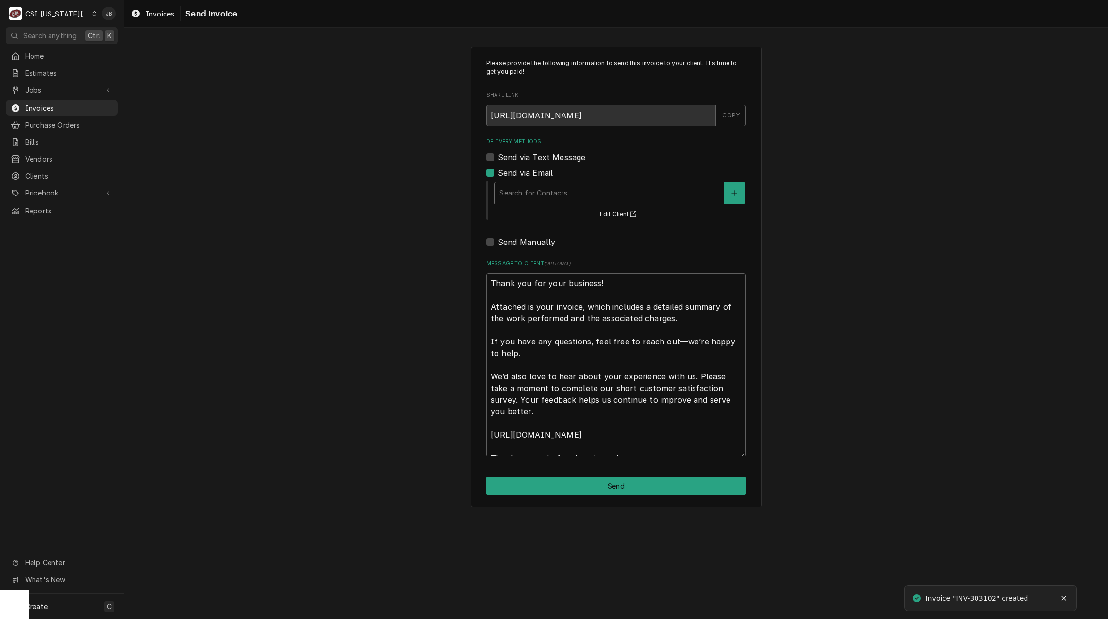
click at [552, 200] on div "Delivery Methods" at bounding box center [609, 192] width 219 height 17
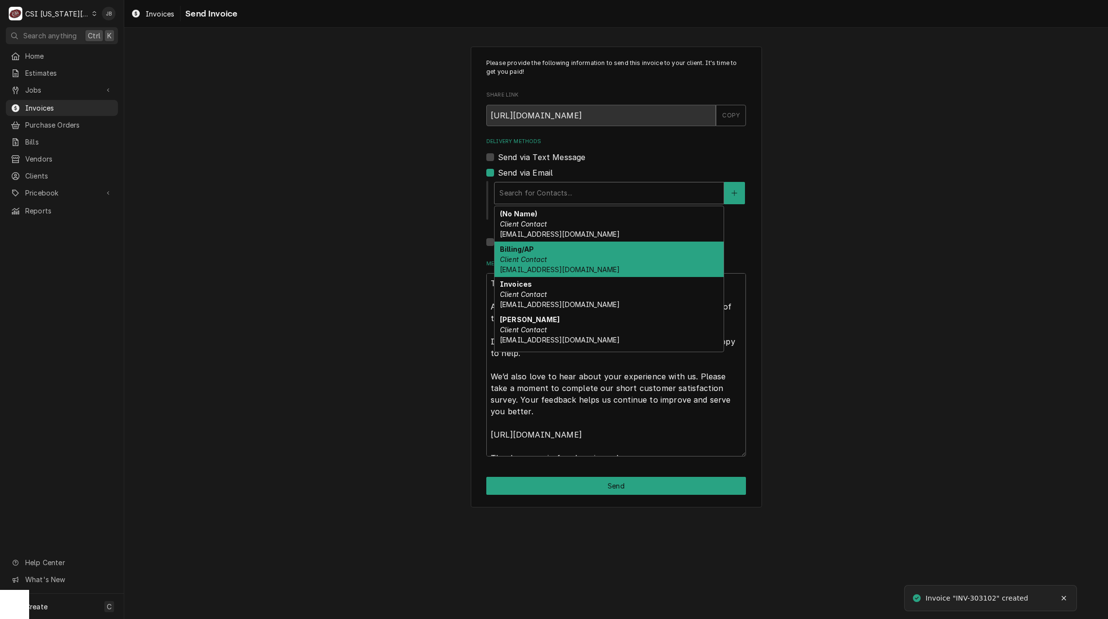
click at [573, 268] on span "invoiceservice@viviancompany.com" at bounding box center [560, 270] width 120 height 8
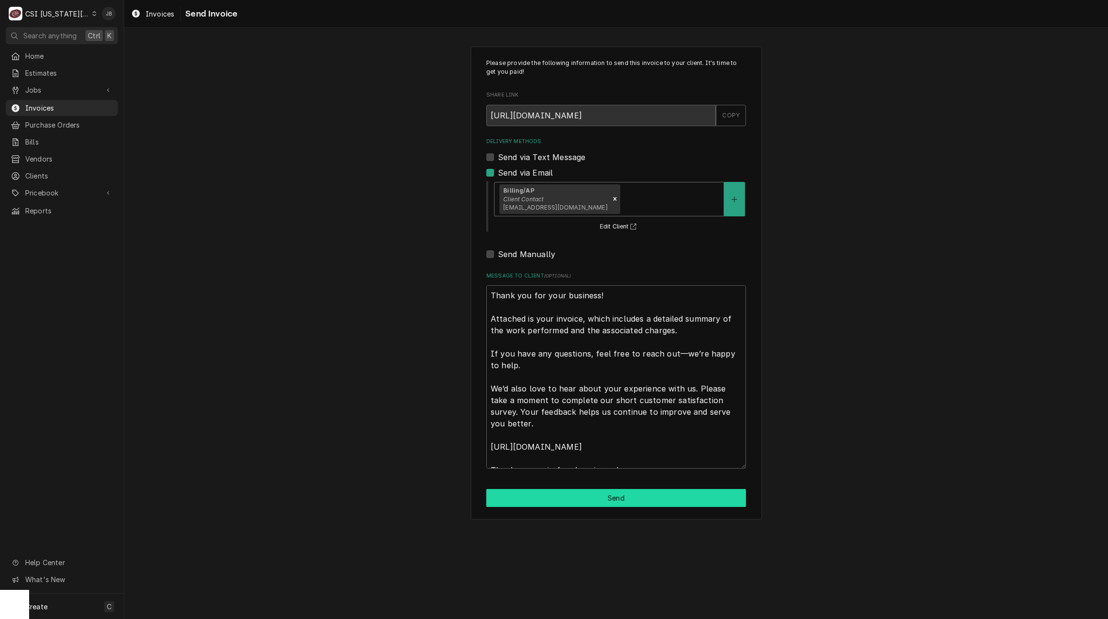
click at [567, 500] on button "Send" at bounding box center [616, 498] width 260 height 18
type textarea "x"
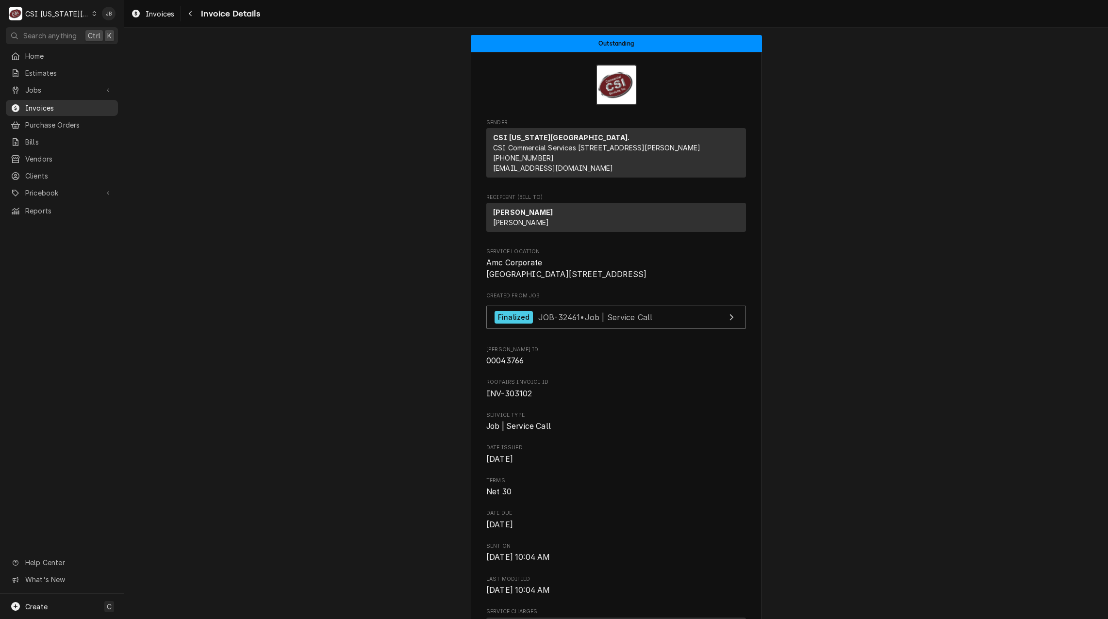
click at [80, 103] on span "Invoices" at bounding box center [69, 108] width 88 height 10
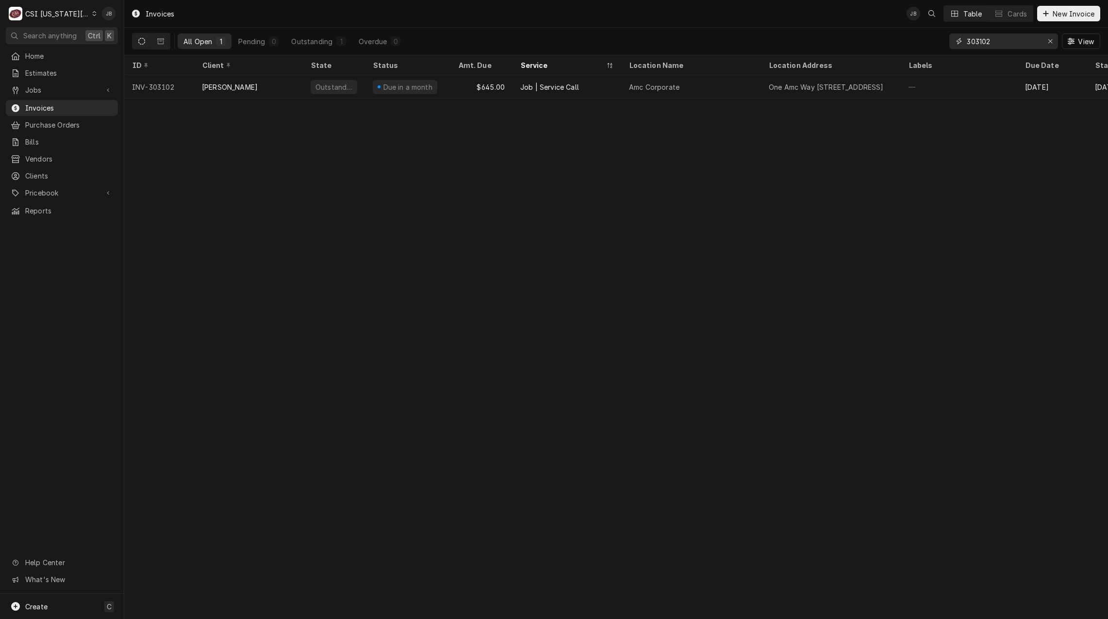
click at [1026, 46] on input "303102" at bounding box center [1003, 41] width 73 height 16
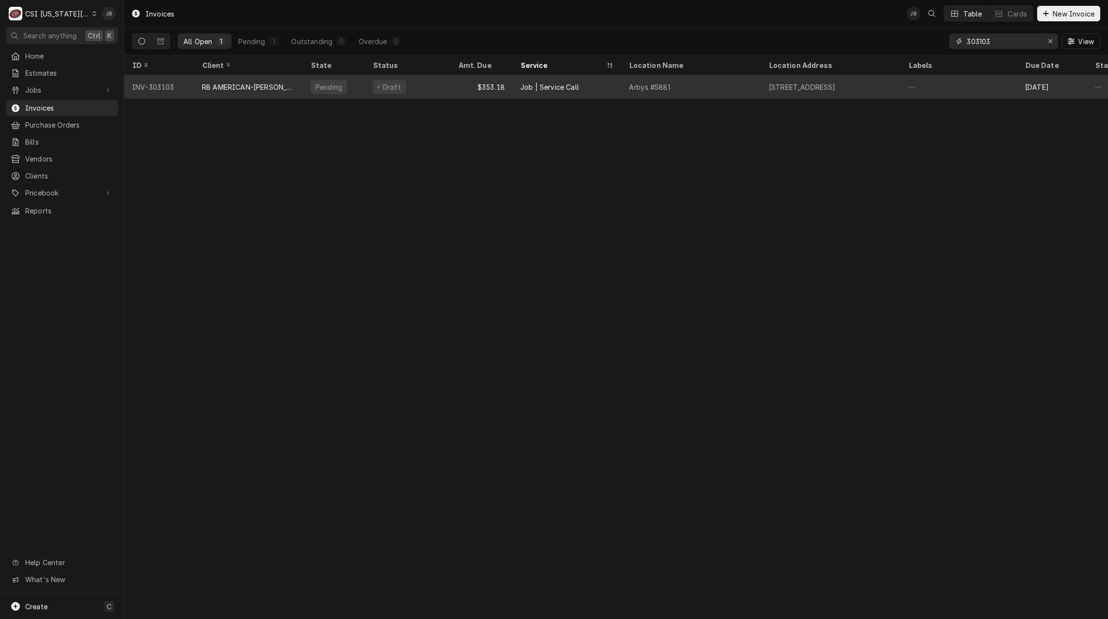
type input "303103"
click at [262, 89] on div "RB AMERICAN-[PERSON_NAME] GROUP" at bounding box center [248, 87] width 93 height 10
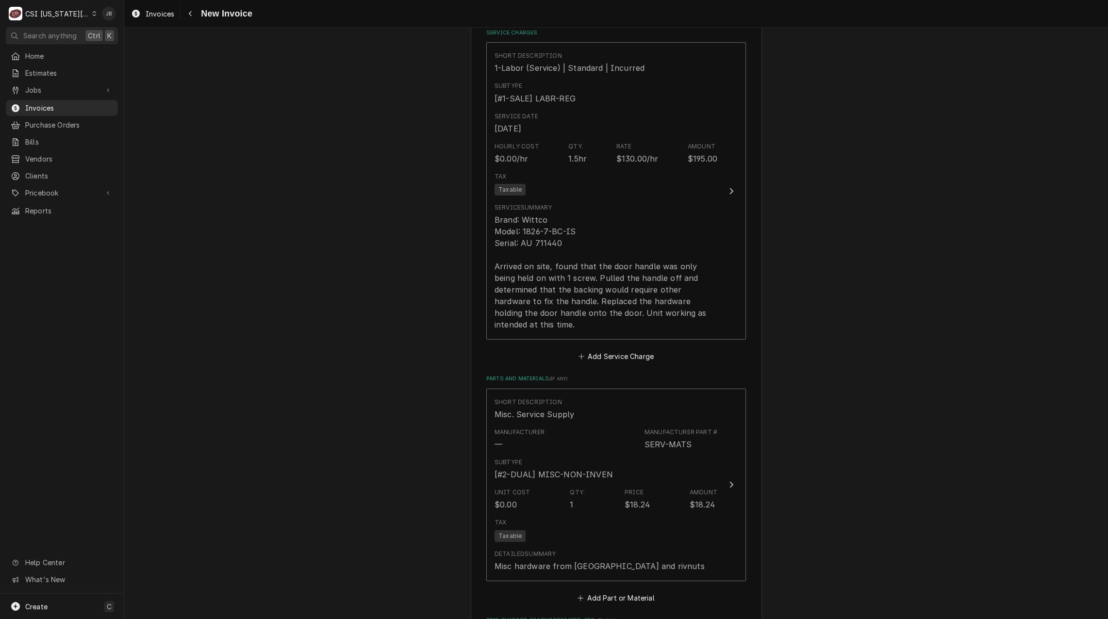
scroll to position [1311, 0]
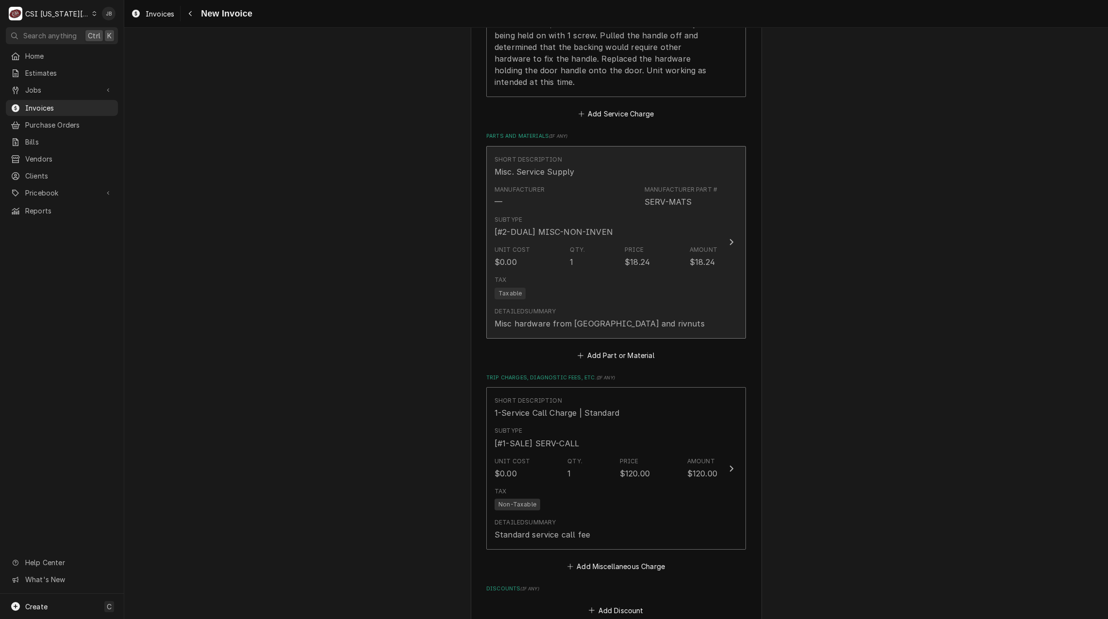
click at [679, 303] on div "Detailed Summary Misc hardware from Westlake and rivnuts" at bounding box center [606, 318] width 223 height 30
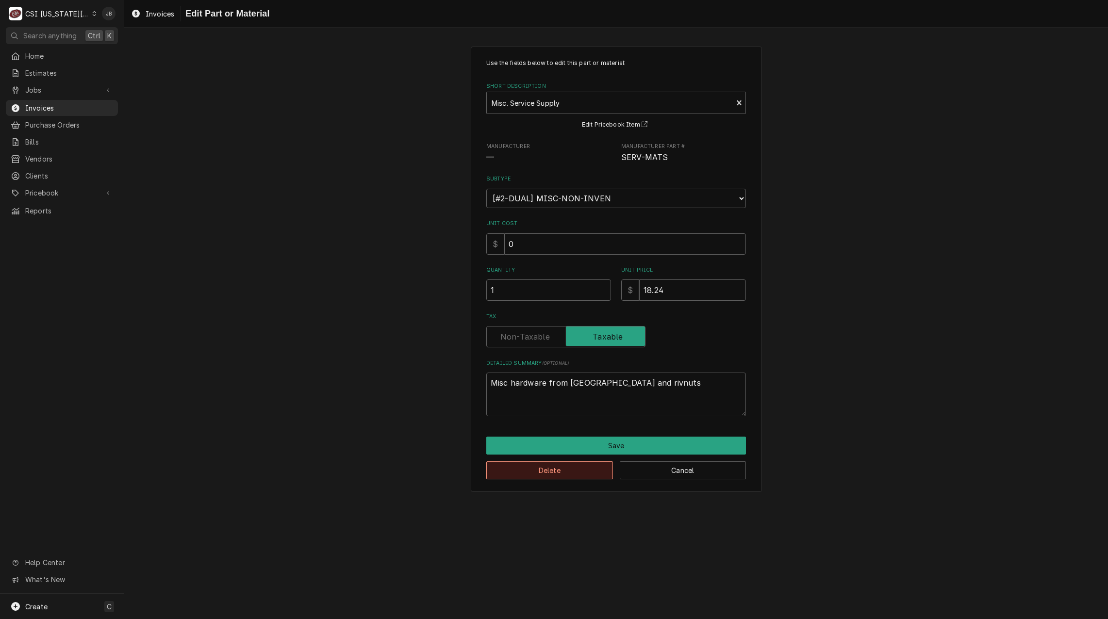
click at [561, 474] on button "Delete" at bounding box center [549, 471] width 127 height 18
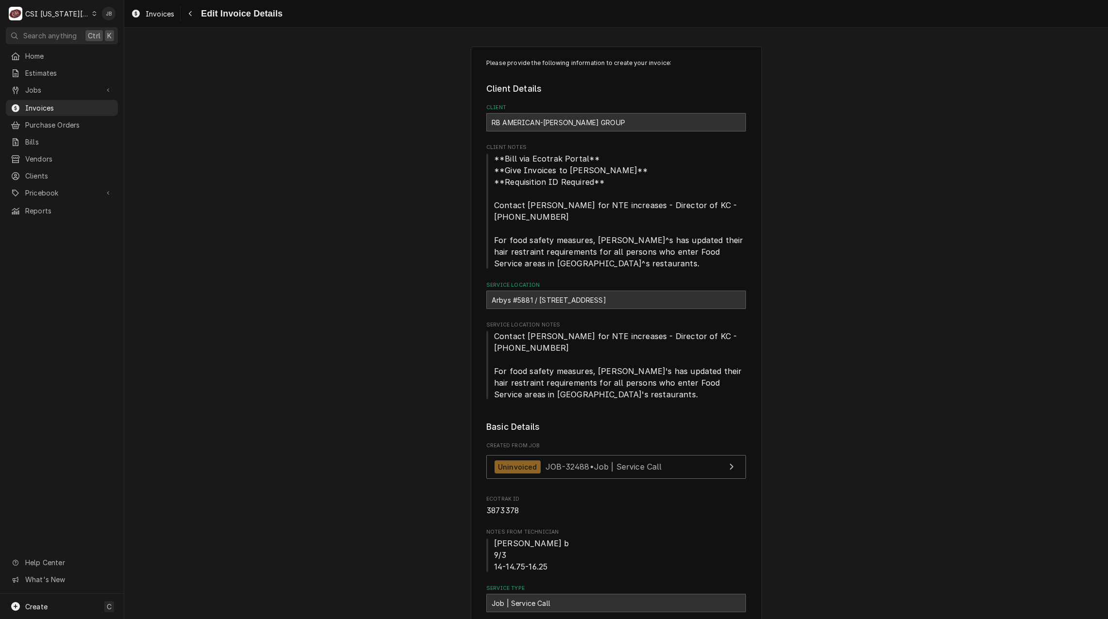
type textarea "x"
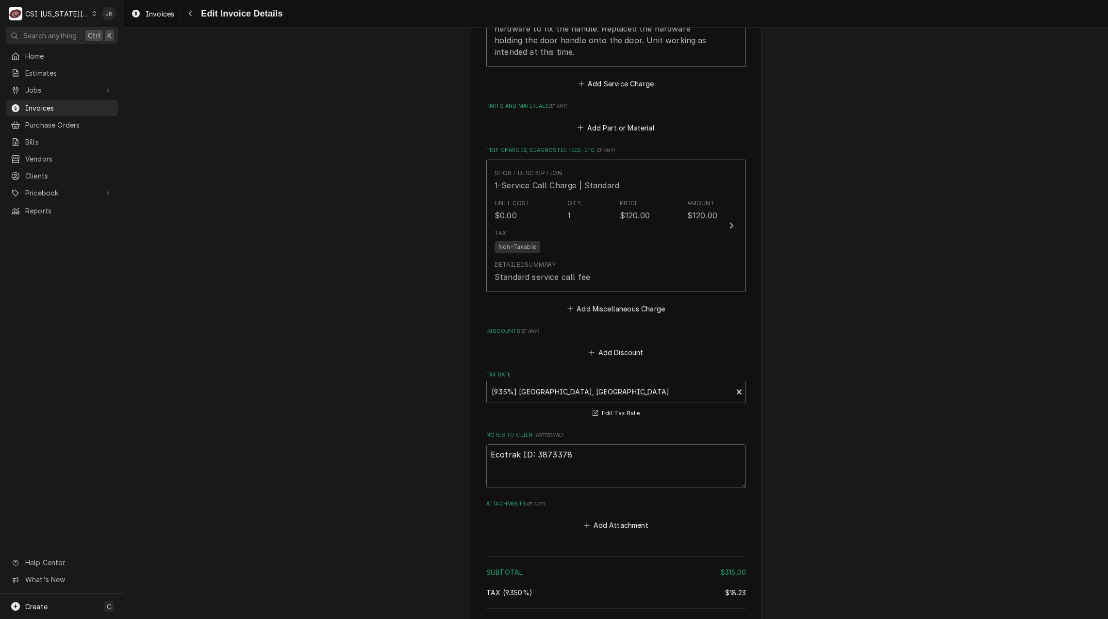
scroll to position [1329, 0]
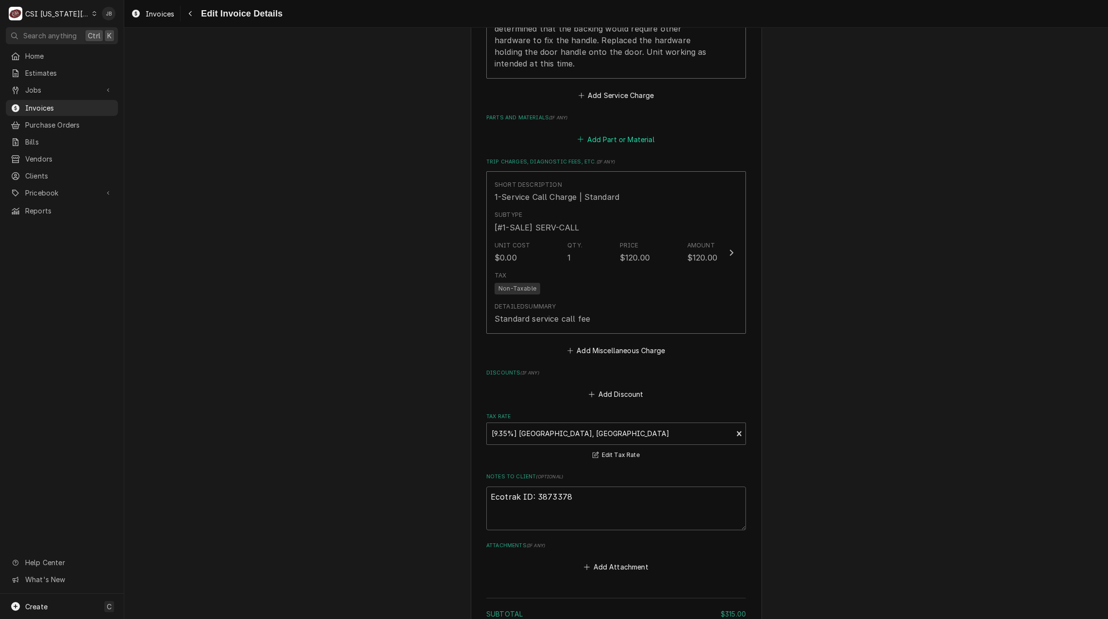
click at [627, 133] on button "Add Part or Material" at bounding box center [616, 140] width 80 height 14
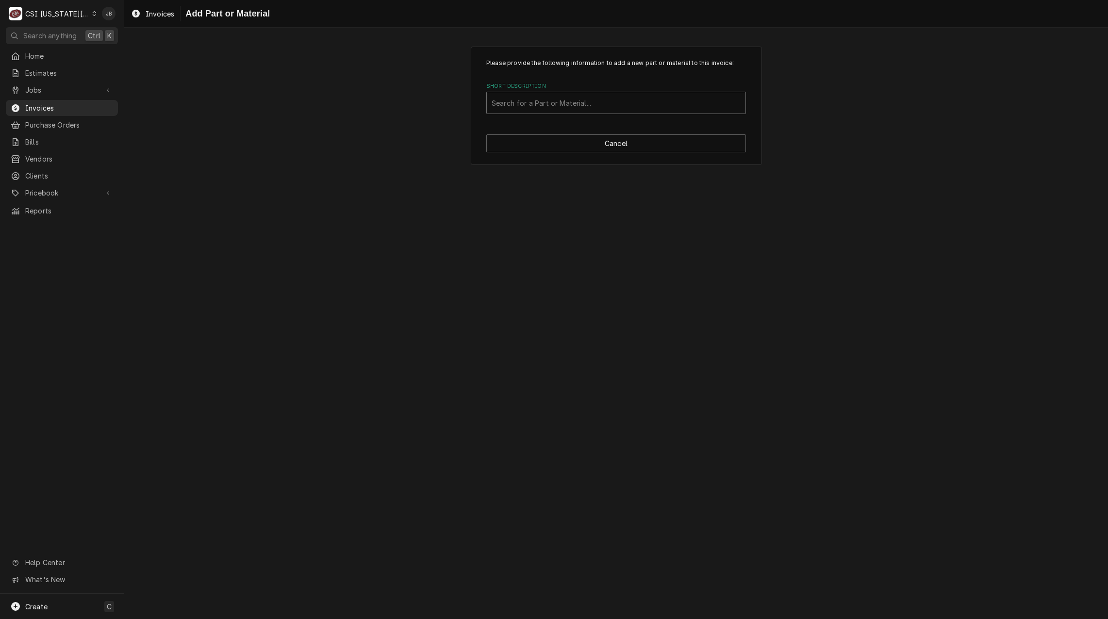
click at [542, 103] on div "Short Description" at bounding box center [616, 102] width 249 height 17
type input "misc ser"
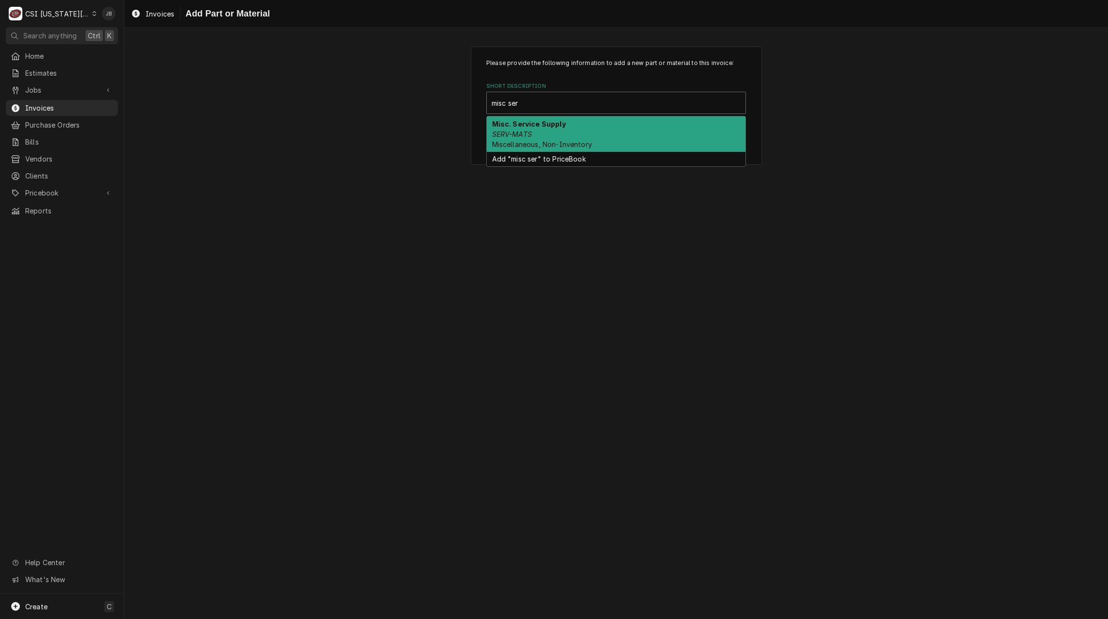
click at [569, 132] on div "Misc. Service Supply SERV-MATS Miscellaneous, Non-Inventory" at bounding box center [616, 134] width 259 height 35
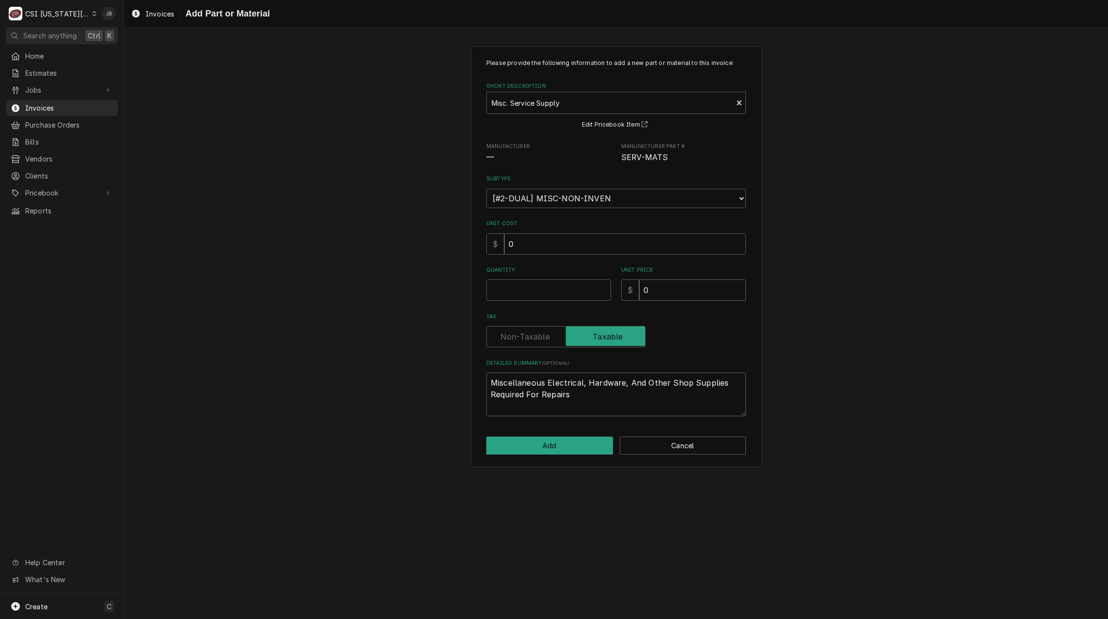
drag, startPoint x: 652, startPoint y: 294, endPoint x: 584, endPoint y: 294, distance: 68.9
click at [593, 294] on div "Quantity Unit Price $ 0" at bounding box center [616, 284] width 260 height 34
type textarea "x"
type input "2"
type textarea "x"
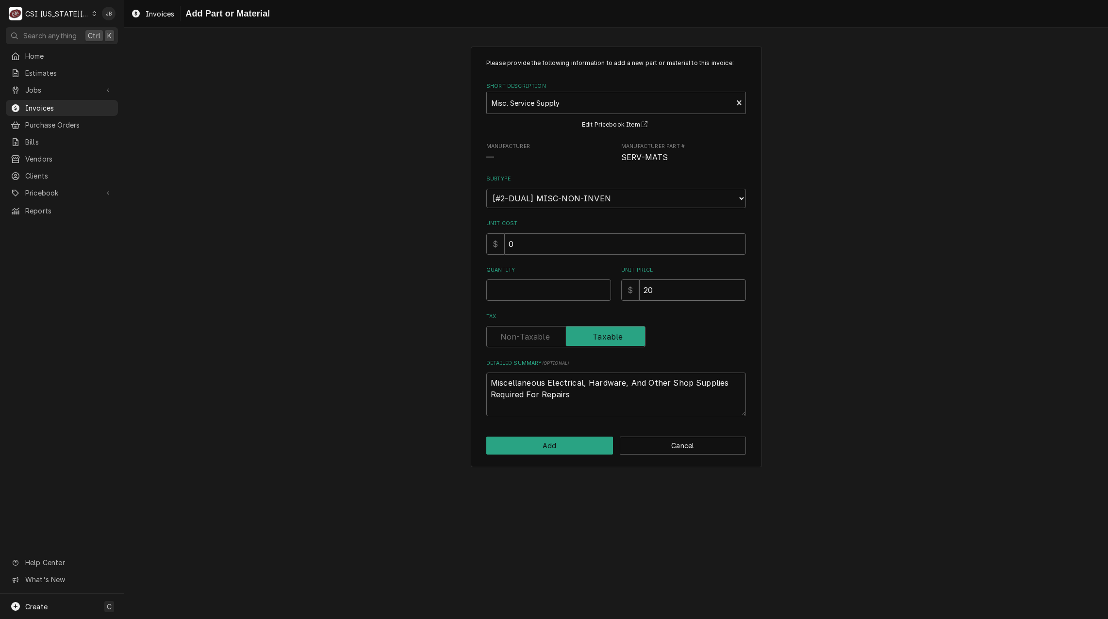
type input "20"
click at [506, 292] on input "Quantity" at bounding box center [548, 290] width 125 height 21
type textarea "x"
type input "1"
click at [534, 454] on button "Add" at bounding box center [549, 446] width 127 height 18
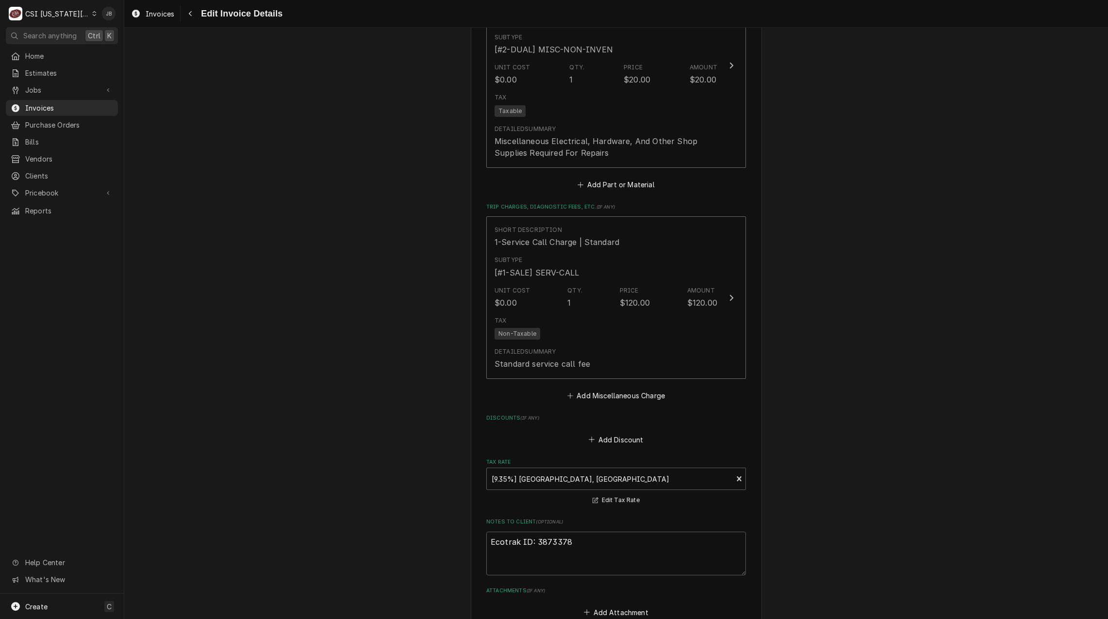
scroll to position [1757, 0]
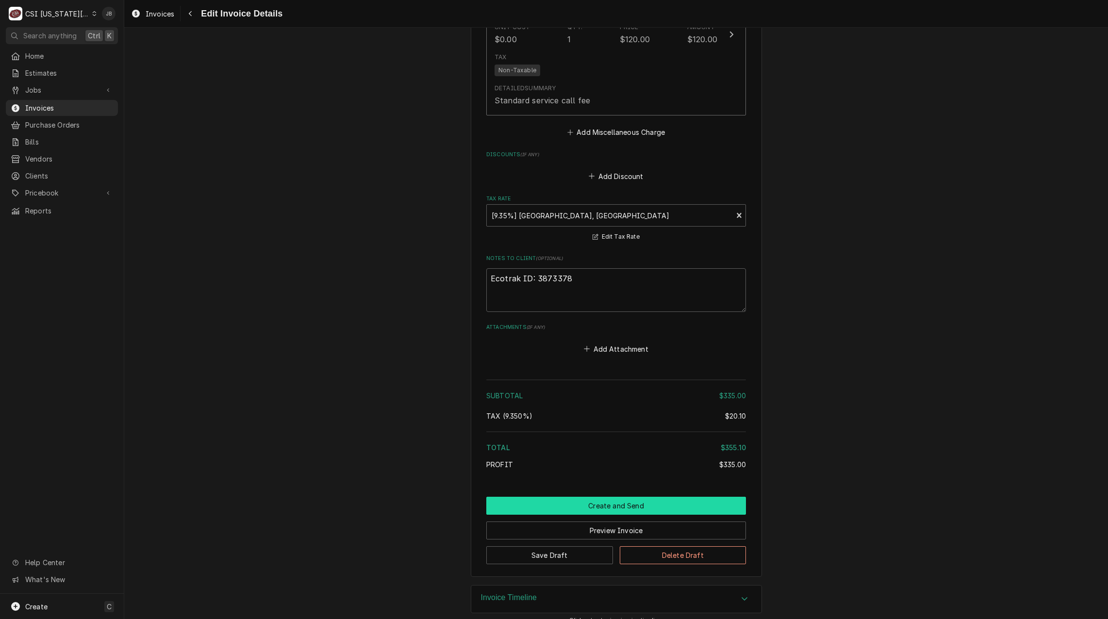
drag, startPoint x: 569, startPoint y: 492, endPoint x: 645, endPoint y: 471, distance: 78.6
click at [569, 497] on button "Create and Send" at bounding box center [616, 506] width 260 height 18
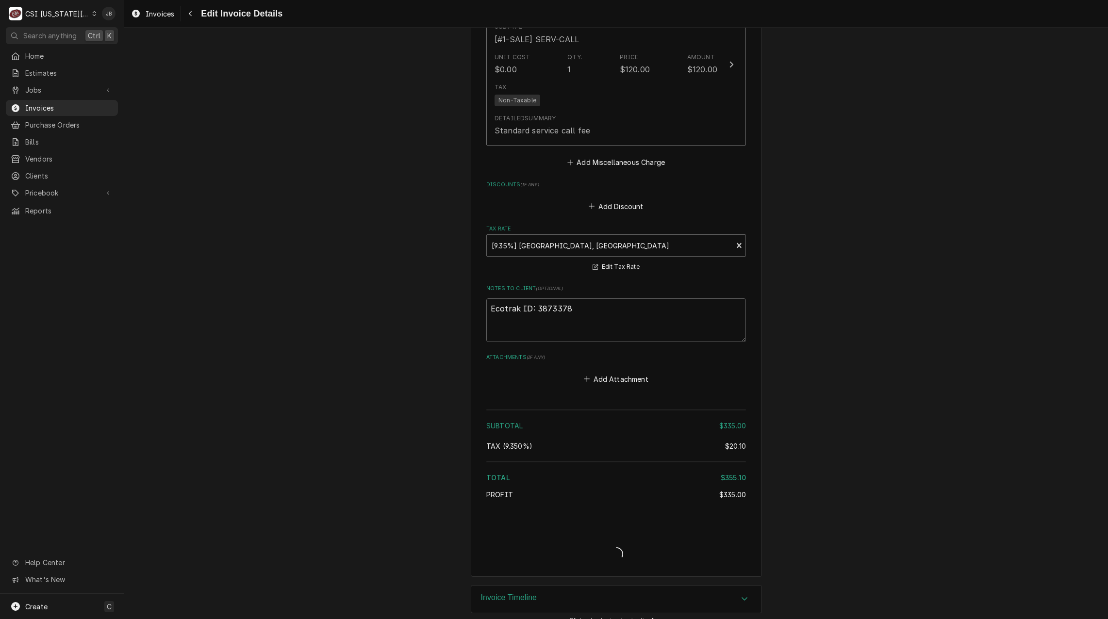
type textarea "x"
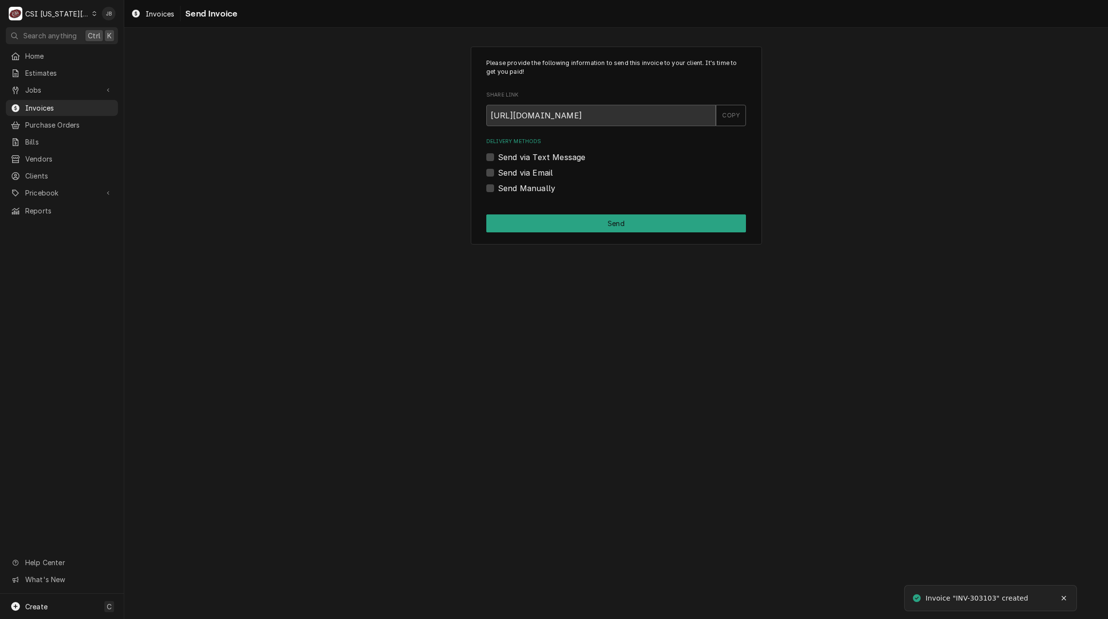
click at [533, 167] on label "Send via Email" at bounding box center [525, 173] width 55 height 12
click at [533, 167] on input "Send via Email" at bounding box center [628, 177] width 260 height 21
checkbox input "true"
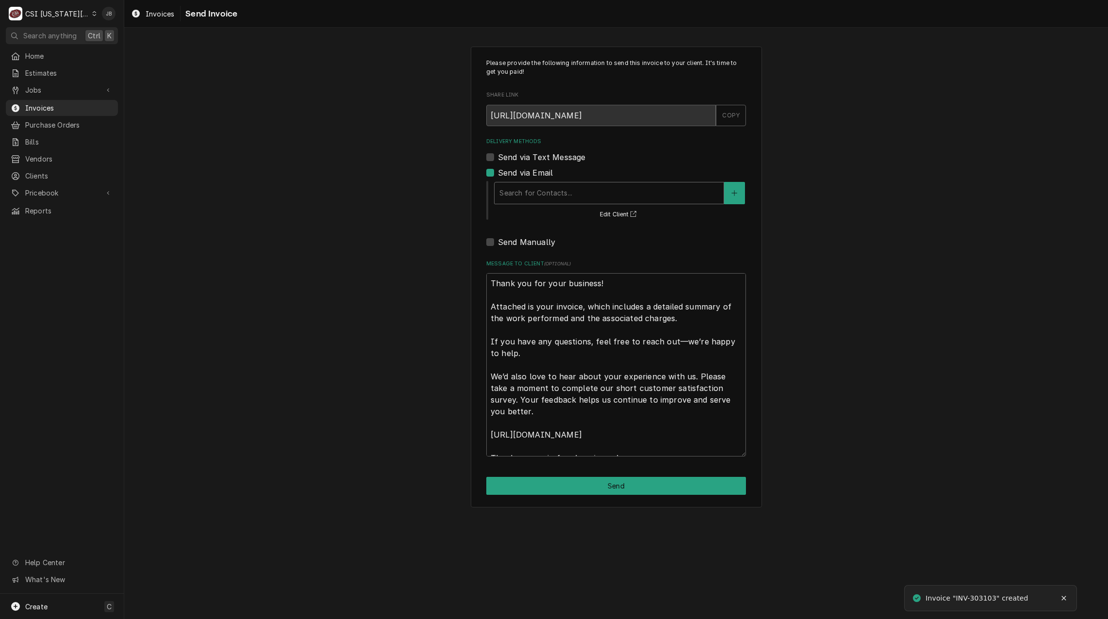
click at [534, 188] on div "Delivery Methods" at bounding box center [609, 192] width 219 height 17
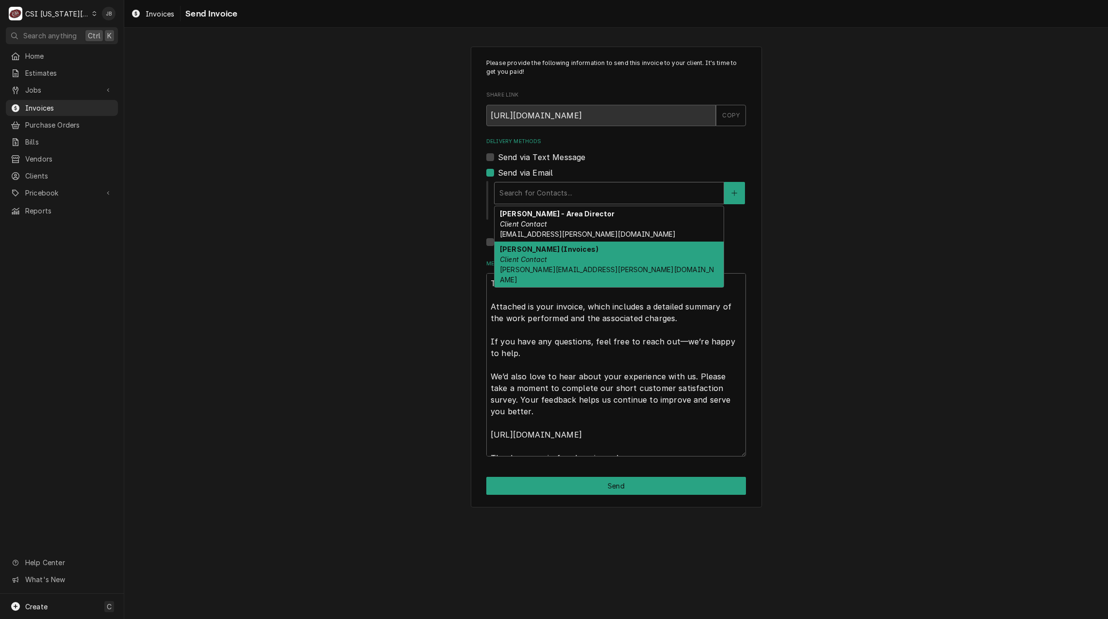
click at [546, 258] on em "Client Contact" at bounding box center [523, 259] width 47 height 8
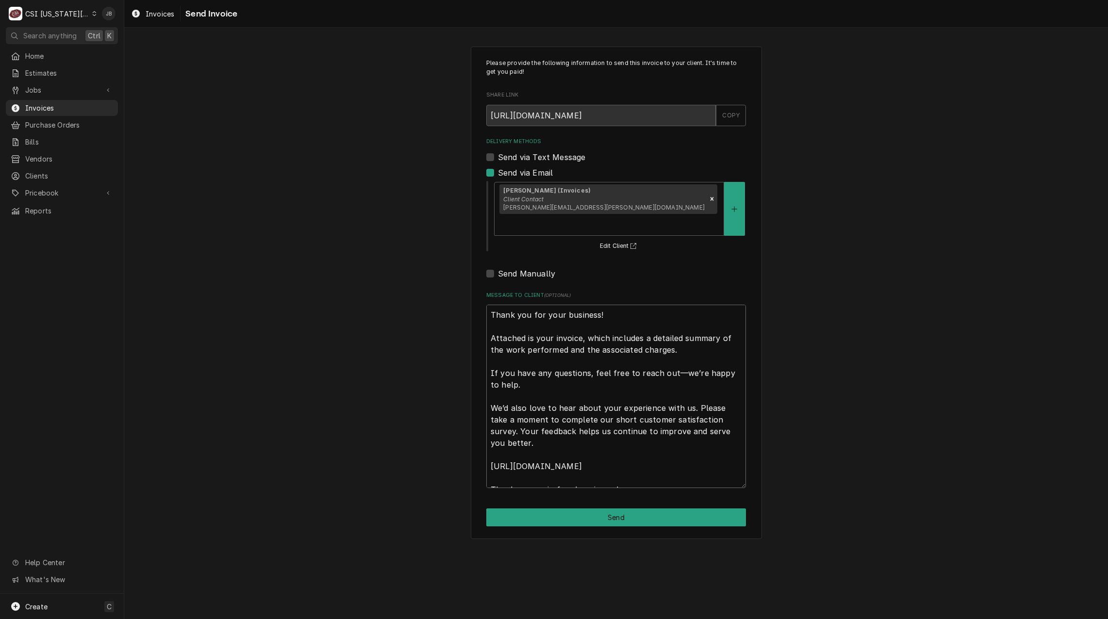
scroll to position [12, 0]
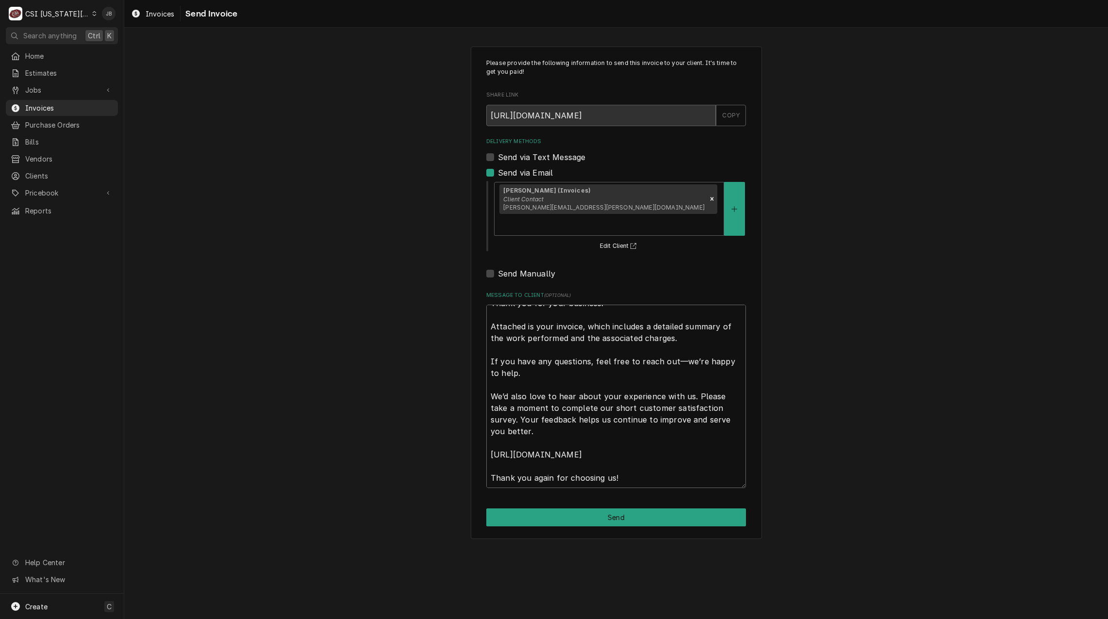
drag, startPoint x: 493, startPoint y: 294, endPoint x: 840, endPoint y: 645, distance: 493.0
click at [840, 619] on html "C CSI Kansas City. JB Search anything Ctrl K Home Estimates Jobs Jobs Job Serie…" at bounding box center [554, 309] width 1108 height 619
type textarea "x"
type textarea "a"
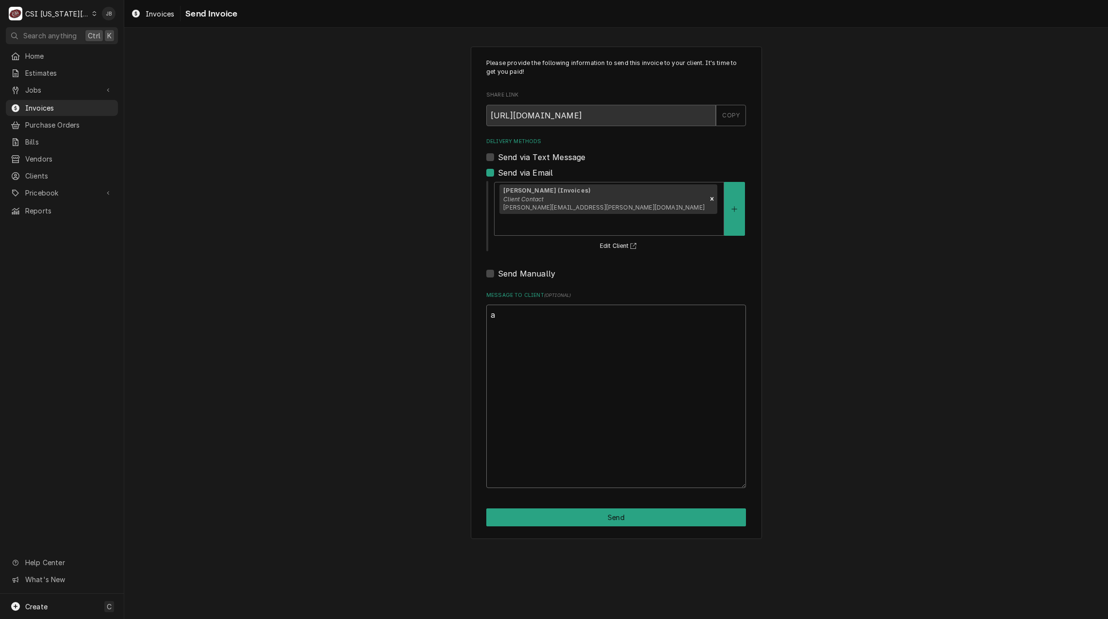
scroll to position [0, 0]
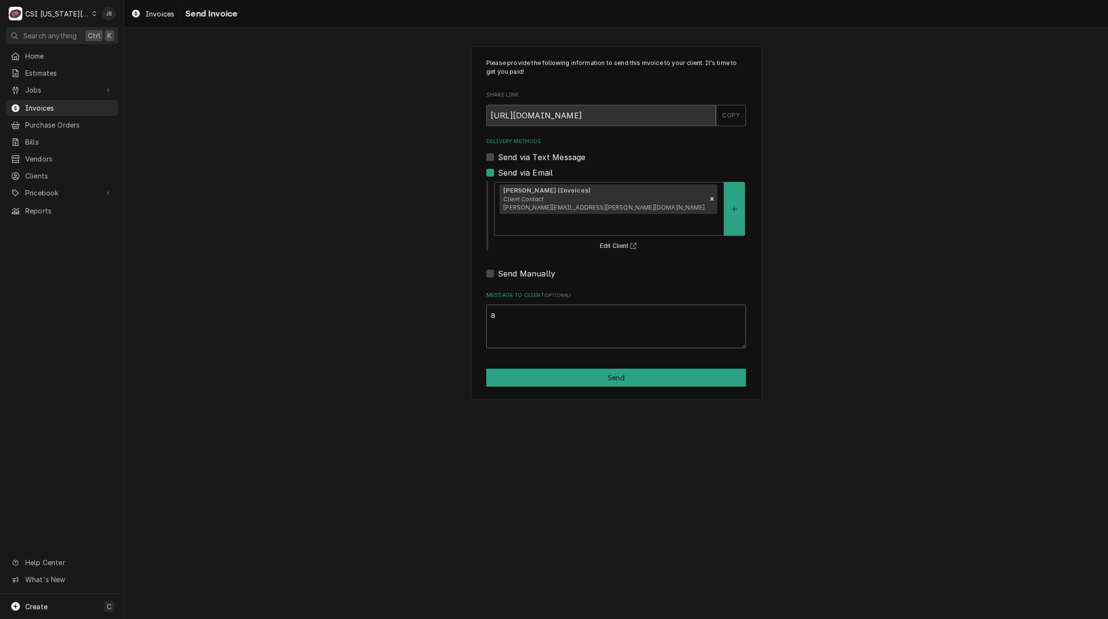
type textarea "x"
type textarea "ap"
type textarea "x"
type textarea "app"
type textarea "x"
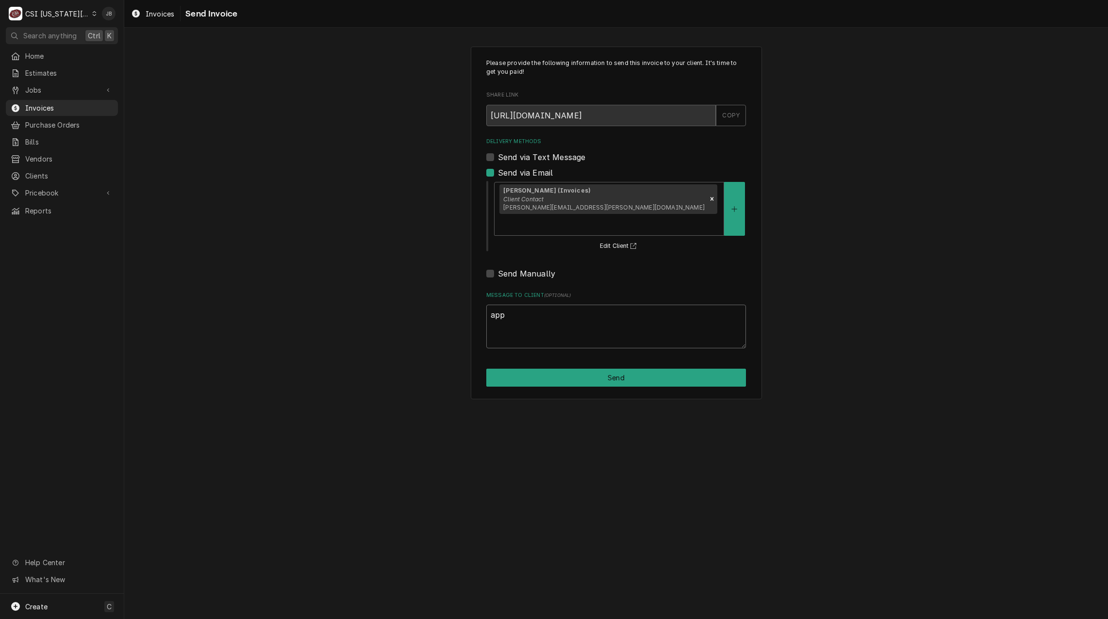
type textarea "appr"
type textarea "x"
type textarea "appro"
type textarea "x"
type textarea "approv"
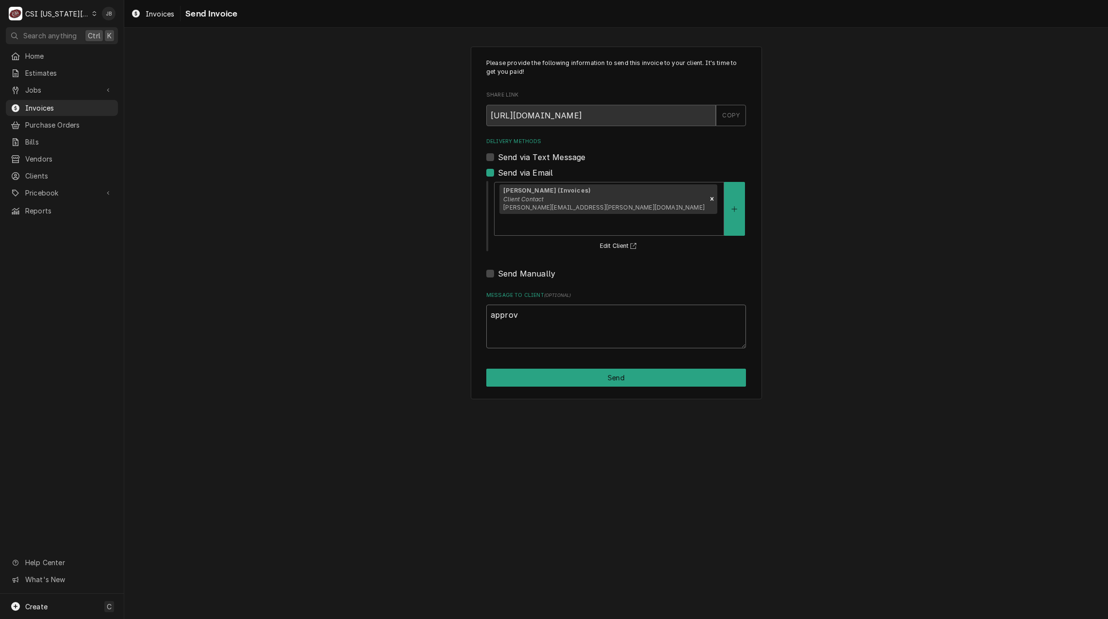
type textarea "x"
type textarea "approve"
type textarea "x"
type textarea "approved"
click at [561, 369] on button "Send" at bounding box center [616, 378] width 260 height 18
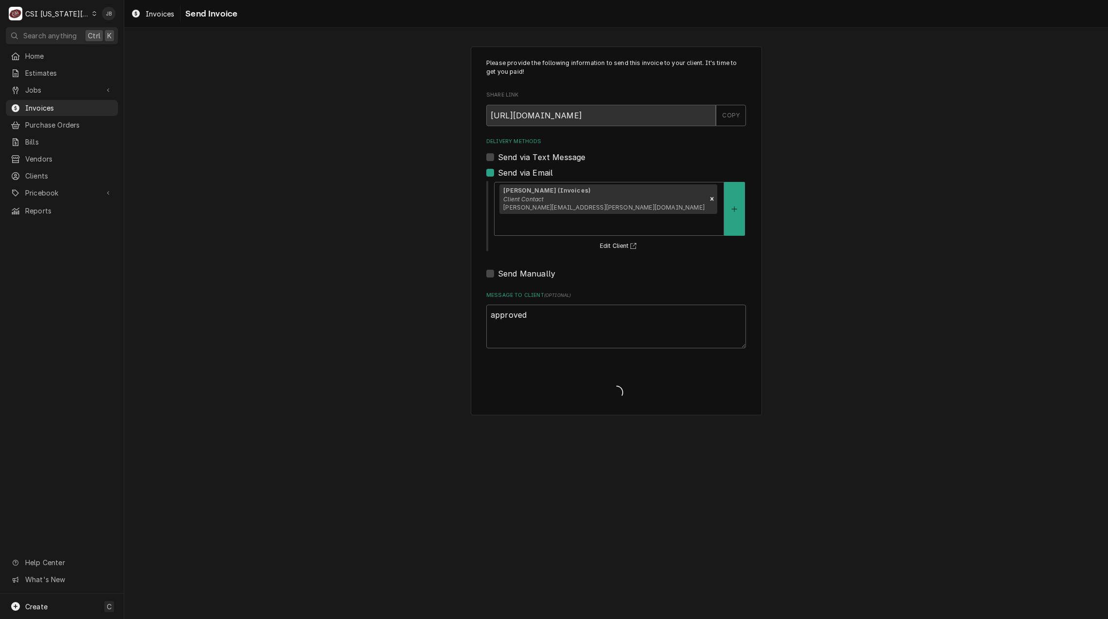
type textarea "x"
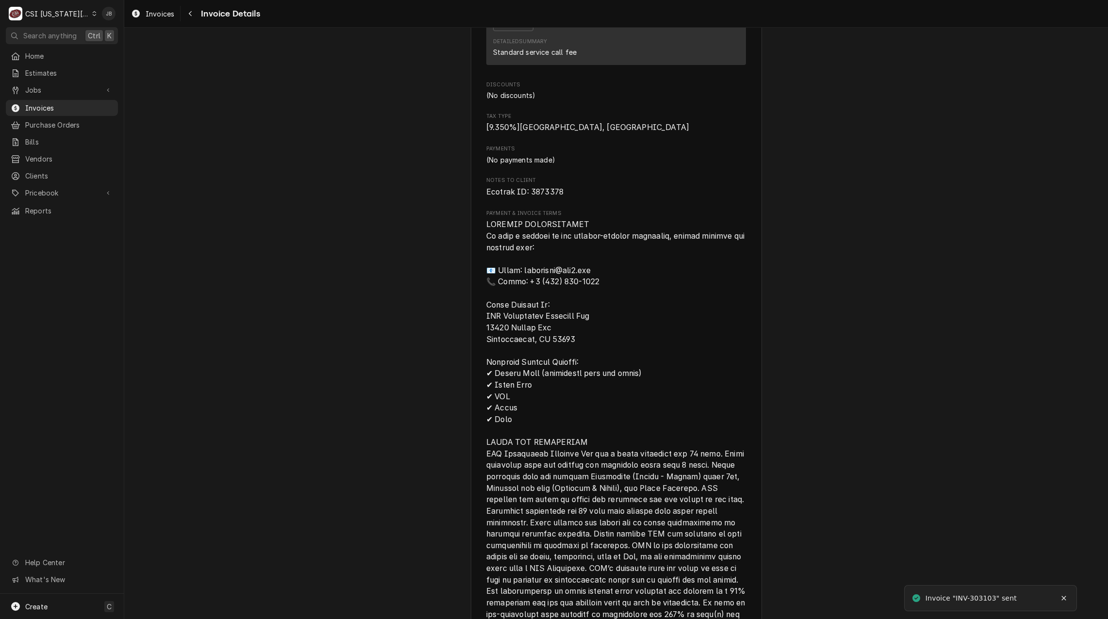
scroll to position [1408, 0]
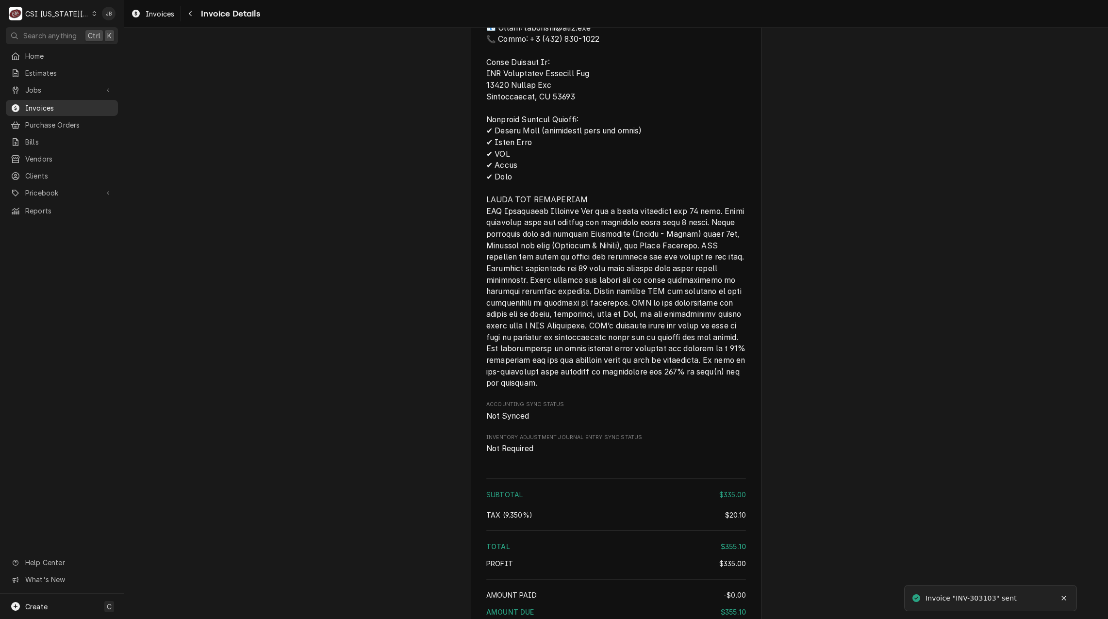
click at [82, 104] on span "Invoices" at bounding box center [69, 108] width 88 height 10
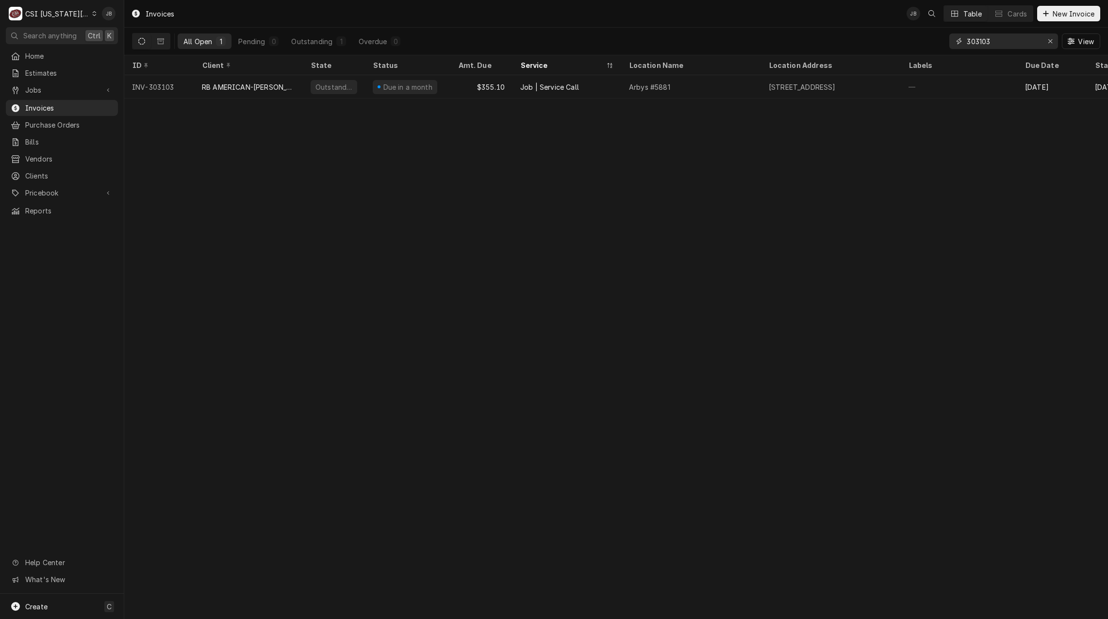
click at [1004, 41] on input "303103" at bounding box center [1003, 41] width 73 height 16
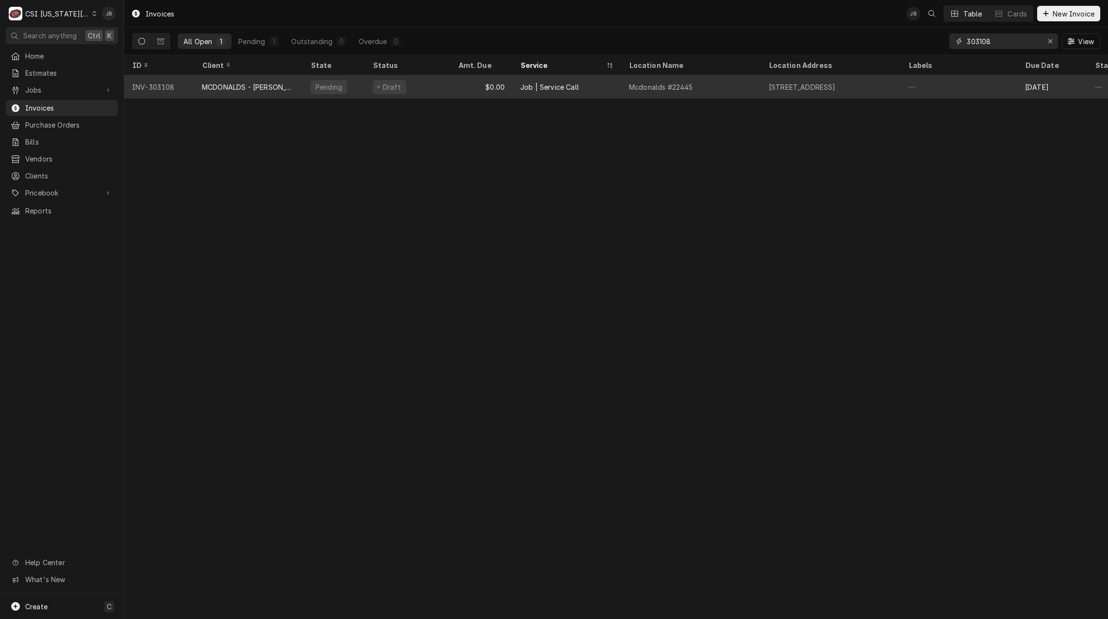
type input "303108"
drag, startPoint x: 359, startPoint y: 92, endPoint x: 357, endPoint y: 85, distance: 7.5
click at [358, 92] on div "Pending" at bounding box center [334, 86] width 62 height 23
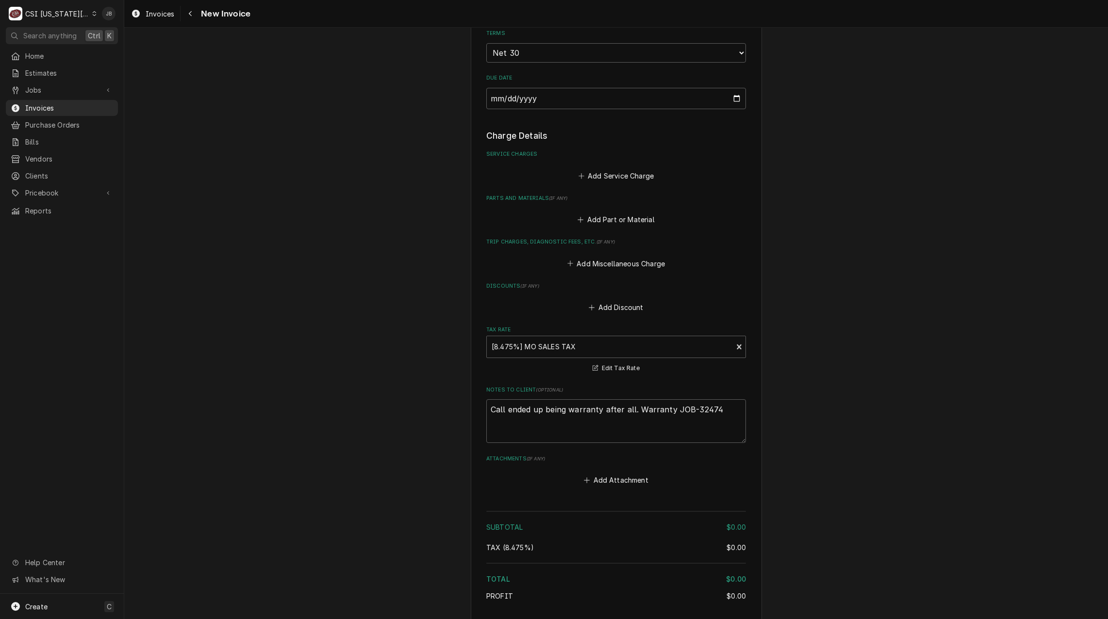
scroll to position [723, 0]
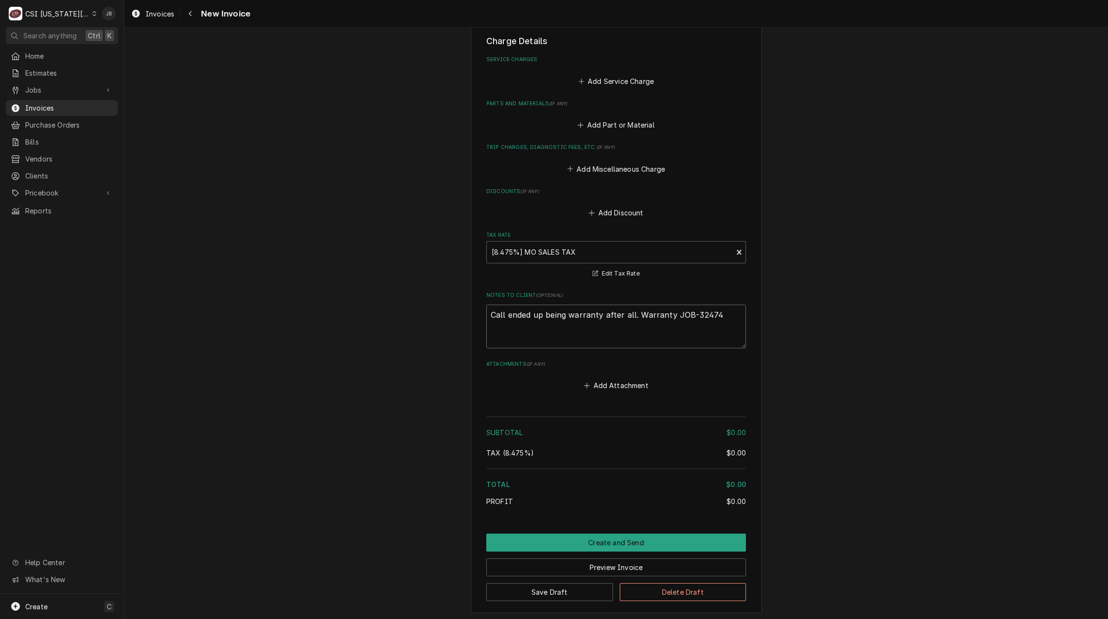
drag, startPoint x: 714, startPoint y: 317, endPoint x: 691, endPoint y: 314, distance: 22.5
click at [691, 314] on textarea "Call ended up being warranty after all. Warranty JOB-32474" at bounding box center [616, 327] width 260 height 44
drag, startPoint x: 336, startPoint y: 349, endPoint x: 343, endPoint y: 348, distance: 7.3
click at [593, 547] on button "Create and Send" at bounding box center [616, 543] width 260 height 18
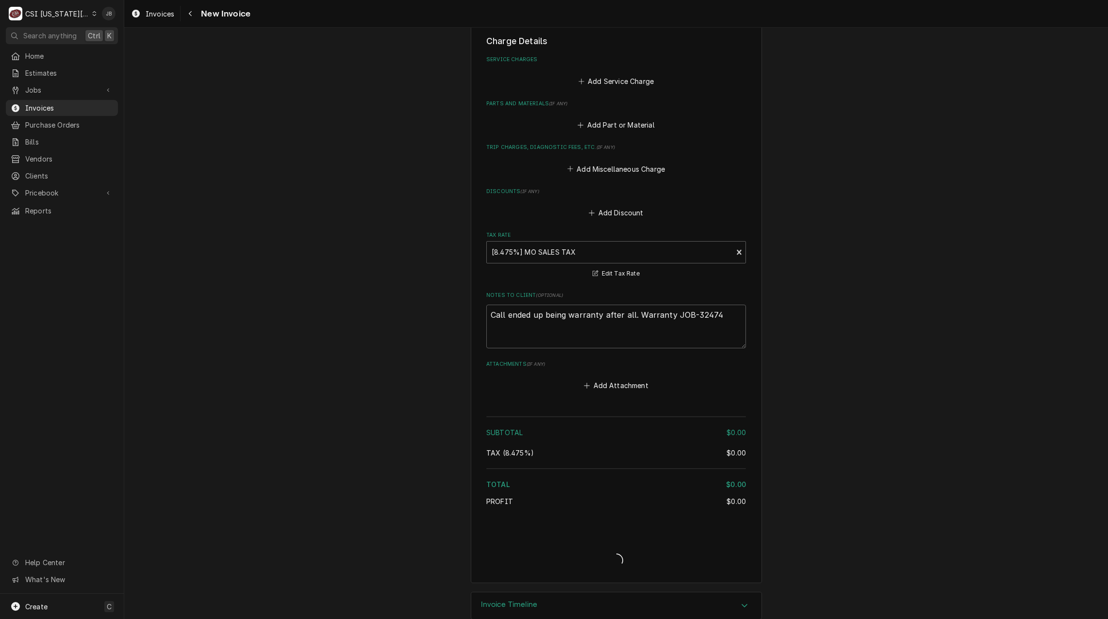
type textarea "x"
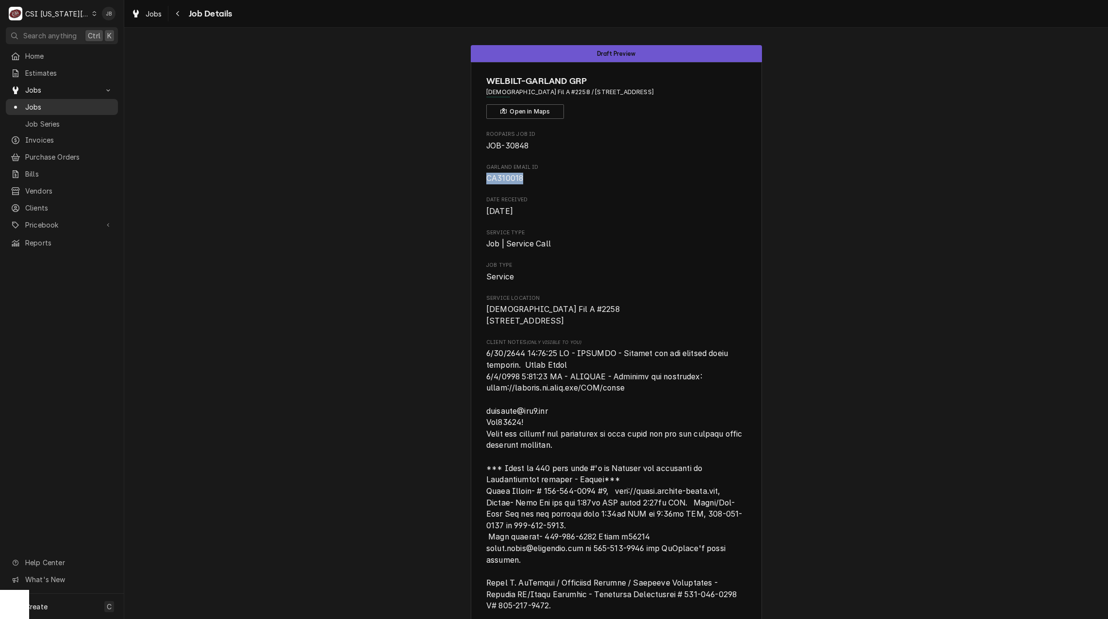
click at [74, 106] on span "Jobs" at bounding box center [69, 107] width 88 height 10
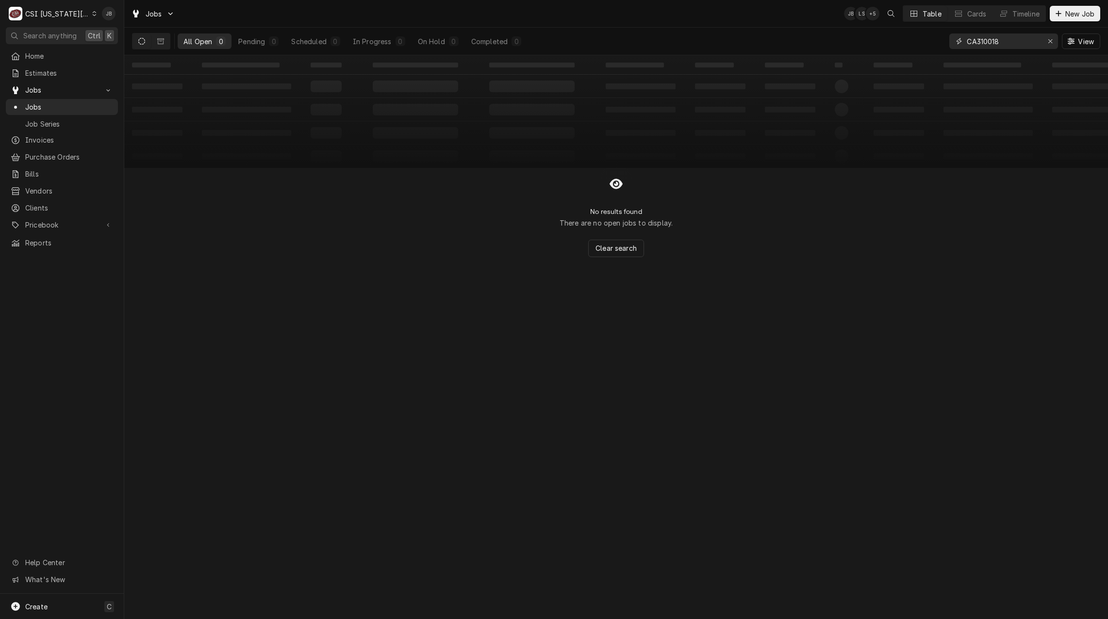
drag, startPoint x: 973, startPoint y: 44, endPoint x: 250, endPoint y: 33, distance: 723.5
click at [726, 40] on div "All Open 0 Pending 0 Scheduled 0 In Progress 0 On Hold 0 Completed 0 CA310018 V…" at bounding box center [616, 41] width 969 height 27
paste input "32474"
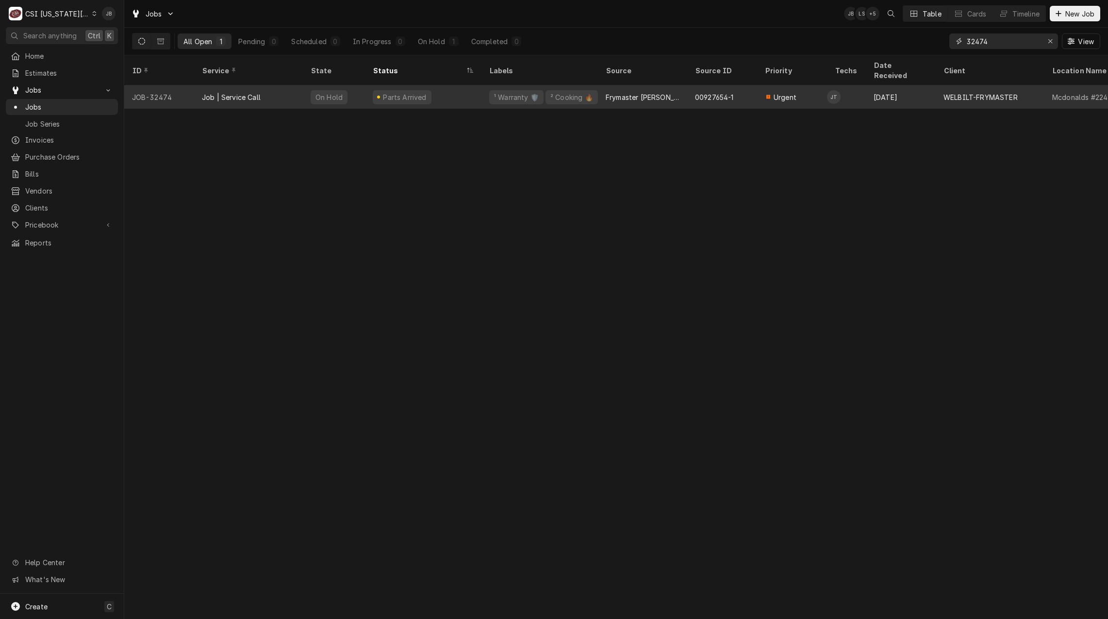
type input "32474"
click at [388, 92] on div "Parts Arrived" at bounding box center [423, 96] width 117 height 23
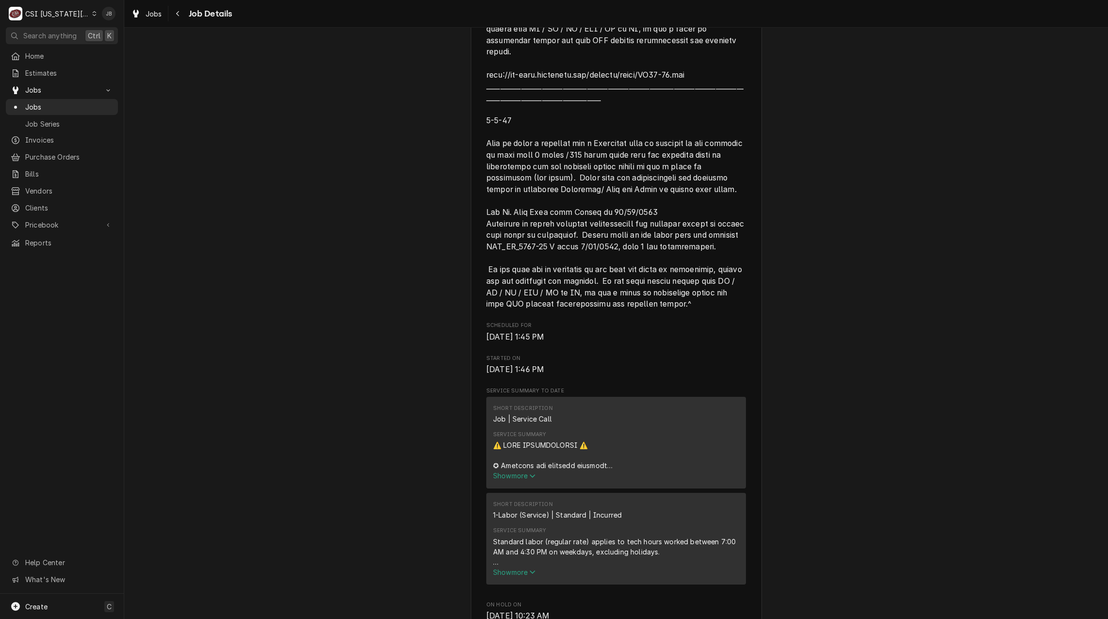
scroll to position [728, 0]
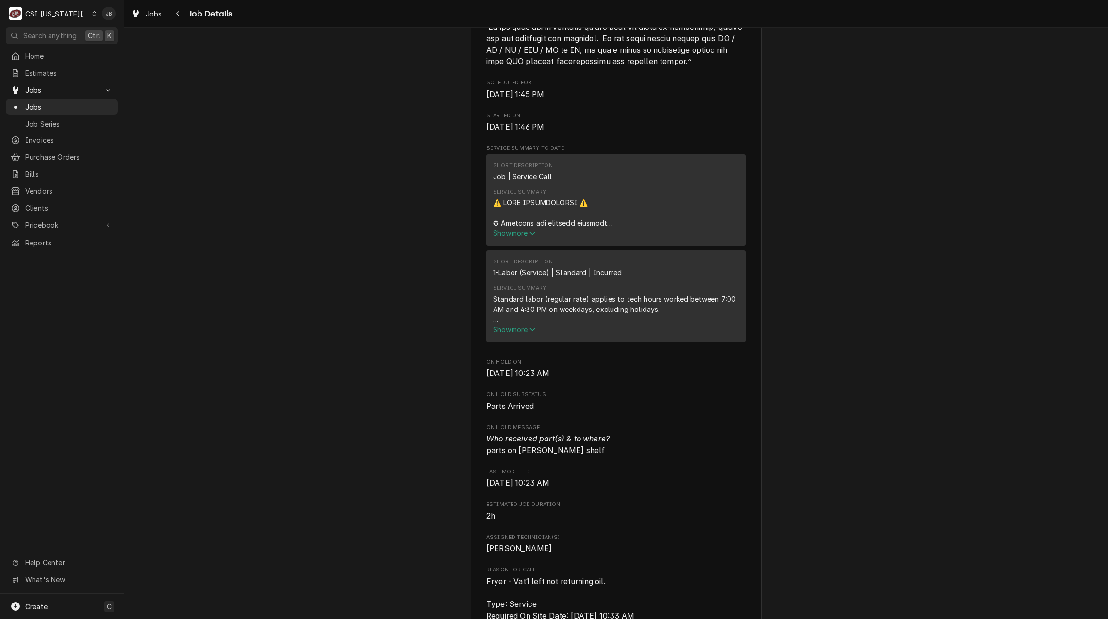
click at [518, 237] on span "Show more" at bounding box center [514, 233] width 43 height 8
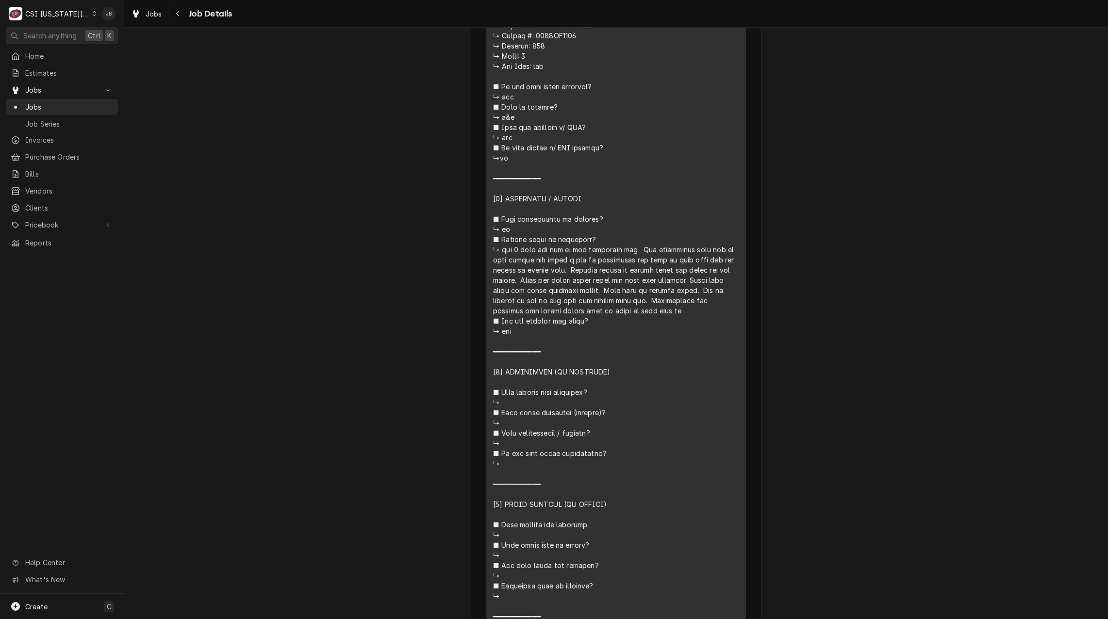
scroll to position [922, 0]
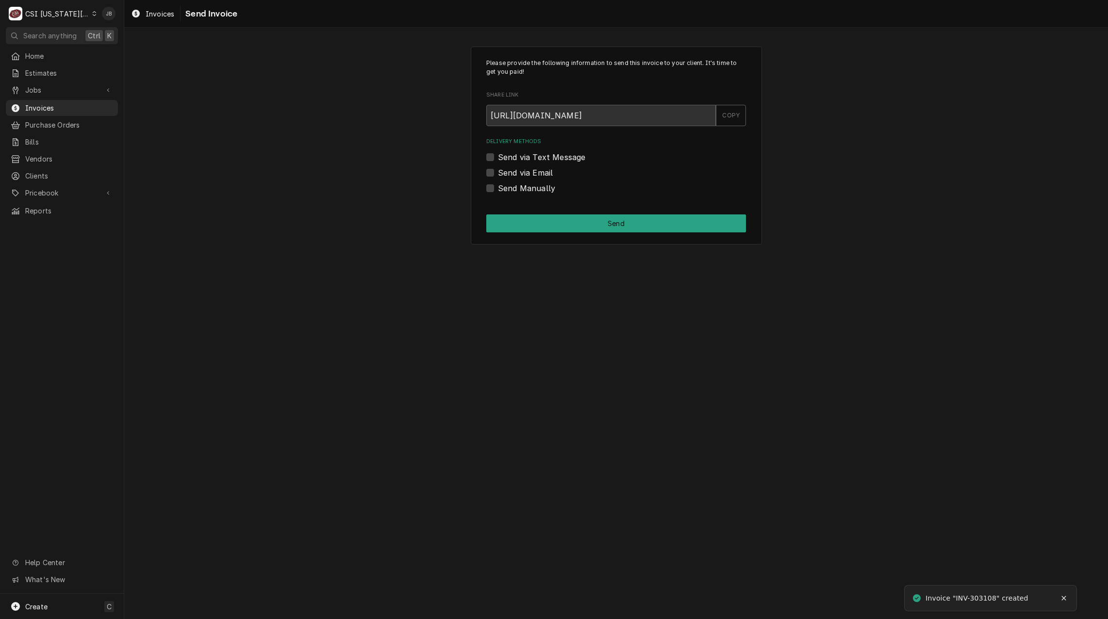
click at [537, 167] on label "Send via Email" at bounding box center [525, 173] width 55 height 12
click at [537, 167] on input "Send via Email" at bounding box center [628, 177] width 260 height 21
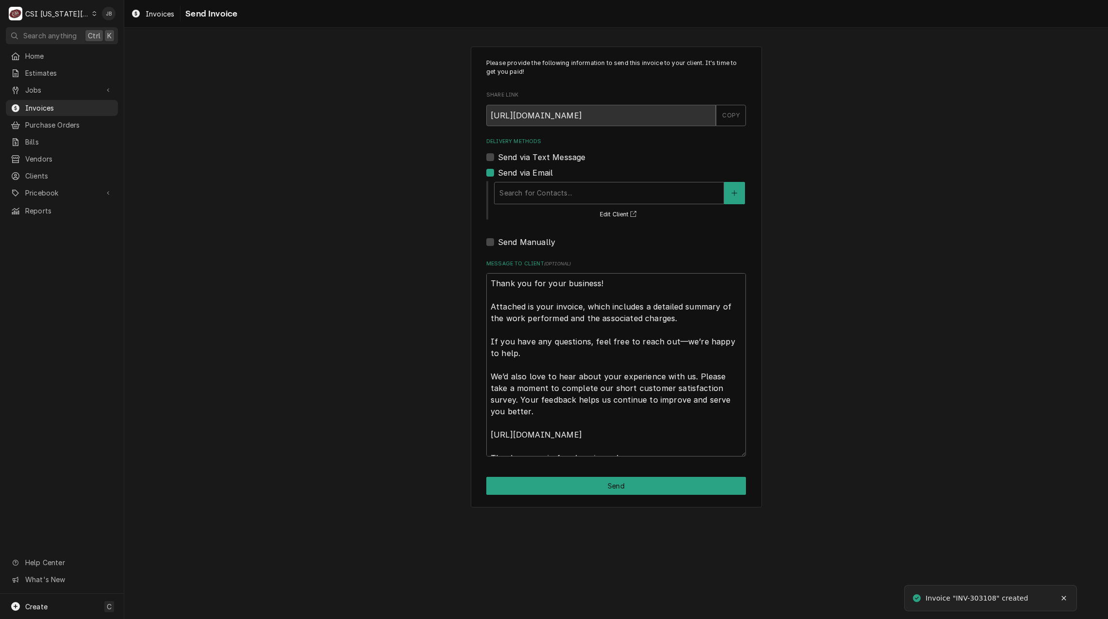
click at [534, 169] on label "Send via Email" at bounding box center [525, 173] width 55 height 12
click at [534, 169] on input "Send via Email" at bounding box center [628, 177] width 260 height 21
checkbox input "false"
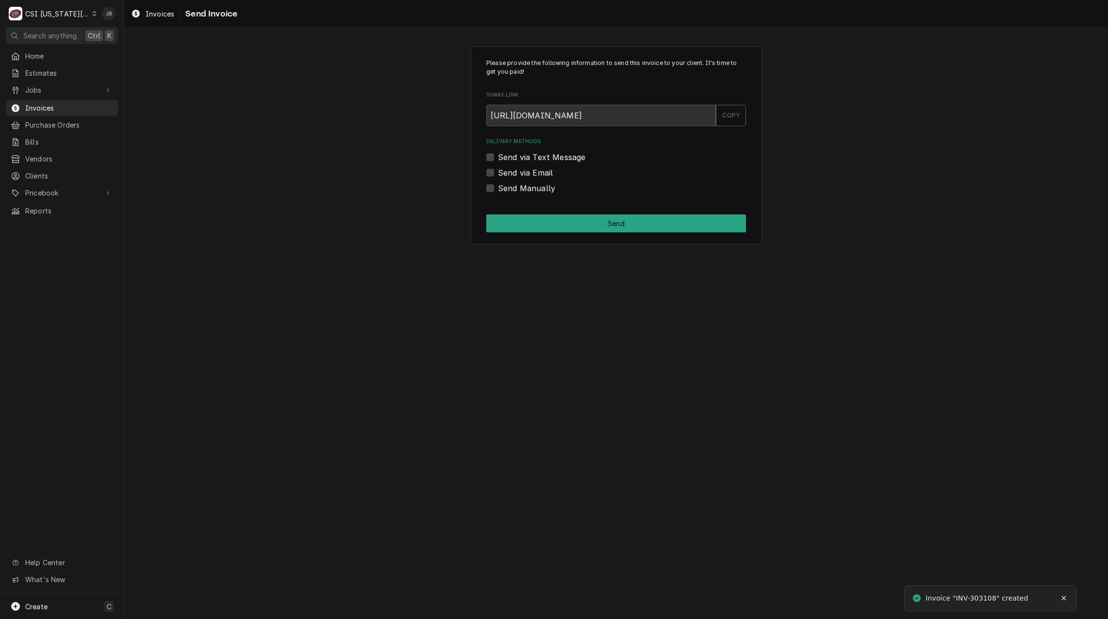
click at [531, 189] on label "Send Manually" at bounding box center [526, 189] width 57 height 12
click at [531, 189] on input "Send Manually" at bounding box center [628, 193] width 260 height 21
checkbox input "true"
drag, startPoint x: 558, startPoint y: 230, endPoint x: 639, endPoint y: 233, distance: 81.1
click at [558, 230] on button "Send" at bounding box center [616, 224] width 260 height 18
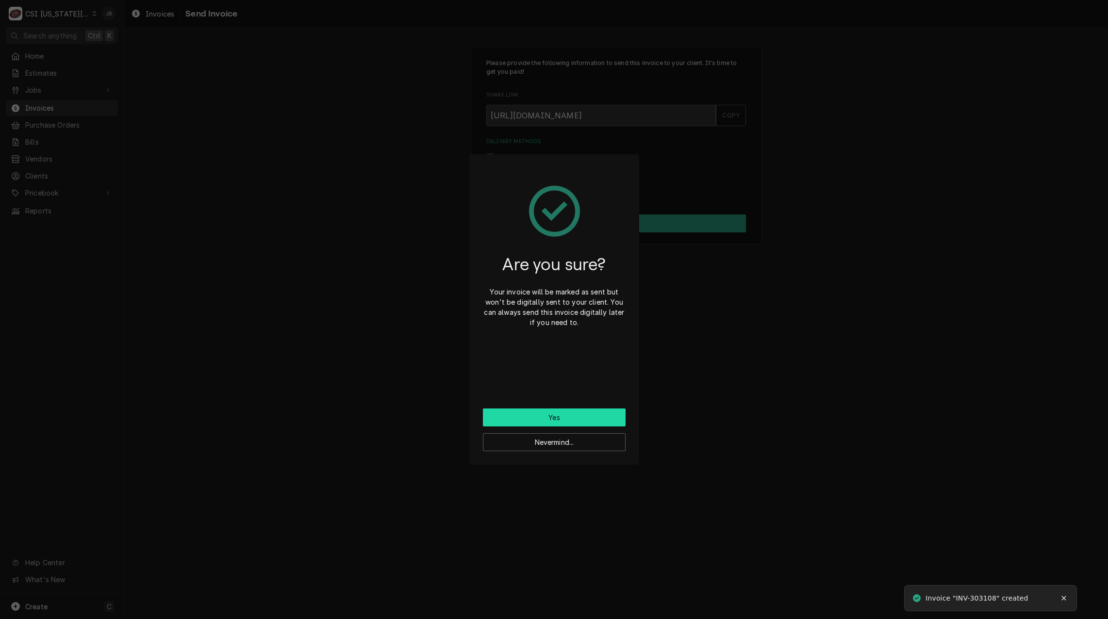
click at [524, 418] on button "Yes" at bounding box center [554, 418] width 143 height 18
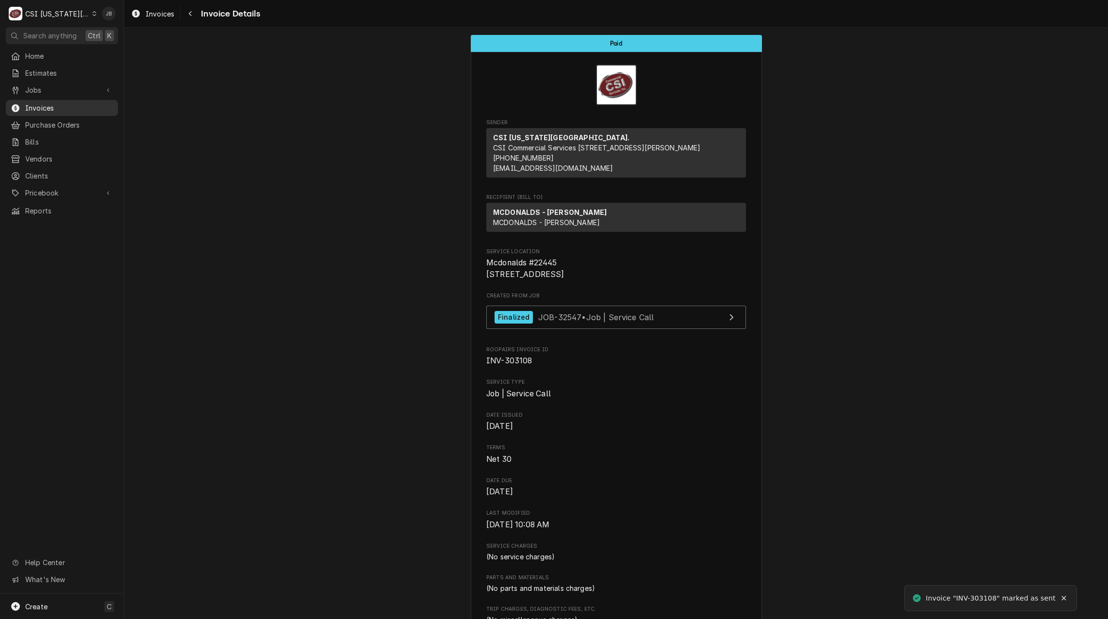
click at [79, 103] on span "Invoices" at bounding box center [69, 108] width 88 height 10
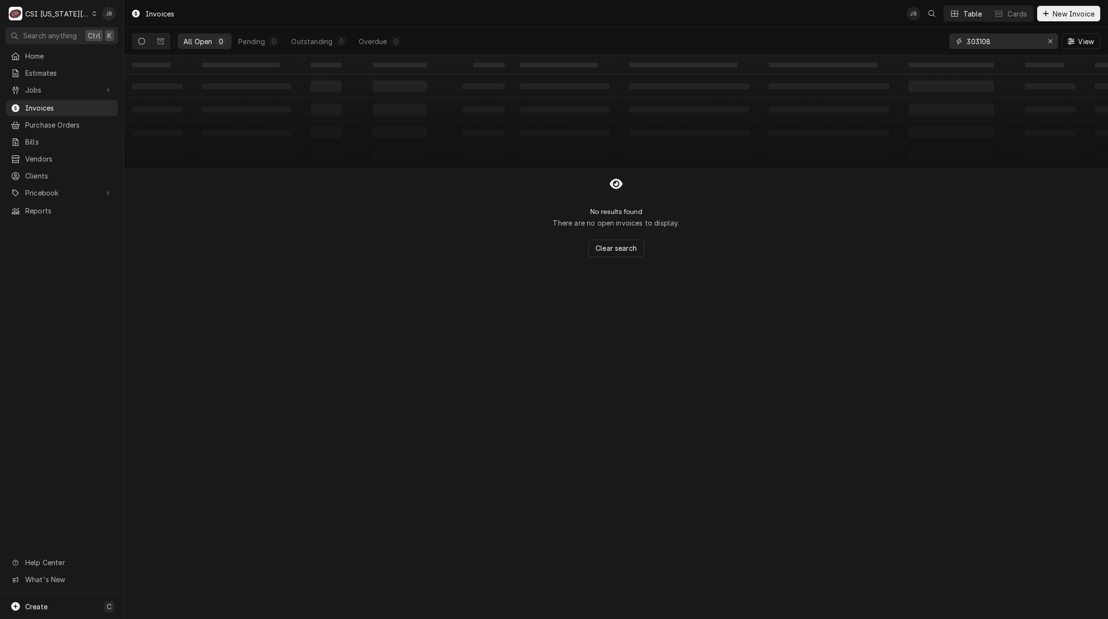
click at [1017, 35] on input "303108" at bounding box center [1003, 41] width 73 height 16
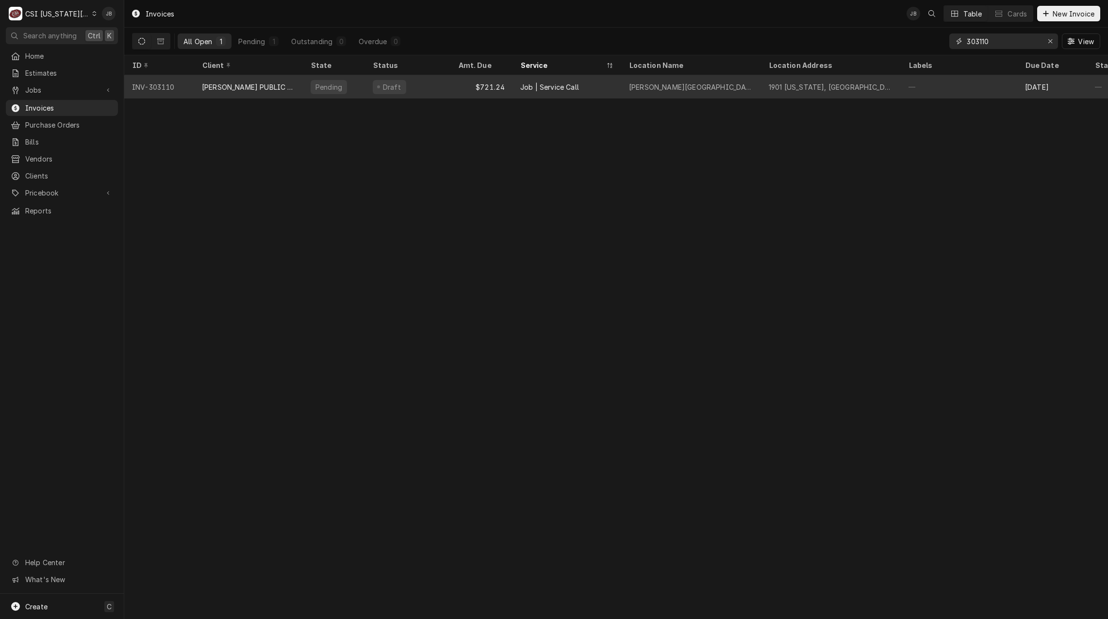
type input "303110"
click at [661, 88] on div "Lawrence High School" at bounding box center [691, 87] width 124 height 10
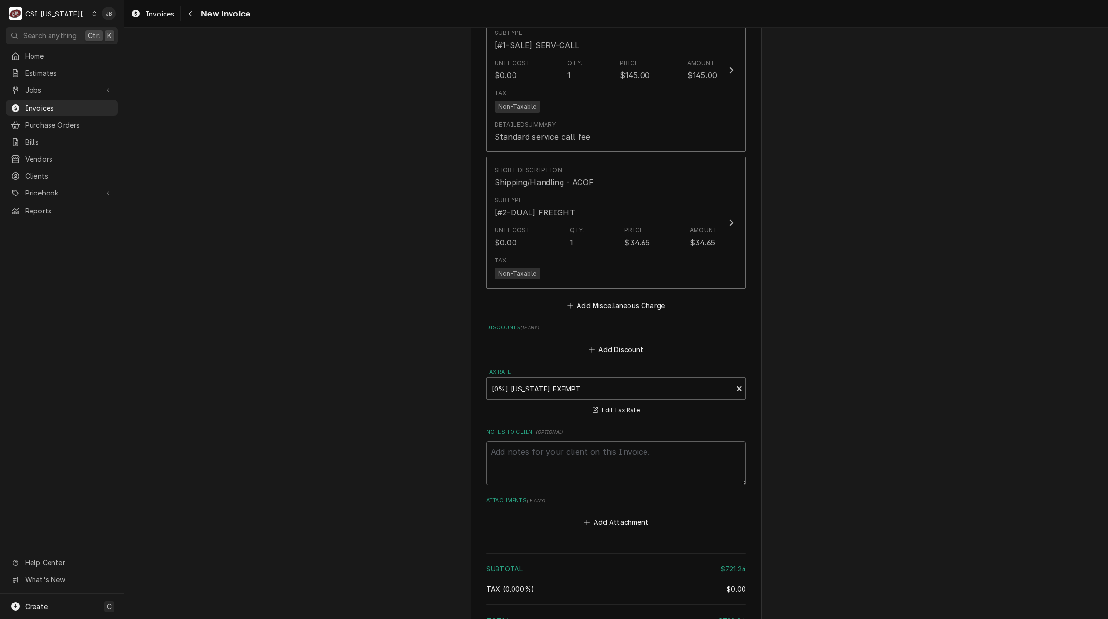
scroll to position [1806, 0]
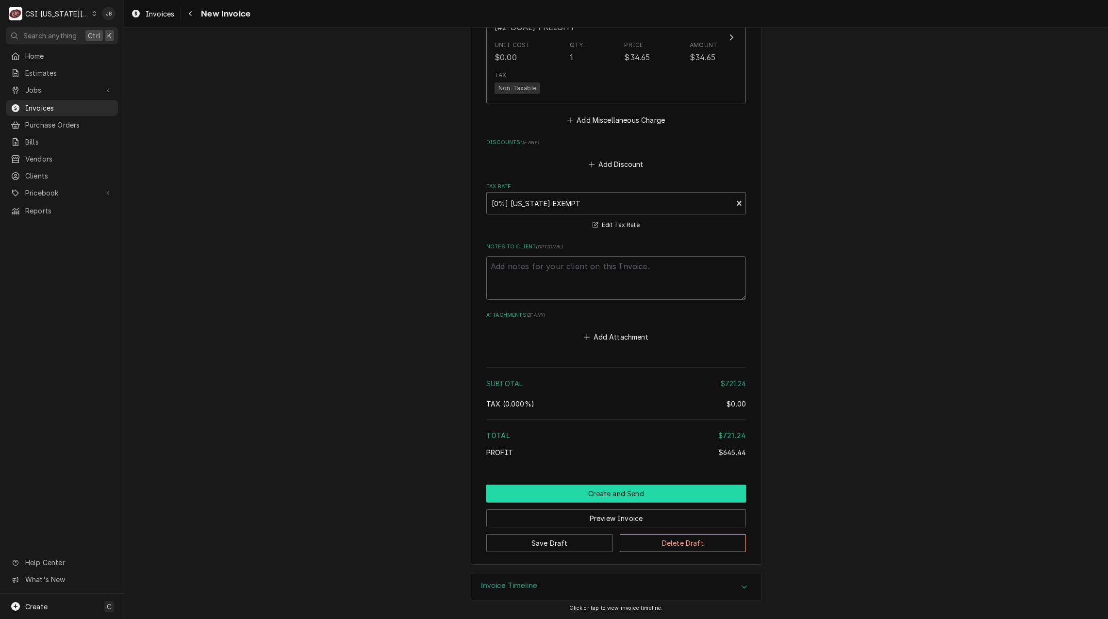
click at [611, 498] on button "Create and Send" at bounding box center [616, 494] width 260 height 18
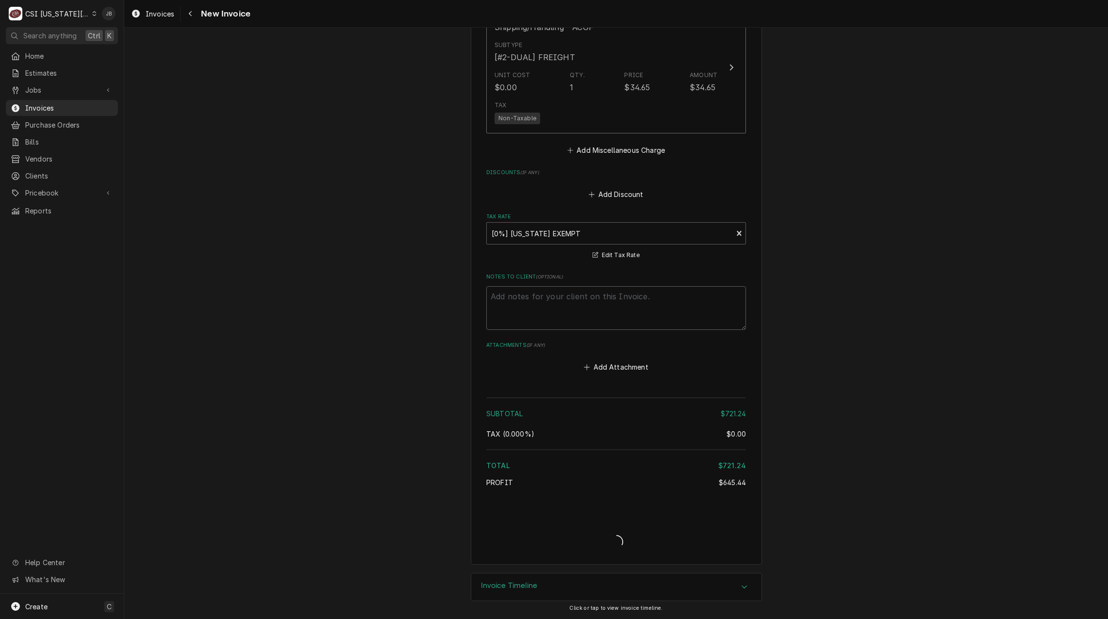
scroll to position [1775, 0]
type textarea "x"
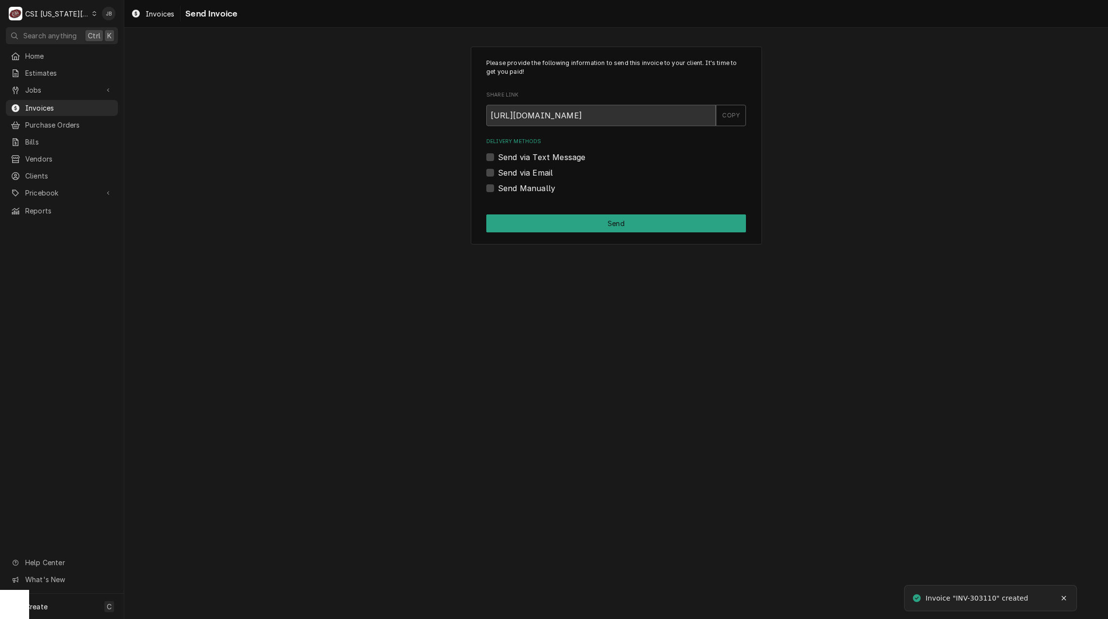
click at [532, 173] on label "Send via Email" at bounding box center [525, 173] width 55 height 12
click at [532, 173] on input "Send via Email" at bounding box center [628, 177] width 260 height 21
checkbox input "true"
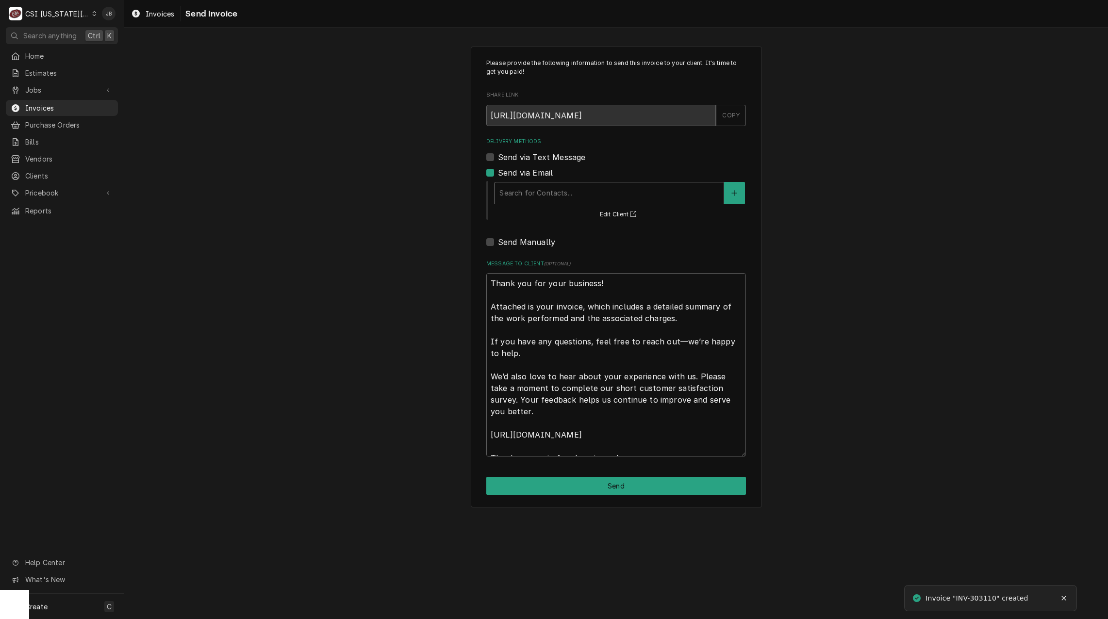
click at [555, 195] on div "Delivery Methods" at bounding box center [609, 192] width 219 height 17
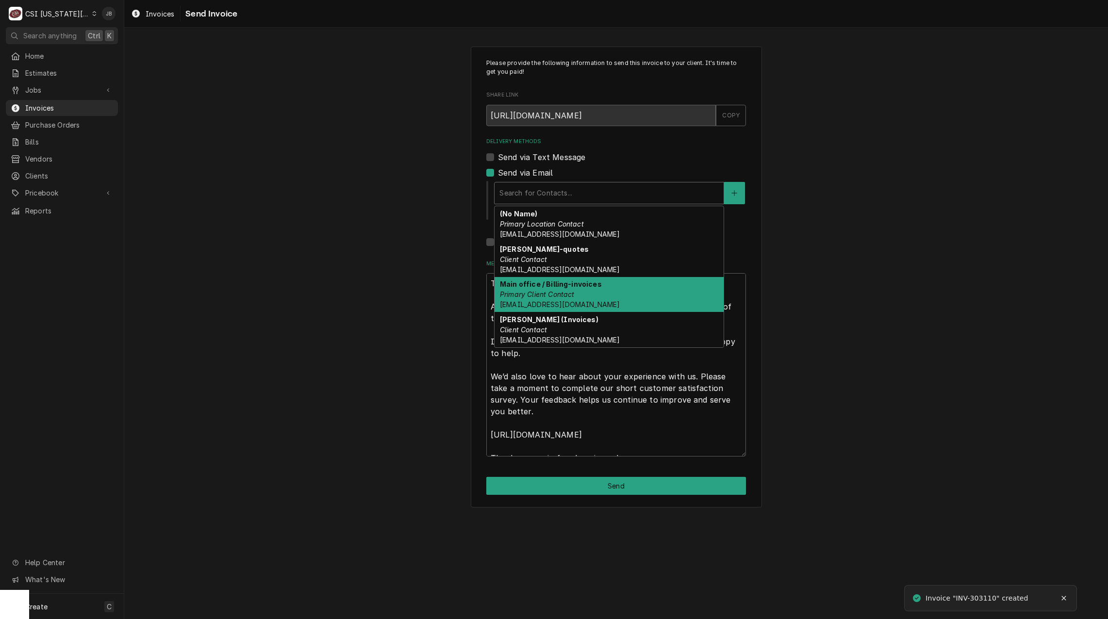
click at [627, 301] on div "Main office / Billing-invoices Primary Client Contact lpsaccountspayable@usd497…" at bounding box center [609, 294] width 229 height 35
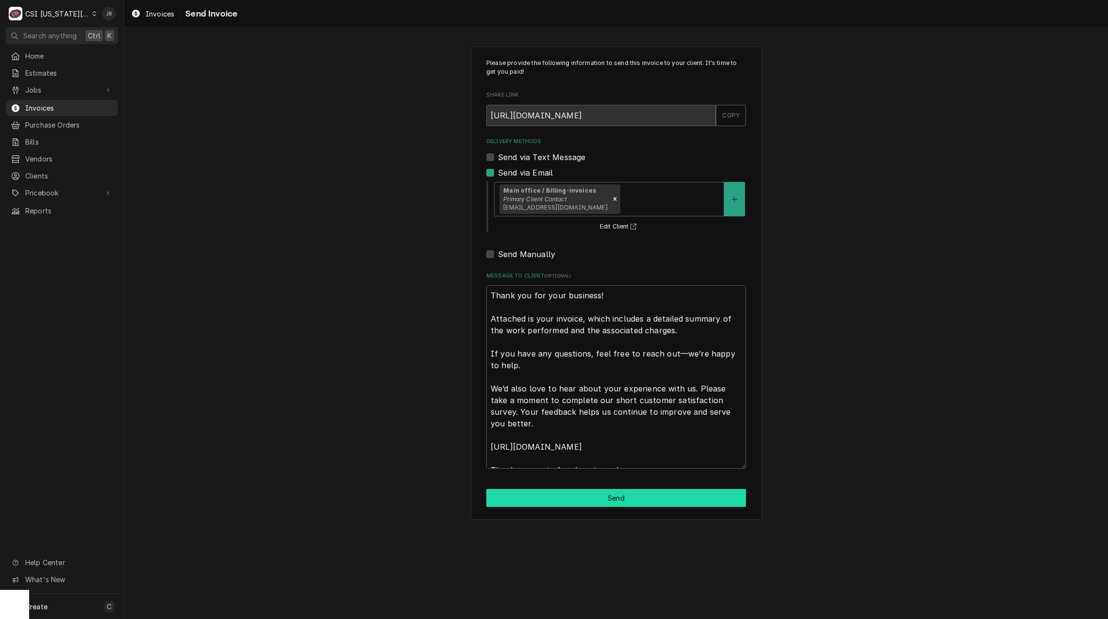
click at [581, 495] on button "Send" at bounding box center [616, 498] width 260 height 18
type textarea "x"
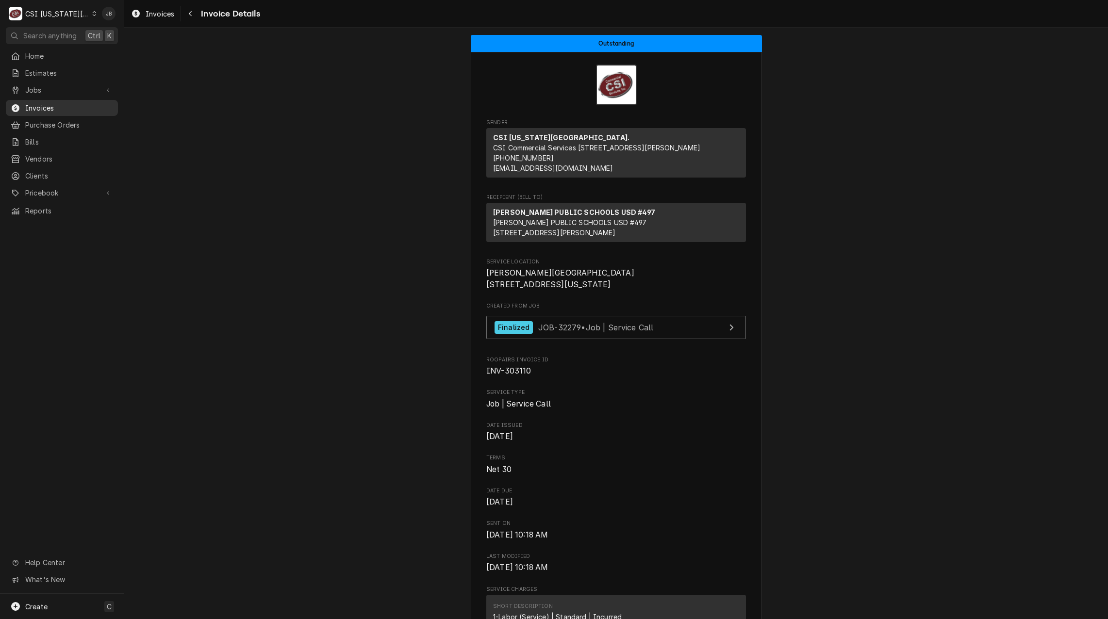
click at [68, 103] on span "Invoices" at bounding box center [69, 108] width 88 height 10
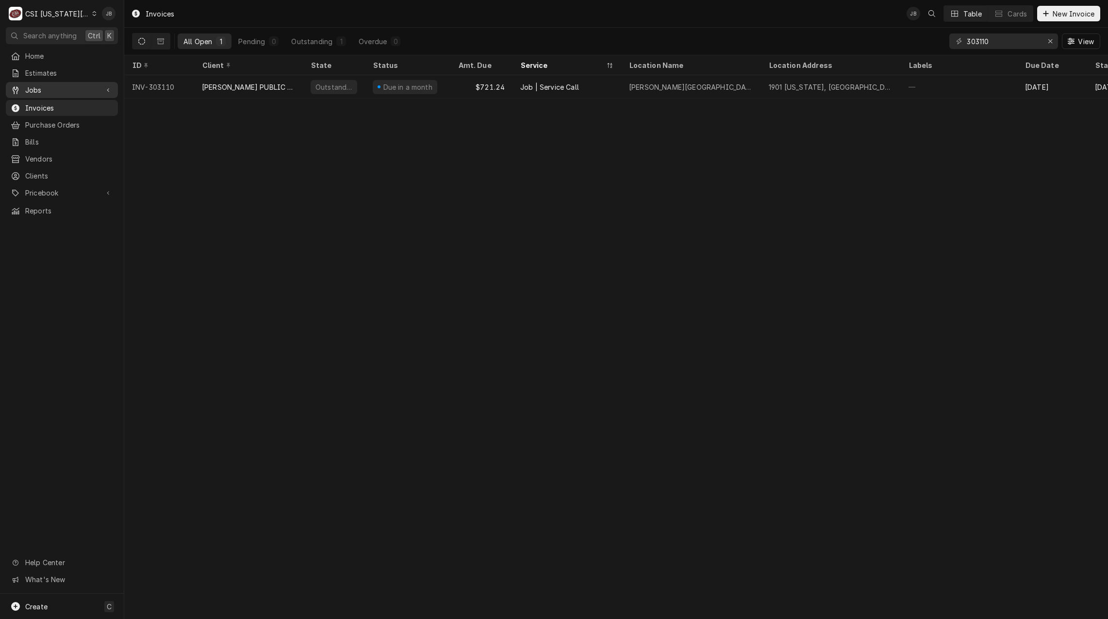
click at [66, 86] on span "Jobs" at bounding box center [61, 90] width 73 height 10
click at [65, 103] on span "Jobs" at bounding box center [69, 107] width 88 height 10
click at [997, 37] on input "303110" at bounding box center [1003, 41] width 73 height 16
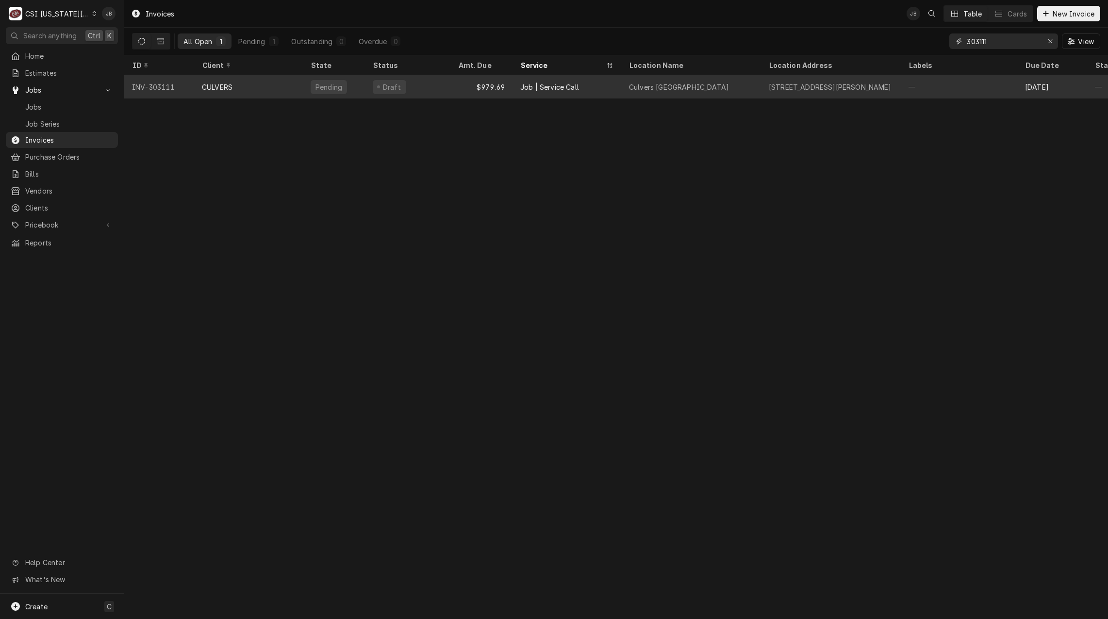
type input "303111"
click at [573, 80] on div "Job | Service Call" at bounding box center [567, 86] width 109 height 23
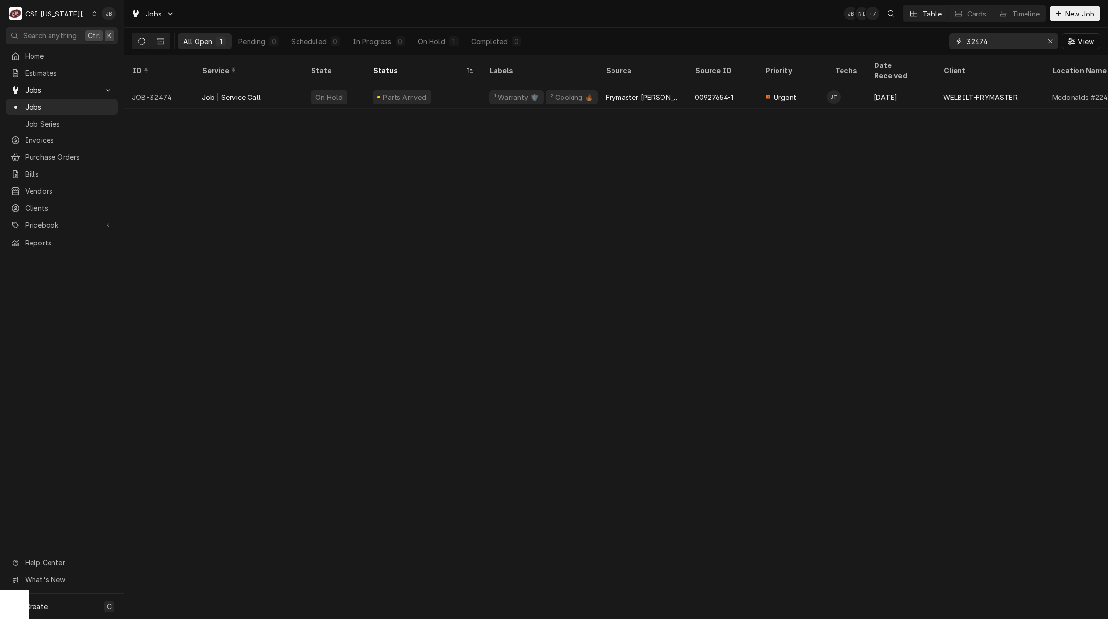
drag, startPoint x: 995, startPoint y: 46, endPoint x: 932, endPoint y: 46, distance: 62.6
click at [932, 46] on div "All Open 1 Pending 0 Scheduled 0 In Progress 0 On Hold 1 Completed 0 32474 View" at bounding box center [616, 41] width 969 height 27
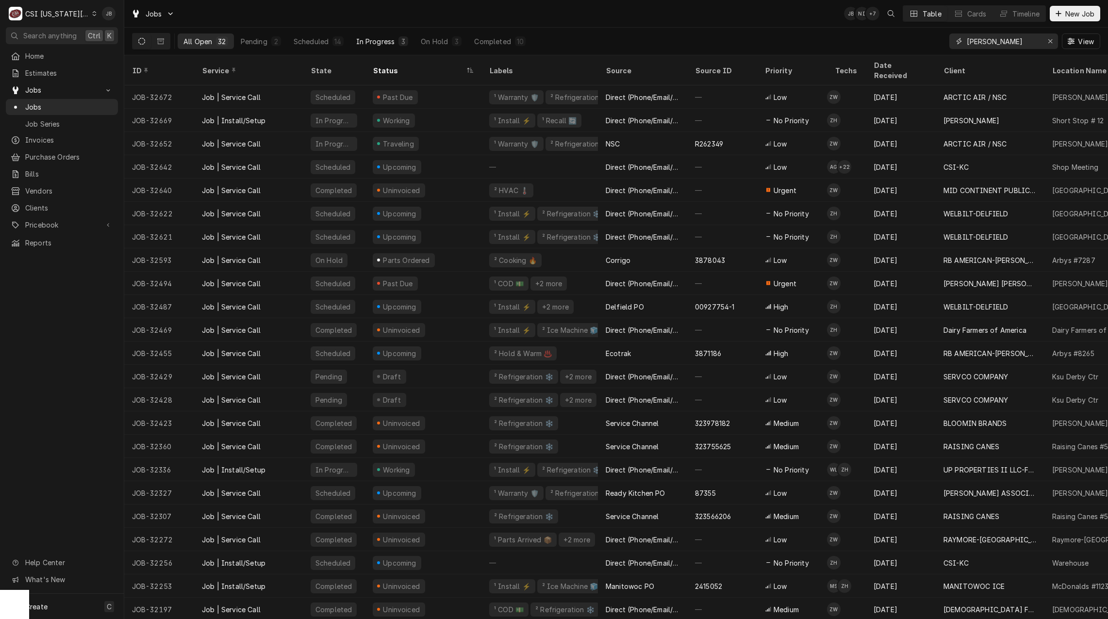
type input "[PERSON_NAME]"
click at [392, 42] on div "In Progress" at bounding box center [375, 41] width 39 height 10
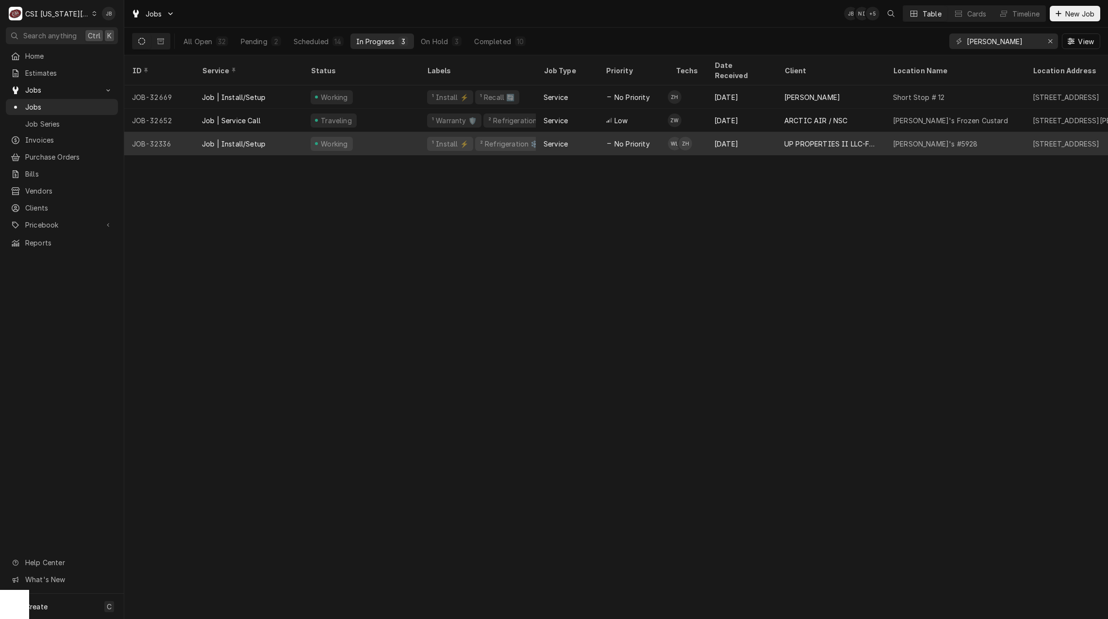
click at [337, 137] on div "Working" at bounding box center [332, 144] width 42 height 14
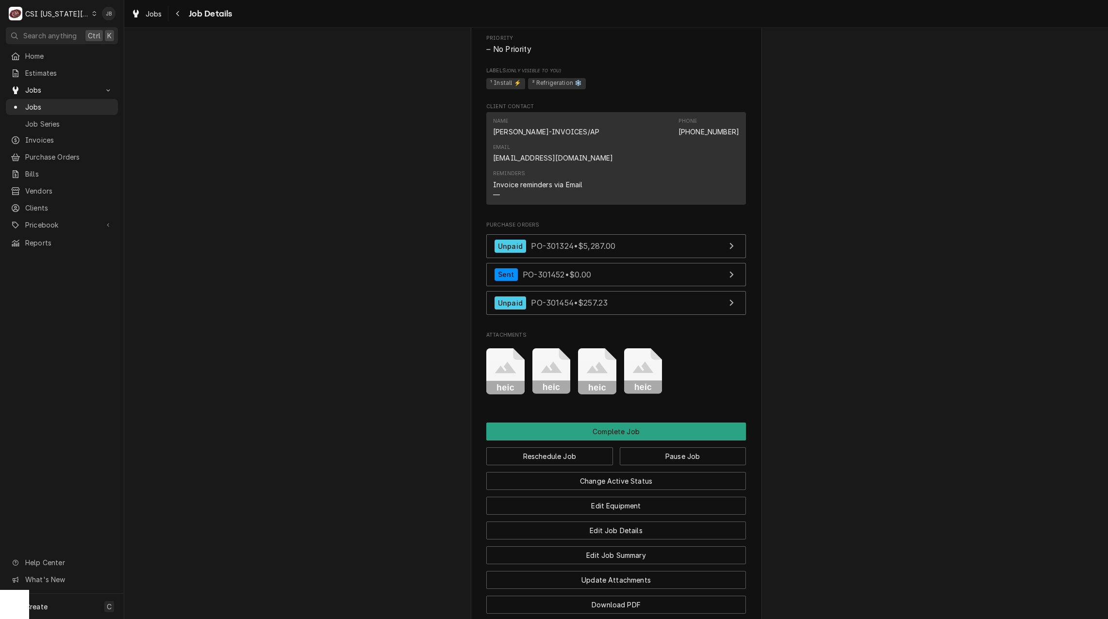
scroll to position [1408, 0]
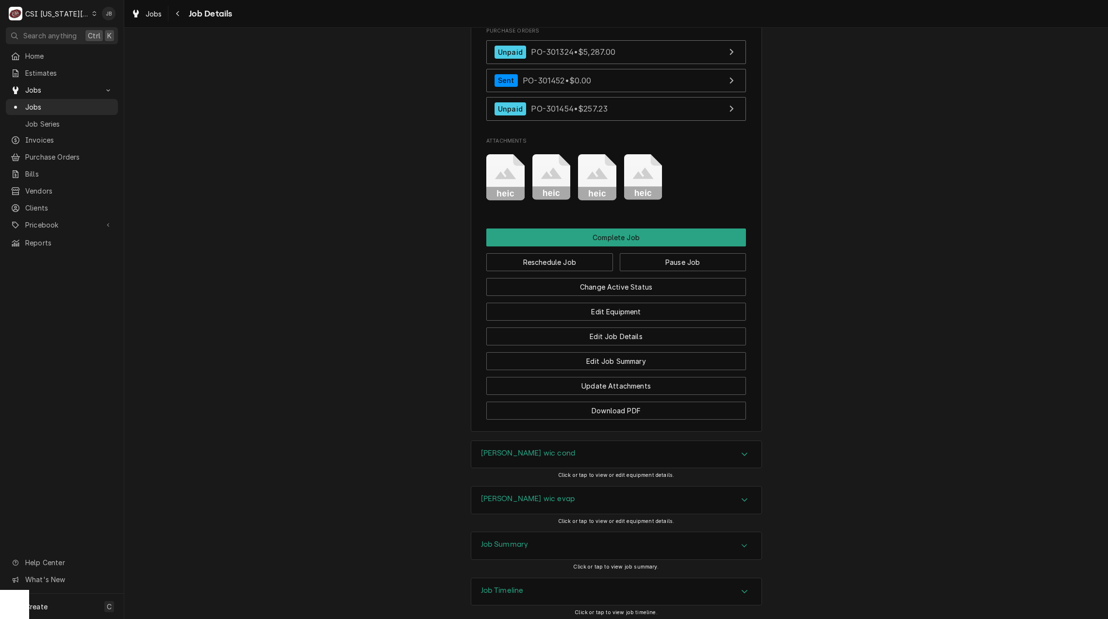
click at [516, 550] on h3 "Job Summary" at bounding box center [505, 544] width 48 height 9
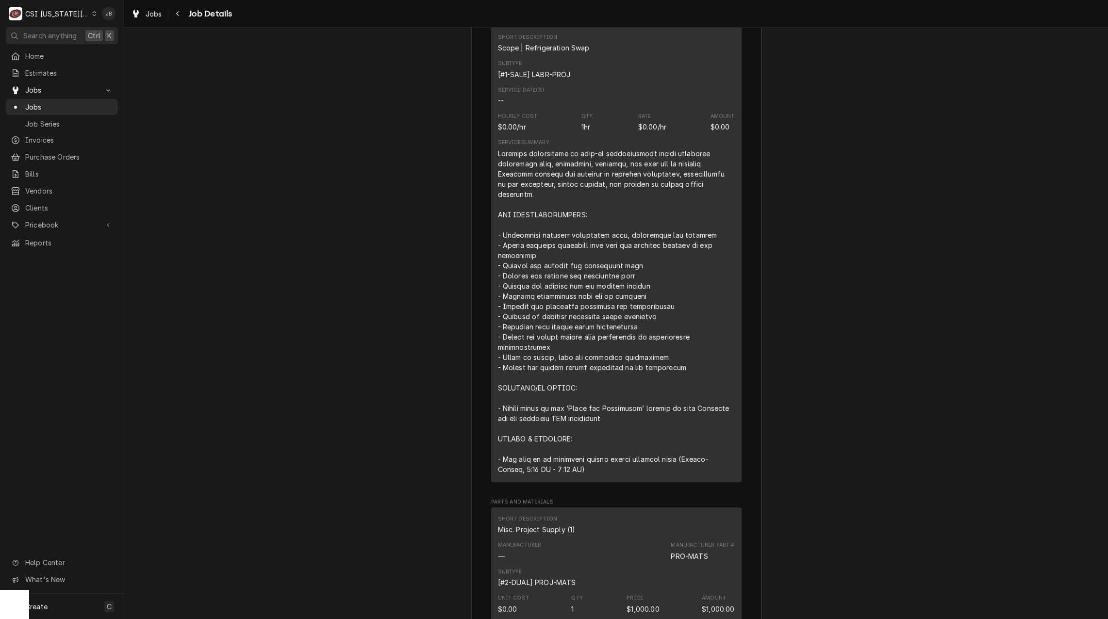
scroll to position [2233, 0]
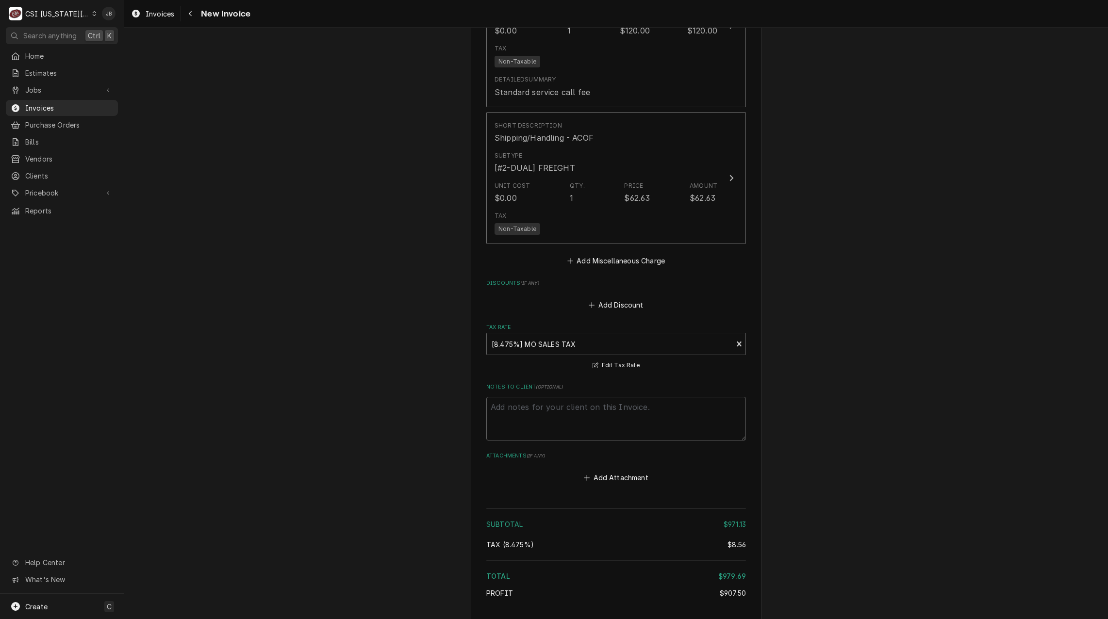
scroll to position [1873, 0]
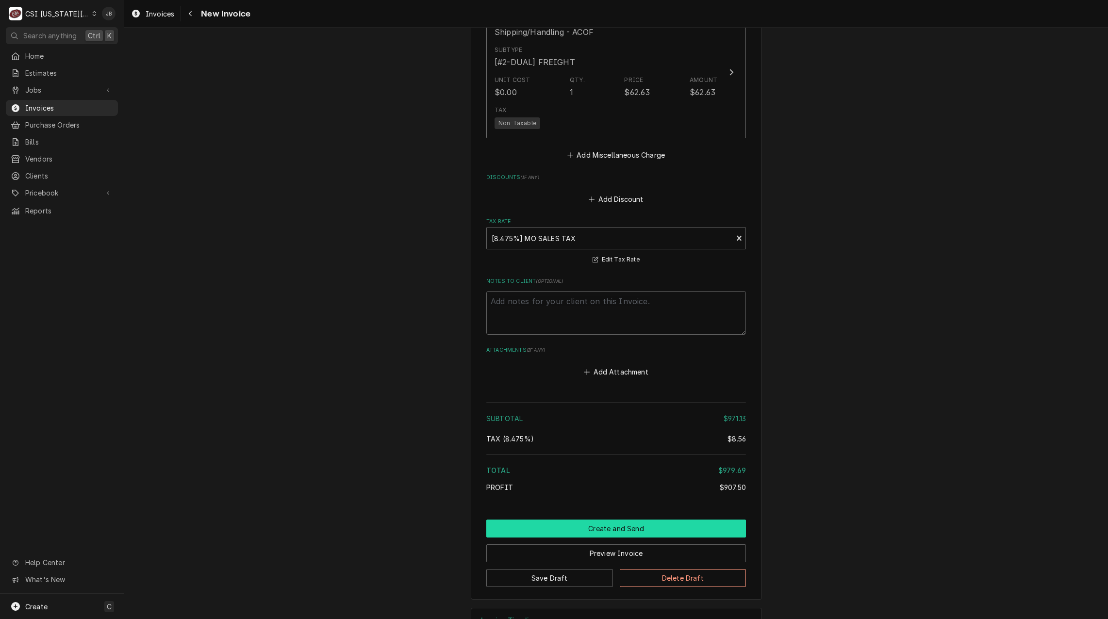
drag, startPoint x: 546, startPoint y: 497, endPoint x: 585, endPoint y: 491, distance: 39.3
click at [546, 520] on button "Create and Send" at bounding box center [616, 529] width 260 height 18
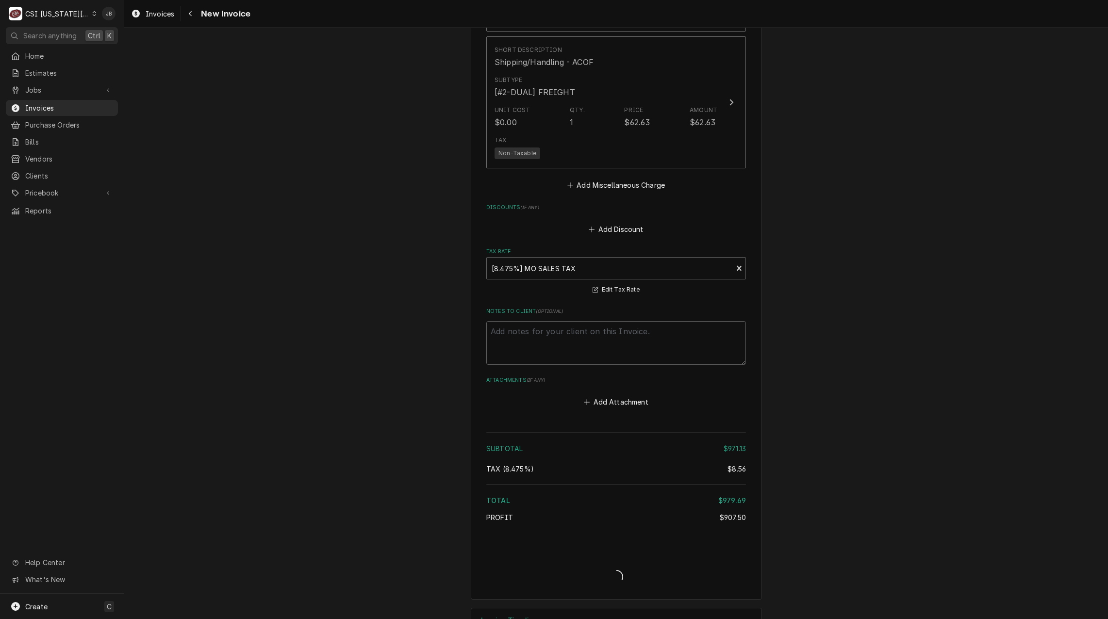
type textarea "x"
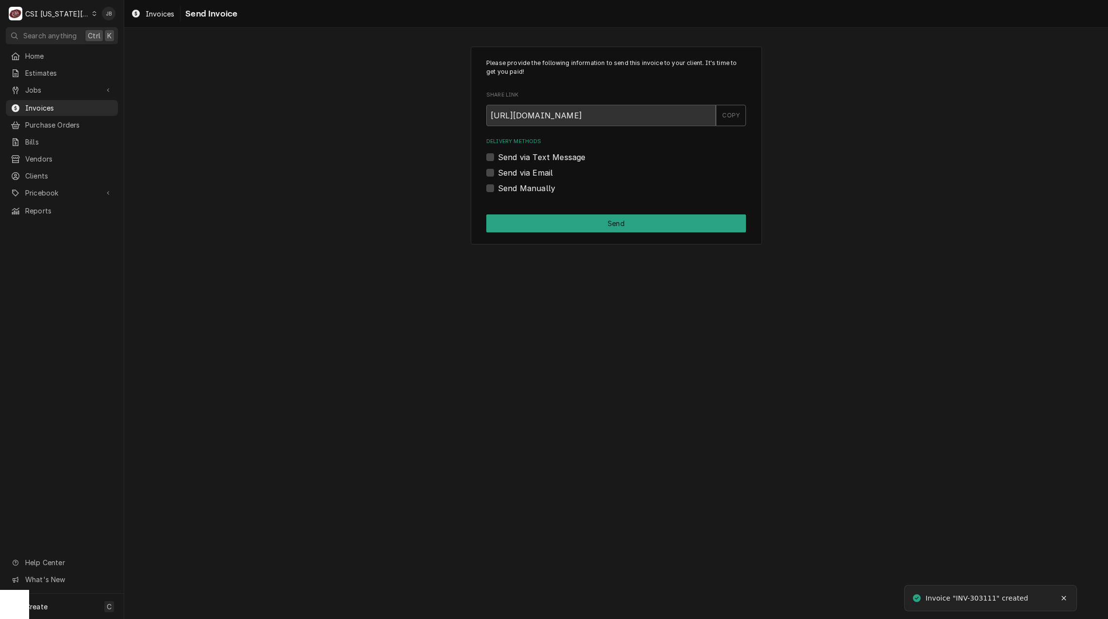
click at [537, 179] on div "Delivery Methods Send via Text Message Send via Email Send Manually" at bounding box center [616, 166] width 260 height 56
click at [537, 177] on label "Send via Email" at bounding box center [525, 173] width 55 height 12
click at [537, 177] on input "Send via Email" at bounding box center [628, 177] width 260 height 21
checkbox input "true"
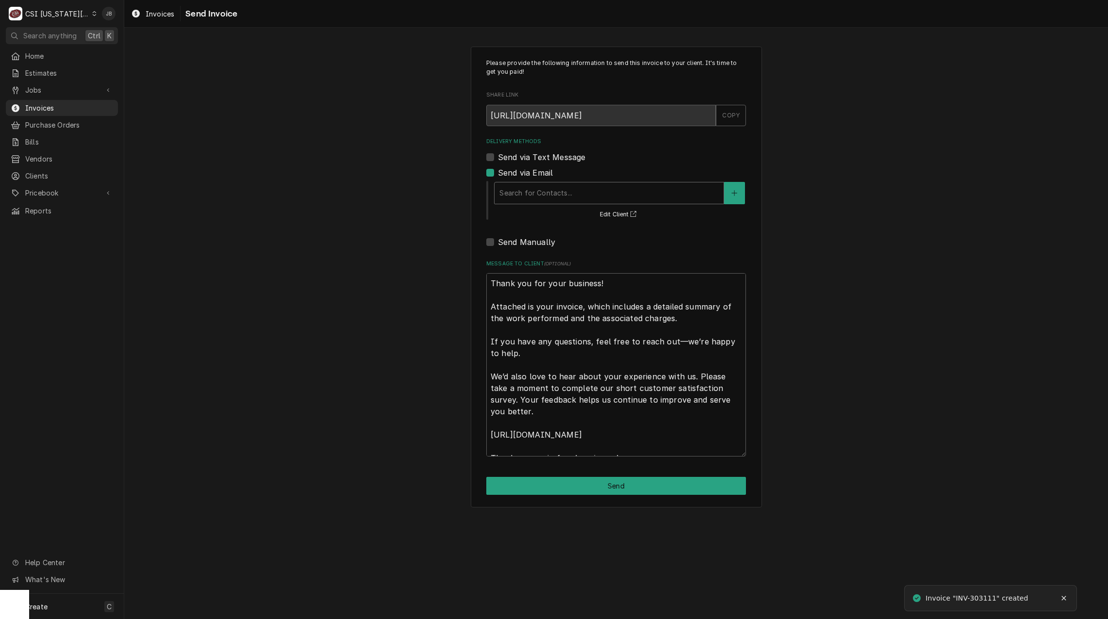
click at [548, 195] on div "Delivery Methods" at bounding box center [609, 192] width 219 height 17
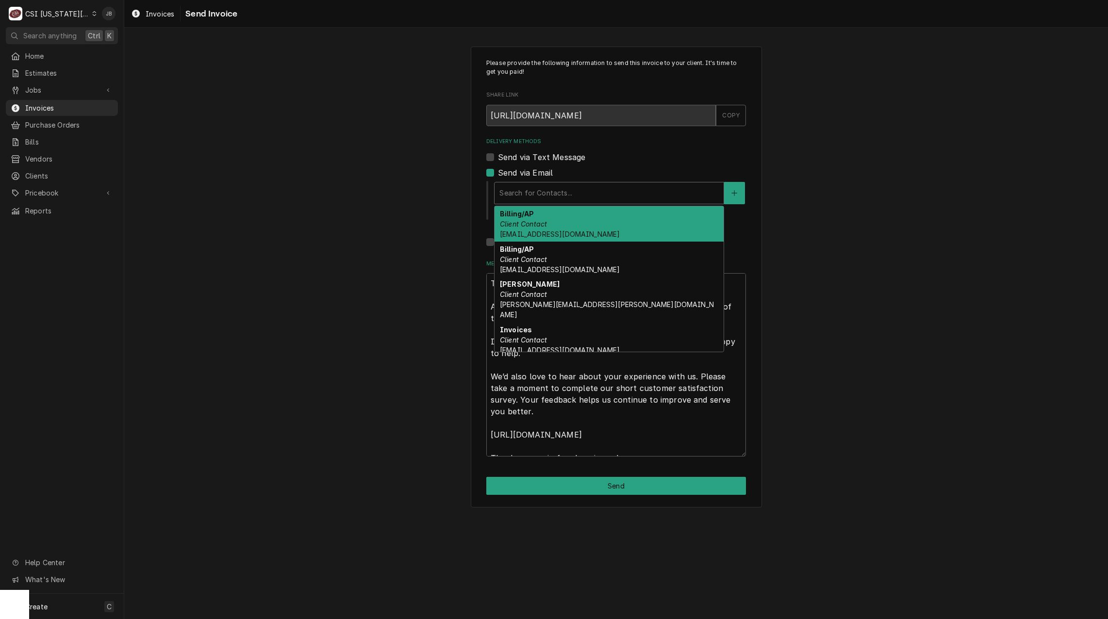
drag, startPoint x: 582, startPoint y: 232, endPoint x: 596, endPoint y: 402, distance: 171.0
click at [582, 232] on span "accounting@mphdining.com" at bounding box center [560, 234] width 120 height 8
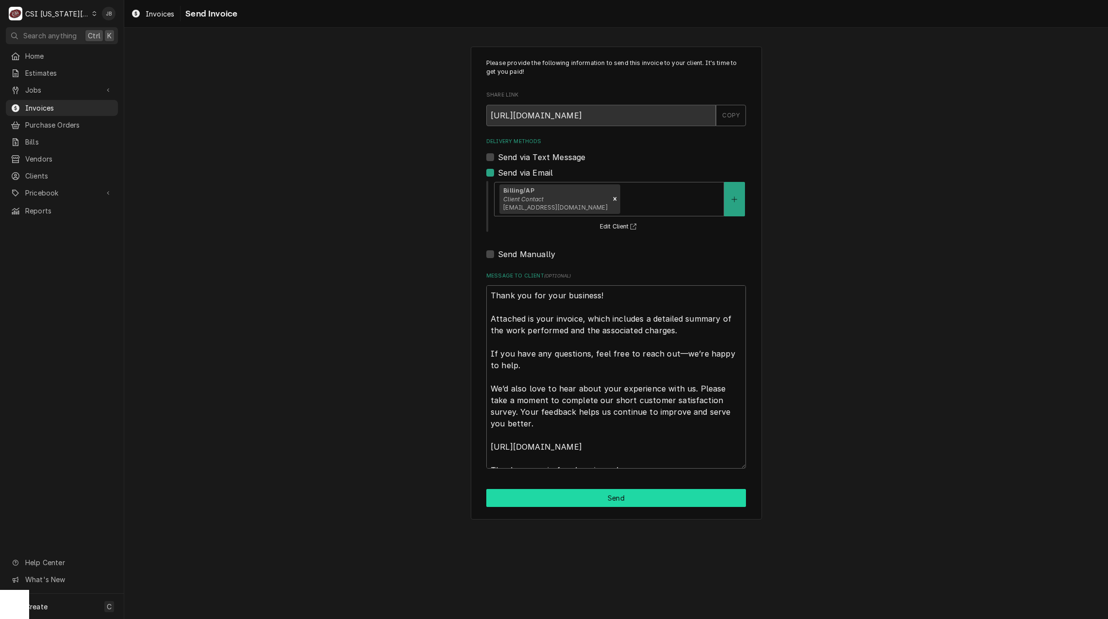
click at [560, 505] on button "Send" at bounding box center [616, 498] width 260 height 18
type textarea "x"
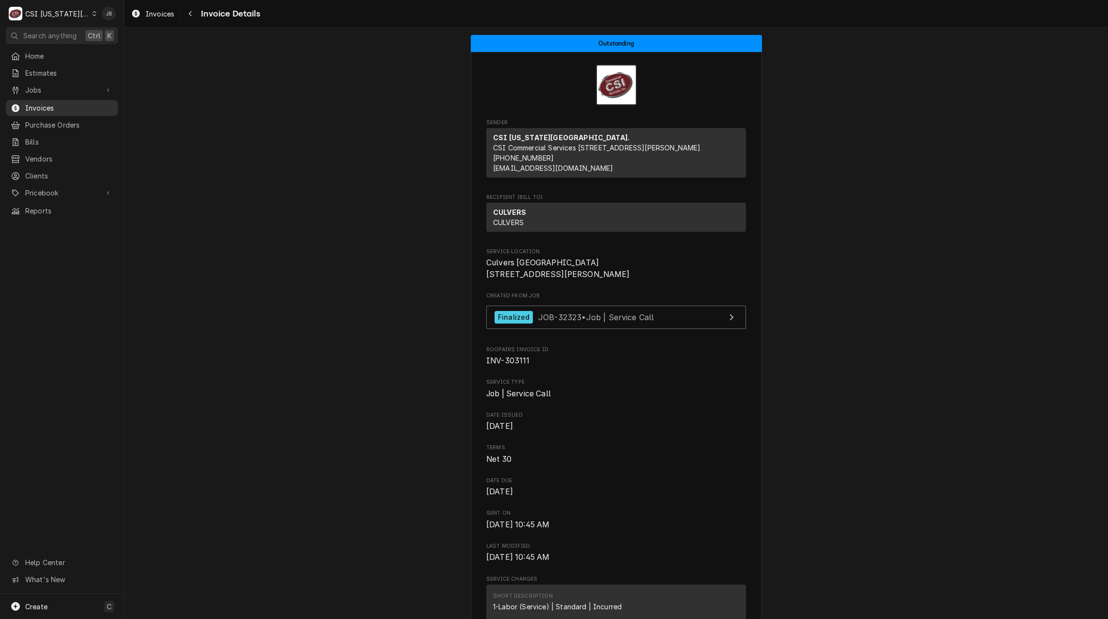
click at [52, 107] on span "Invoices" at bounding box center [69, 108] width 88 height 10
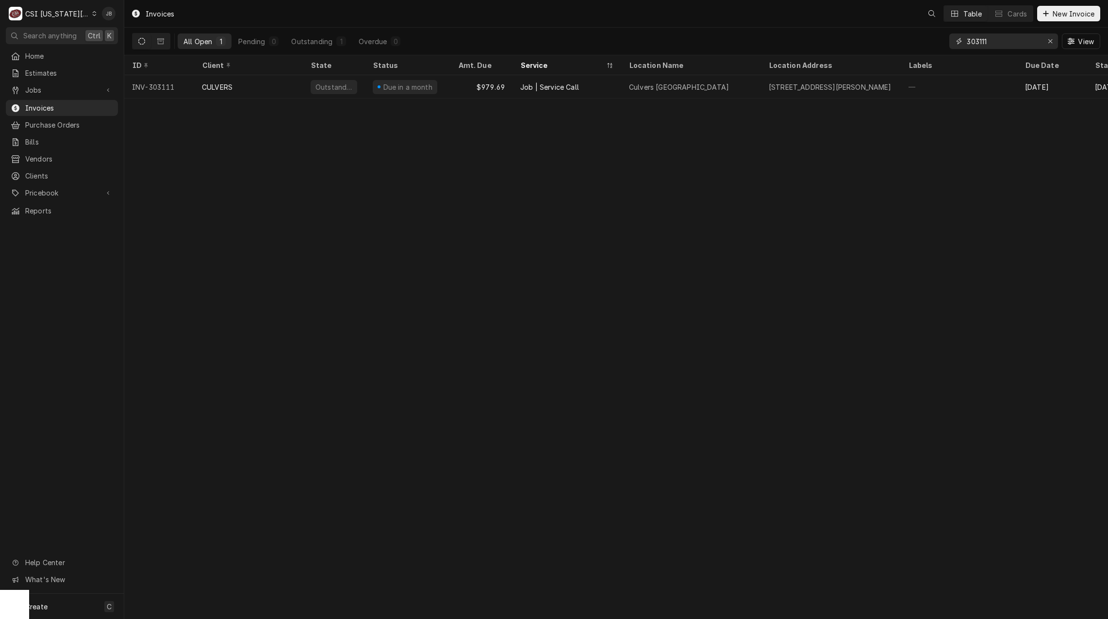
drag, startPoint x: 996, startPoint y: 43, endPoint x: 905, endPoint y: 44, distance: 90.8
click at [911, 44] on div "All Open 1 Pending 0 Outstanding 1 Overdue 0 303111 View" at bounding box center [616, 41] width 969 height 27
paste input "2670"
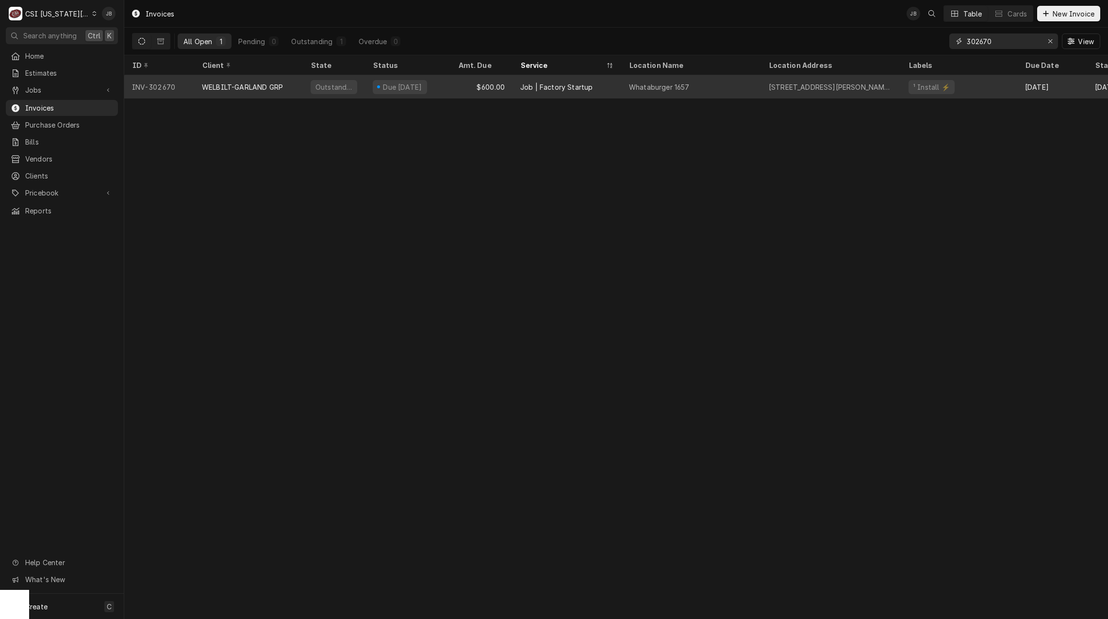
type input "302670"
click at [277, 80] on div "WELBILT-GARLAND GRP" at bounding box center [248, 86] width 109 height 23
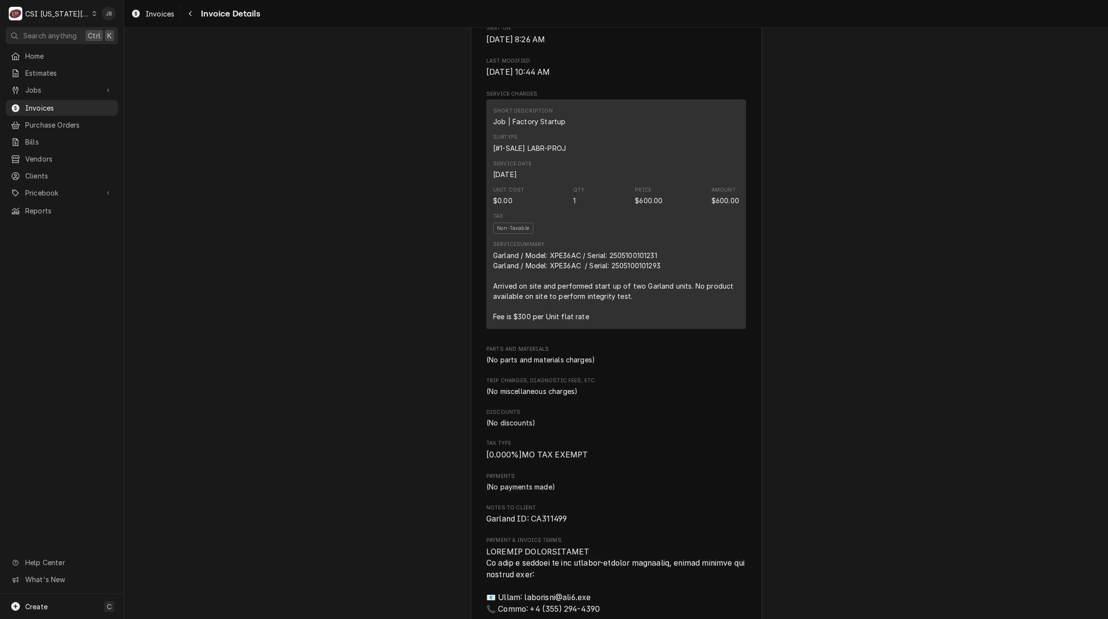
scroll to position [583, 0]
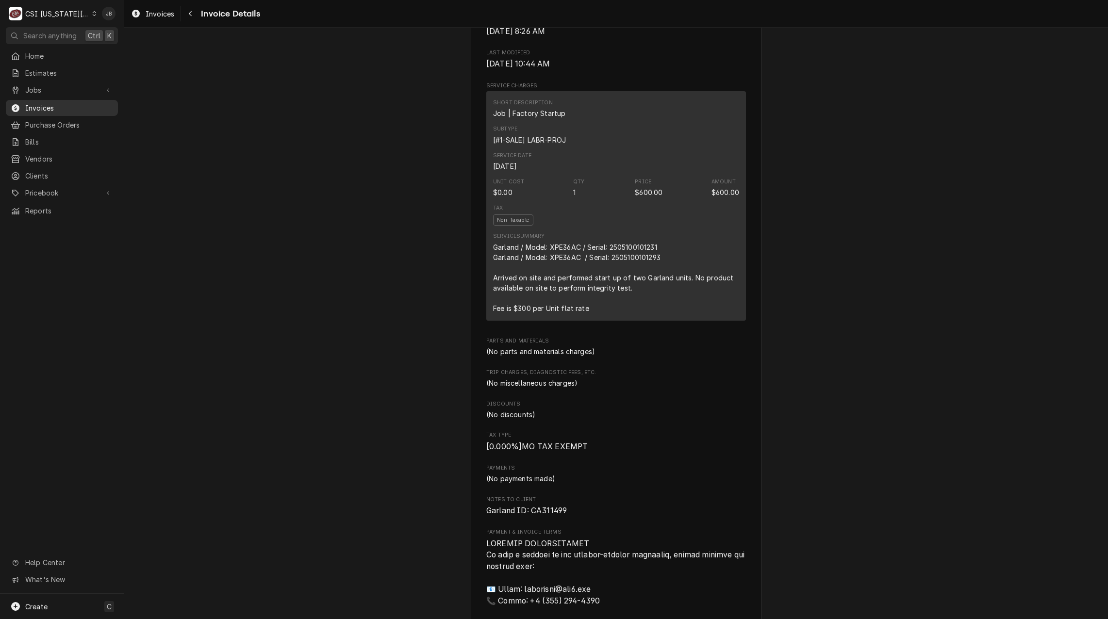
click at [75, 109] on span "Invoices" at bounding box center [69, 108] width 88 height 10
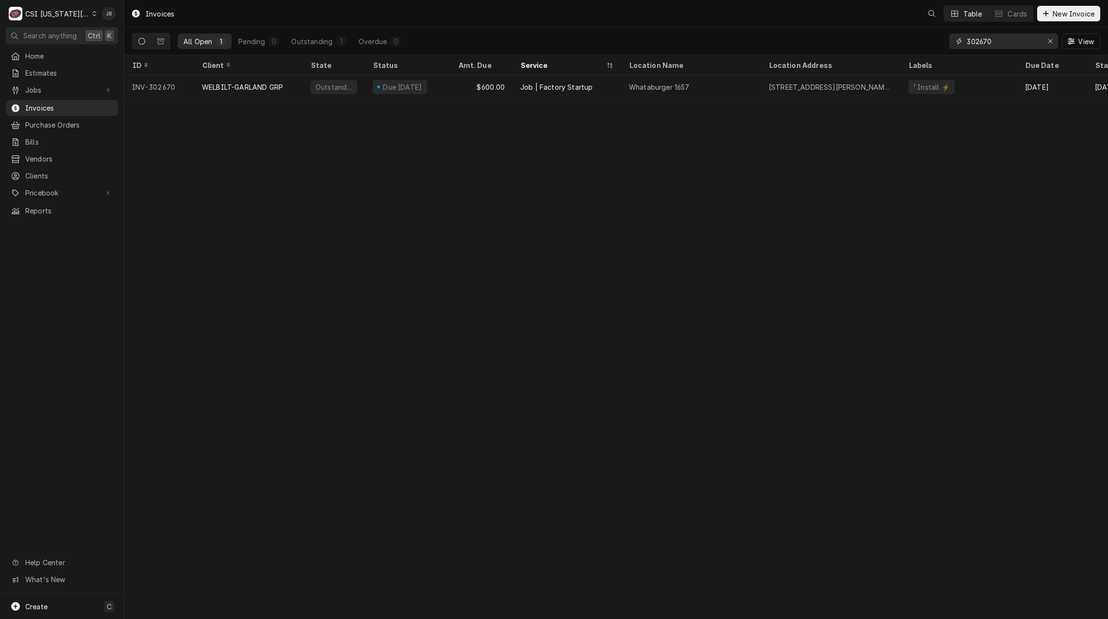
click at [992, 45] on input "302670" at bounding box center [1003, 41] width 73 height 16
type input "3"
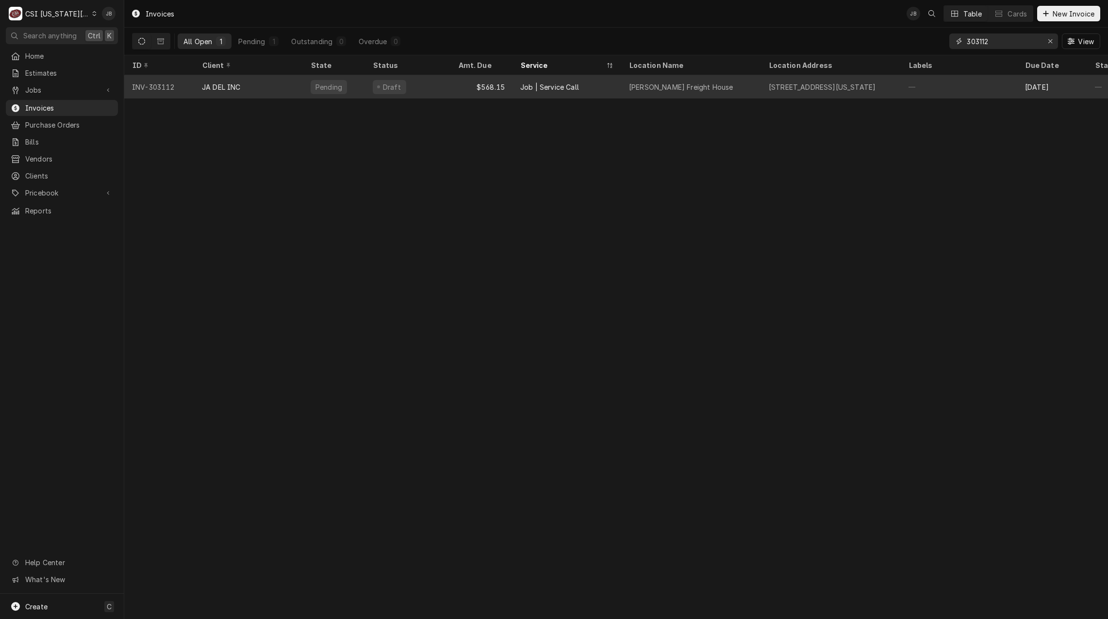
type input "303112"
click at [329, 95] on div "Pending" at bounding box center [334, 86] width 62 height 23
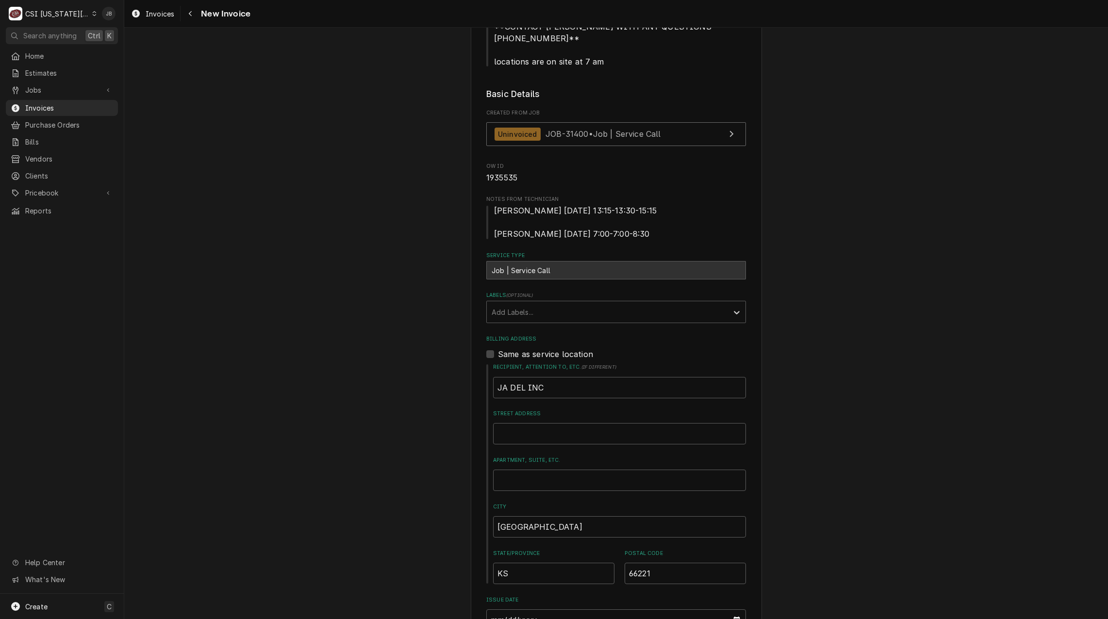
scroll to position [97, 0]
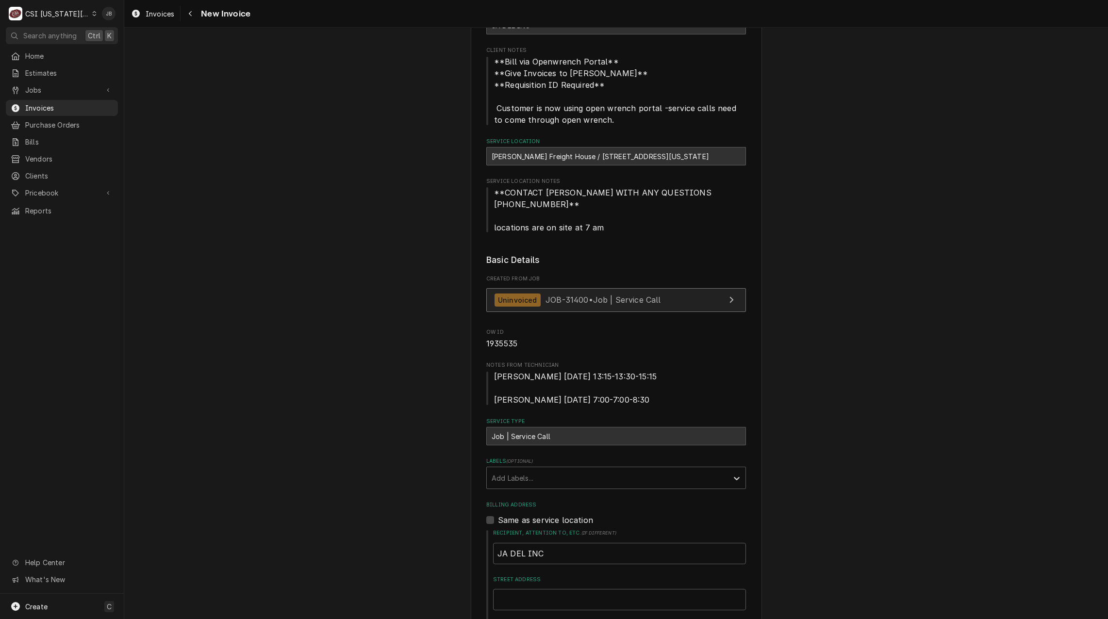
click at [548, 295] on span "JOB-31400 • Job | Service Call" at bounding box center [604, 300] width 116 height 10
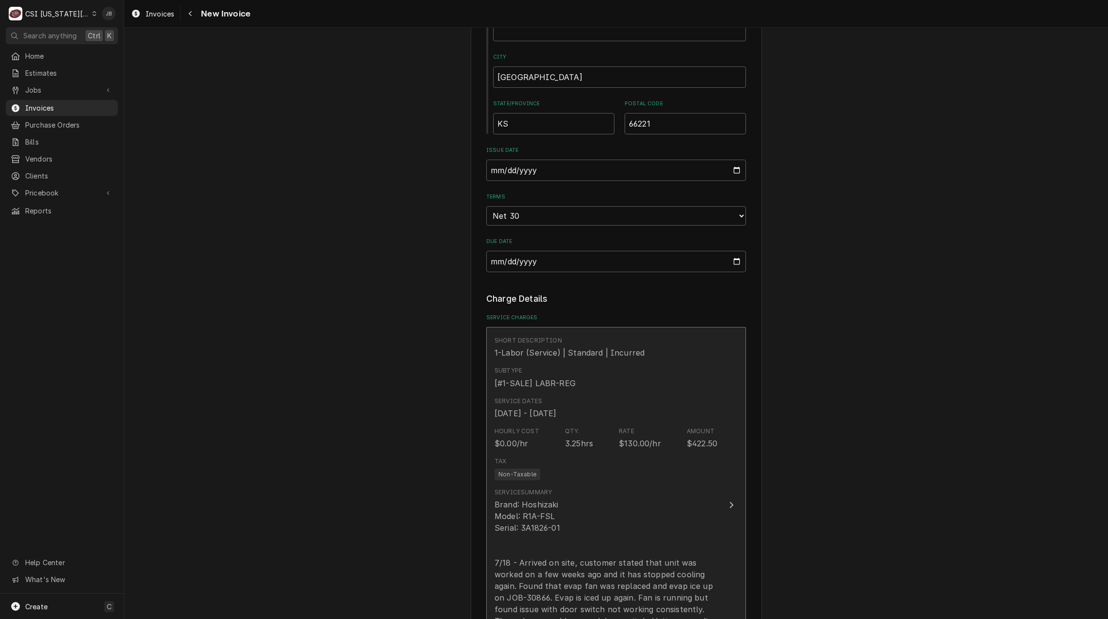
scroll to position [874, 0]
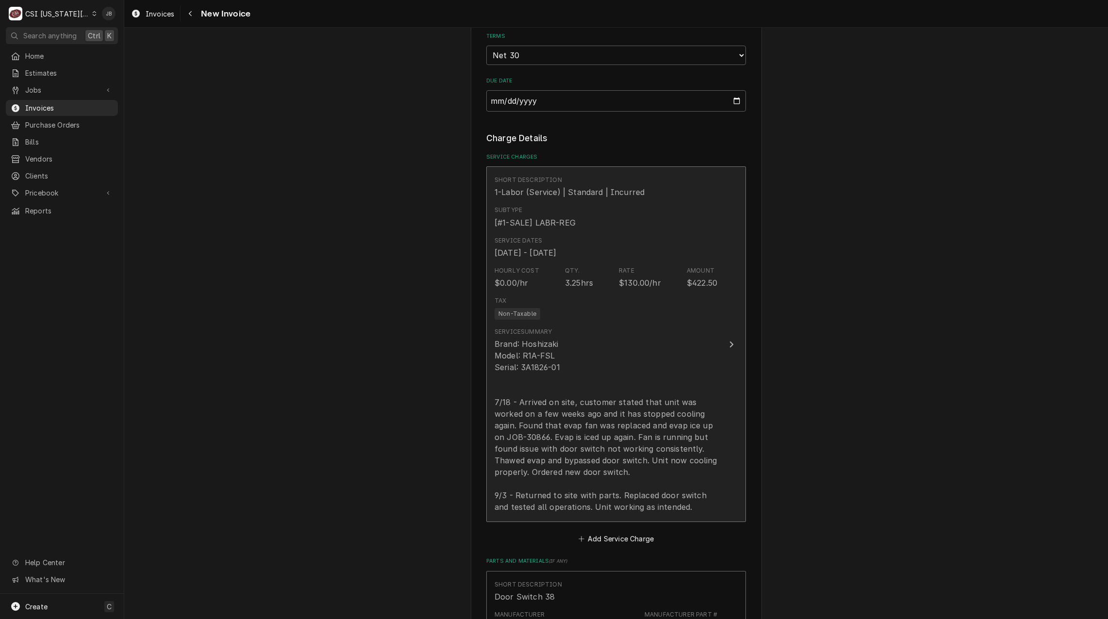
click at [550, 361] on div "Brand: Hoshizaki Model: R1A-FSL Serial: 3A1826-01 7/18 - Arrived on site, custo…" at bounding box center [606, 425] width 223 height 175
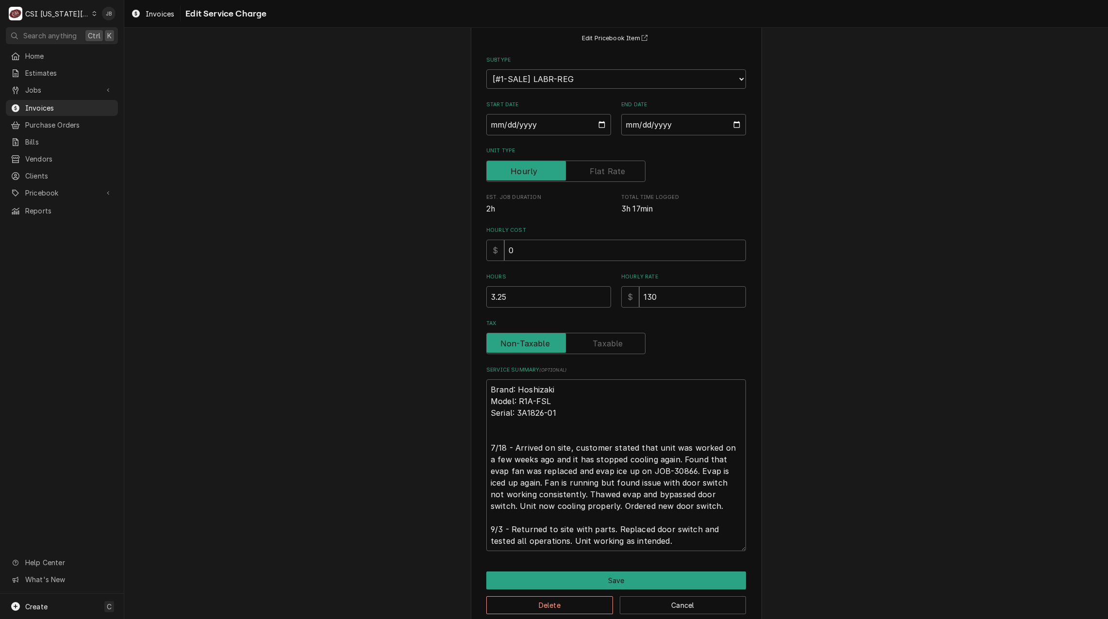
scroll to position [102, 0]
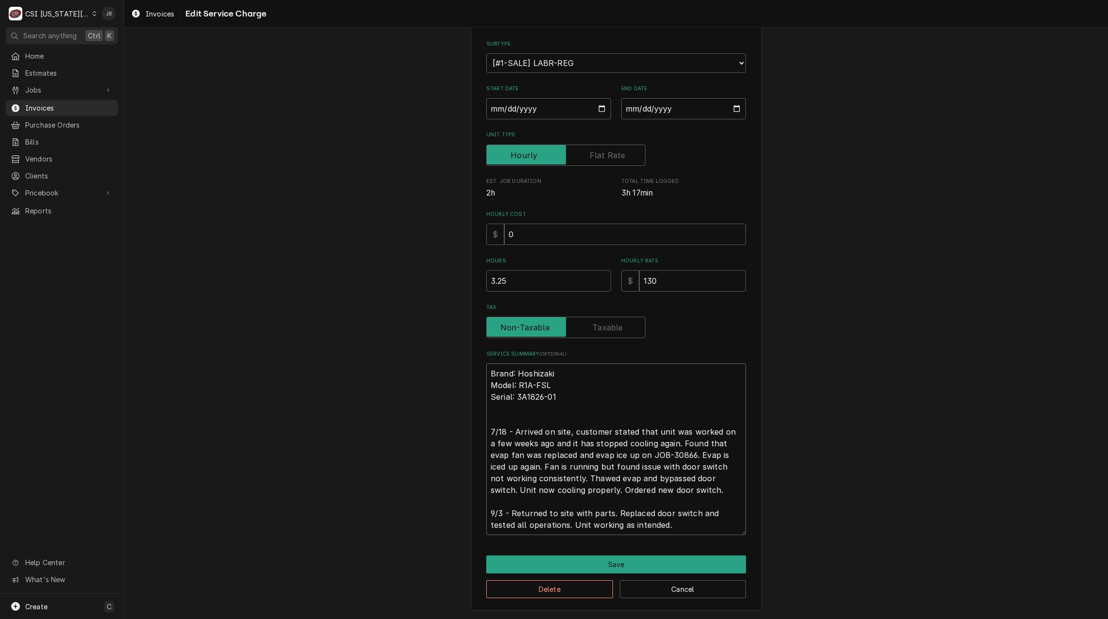
click at [640, 462] on textarea "Brand: Hoshizaki Model: R1A-FSL Serial: 3A1826-01 7/18 - Arrived on site, custo…" at bounding box center [616, 450] width 260 height 172
click at [615, 453] on textarea "Brand: Hoshizaki Model: R1A-FSL Serial: 3A1826-01 7/18 - Arrived on site, custo…" at bounding box center [616, 450] width 260 height 172
type textarea "x"
type textarea "Brand: Hoshizaki Model: R1A-FSL Serial: 3A1826-01 7/18 - Arrived on site, custo…"
type textarea "x"
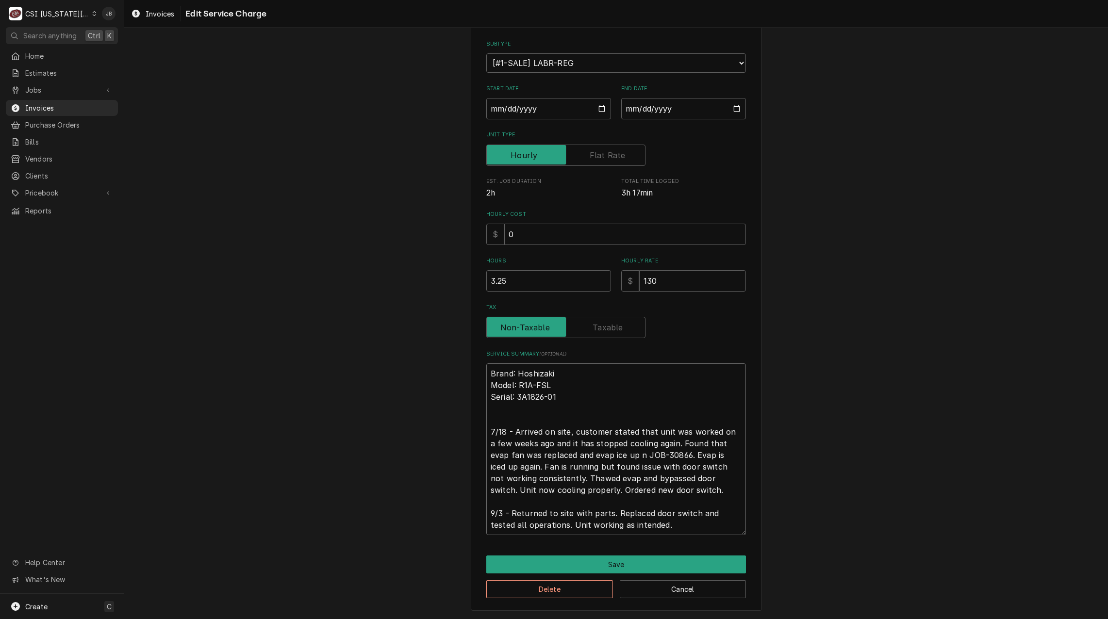
type textarea "Brand: Hoshizaki Model: R1A-FSL Serial: 3A1826-01 7/18 - Arrived on site, custo…"
type textarea "x"
type textarea "Brand: Hoshizaki Model: R1A-FSL Serial: 3A1826-01 7/18 - Arrived on site, custo…"
type textarea "x"
type textarea "Brand: Hoshizaki Model: R1A-FSL Serial: 3A1826-01 7/18 - Arrived on site, custo…"
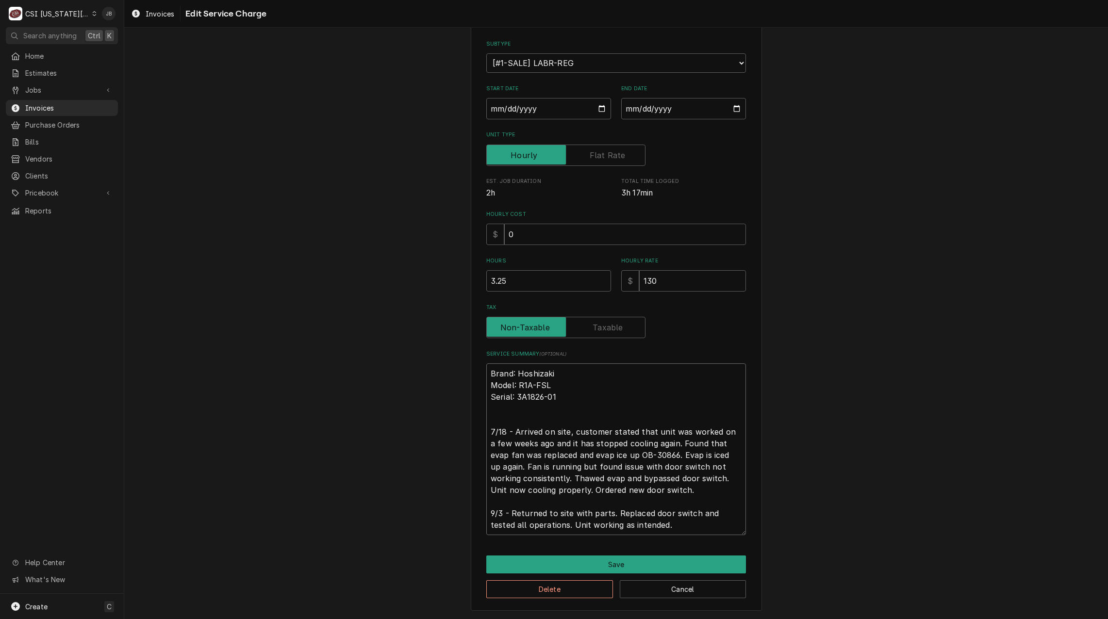
type textarea "x"
type textarea "Brand: Hoshizaki Model: R1A-FSL Serial: 3A1826-01 7/18 - Arrived on site, custo…"
type textarea "x"
type textarea "Brand: Hoshizaki Model: R1A-FSL Serial: 3A1826-01 7/18 - Arrived on site, custo…"
type textarea "x"
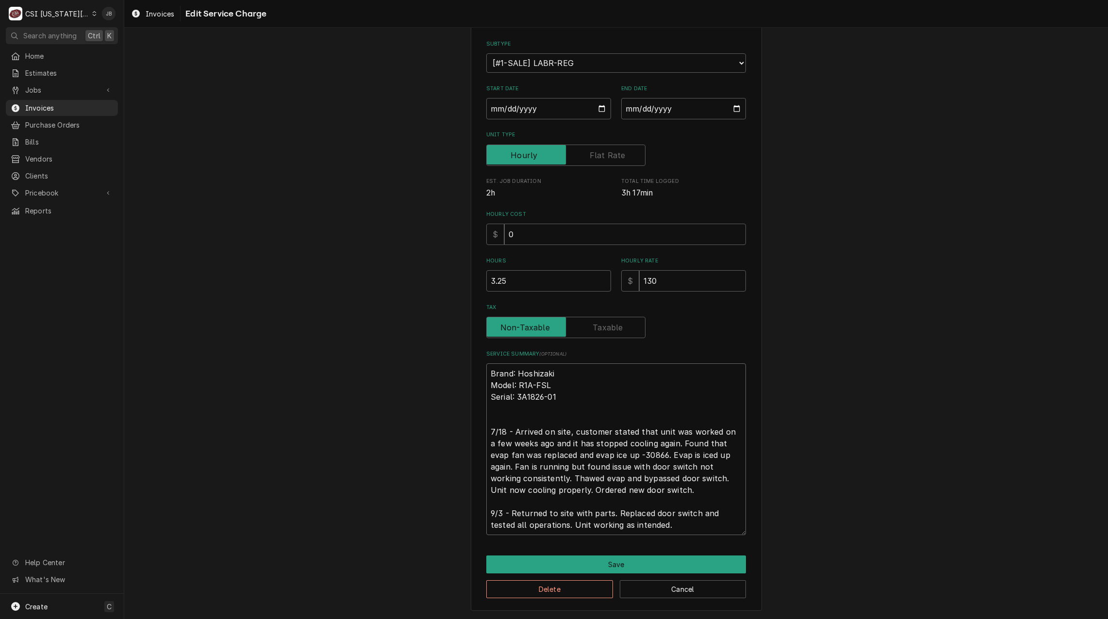
type textarea "Brand: Hoshizaki Model: R1A-FSL Serial: 3A1826-01 7/18 - Arrived on site, custo…"
type textarea "x"
type textarea "Brand: Hoshizaki Model: R1A-FSL Serial: 3A1826-01 7/18 - Arrived on site, custo…"
type textarea "x"
type textarea "Brand: Hoshizaki Model: R1A-FSL Serial: 3A1826-01 7/18 - Arrived on site, custo…"
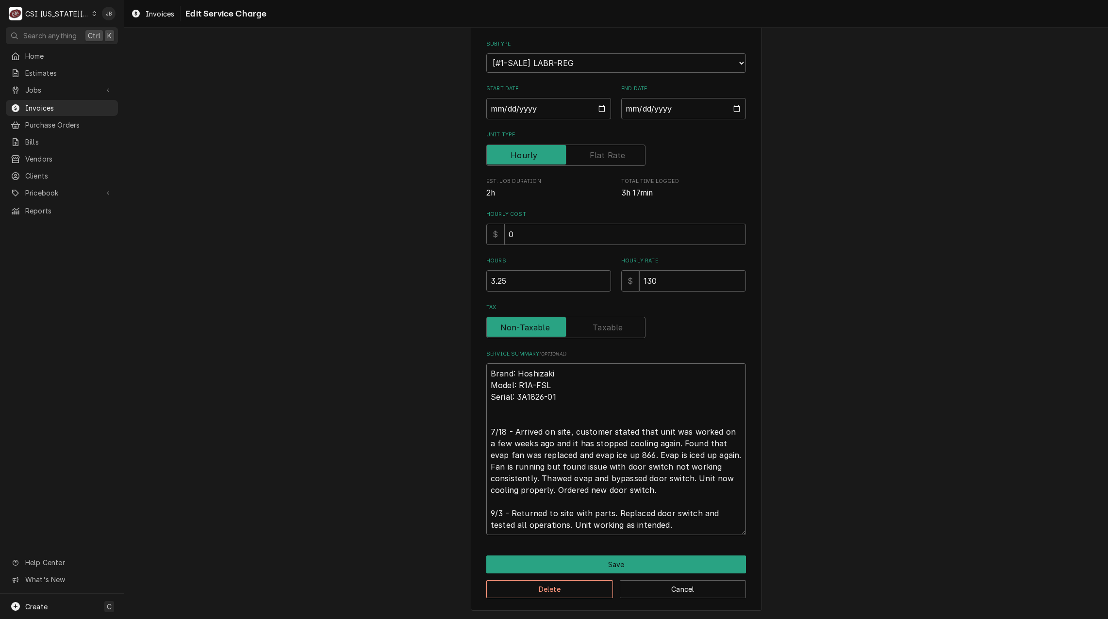
type textarea "x"
type textarea "Brand: Hoshizaki Model: R1A-FSL Serial: 3A1826-01 7/18 - Arrived on site, custo…"
type textarea "x"
type textarea "Brand: Hoshizaki Model: R1A-FSL Serial: 3A1826-01 7/18 - Arrived on site, custo…"
type textarea "x"
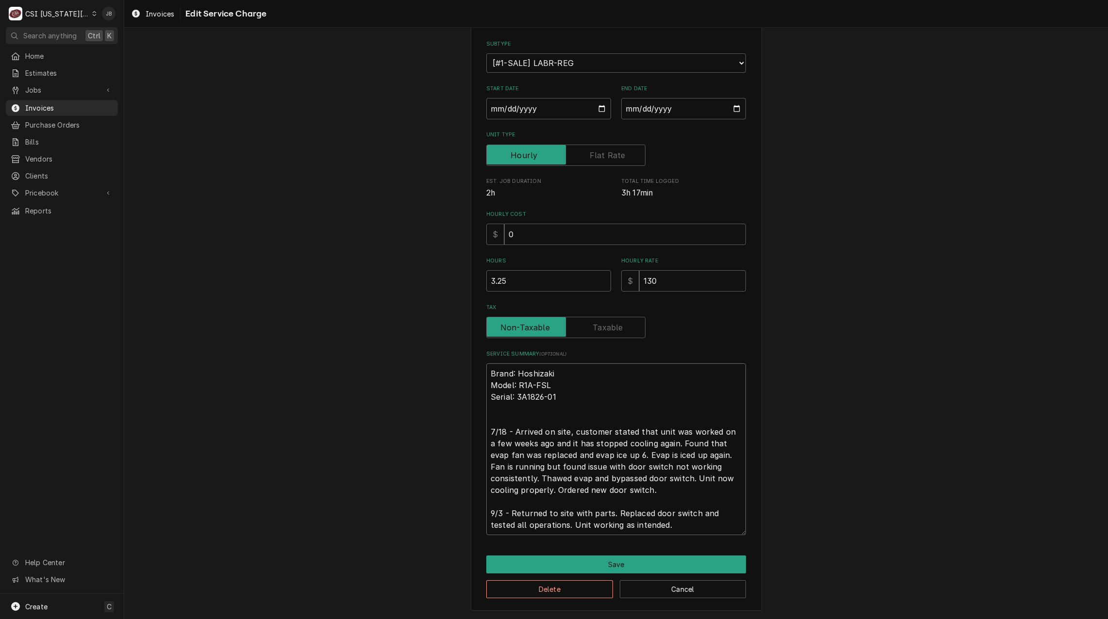
type textarea "Brand: Hoshizaki Model: R1A-FSL Serial: 3A1826-01 7/18 - Arrived on site, custo…"
type textarea "x"
click at [663, 500] on textarea "Brand: Hoshizaki Model: R1A-FSL Serial: 3A1826-01 7/18 - Arrived on site, custo…" at bounding box center [616, 450] width 260 height 172
type textarea "Brand: Hoshizaki Model: R1A-FSL Serial: 3A1826-01 7/18 - Arrived on site, custo…"
click at [610, 555] on div "Use the fields below to edit this service charge Short Description 1-Labor (Ser…" at bounding box center [616, 277] width 291 height 667
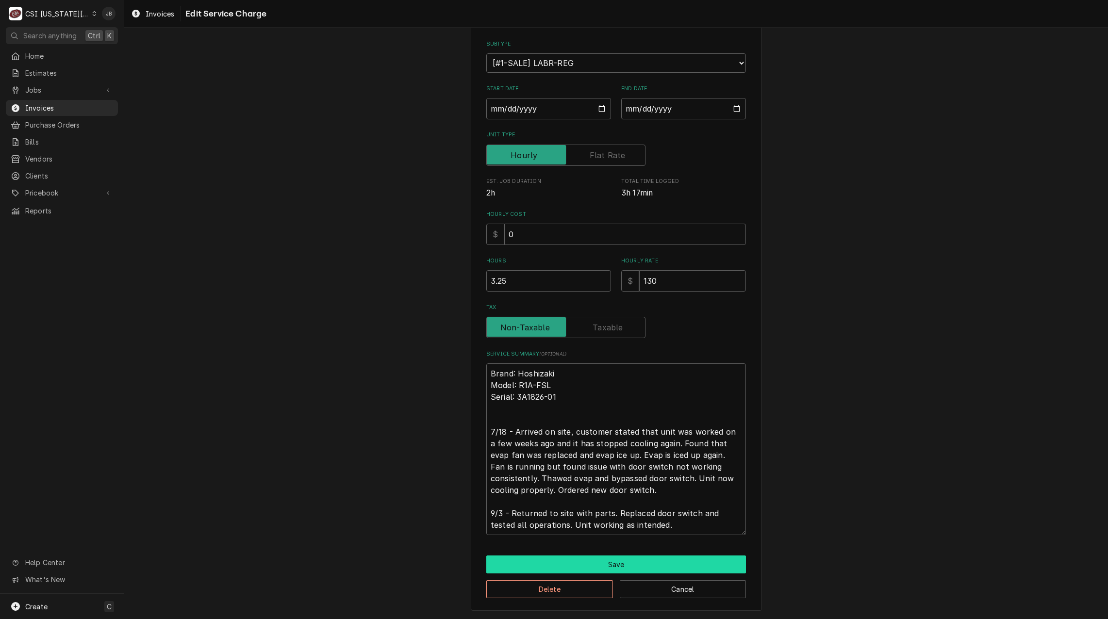
click at [608, 560] on button "Save" at bounding box center [616, 565] width 260 height 18
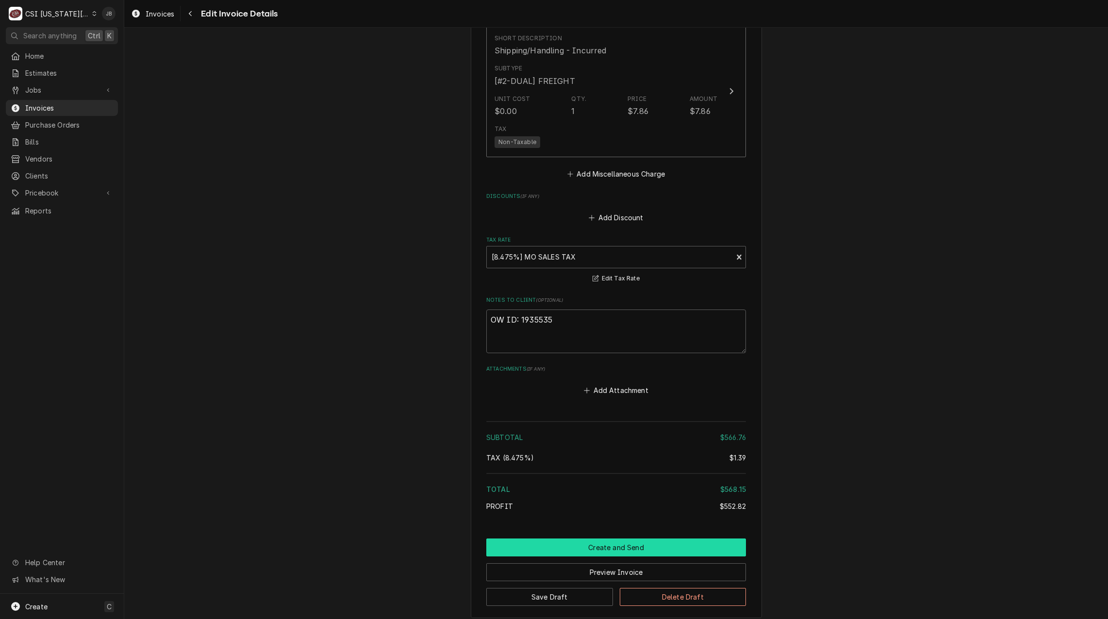
scroll to position [1871, 0]
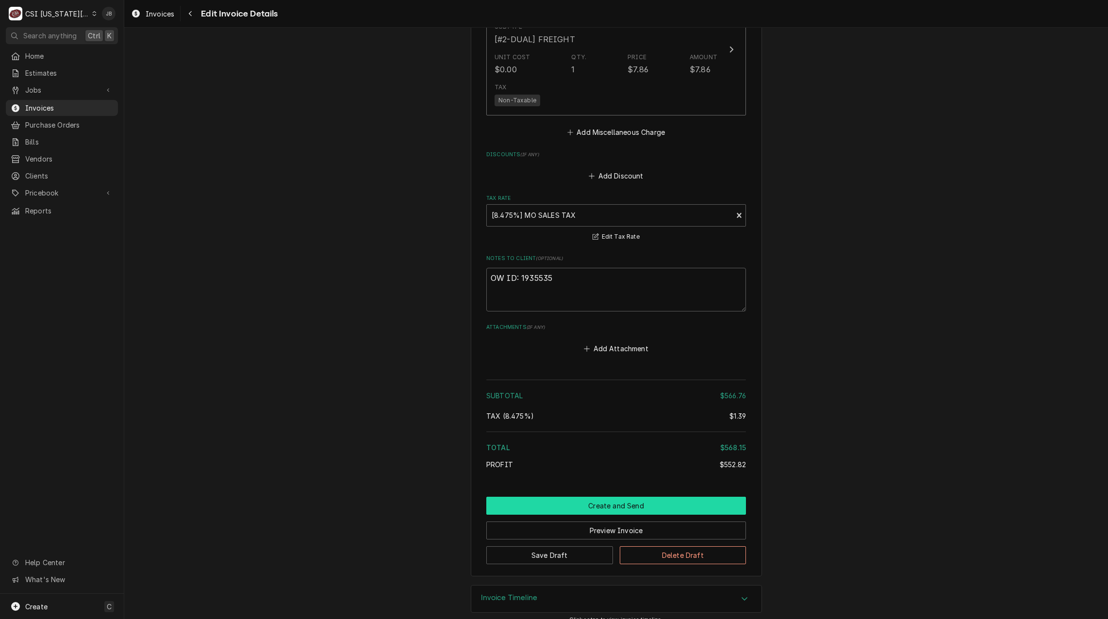
click at [587, 497] on button "Create and Send" at bounding box center [616, 506] width 260 height 18
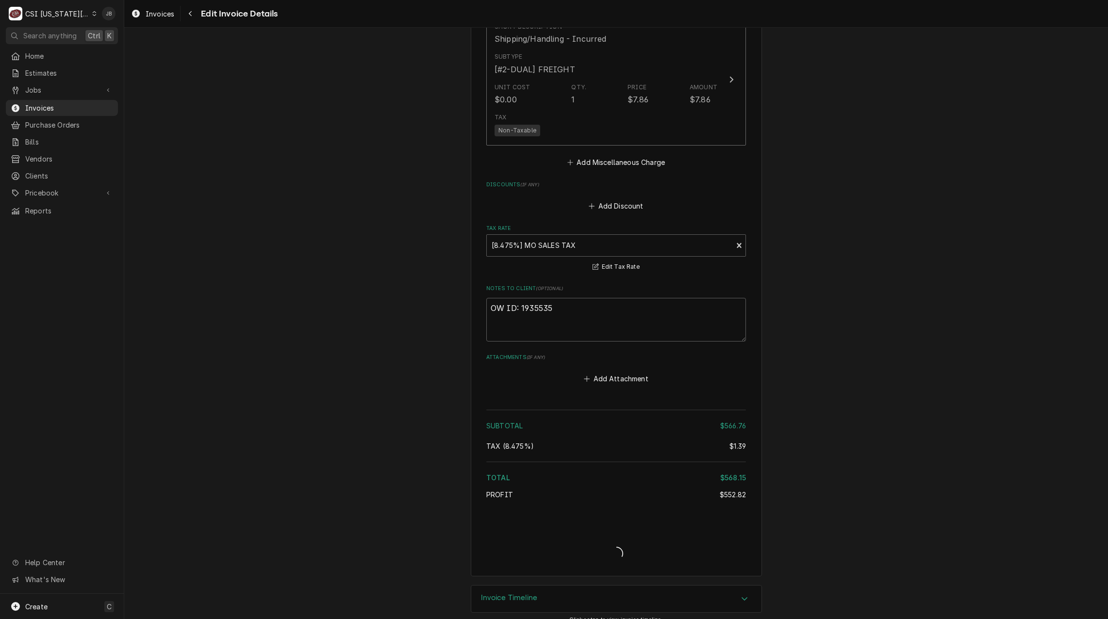
type textarea "x"
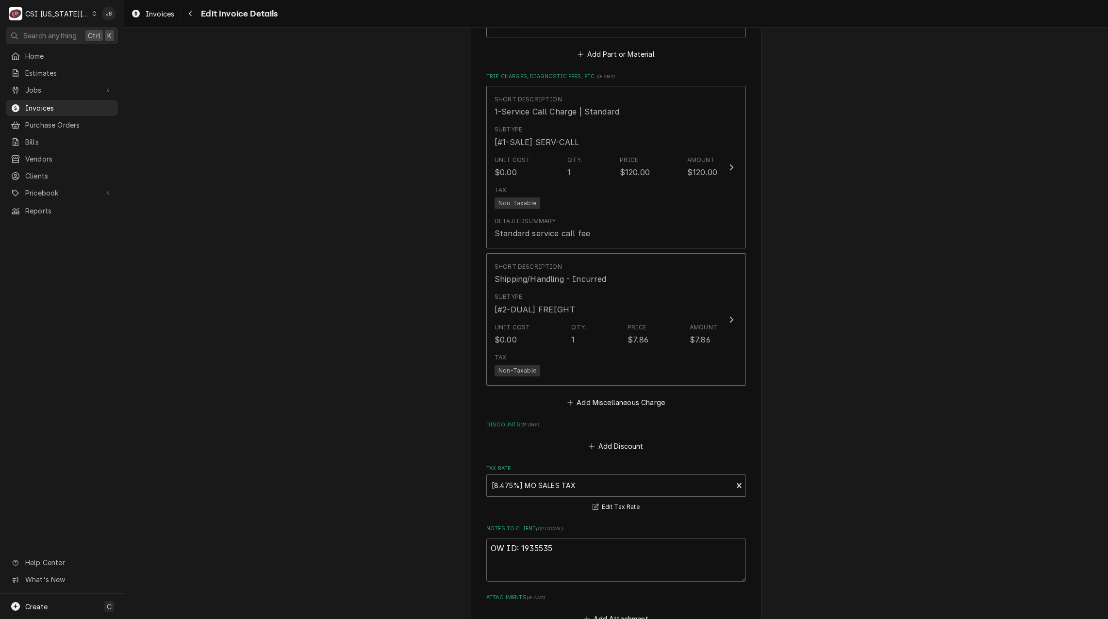
scroll to position [1550, 0]
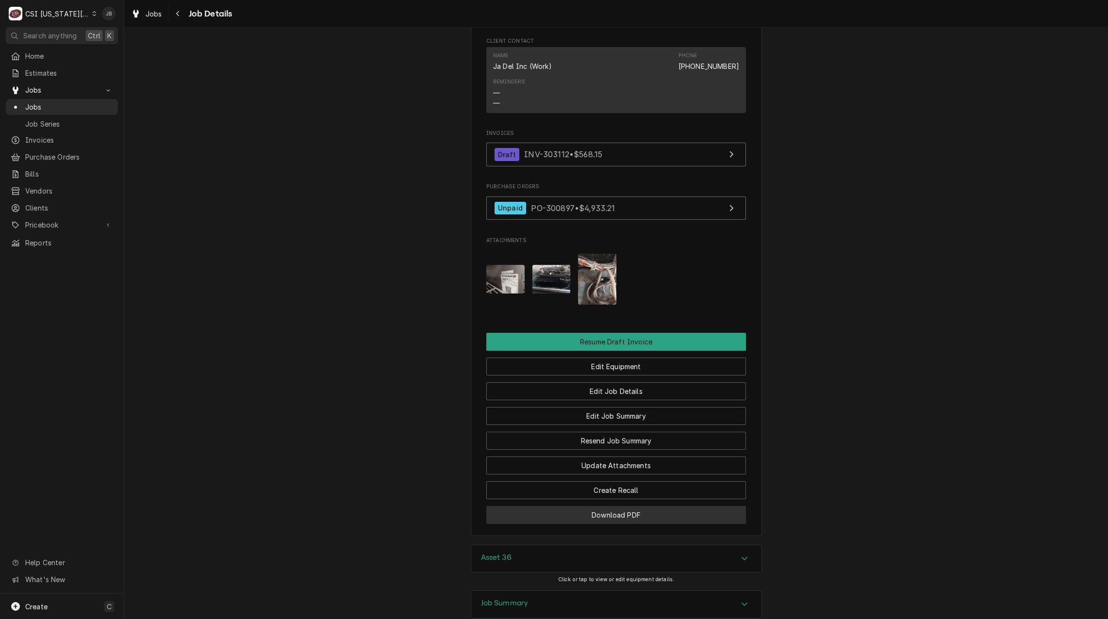
scroll to position [1124, 0]
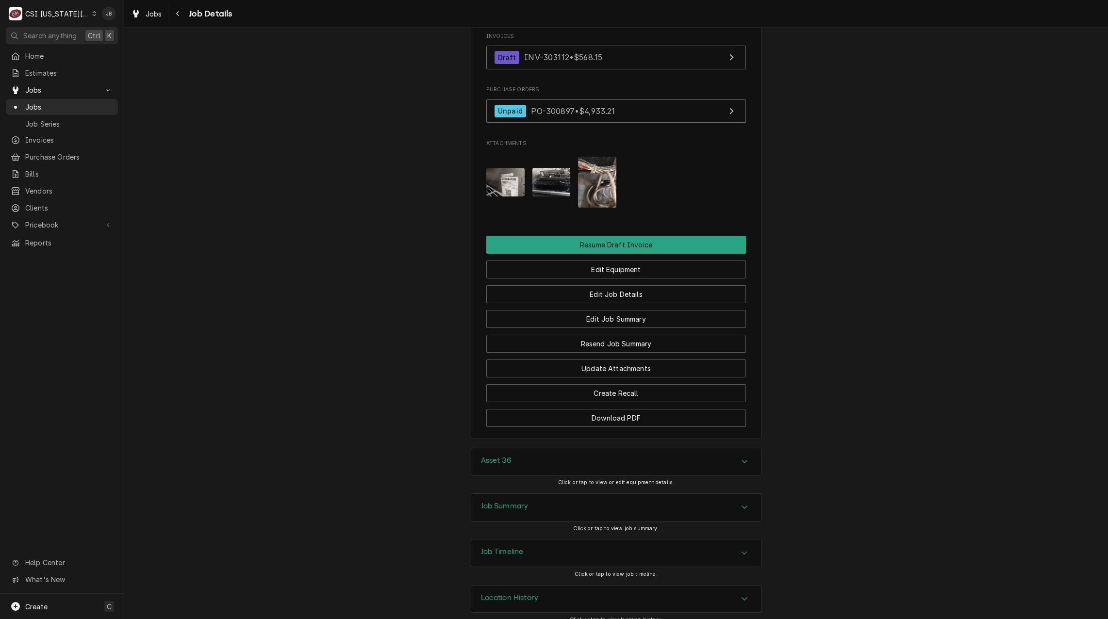
click at [532, 499] on div "Job Summary" at bounding box center [616, 507] width 290 height 27
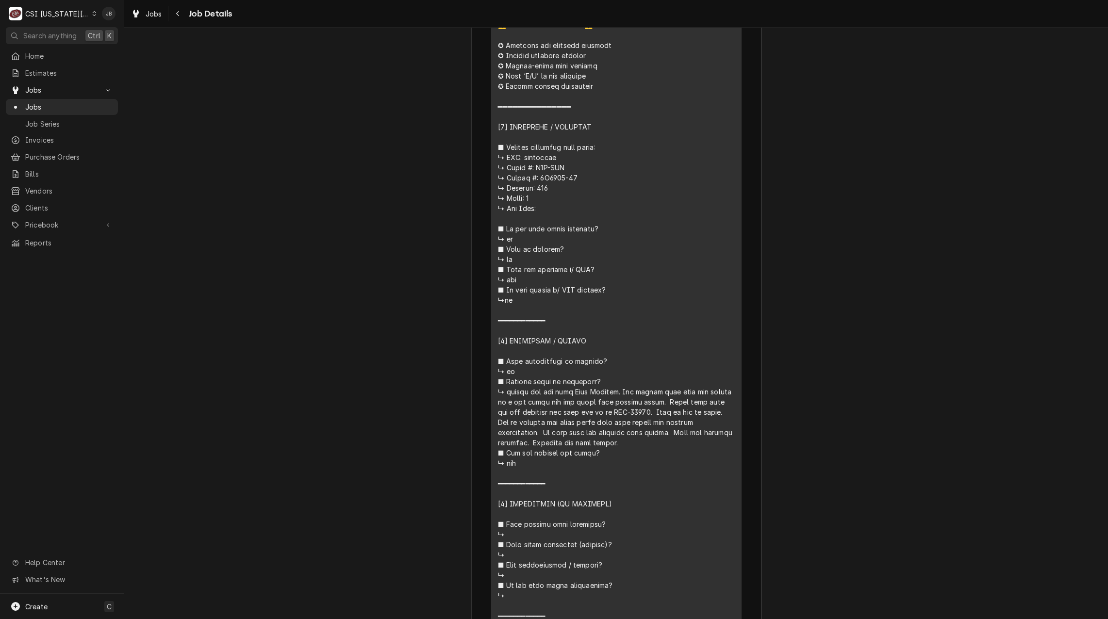
scroll to position [1998, 0]
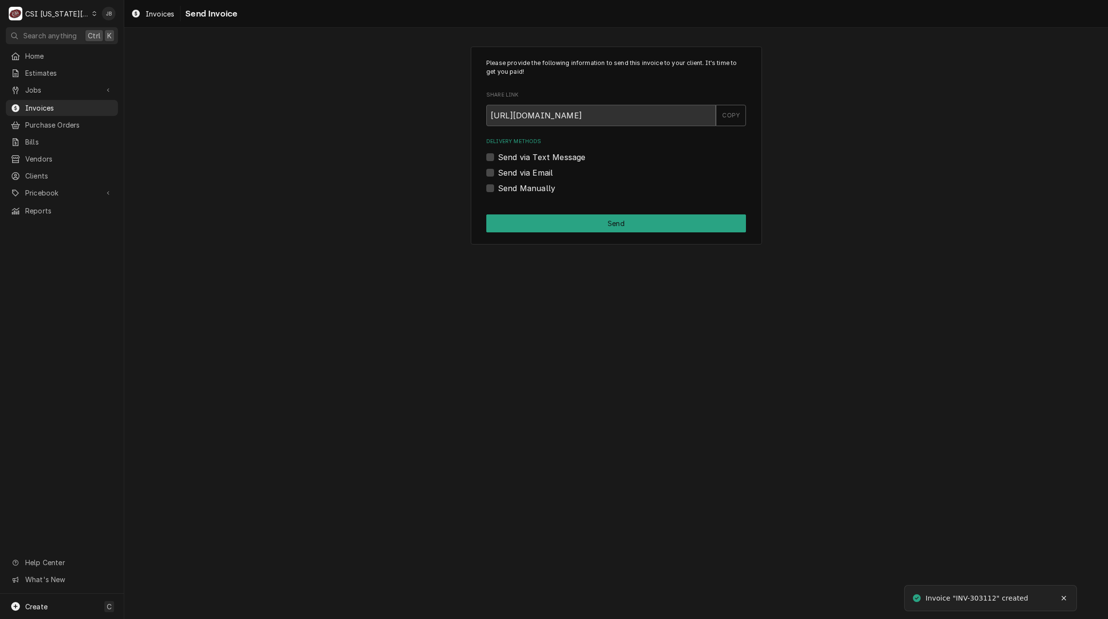
click at [535, 175] on label "Send via Email" at bounding box center [525, 173] width 55 height 12
click at [535, 175] on input "Send via Email" at bounding box center [628, 177] width 260 height 21
checkbox input "true"
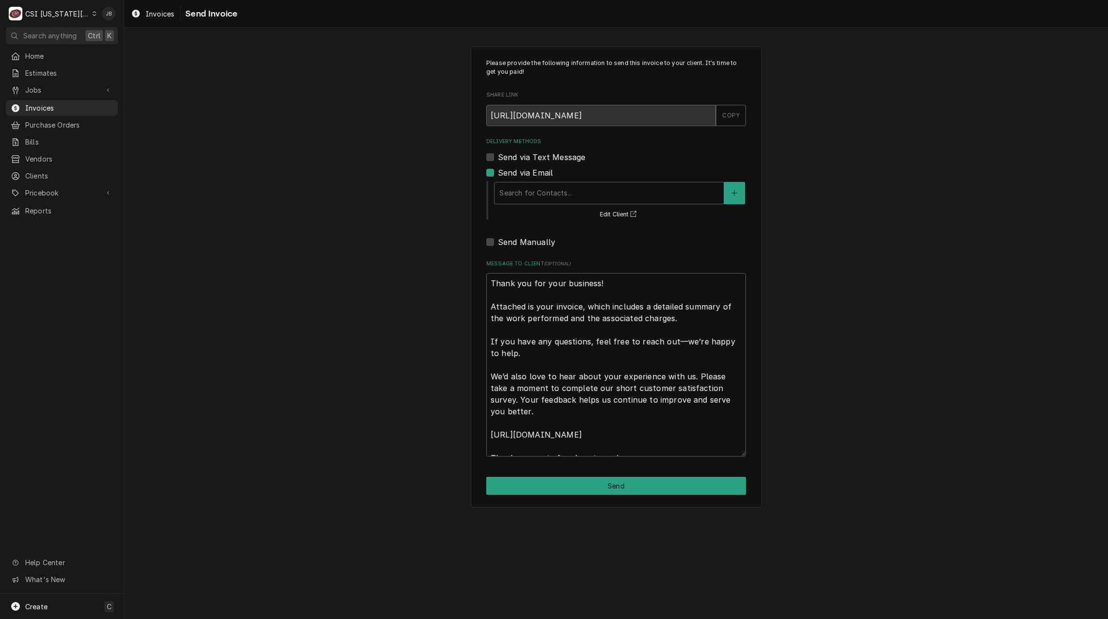
click at [365, 205] on div "Please provide the following information to send this invoice to your client. I…" at bounding box center [616, 277] width 984 height 478
click at [519, 197] on div "Delivery Methods" at bounding box center [609, 192] width 219 height 17
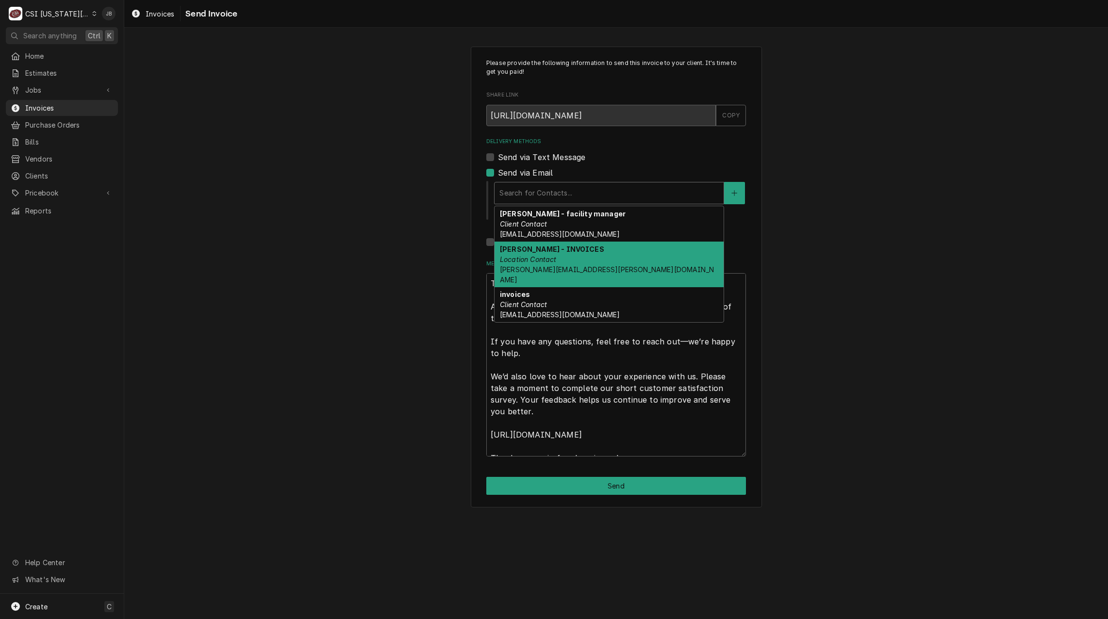
click at [563, 259] on div "NANCY - INVOICES Location Contact NANCY.MANUEL@CSI1.COM" at bounding box center [609, 265] width 229 height 46
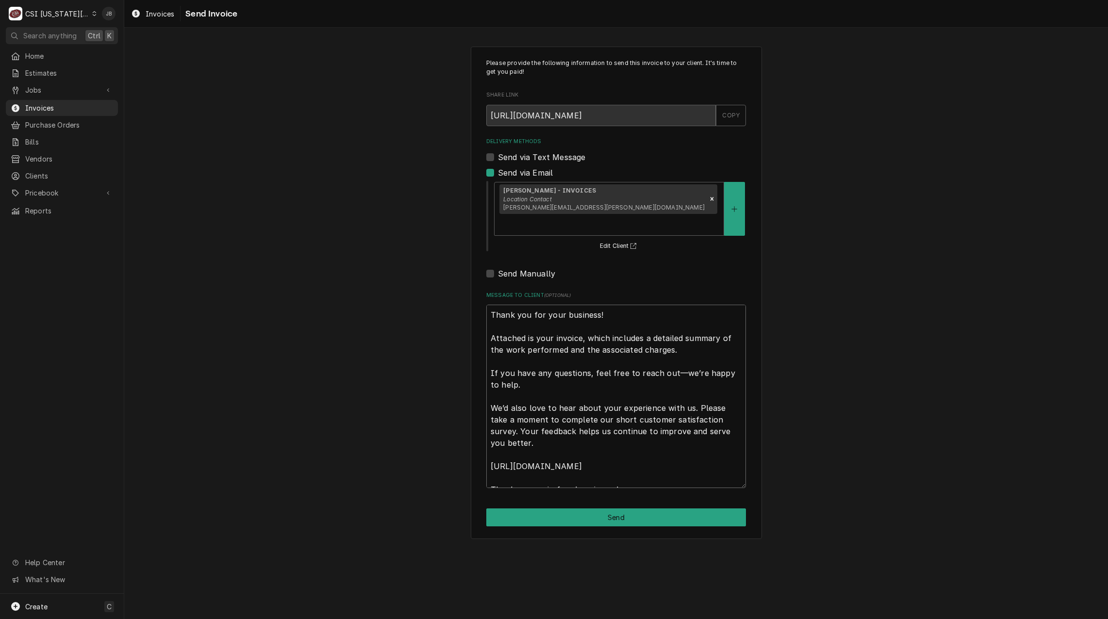
scroll to position [12, 0]
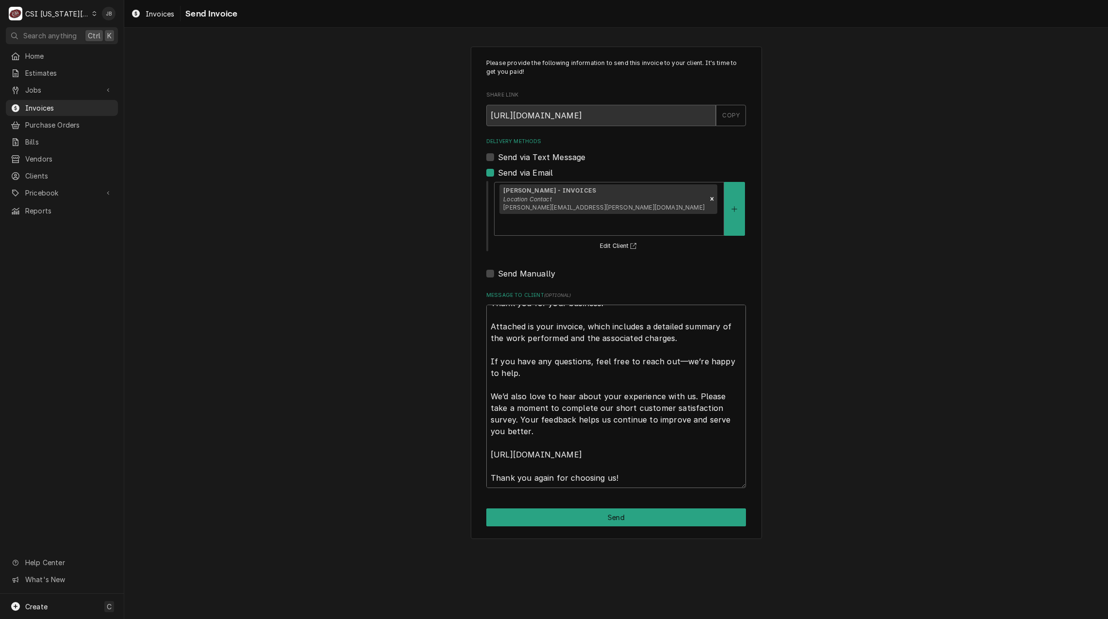
drag, startPoint x: 490, startPoint y: 292, endPoint x: 839, endPoint y: 588, distance: 458.1
click at [828, 583] on div "Please provide the following information to send this invoice to your client. I…" at bounding box center [616, 324] width 984 height 592
type textarea "x"
type textarea "a"
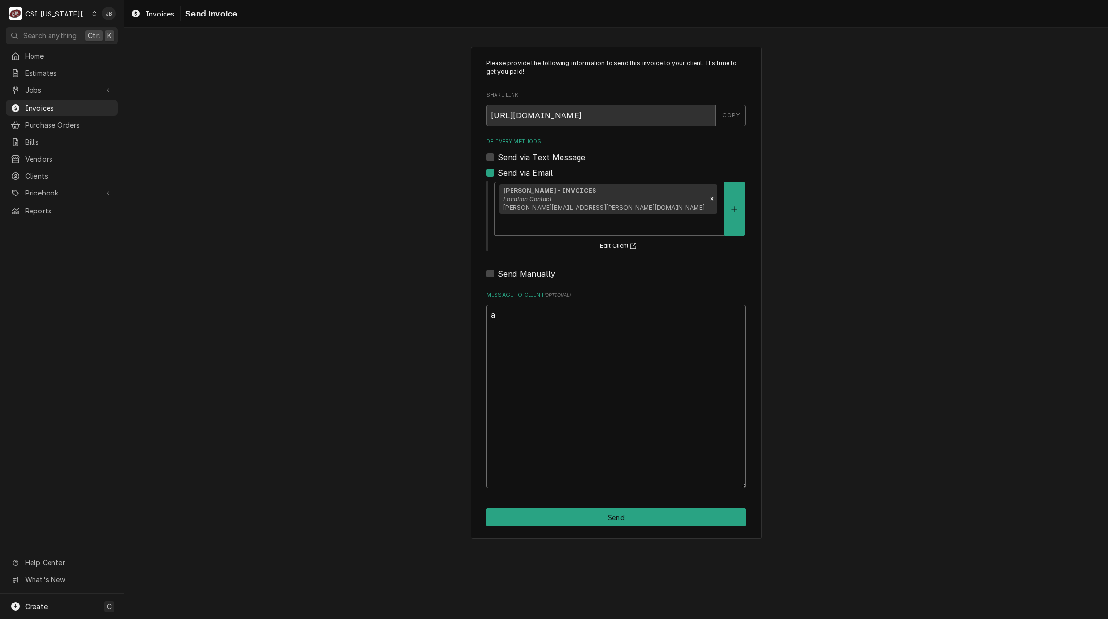
scroll to position [0, 0]
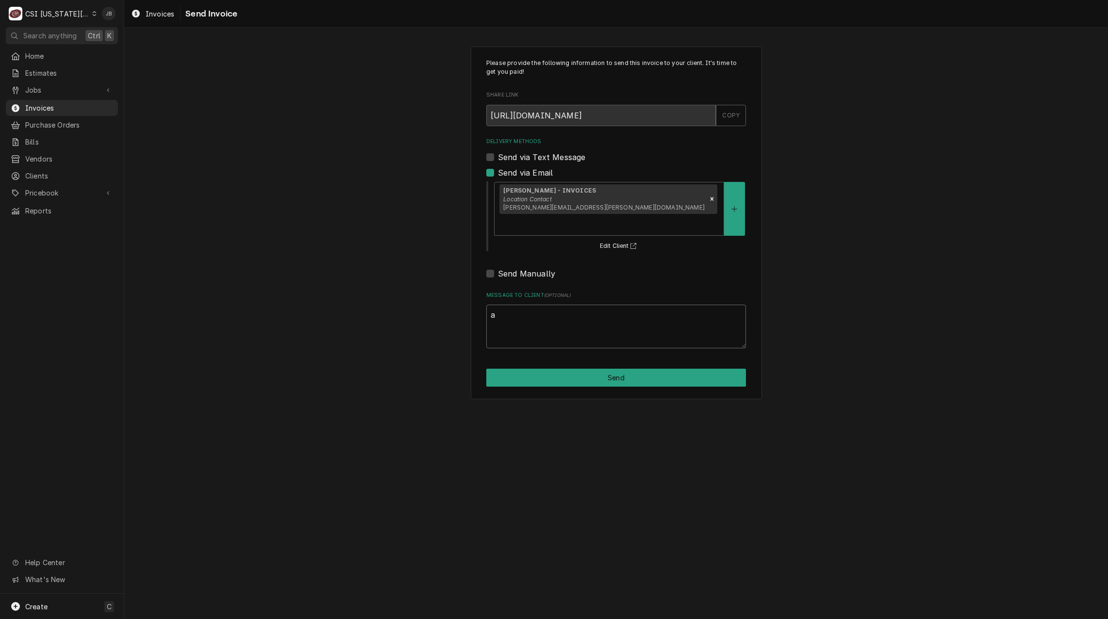
type textarea "x"
type textarea "ap"
type textarea "x"
type textarea "app"
type textarea "x"
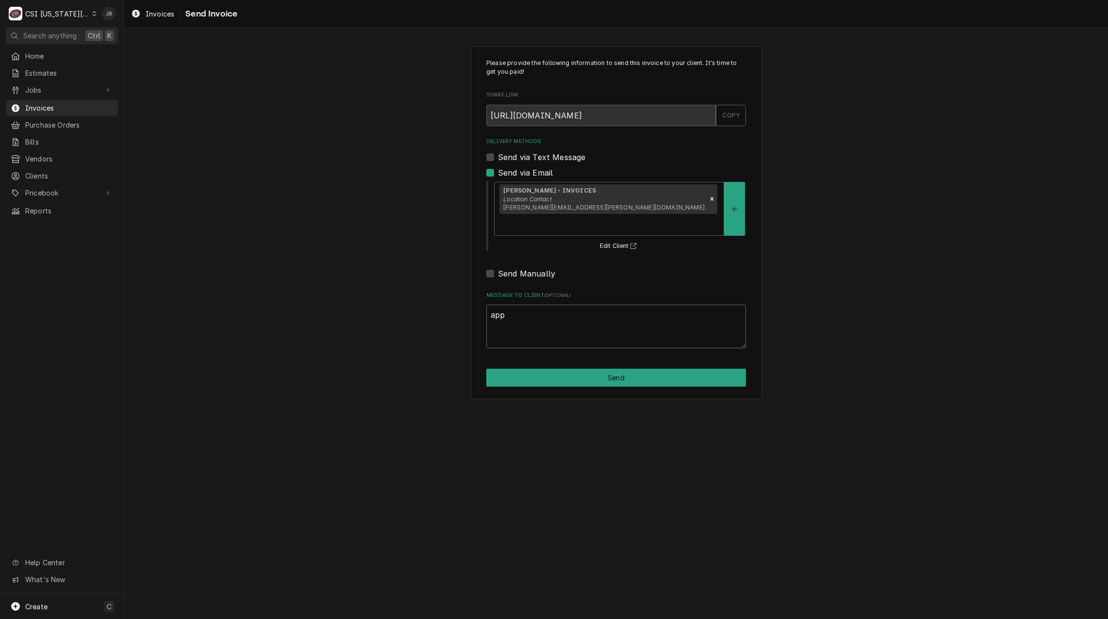
type textarea "appr"
type textarea "x"
type textarea "appro"
type textarea "x"
type textarea "approv"
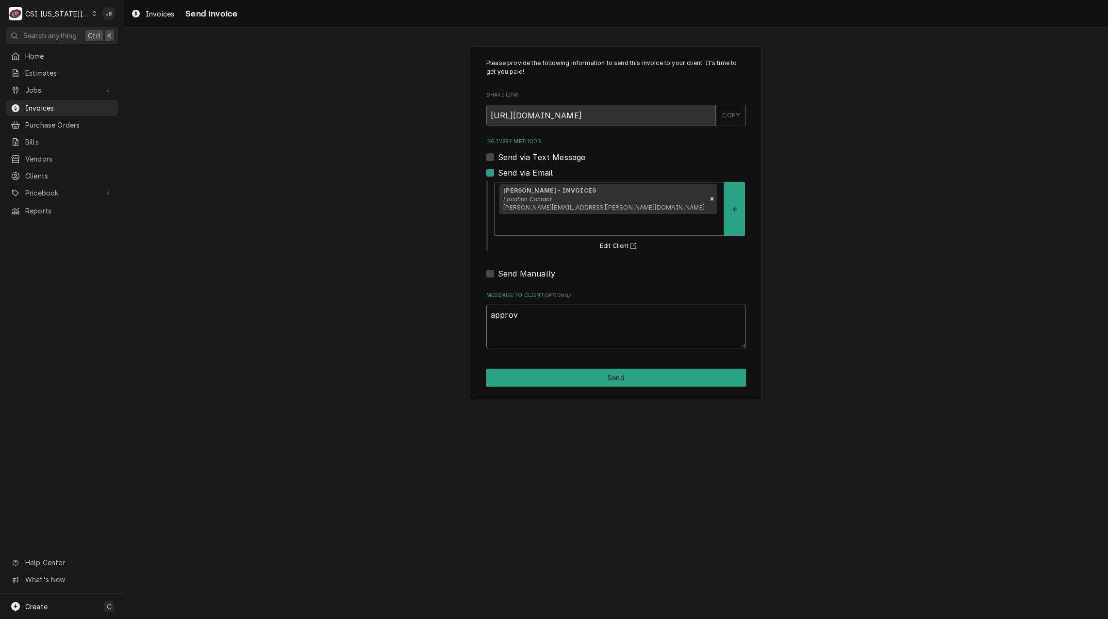
type textarea "x"
type textarea "approve"
type textarea "x"
type textarea "approved"
type textarea "x"
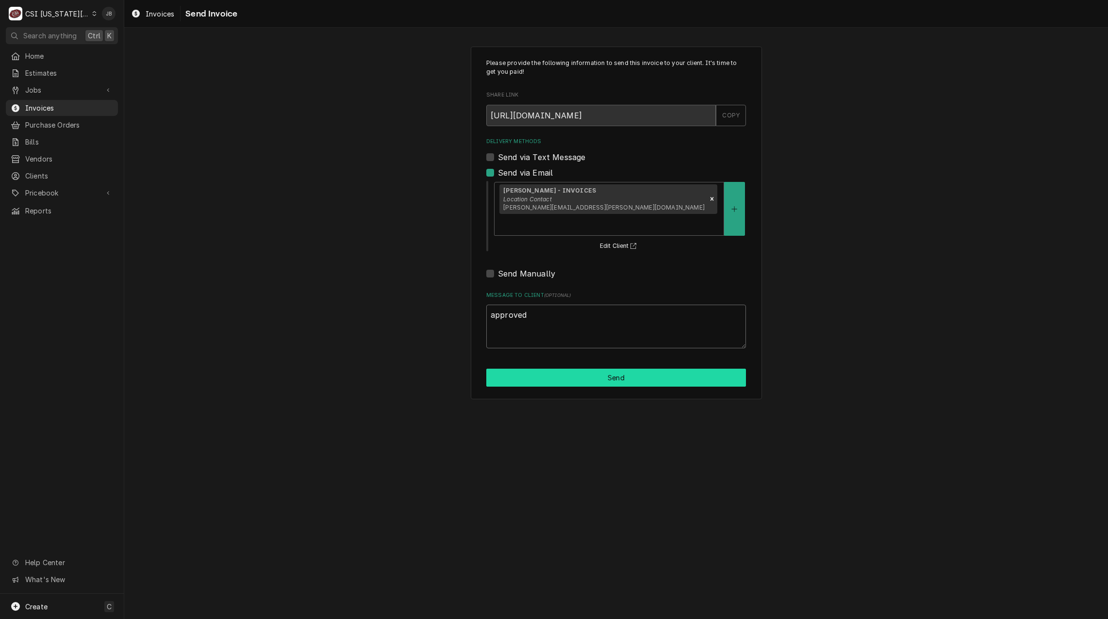
type textarea "approved"
click at [583, 369] on button "Send" at bounding box center [616, 378] width 260 height 18
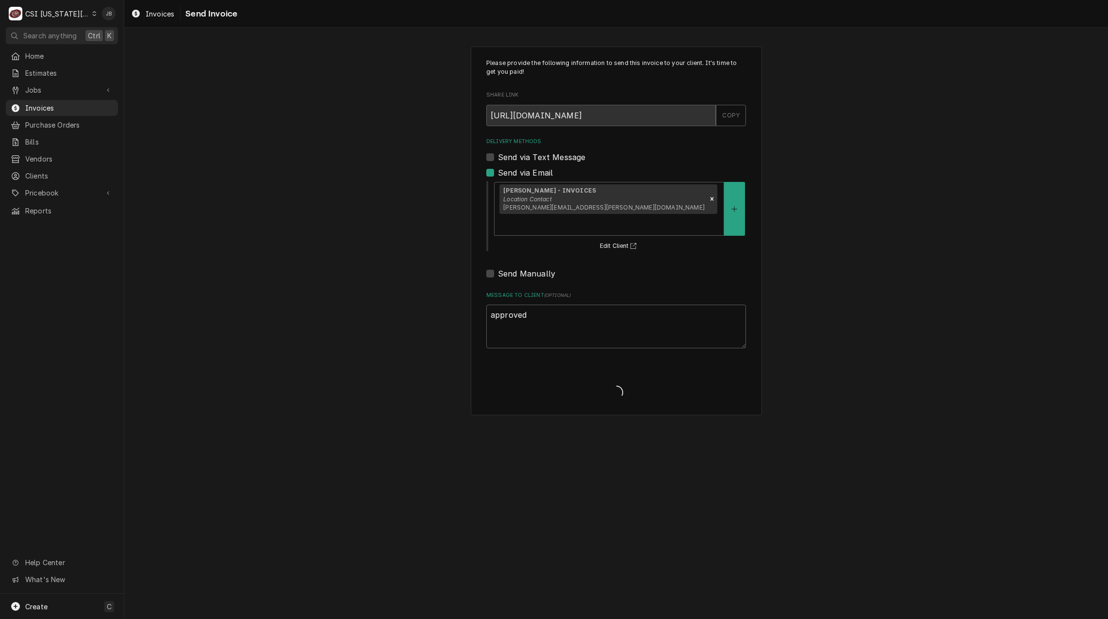
type textarea "x"
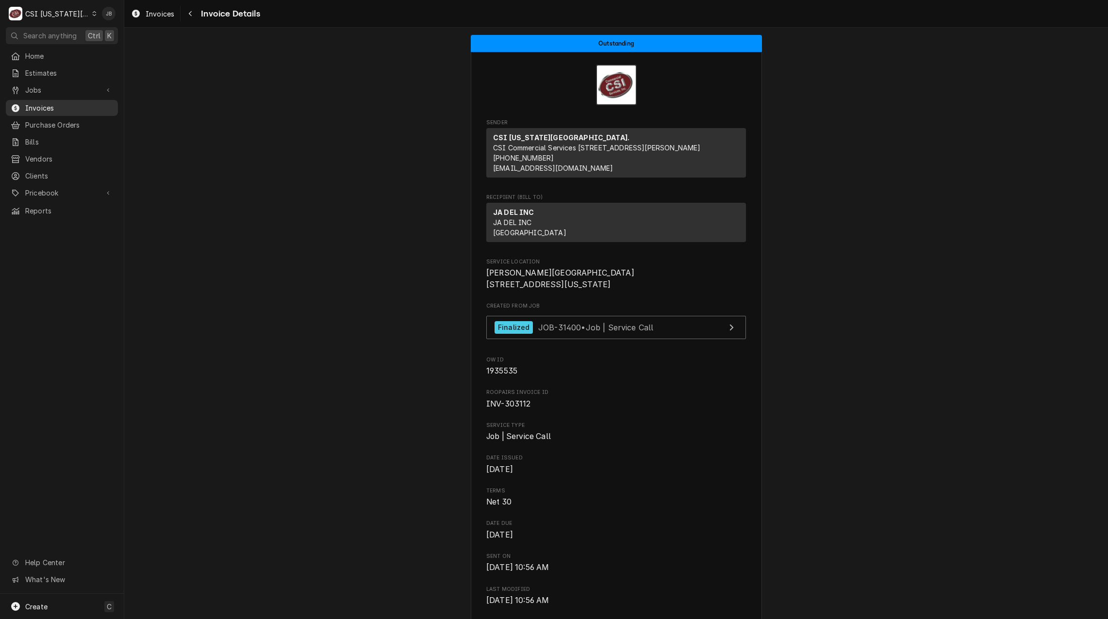
click at [66, 100] on link "Invoices" at bounding box center [62, 108] width 112 height 16
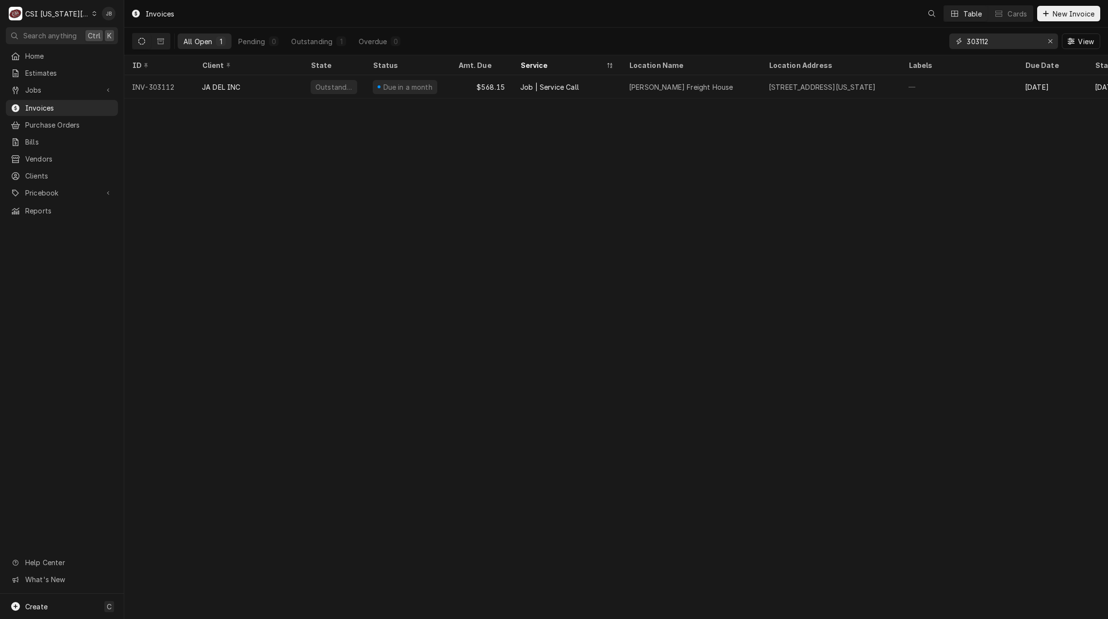
click at [1018, 42] on input "303112" at bounding box center [1003, 41] width 73 height 16
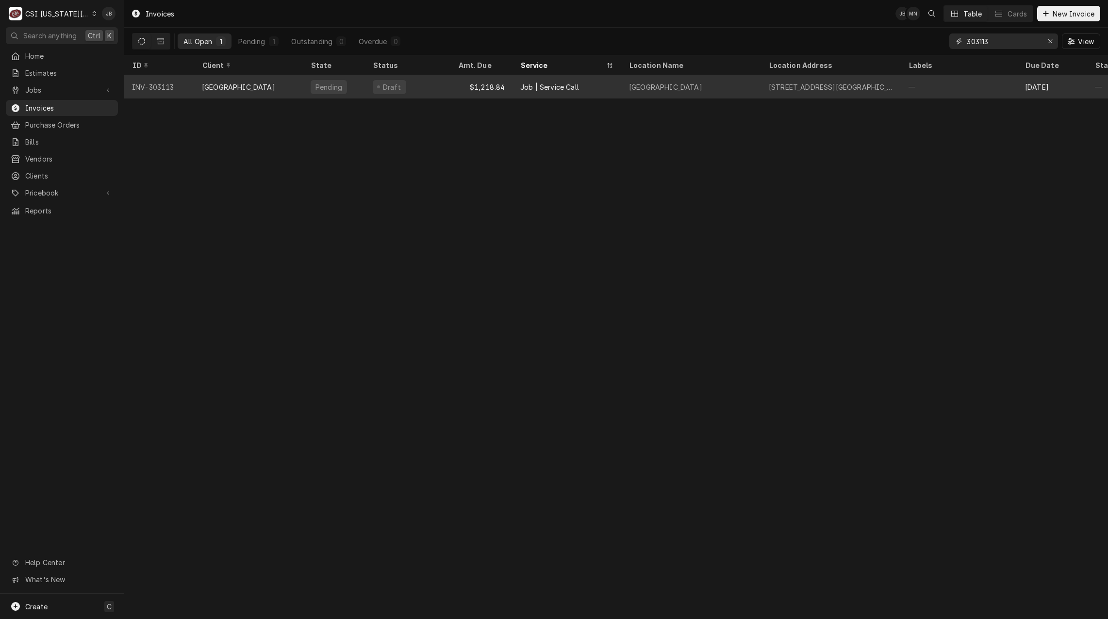
type input "303113"
click at [401, 86] on div "Draft" at bounding box center [389, 87] width 33 height 14
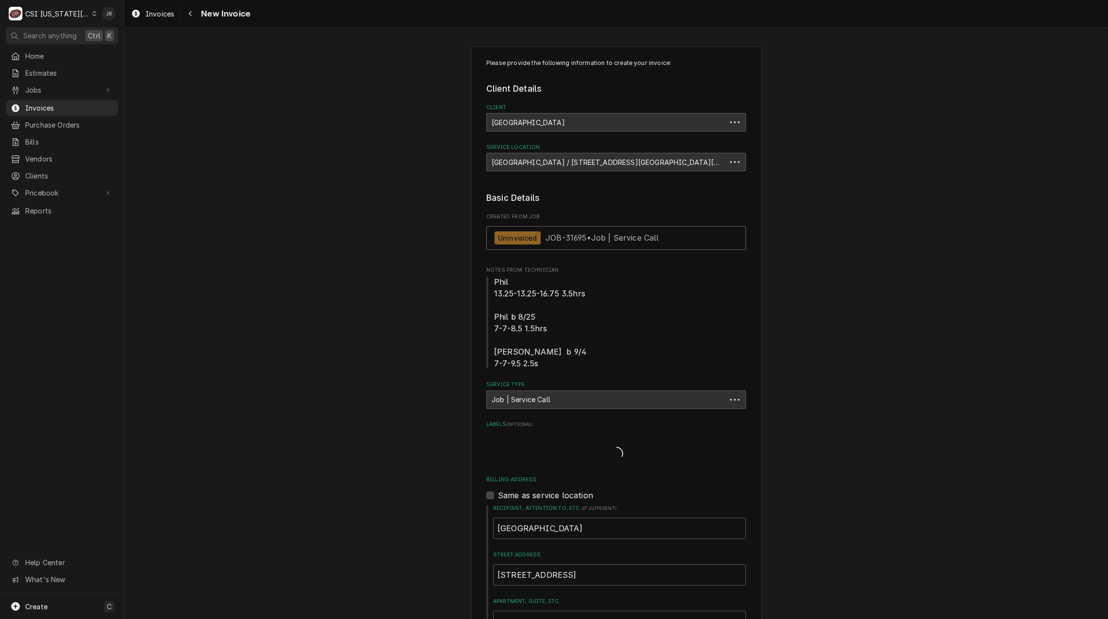
type textarea "x"
